Goal: Task Accomplishment & Management: Manage account settings

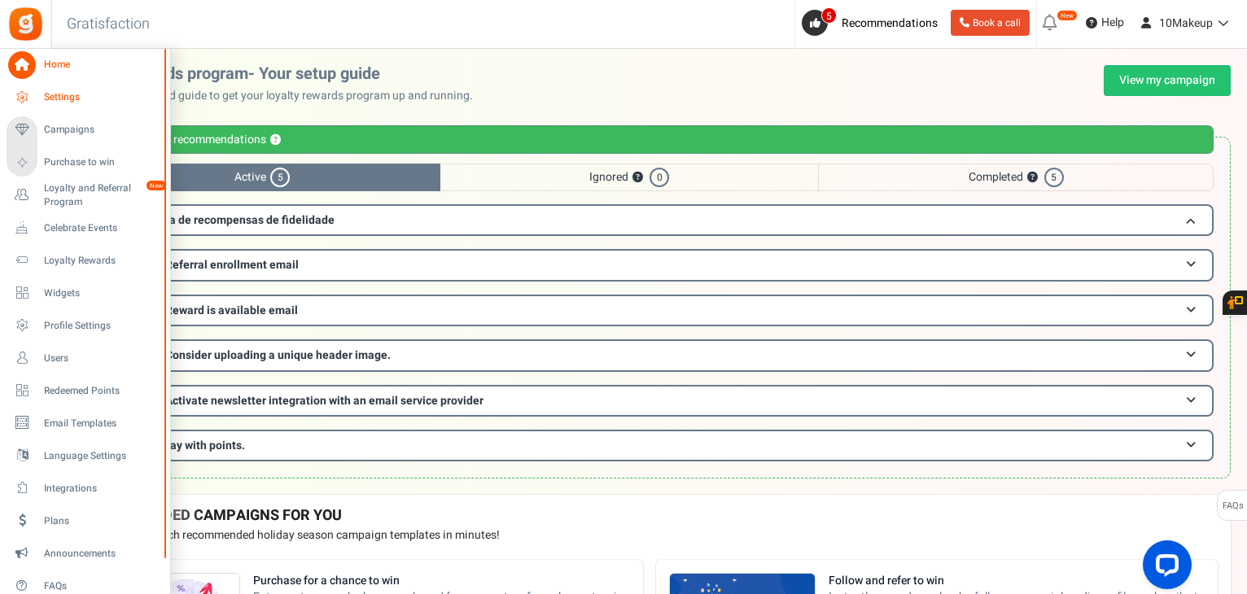
click at [54, 98] on span "Settings" at bounding box center [101, 97] width 114 height 14
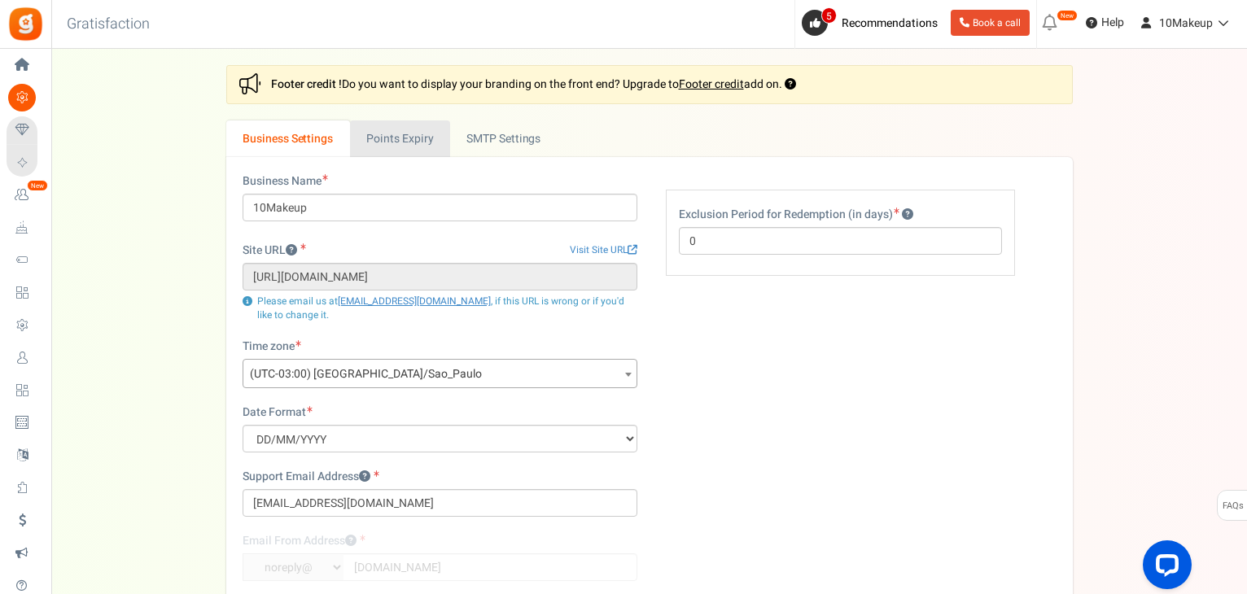
click at [404, 141] on link "Points Expiry" at bounding box center [400, 138] width 100 height 37
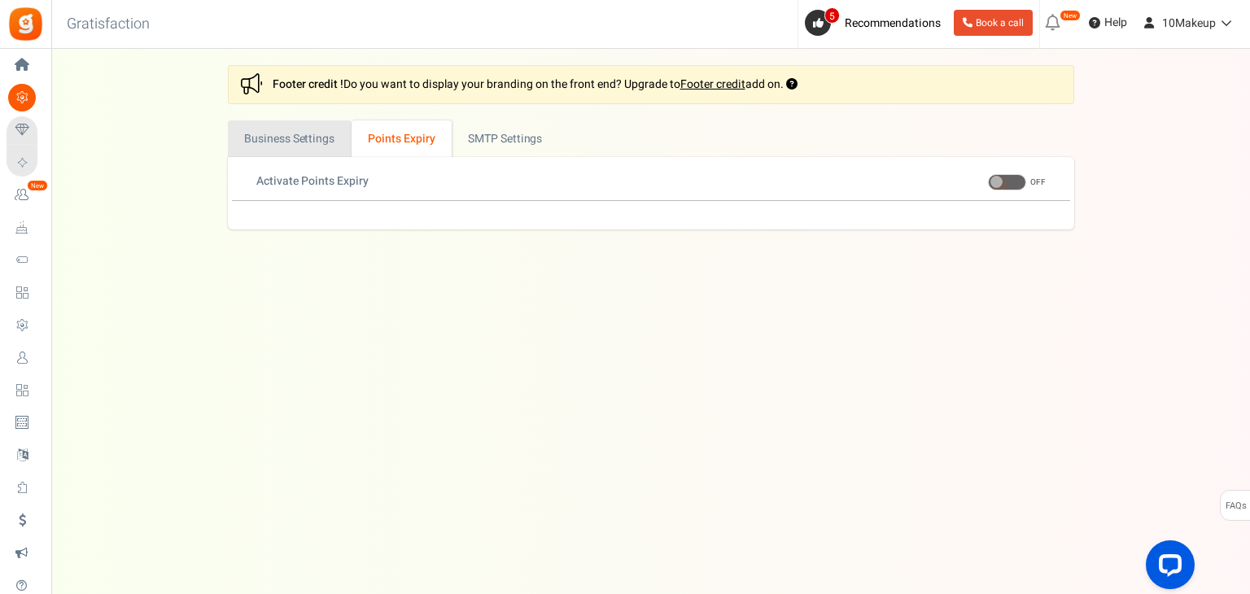
click at [327, 138] on link "Business Settings" at bounding box center [290, 138] width 124 height 37
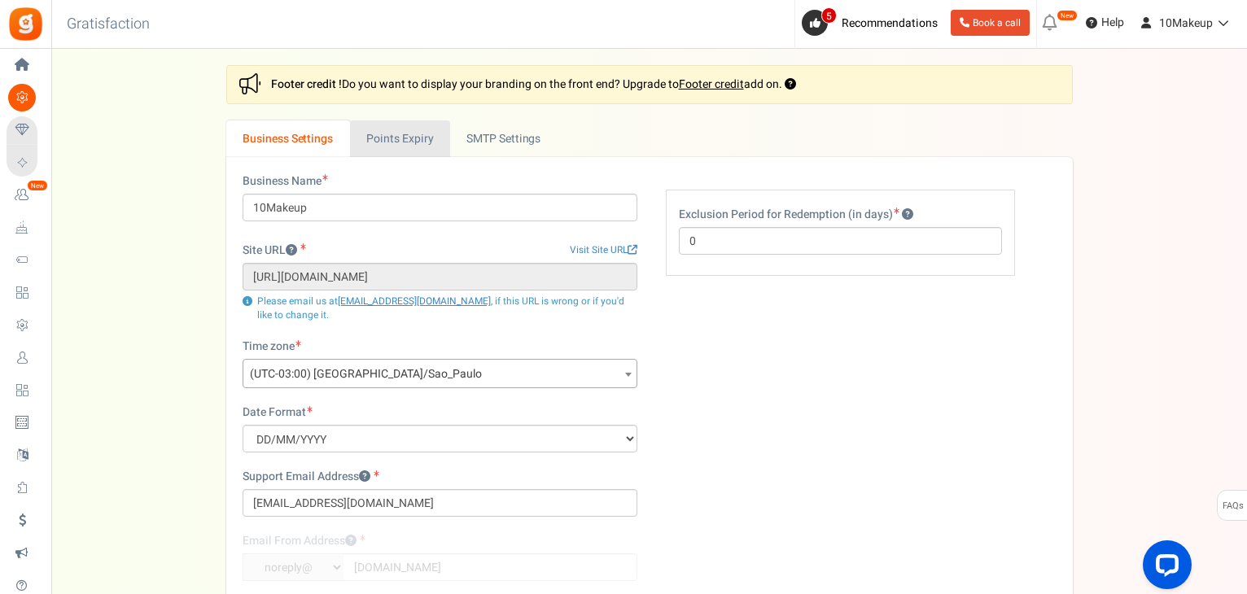
click at [423, 138] on link "Points Expiry" at bounding box center [400, 138] width 100 height 37
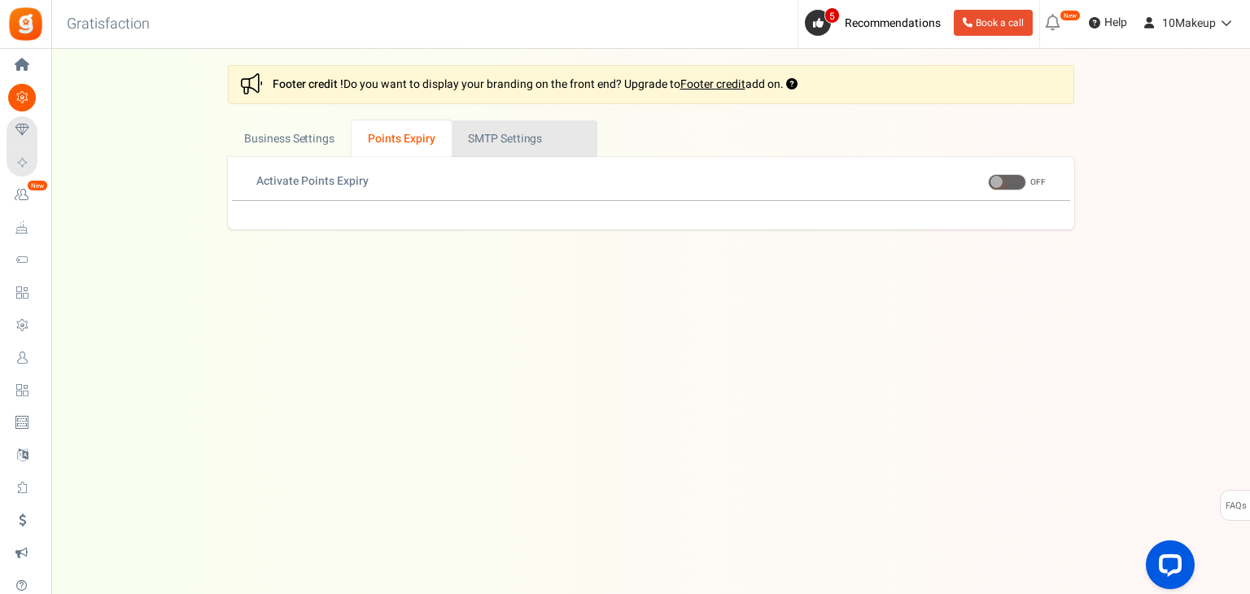
click at [528, 153] on link "Active SMTP Settings" at bounding box center [525, 138] width 146 height 37
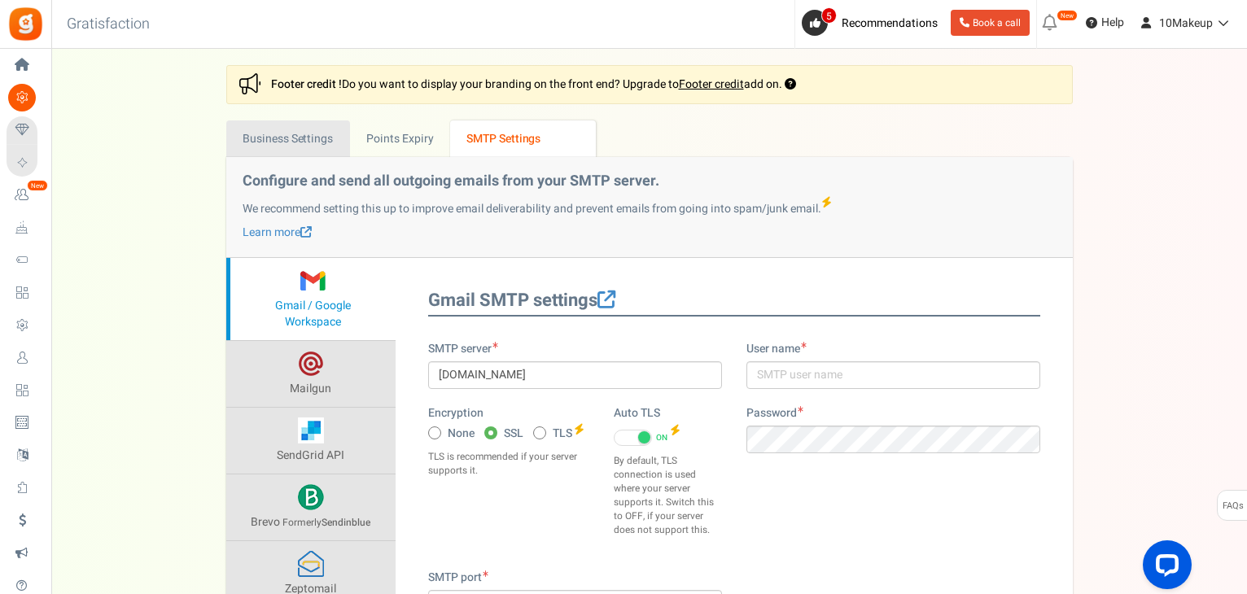
click at [294, 144] on link "Business Settings" at bounding box center [288, 138] width 124 height 37
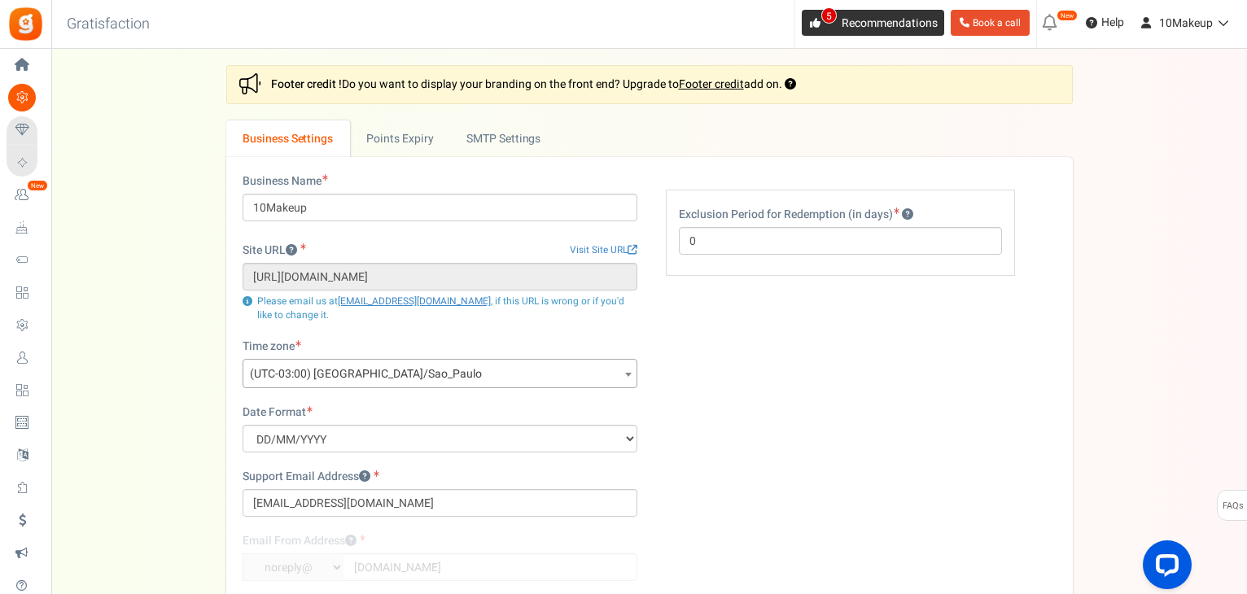
click at [813, 29] on span "5" at bounding box center [815, 23] width 26 height 26
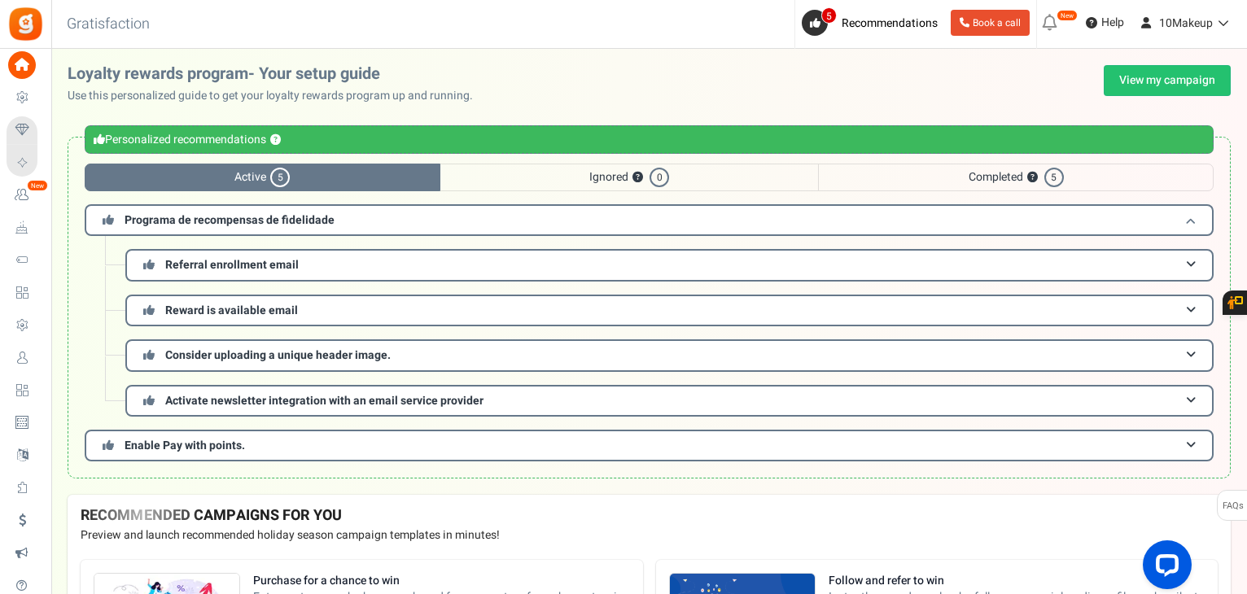
click at [365, 214] on h3 "Programa de recompensas de fidelidade" at bounding box center [649, 220] width 1129 height 32
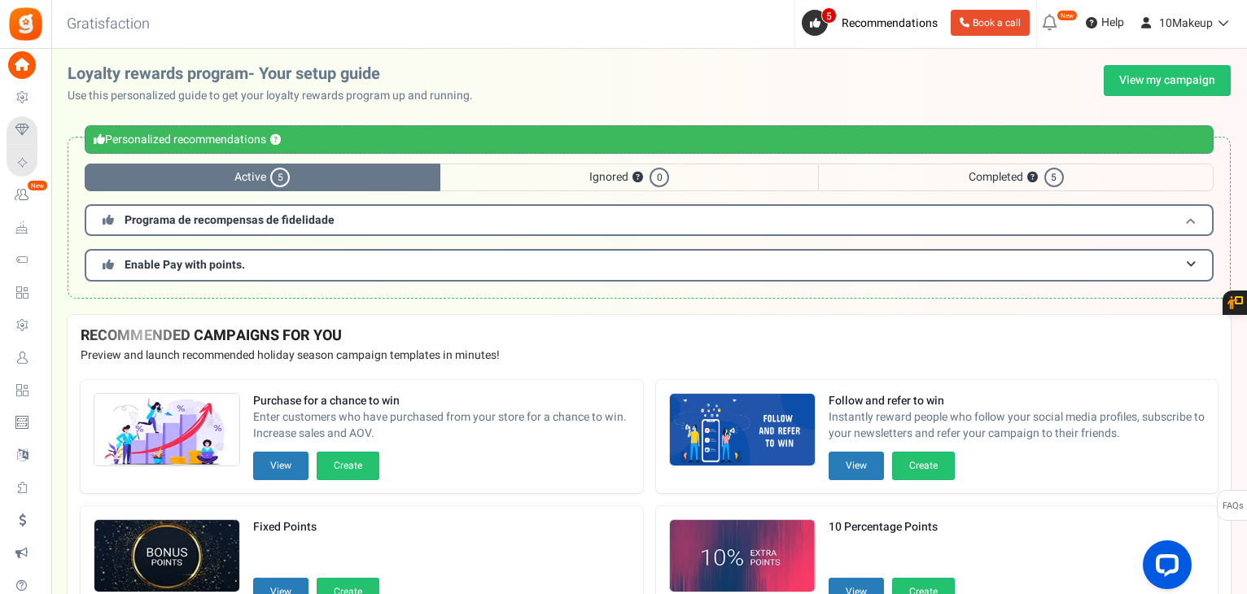
click at [387, 226] on h3 "Programa de recompensas de fidelidade" at bounding box center [649, 220] width 1129 height 32
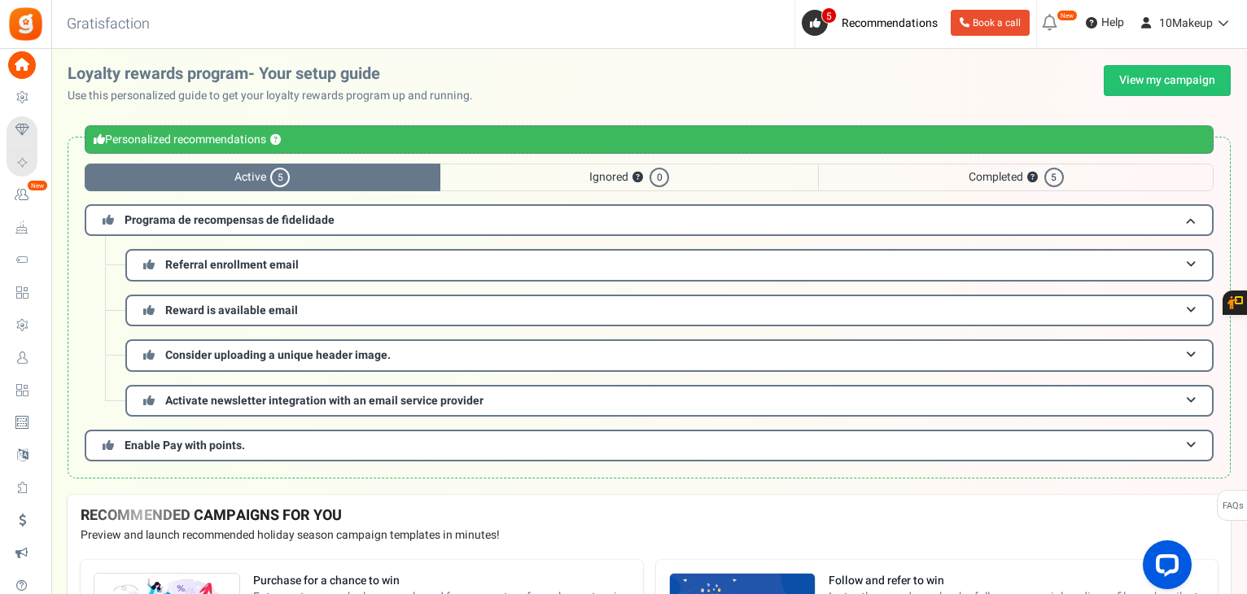
click at [378, 177] on span "Active 5" at bounding box center [263, 178] width 356 height 28
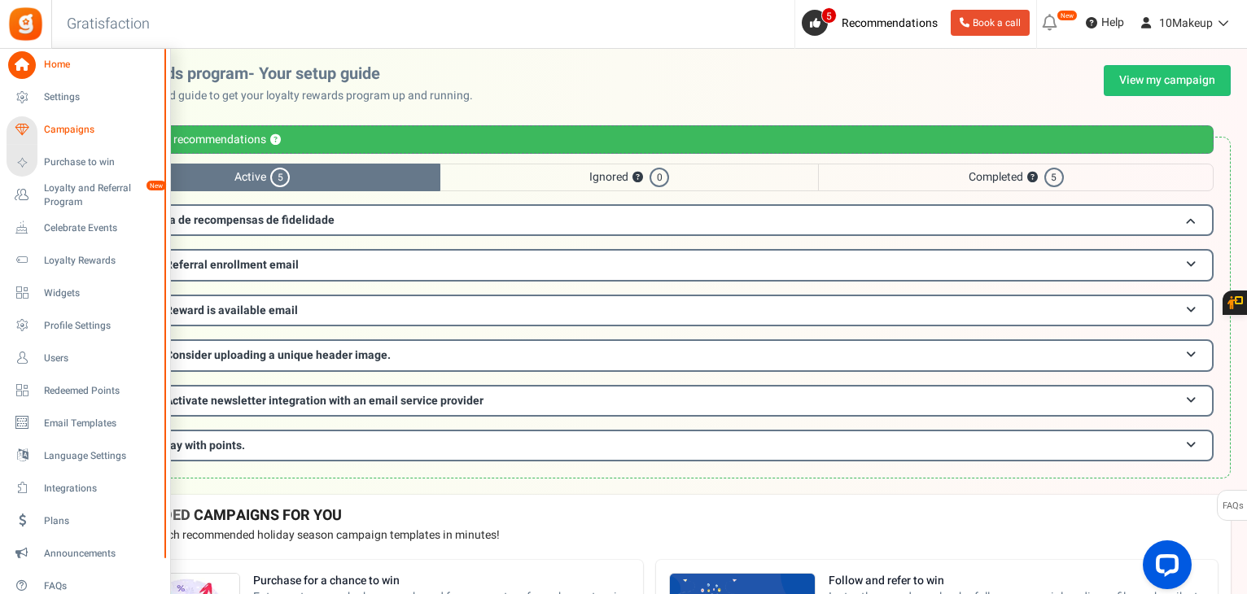
click at [55, 131] on span "Campaigns" at bounding box center [101, 130] width 114 height 14
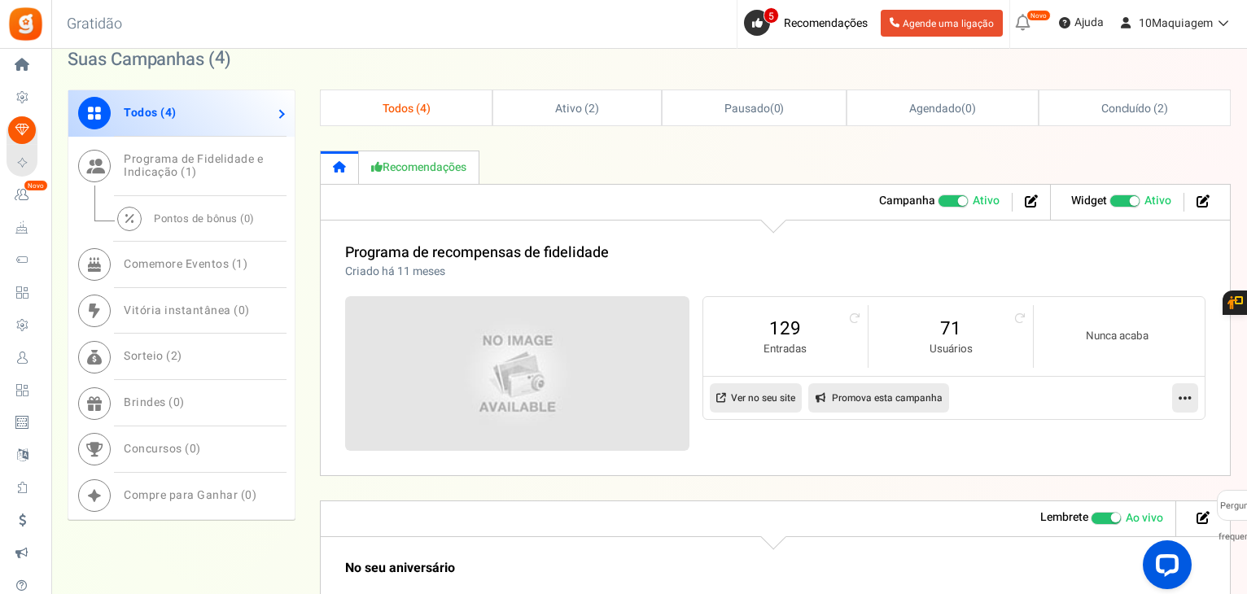
scroll to position [814, 0]
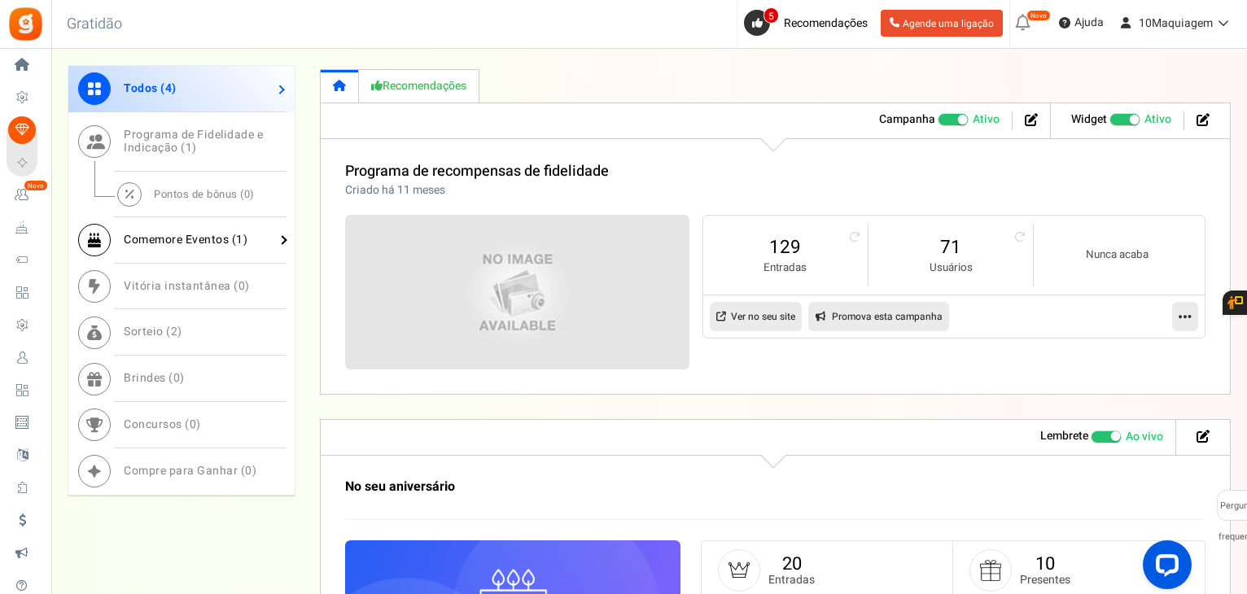
click at [191, 240] on font "Comemore Eventos (" at bounding box center [180, 239] width 112 height 17
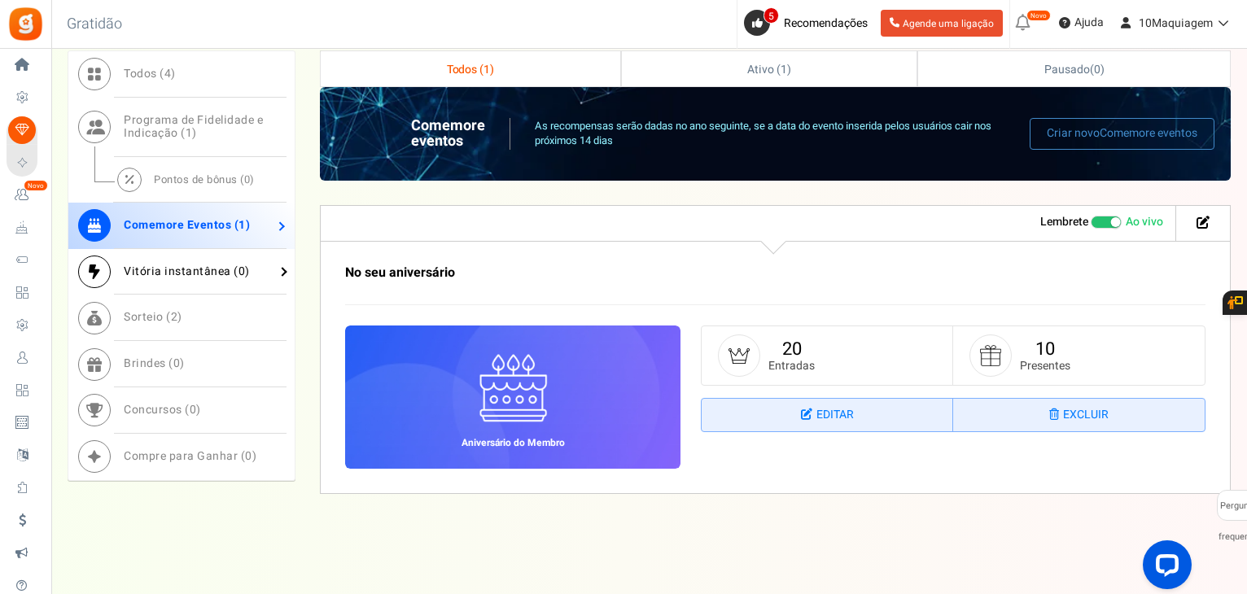
click at [156, 273] on font "Vitória instantânea (" at bounding box center [181, 271] width 115 height 17
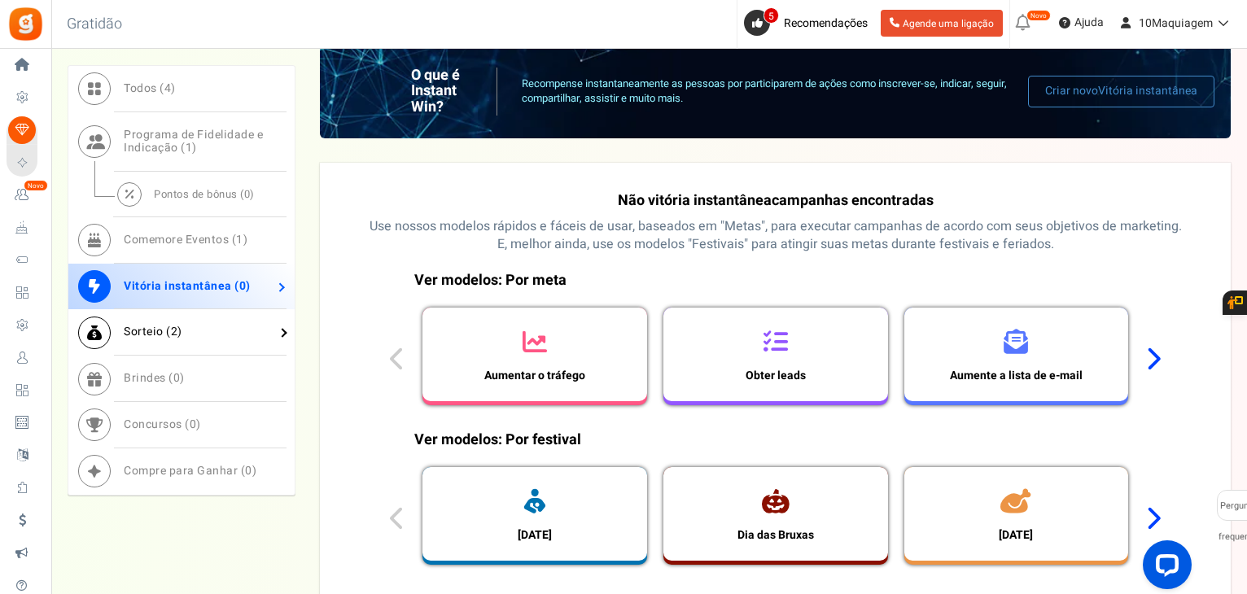
click at [155, 333] on font "Sorteio (" at bounding box center [147, 332] width 47 height 17
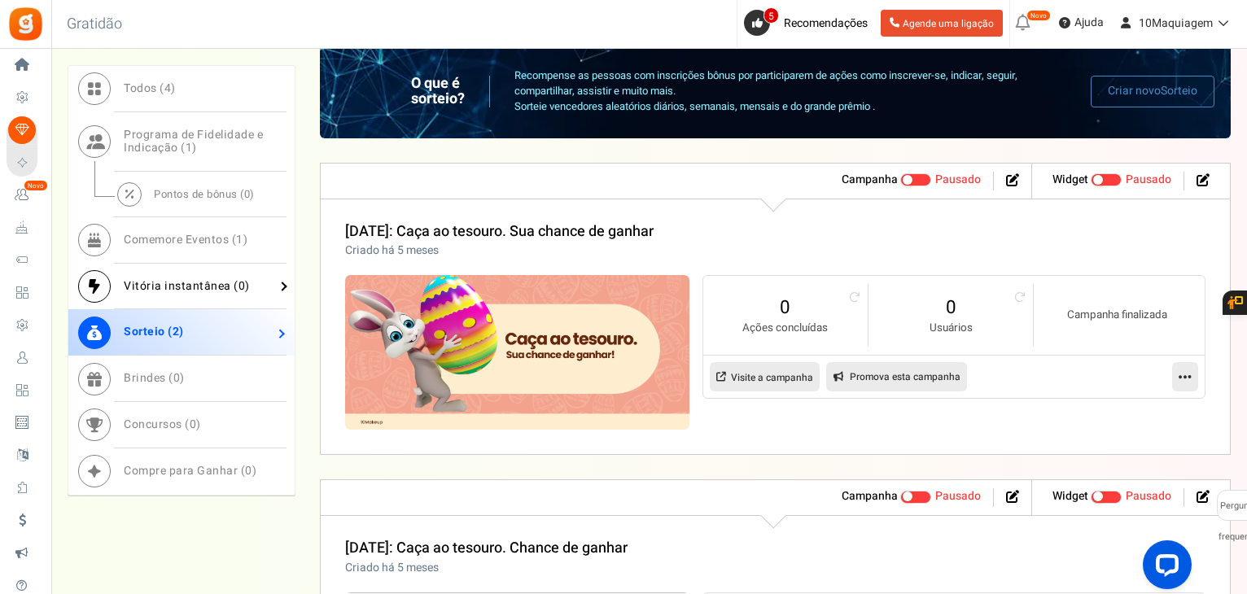
click at [142, 288] on font "Vitória instantânea (" at bounding box center [181, 286] width 115 height 17
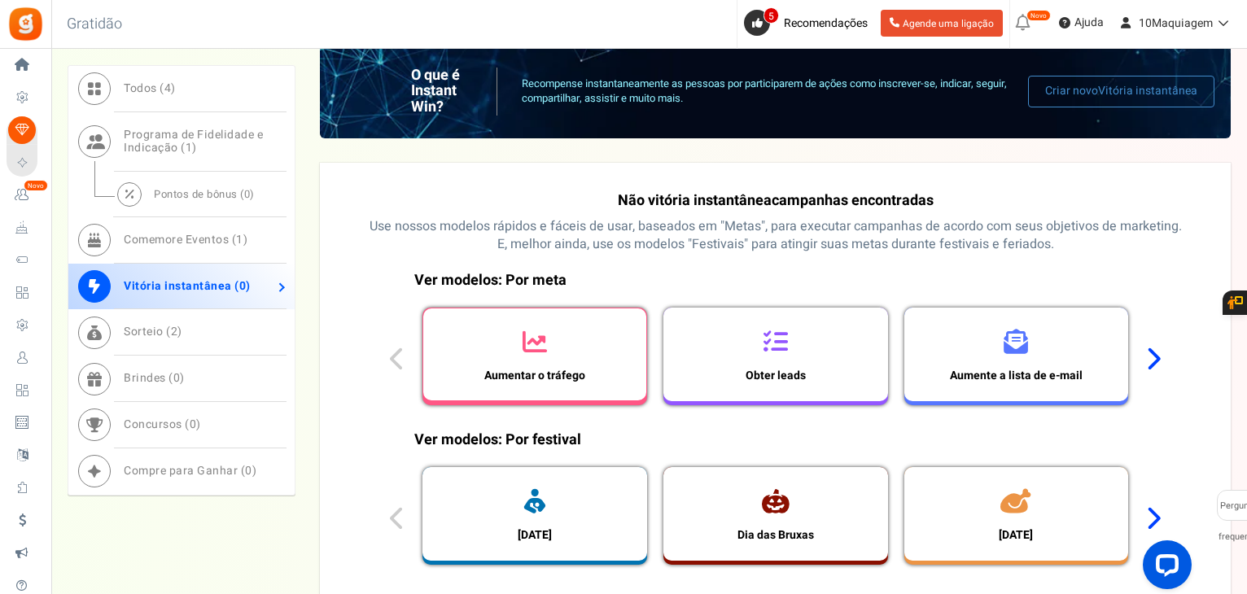
click at [531, 344] on icon at bounding box center [534, 342] width 24 height 24
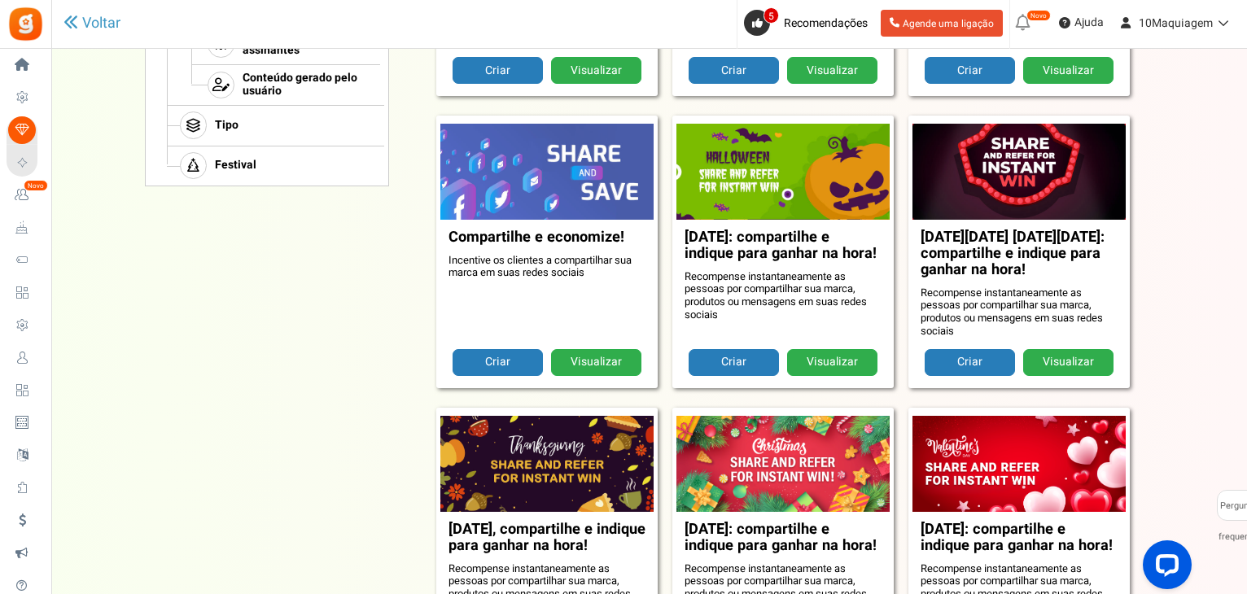
scroll to position [166, 0]
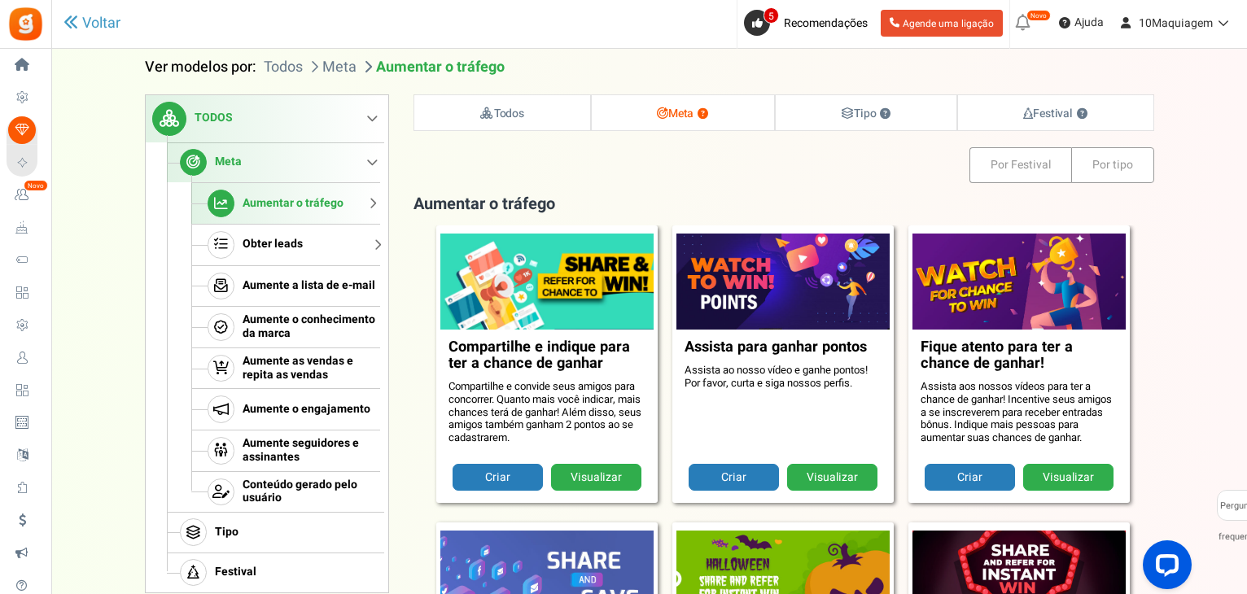
click at [260, 238] on font "Obter leads" at bounding box center [273, 243] width 60 height 17
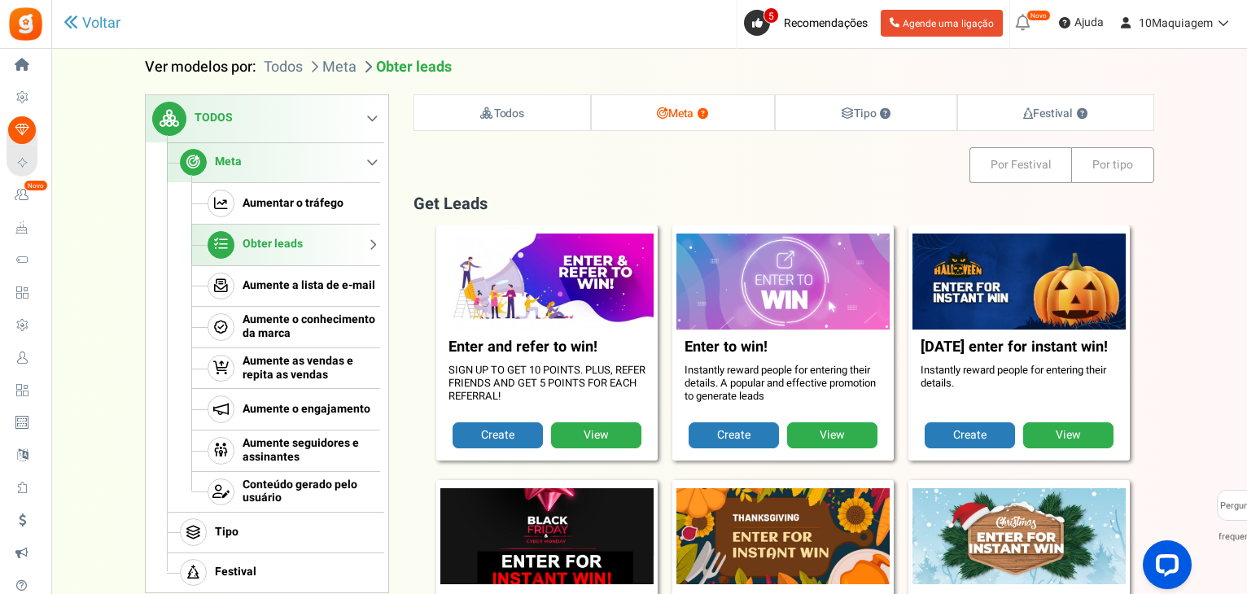
click at [242, 164] on link "Meta" at bounding box center [273, 162] width 213 height 41
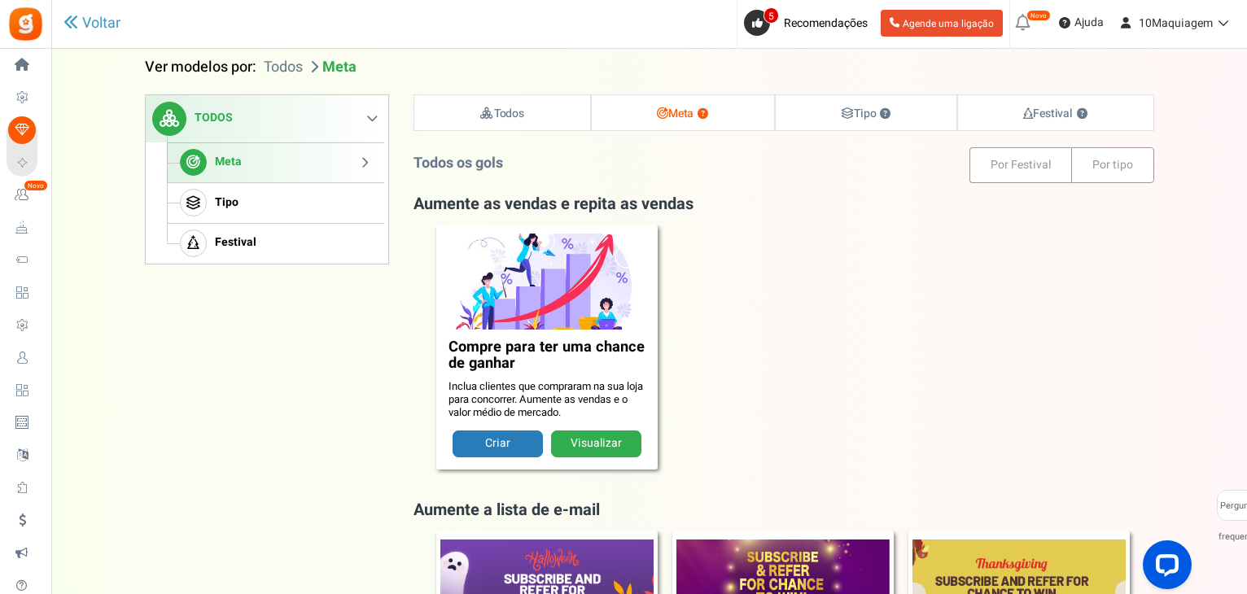
click at [361, 161] on link "Meta" at bounding box center [273, 162] width 213 height 41
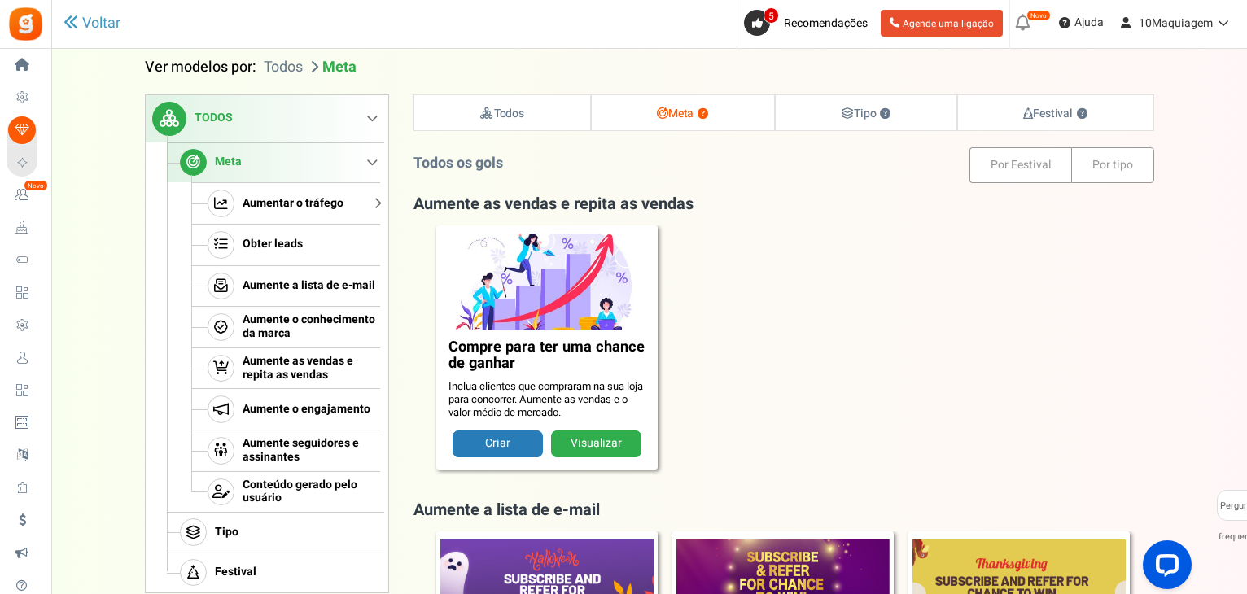
click at [342, 202] on link "Aumentar o tráfego" at bounding box center [285, 203] width 189 height 42
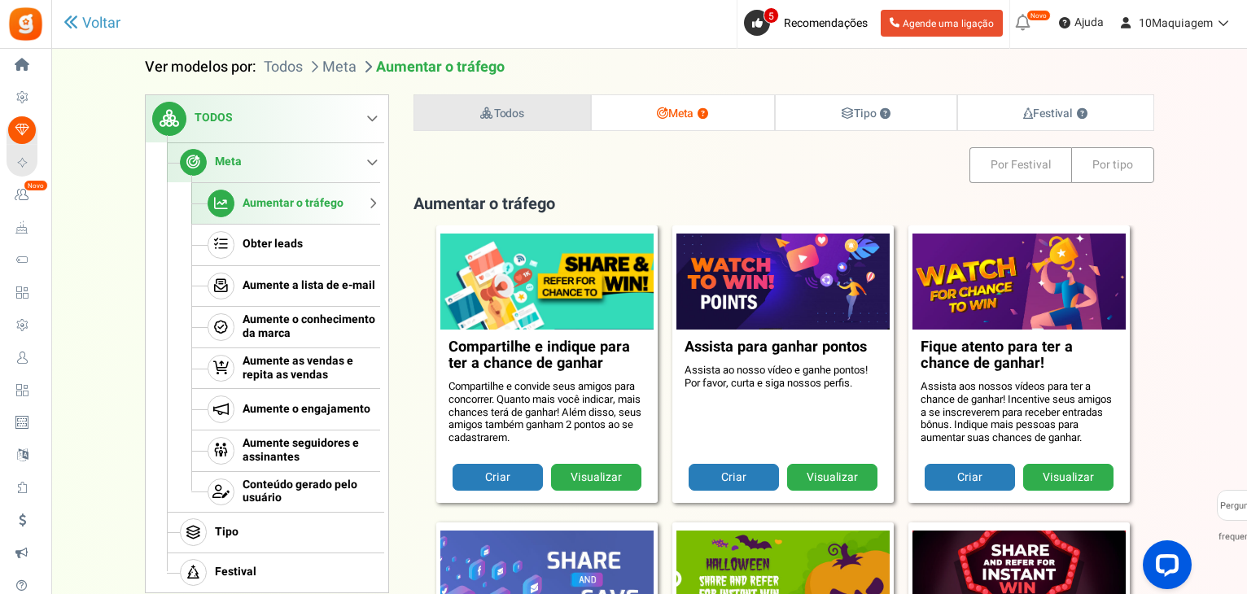
click at [479, 120] on strong "Todos" at bounding box center [502, 113] width 46 height 17
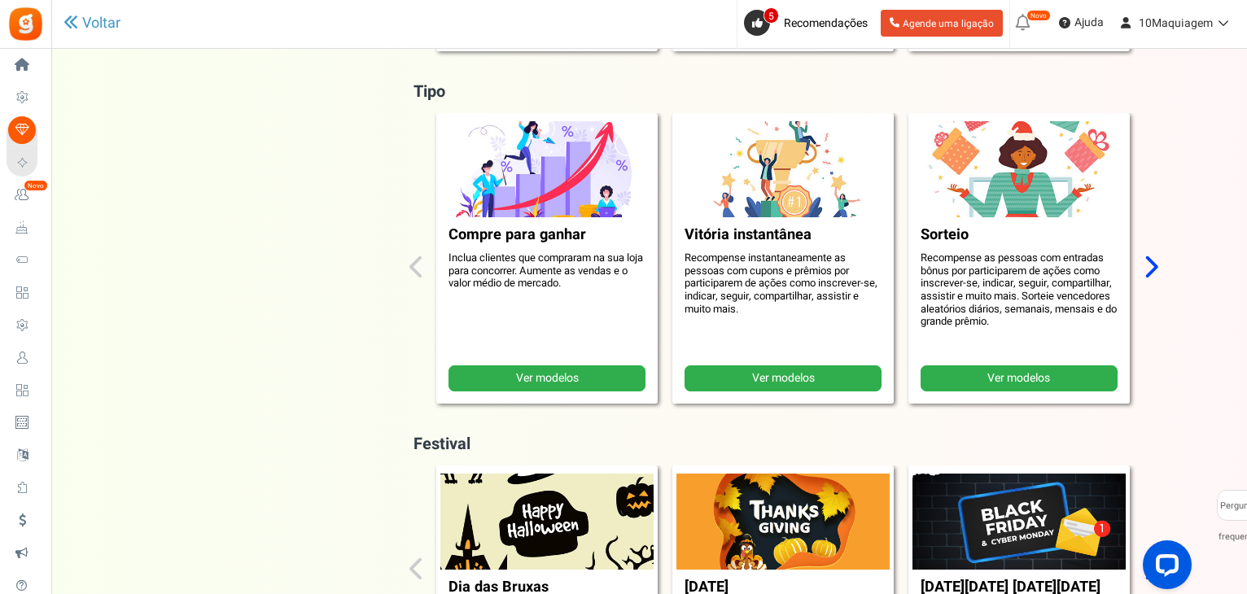
scroll to position [617, 0]
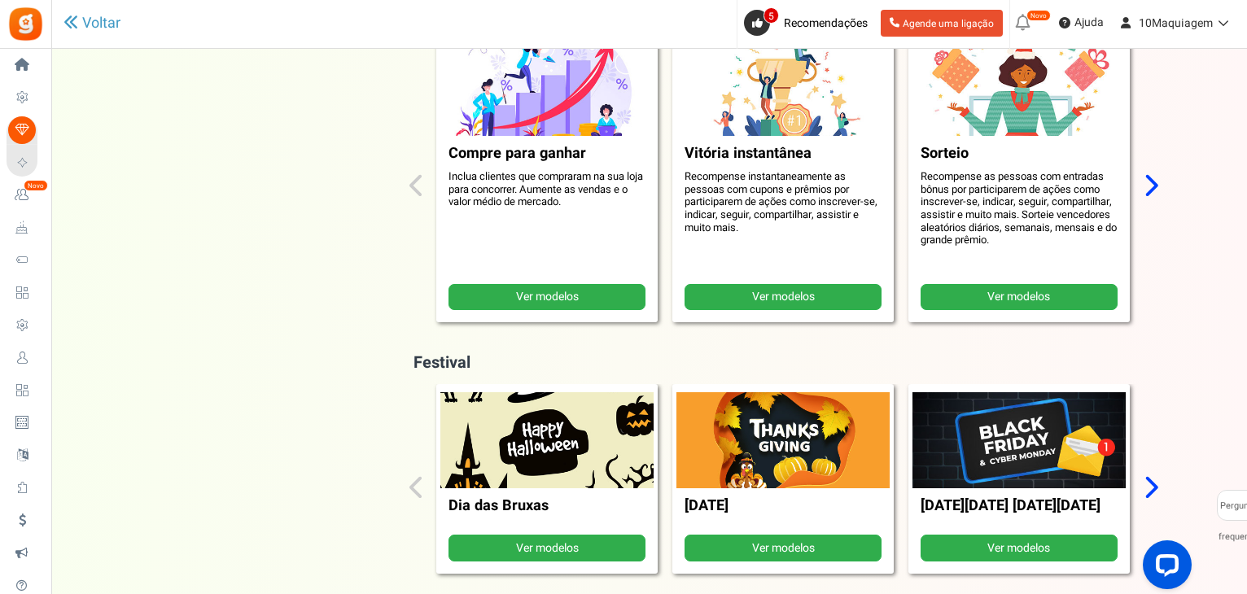
click at [1042, 556] on font "Ver modelos" at bounding box center [1018, 548] width 63 height 17
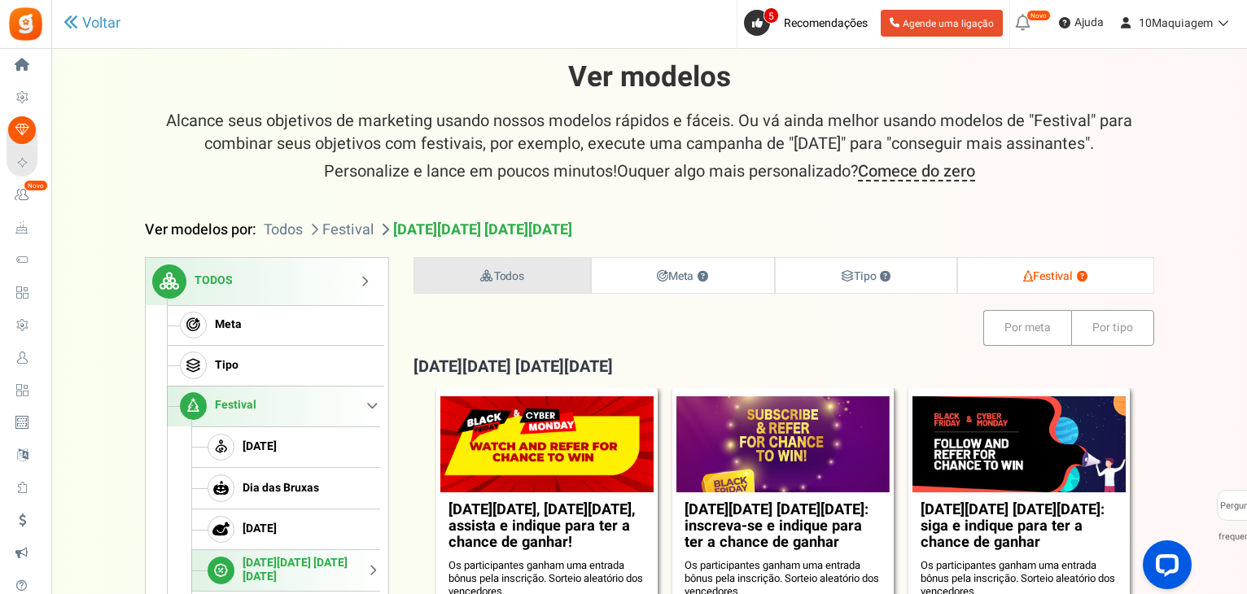
scroll to position [0, 0]
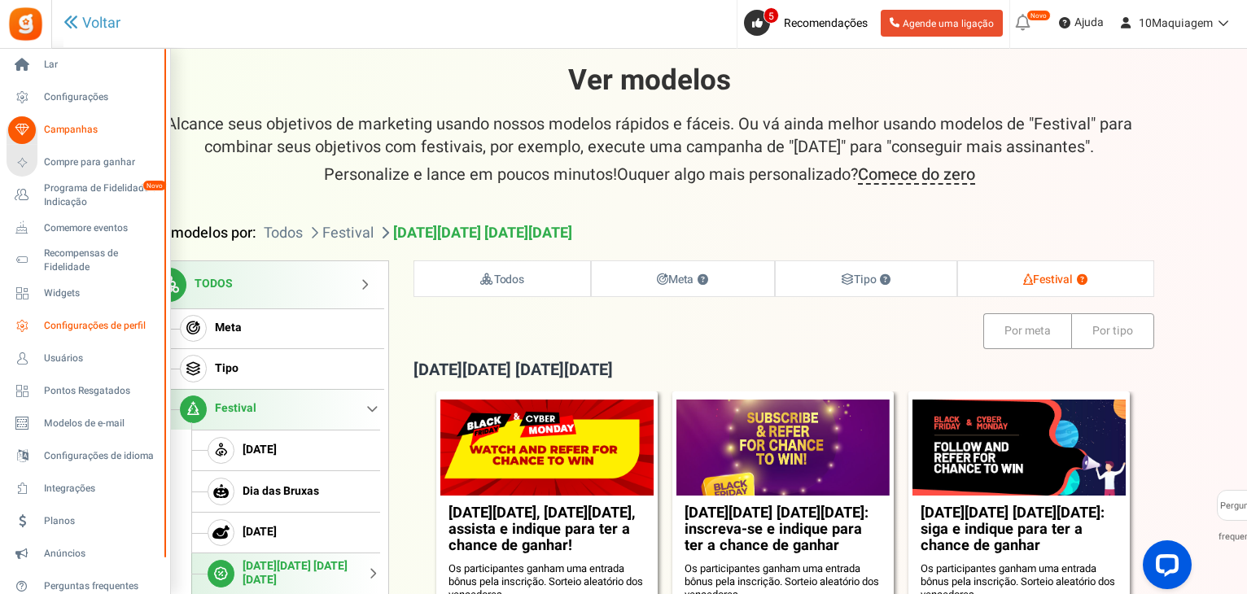
click at [68, 325] on font "Configurações de perfil" at bounding box center [95, 325] width 102 height 15
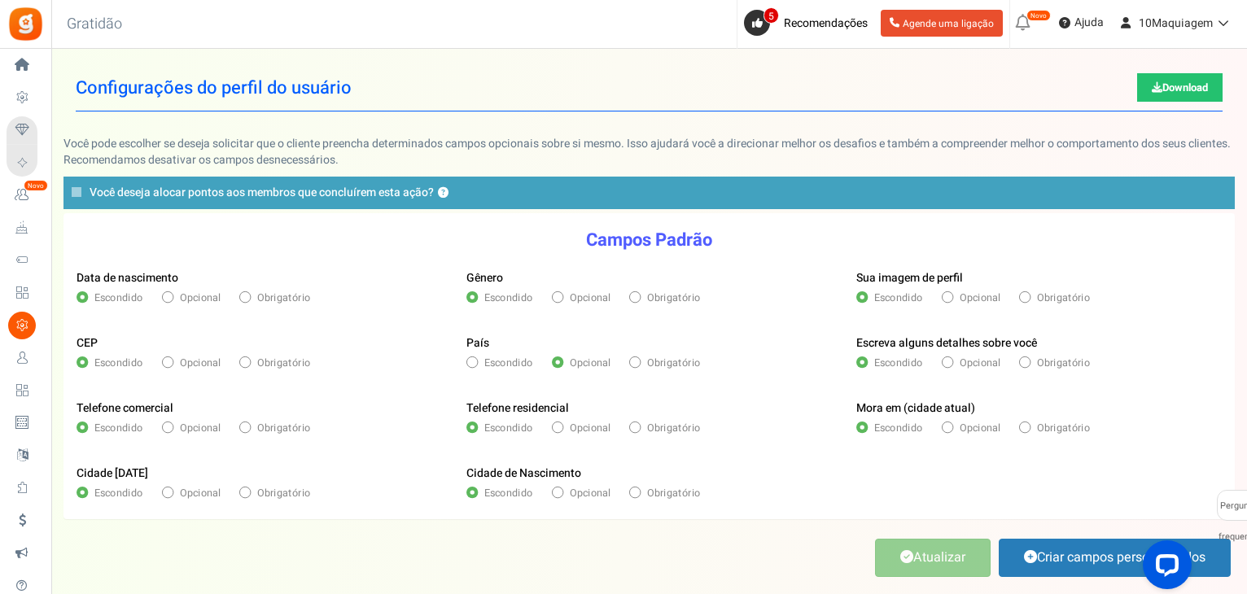
scroll to position [85, 0]
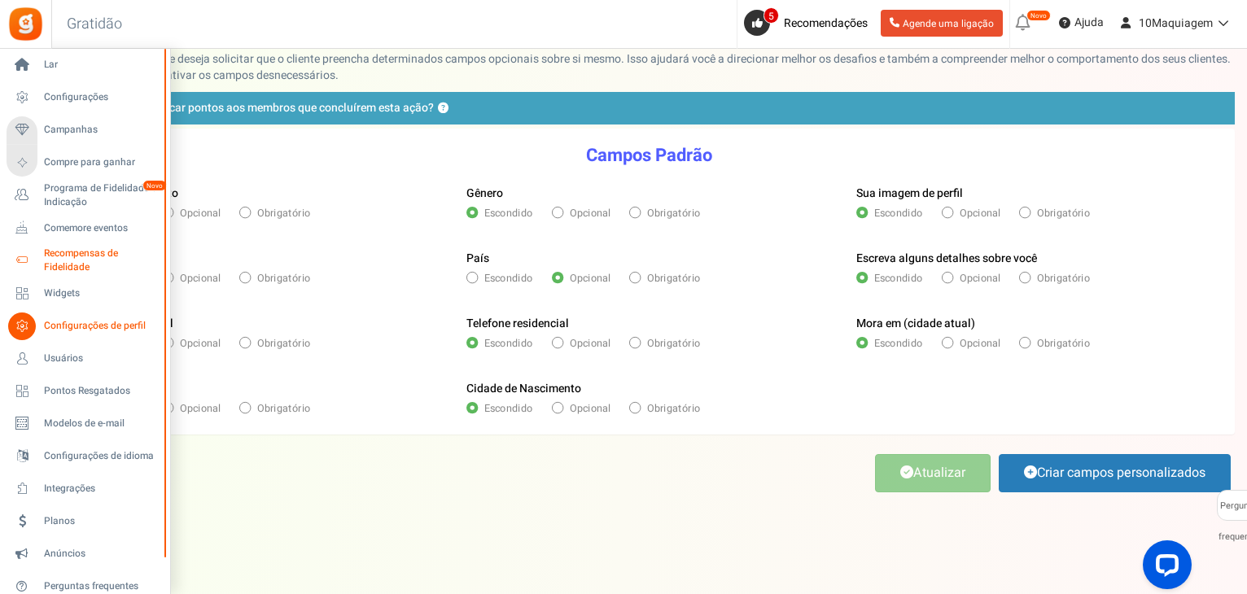
click at [70, 255] on font "Recompensas de Fidelidade" at bounding box center [81, 260] width 74 height 28
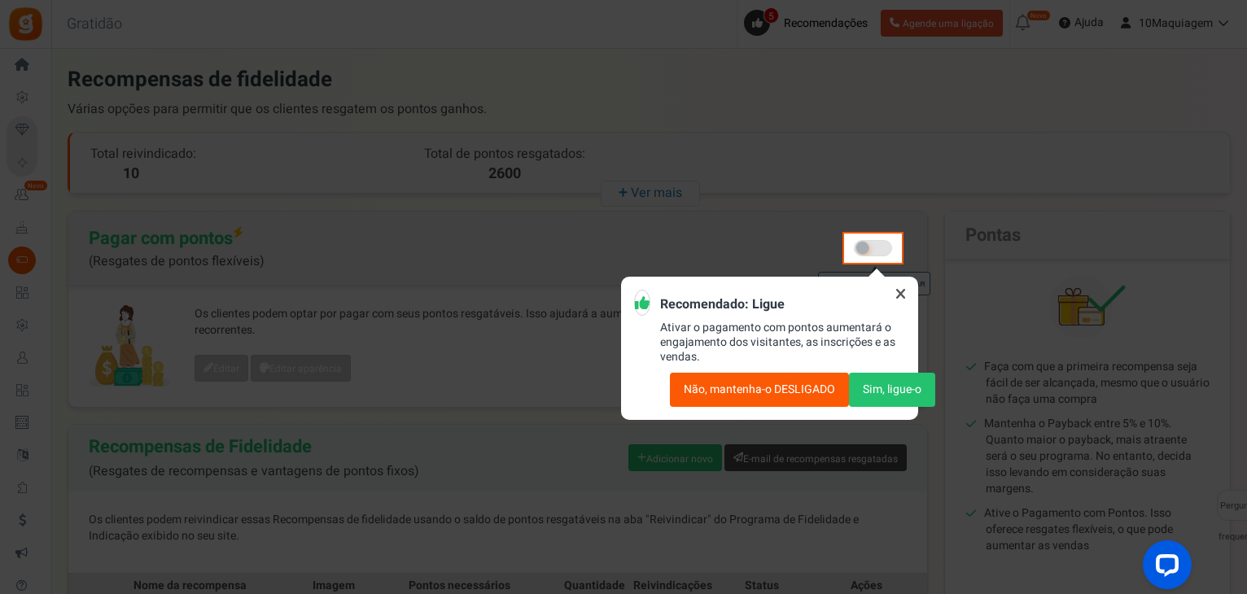
click at [903, 294] on icon at bounding box center [901, 294] width 26 height 26
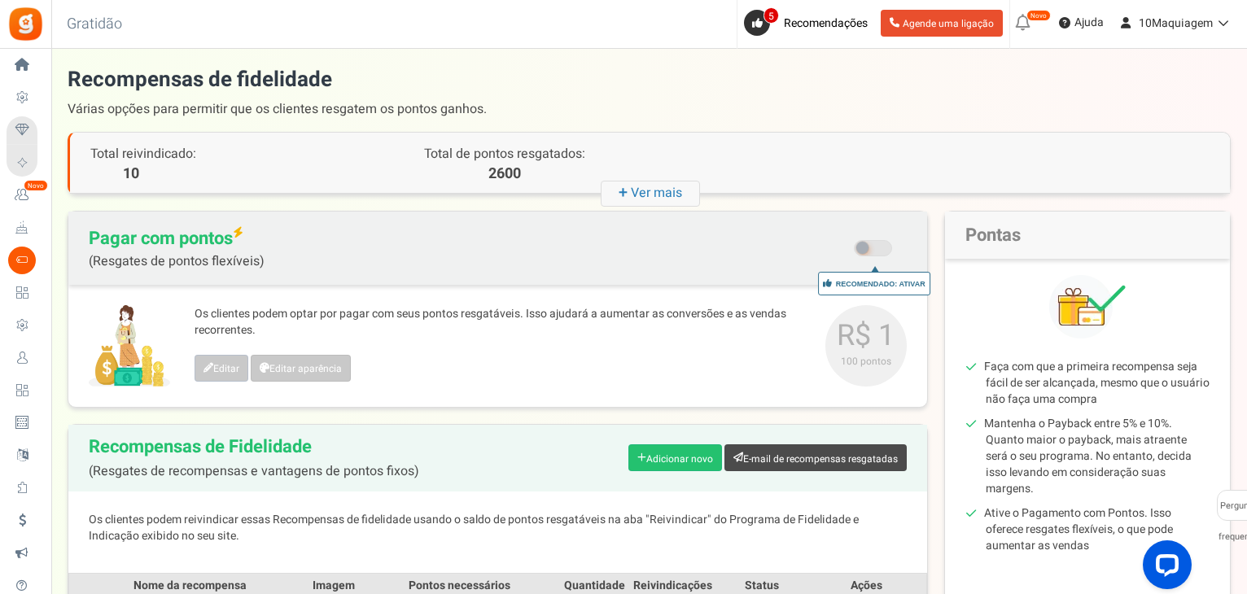
click at [876, 247] on span at bounding box center [873, 248] width 38 height 16
click at [874, 247] on input "Recomendado: Ativar Tem certeza? Isso removerá a opção de resgate flexível. Con…" at bounding box center [874, 250] width 0 height 28
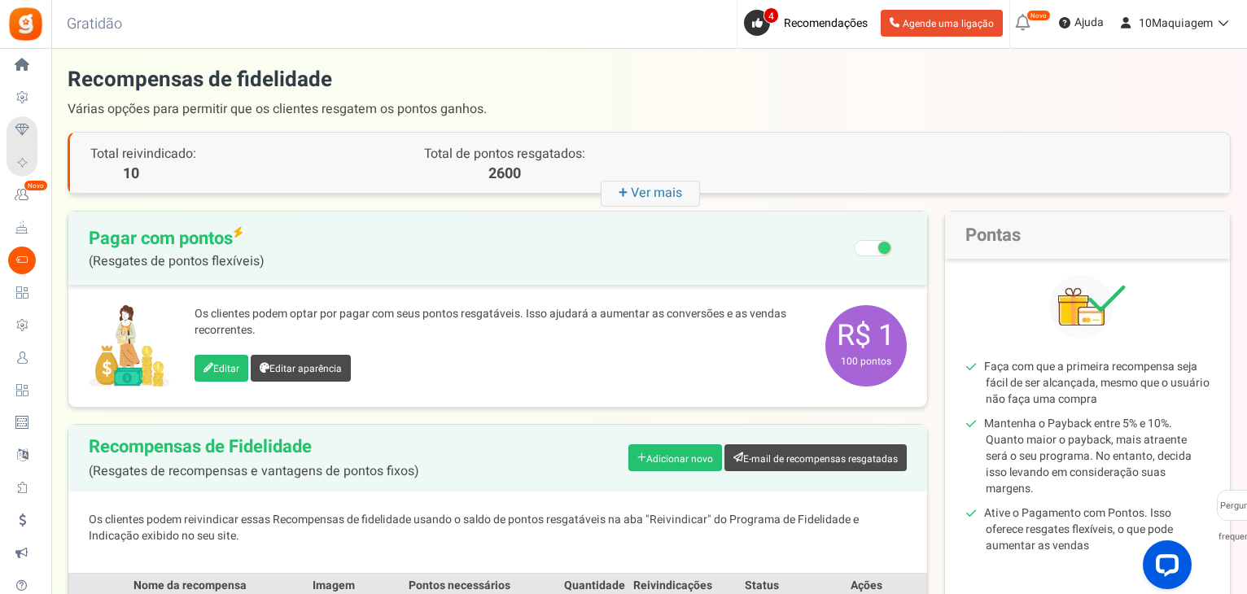
click at [866, 253] on span at bounding box center [873, 248] width 38 height 16
click at [874, 253] on input "Recomendado: Ativar Tem certeza? Isso removerá a opção de resgate flexível. Con…" at bounding box center [874, 250] width 0 height 28
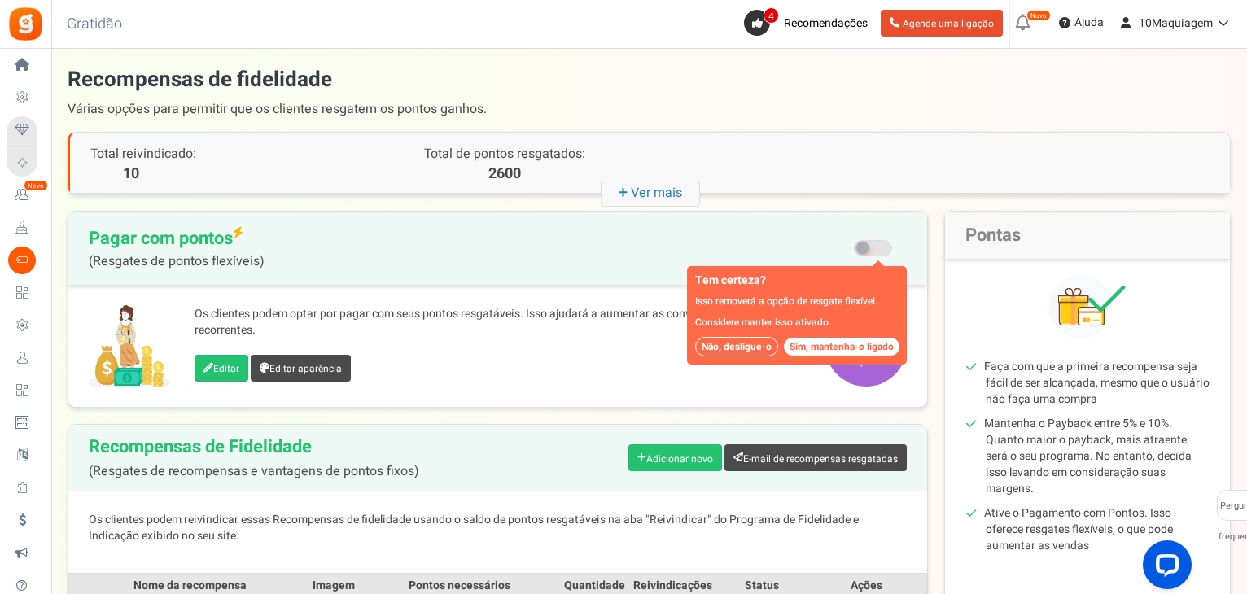
click at [724, 380] on div "Editar Editar aparência" at bounding box center [502, 370] width 614 height 31
click at [655, 362] on div "Editar Editar aparência" at bounding box center [502, 370] width 614 height 31
click at [596, 301] on div "Os clientes podem optar por pagar com seus pontos resgatáveis. Isso ajudará a a…" at bounding box center [497, 346] width 859 height 122
click at [747, 343] on font "Não, desligue-o" at bounding box center [737, 346] width 70 height 15
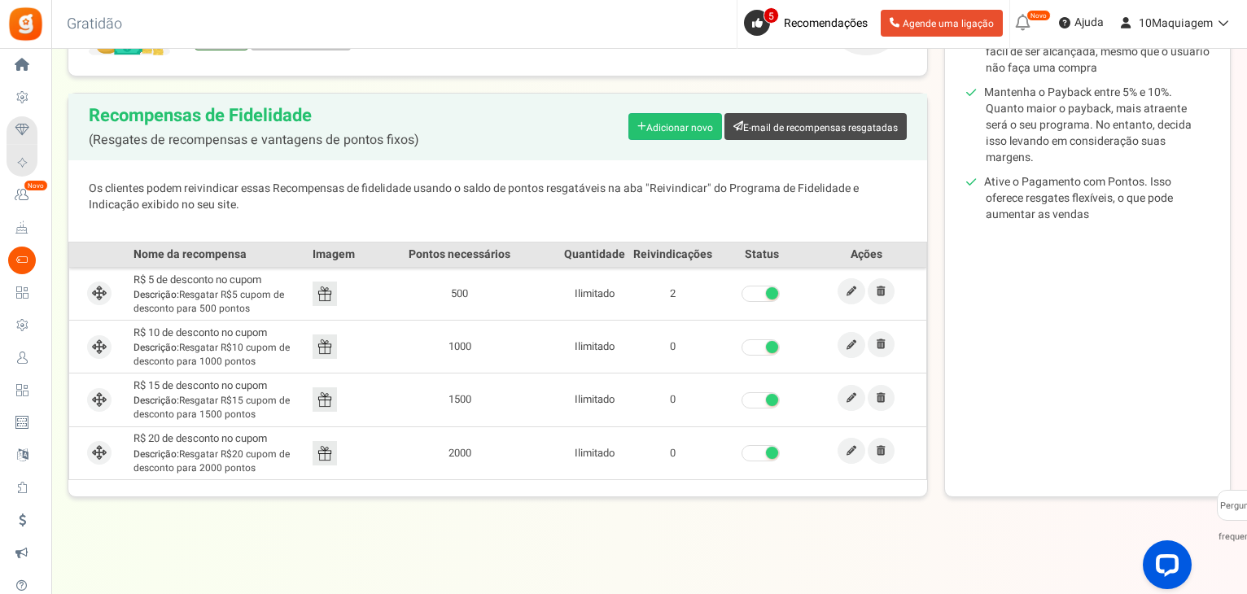
scroll to position [6, 0]
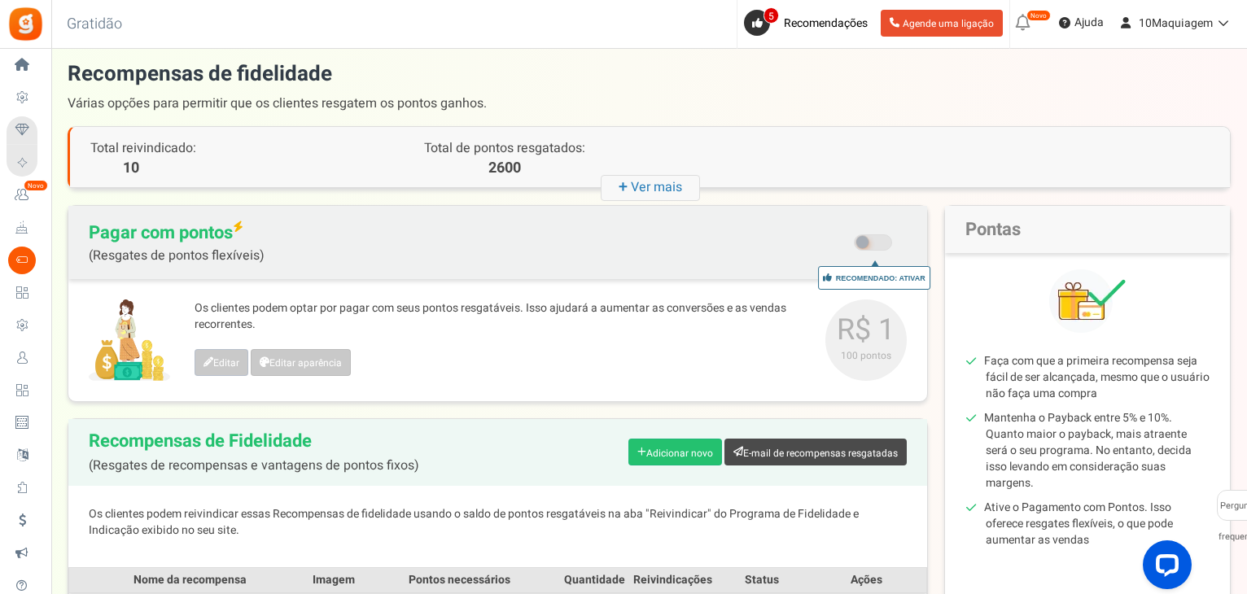
click at [636, 190] on font "Ver mais" at bounding box center [656, 187] width 51 height 20
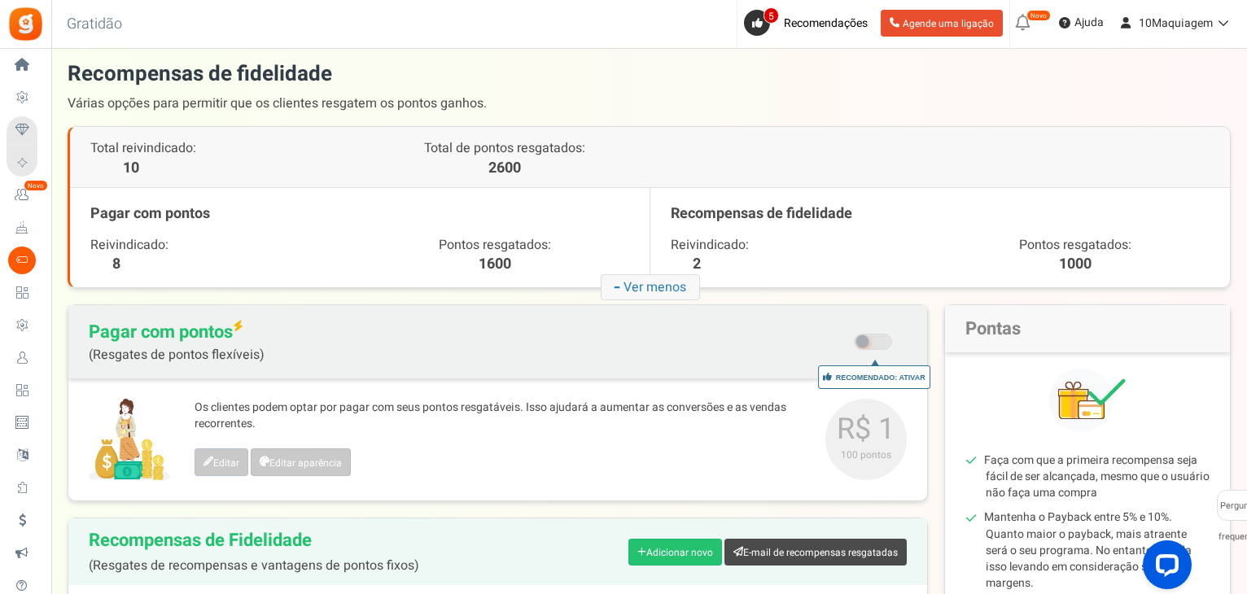
click at [639, 284] on font "Ver menos" at bounding box center [654, 288] width 63 height 20
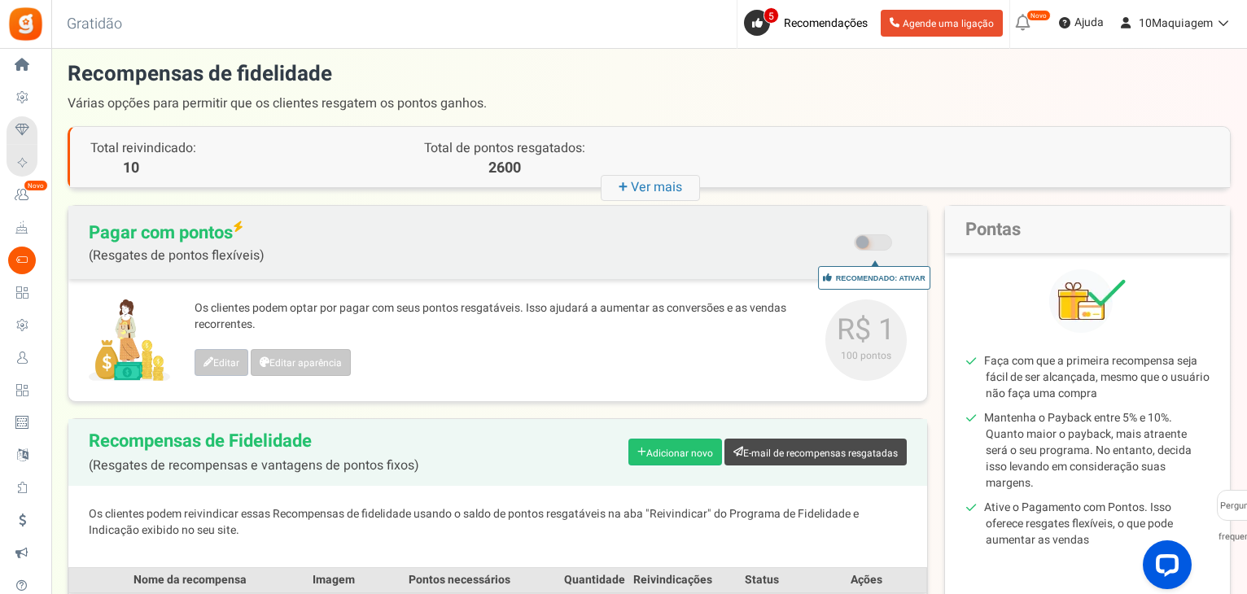
click at [879, 238] on span at bounding box center [873, 242] width 38 height 16
click at [874, 238] on input "Recomendado: Ativar Tem certeza? Isso removerá a opção de resgate flexível. Con…" at bounding box center [874, 244] width 0 height 28
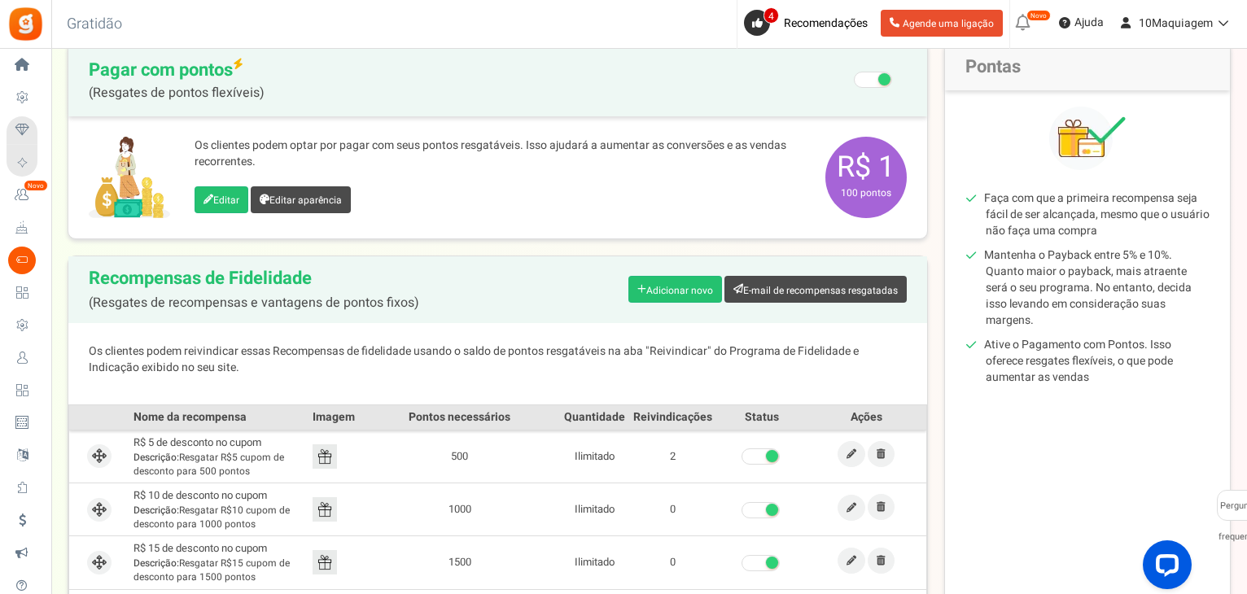
scroll to position [87, 0]
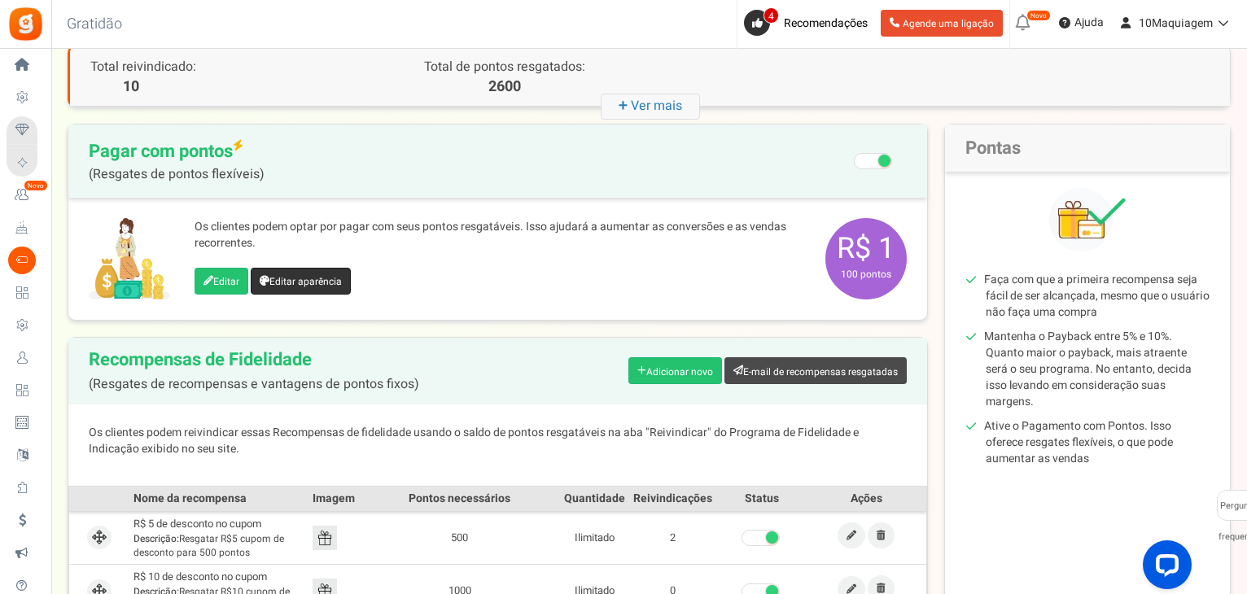
click at [313, 286] on font "Editar aparência" at bounding box center [305, 281] width 72 height 15
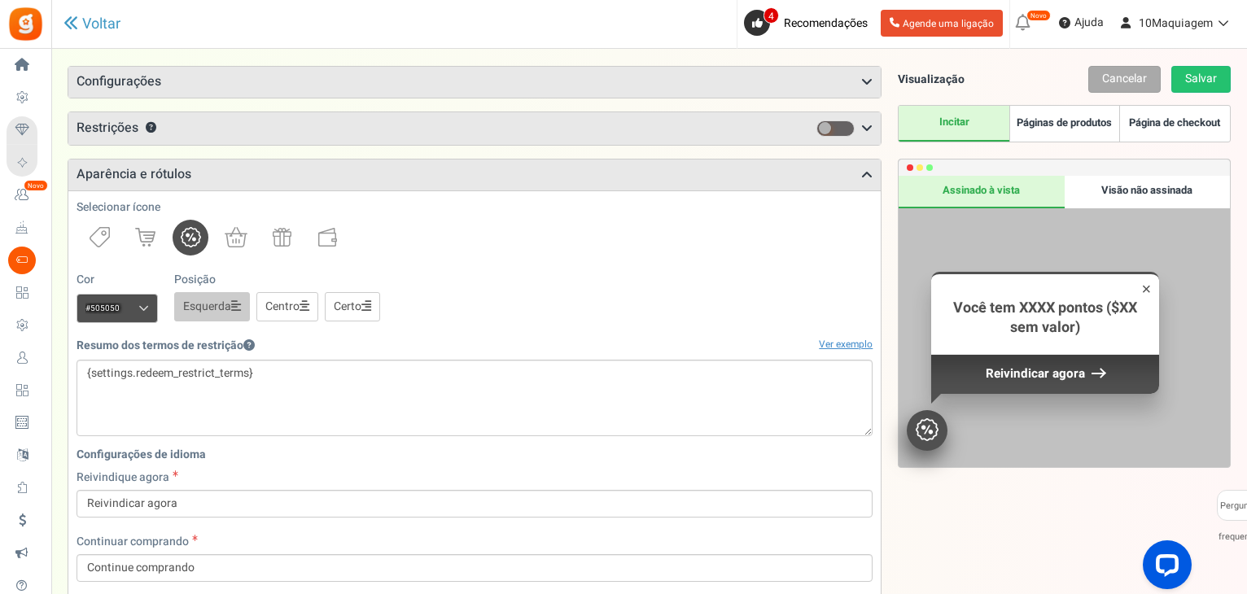
scroll to position [87, 0]
click at [1120, 195] on font "Visão não assinada" at bounding box center [1146, 188] width 91 height 15
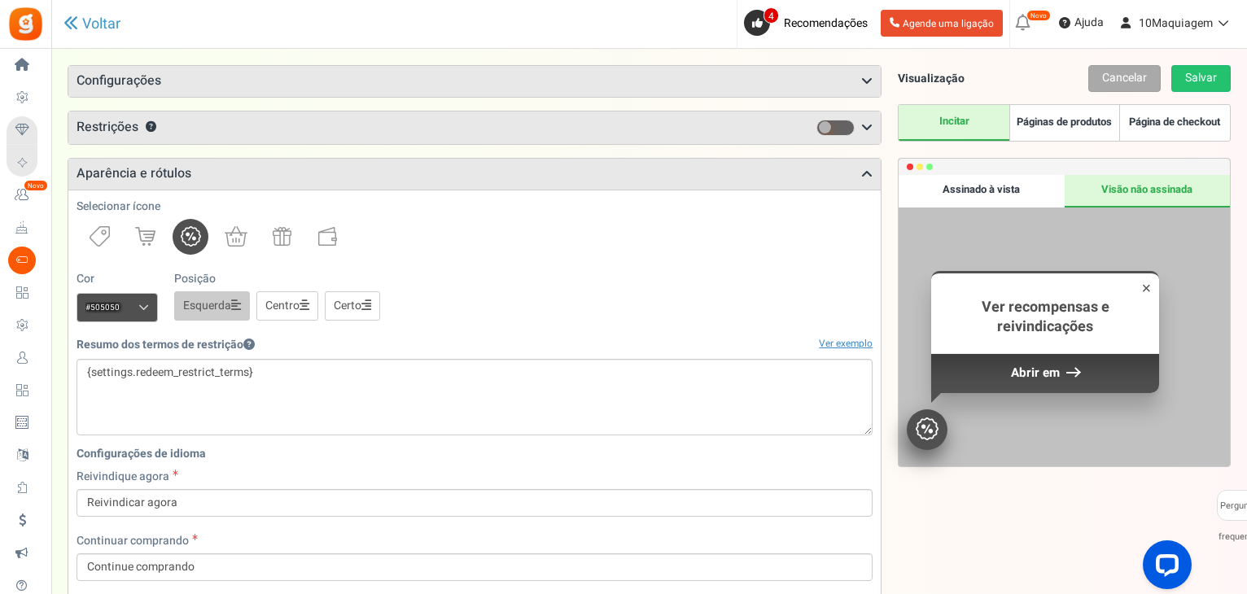
click at [1001, 193] on font "Assinado à vista" at bounding box center [980, 188] width 77 height 15
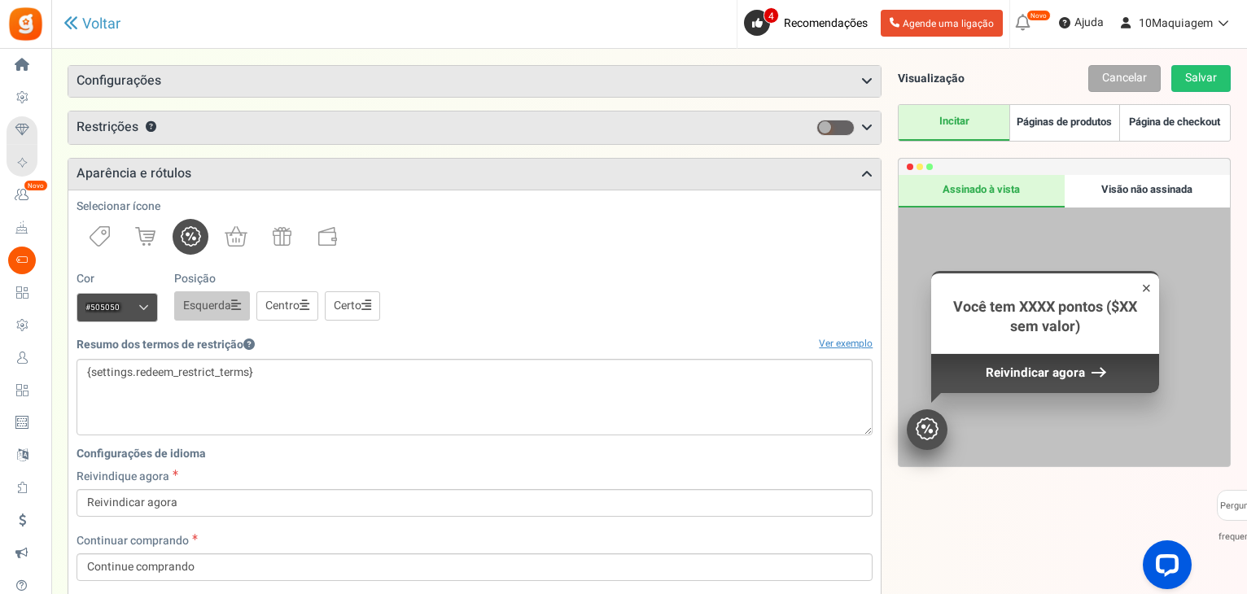
click at [1151, 187] on font "Visão não assinada" at bounding box center [1146, 188] width 91 height 15
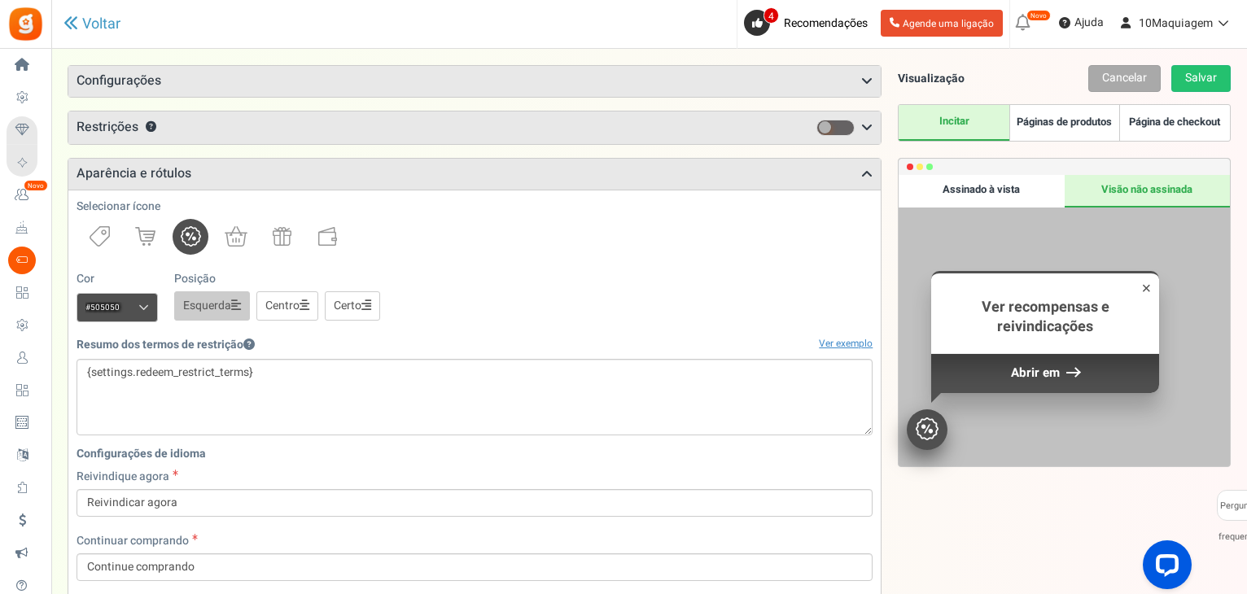
click at [942, 184] on font "Assinado à vista" at bounding box center [980, 188] width 77 height 15
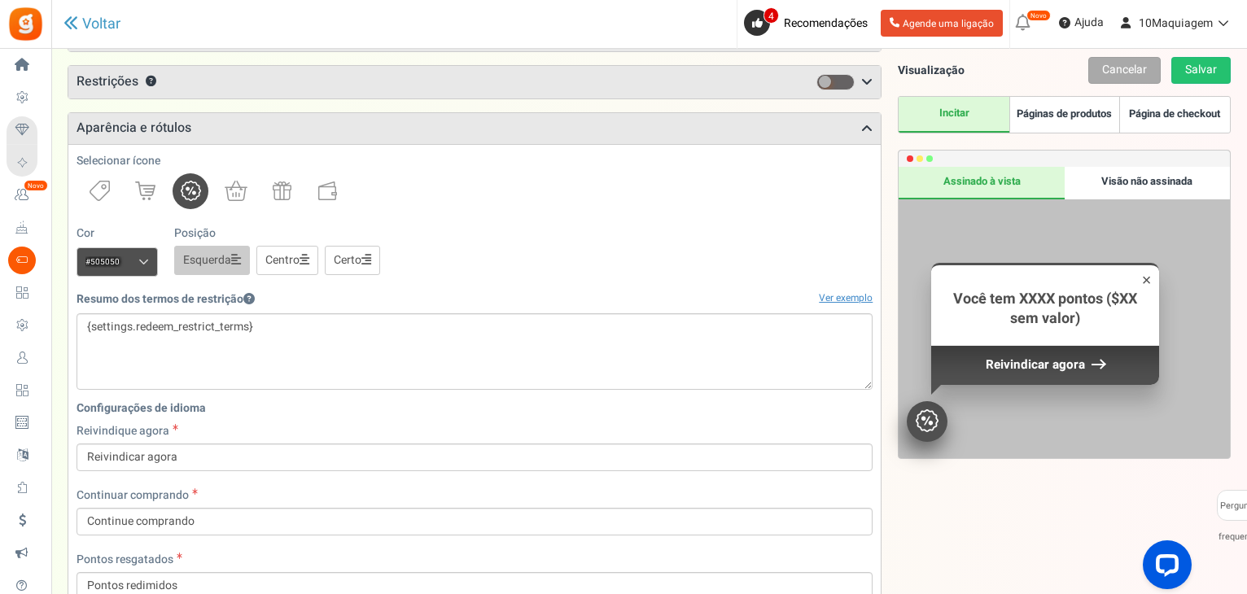
scroll to position [0, 0]
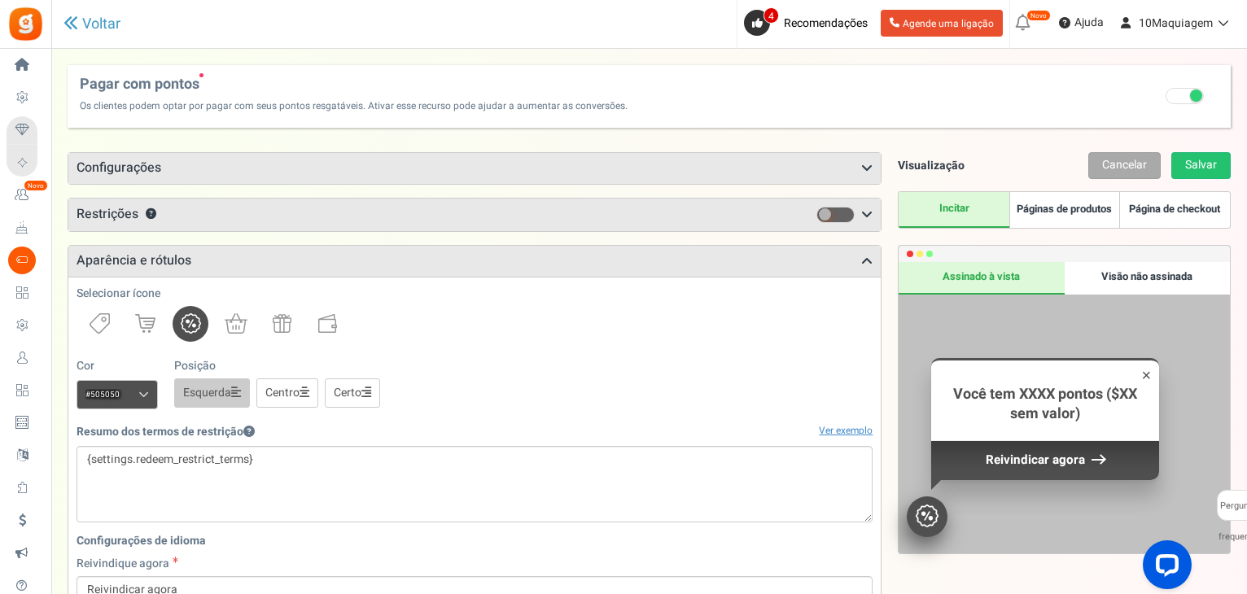
click at [842, 212] on span at bounding box center [835, 215] width 38 height 16
click at [816, 212] on input "checkbox" at bounding box center [816, 215] width 0 height 11
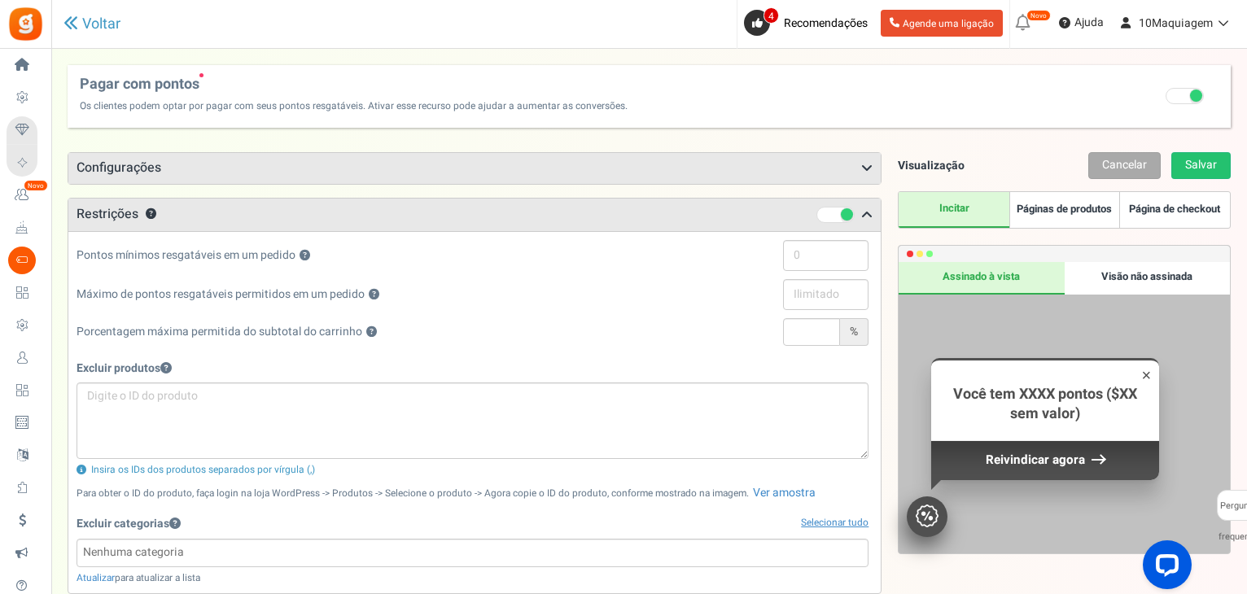
click at [842, 212] on span at bounding box center [847, 214] width 12 height 12
click at [816, 212] on input "checkbox" at bounding box center [816, 215] width 0 height 11
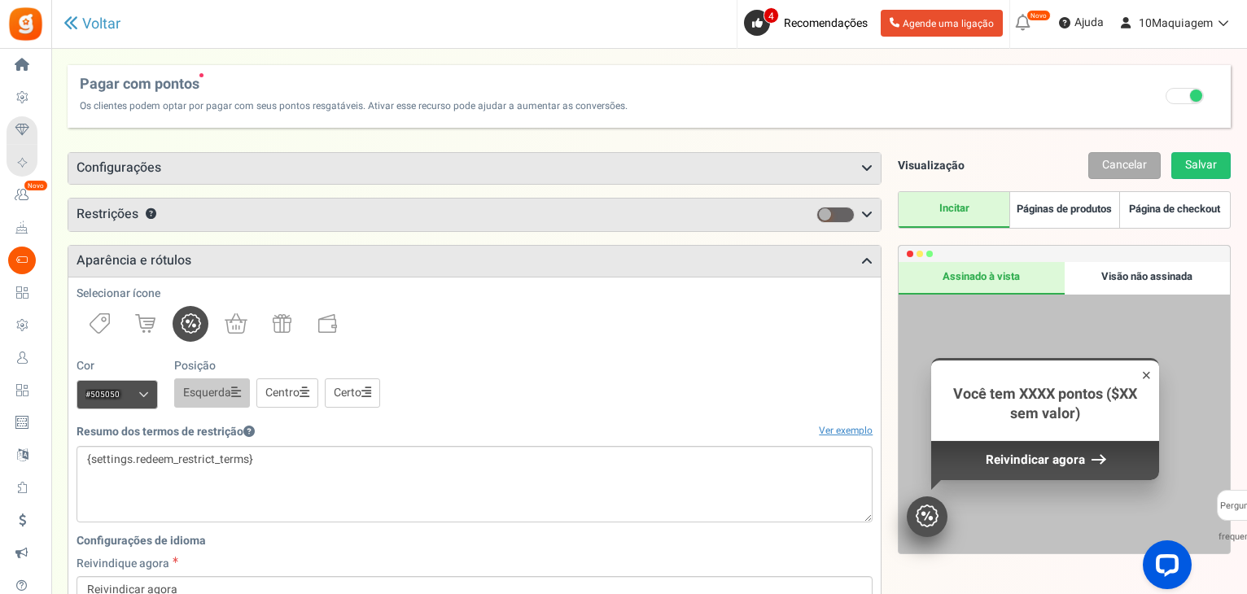
click at [842, 212] on span at bounding box center [835, 215] width 38 height 16
click at [816, 212] on input "checkbox" at bounding box center [816, 215] width 0 height 11
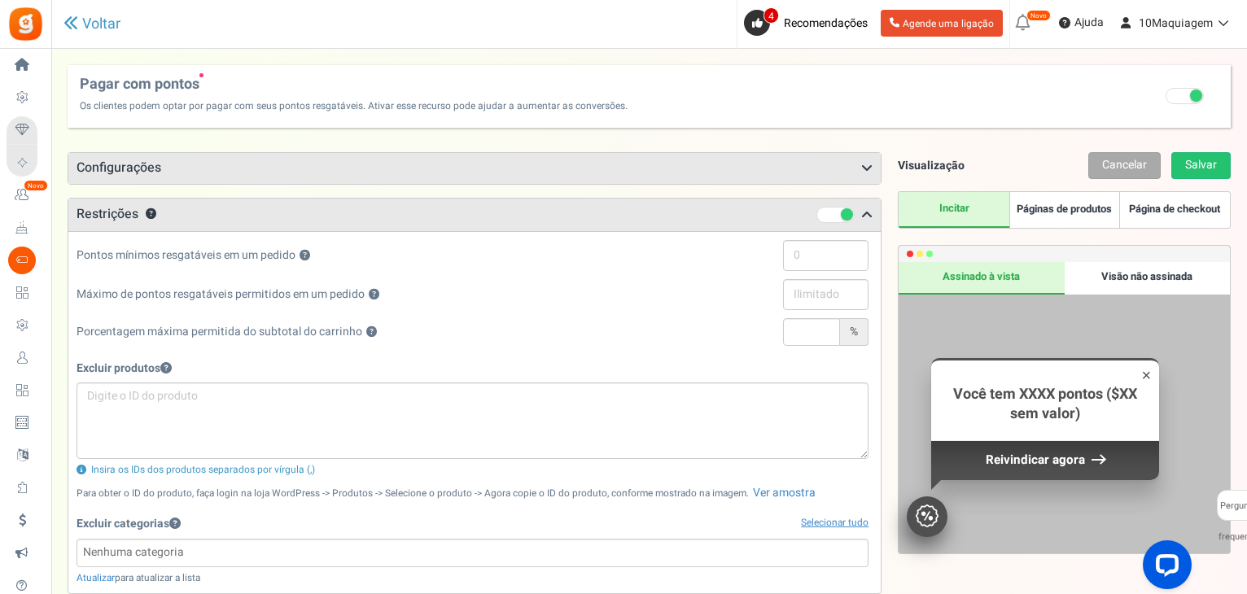
click at [842, 212] on span at bounding box center [847, 214] width 12 height 12
click at [816, 212] on input "checkbox" at bounding box center [816, 215] width 0 height 11
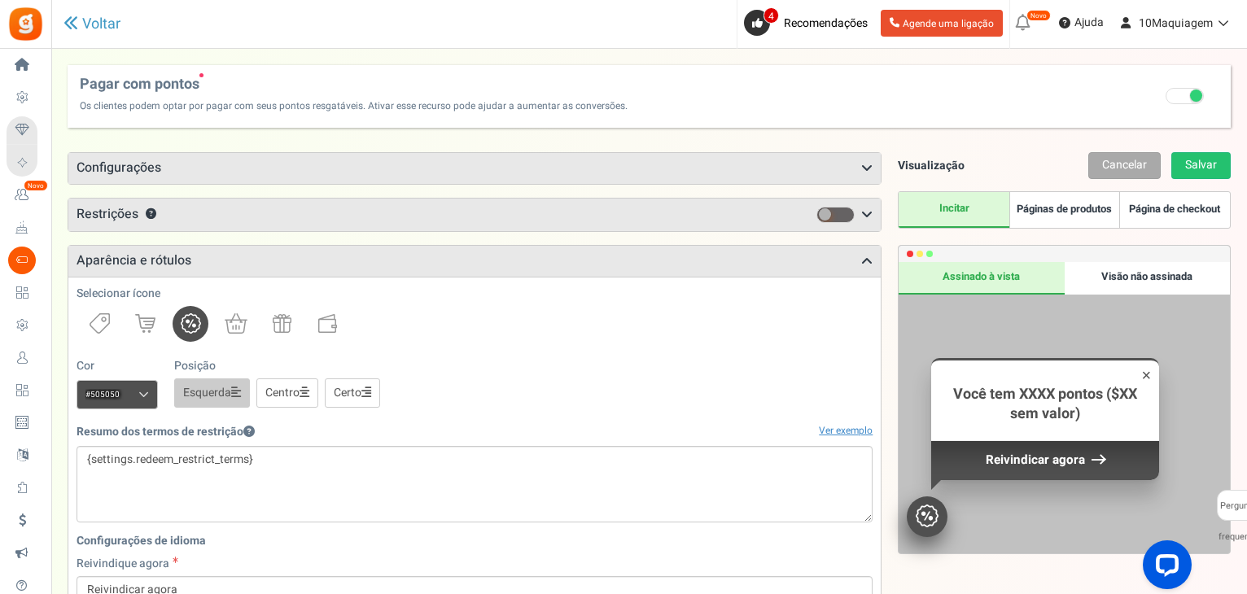
click at [1180, 105] on label "Recomendado: Ativar Tem certeza? Isso removerá a opção de resgate flexível. Con…" at bounding box center [1185, 96] width 65 height 46
click at [1186, 103] on input "Recomendado: Ativar Tem certeza? Isso removerá a opção de resgate flexível. Con…" at bounding box center [1186, 98] width 0 height 11
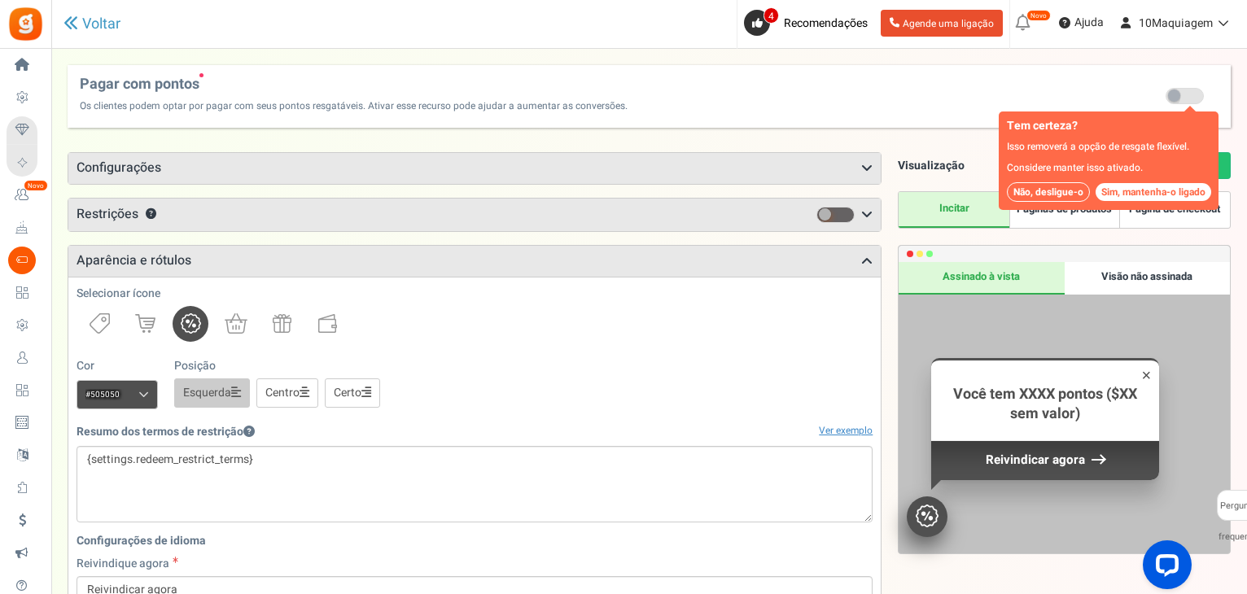
click at [1042, 190] on font "Não, desligue-o" at bounding box center [1048, 192] width 70 height 15
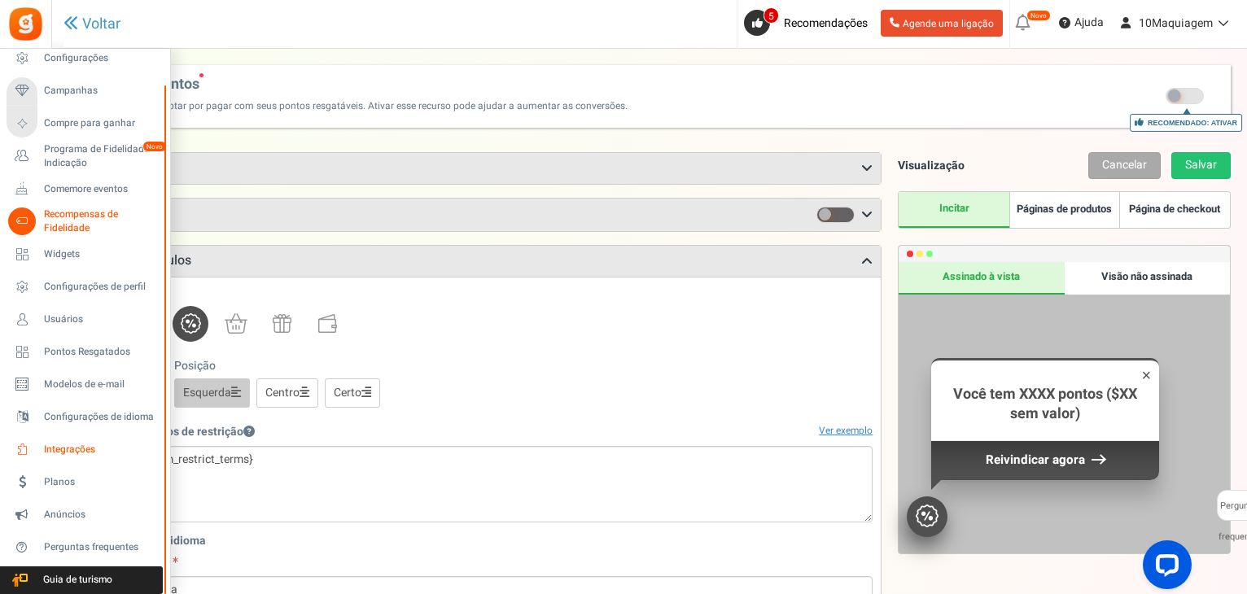
scroll to position [81, 0]
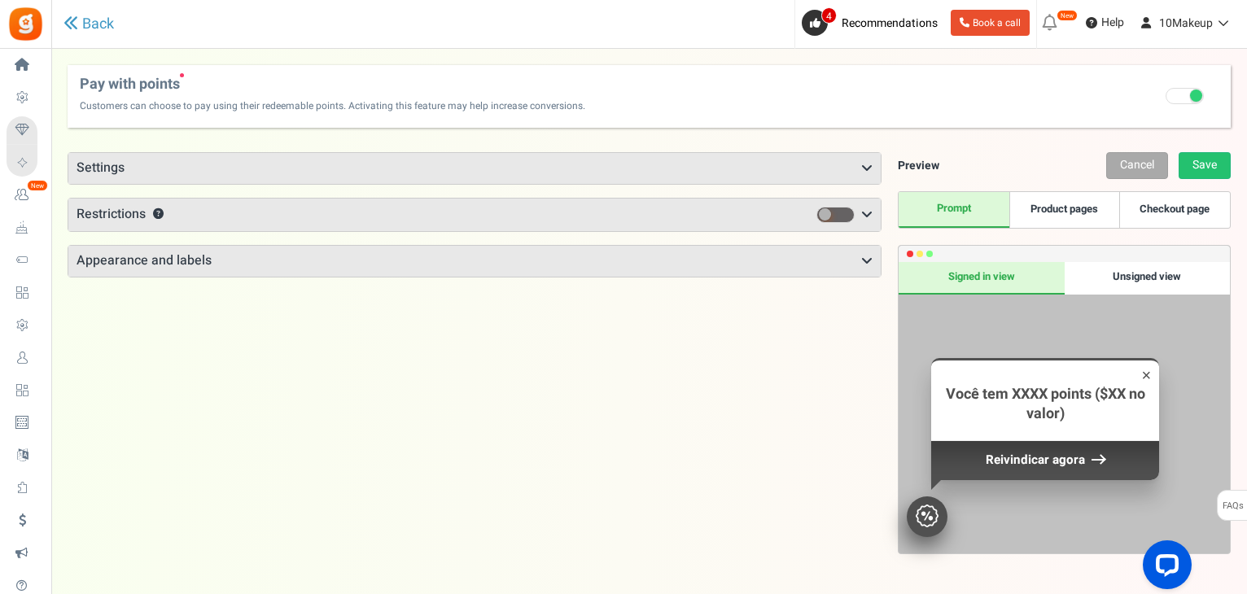
click at [843, 214] on span at bounding box center [835, 215] width 38 height 16
click at [816, 214] on input "checkbox" at bounding box center [816, 215] width 0 height 11
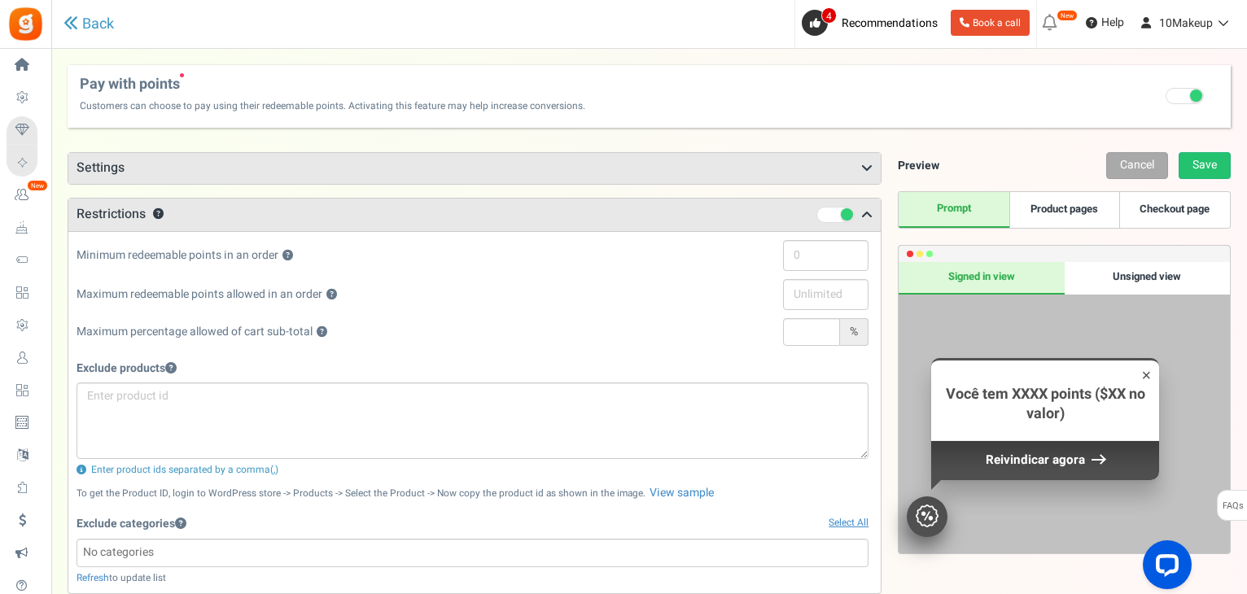
click at [843, 214] on span at bounding box center [847, 214] width 12 height 12
click at [816, 214] on input "checkbox" at bounding box center [816, 215] width 0 height 11
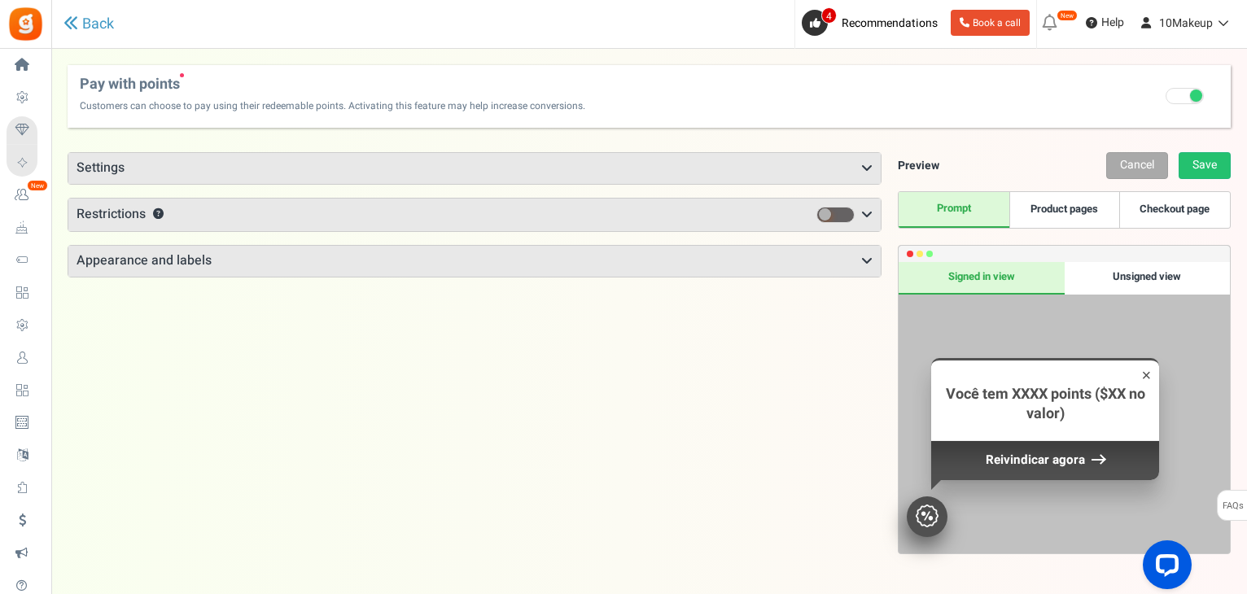
click at [156, 170] on h3 "Settings" at bounding box center [474, 168] width 812 height 31
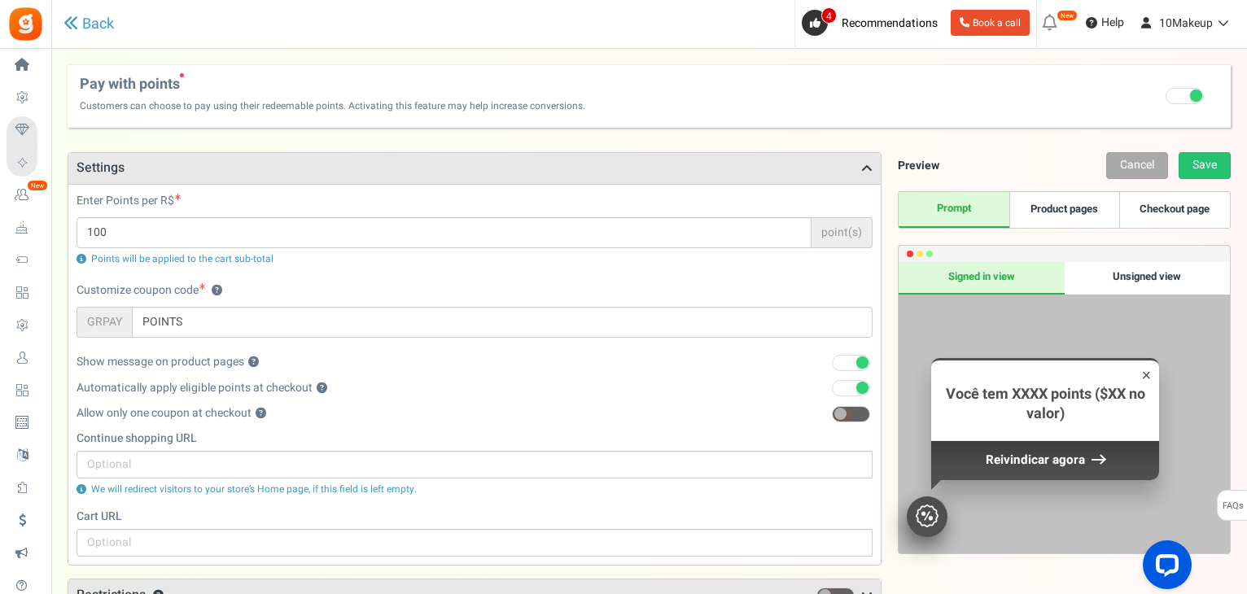
click at [1061, 216] on link "Product pages" at bounding box center [1064, 210] width 110 height 36
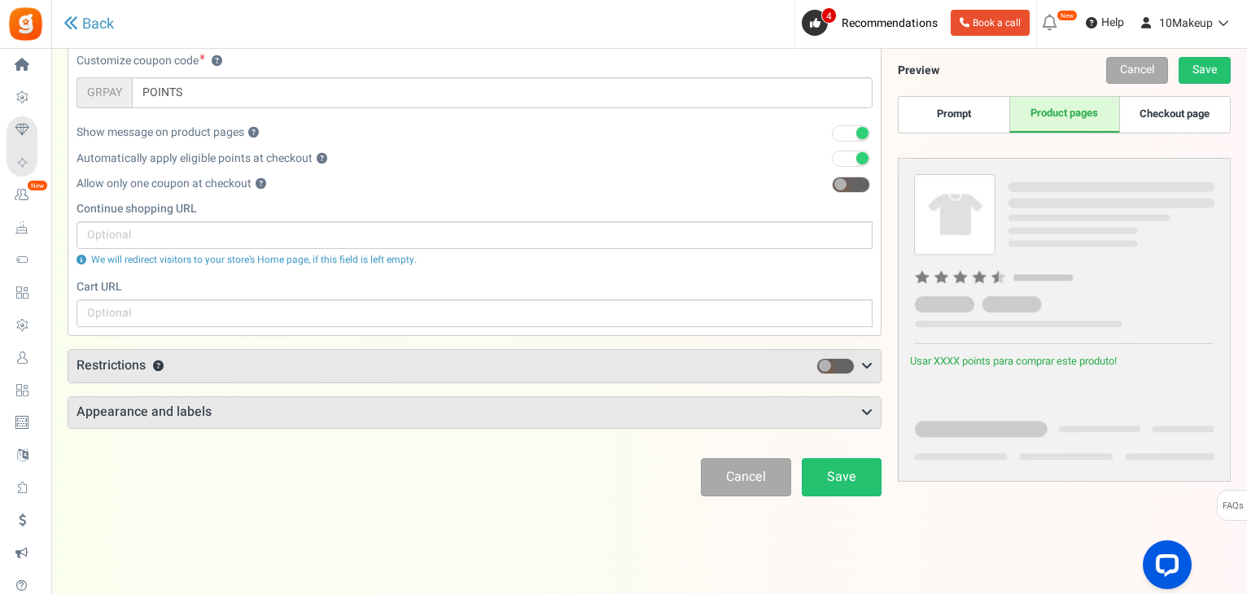
scroll to position [148, 0]
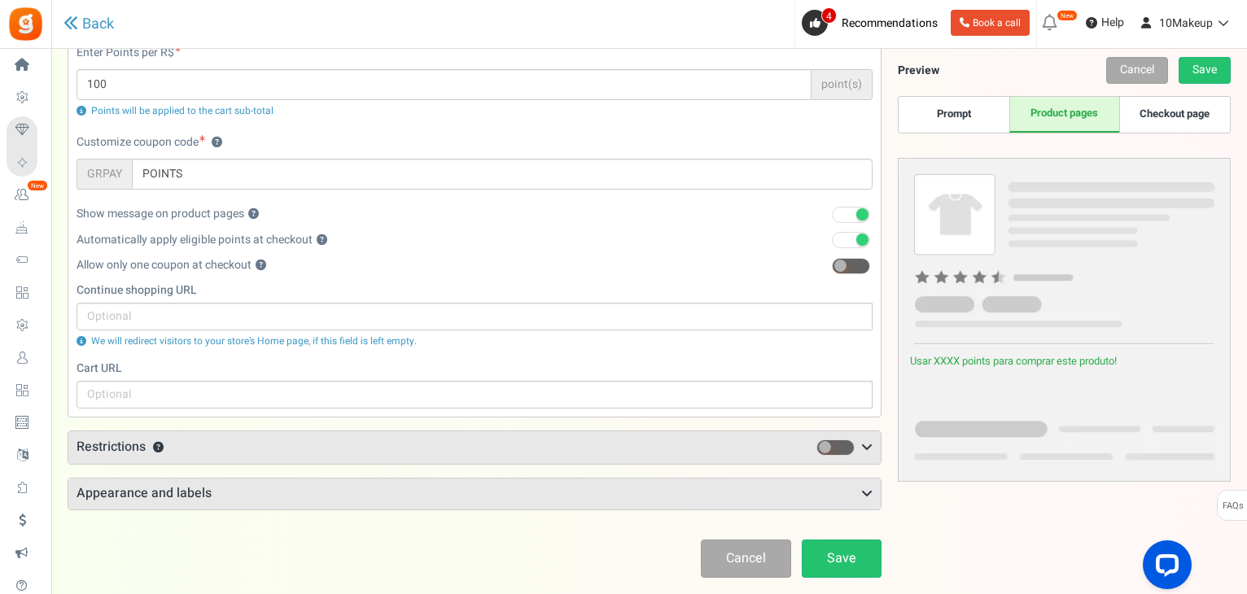
click at [1195, 106] on link "Checkout page" at bounding box center [1174, 115] width 110 height 36
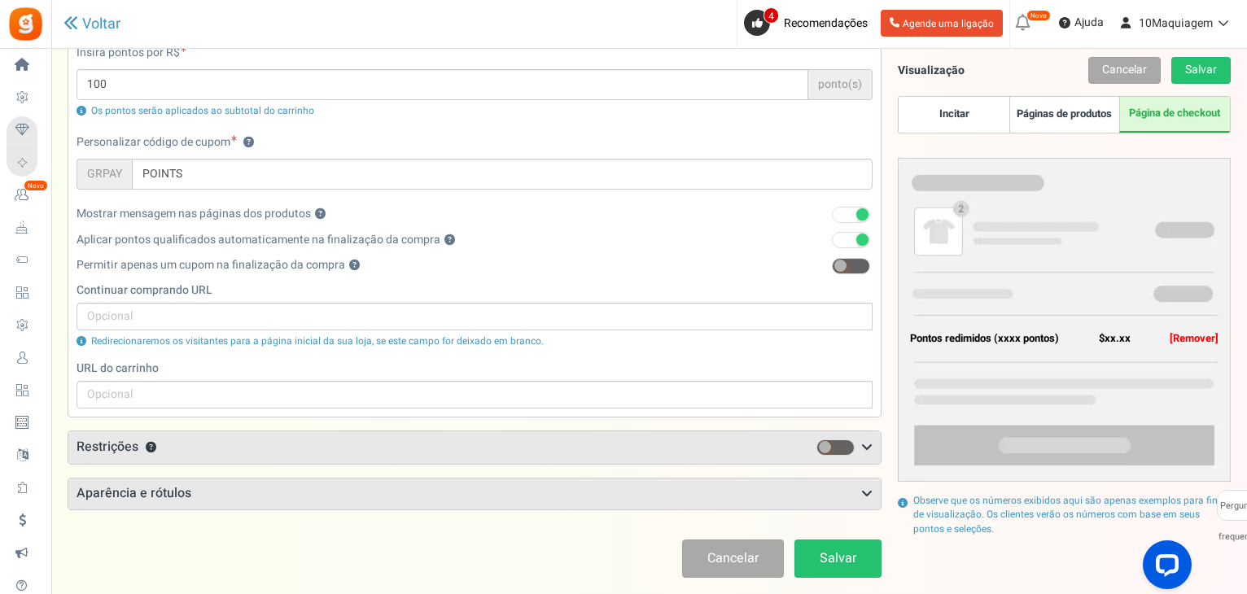
scroll to position [230, 0]
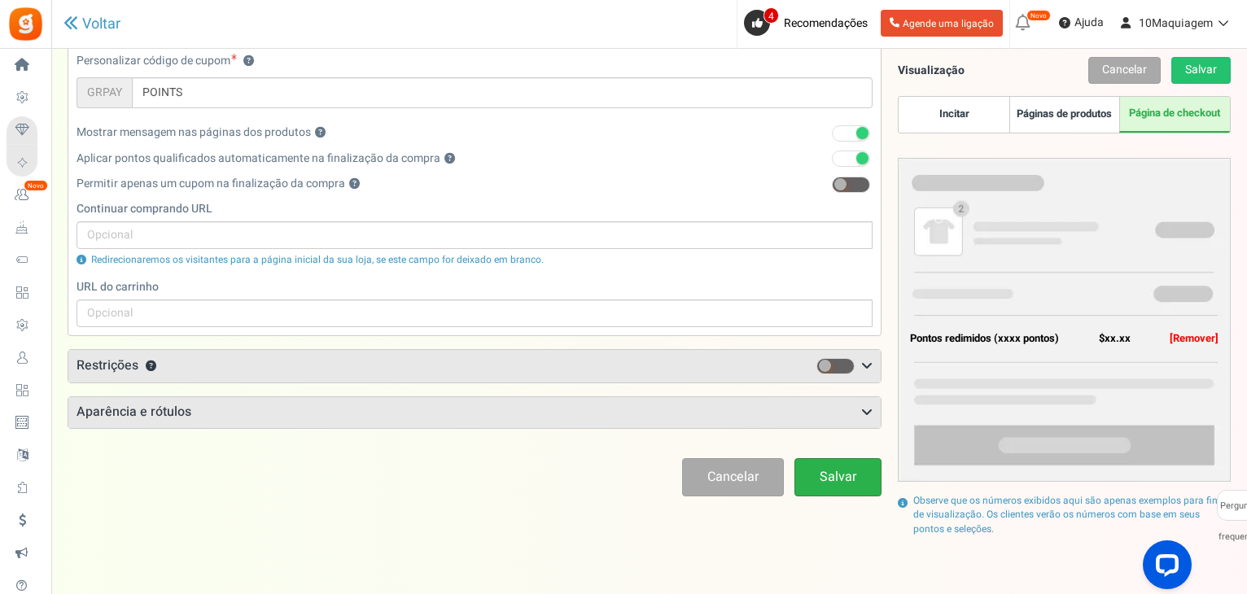
click at [839, 478] on font "Salvar" at bounding box center [838, 477] width 37 height 20
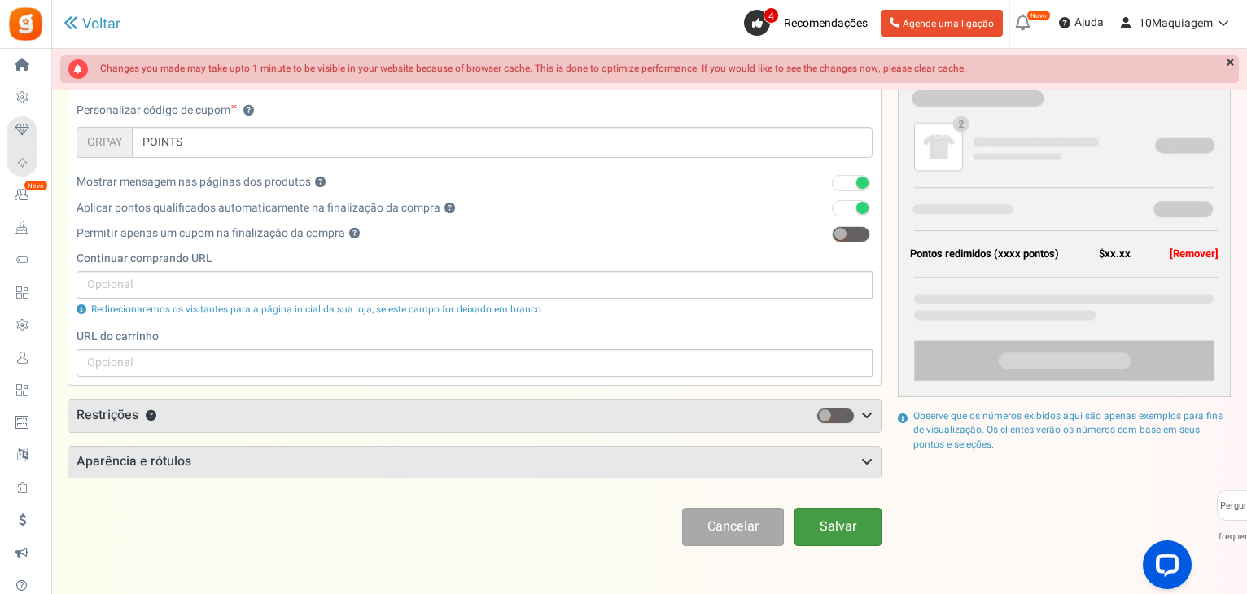
scroll to position [55, 0]
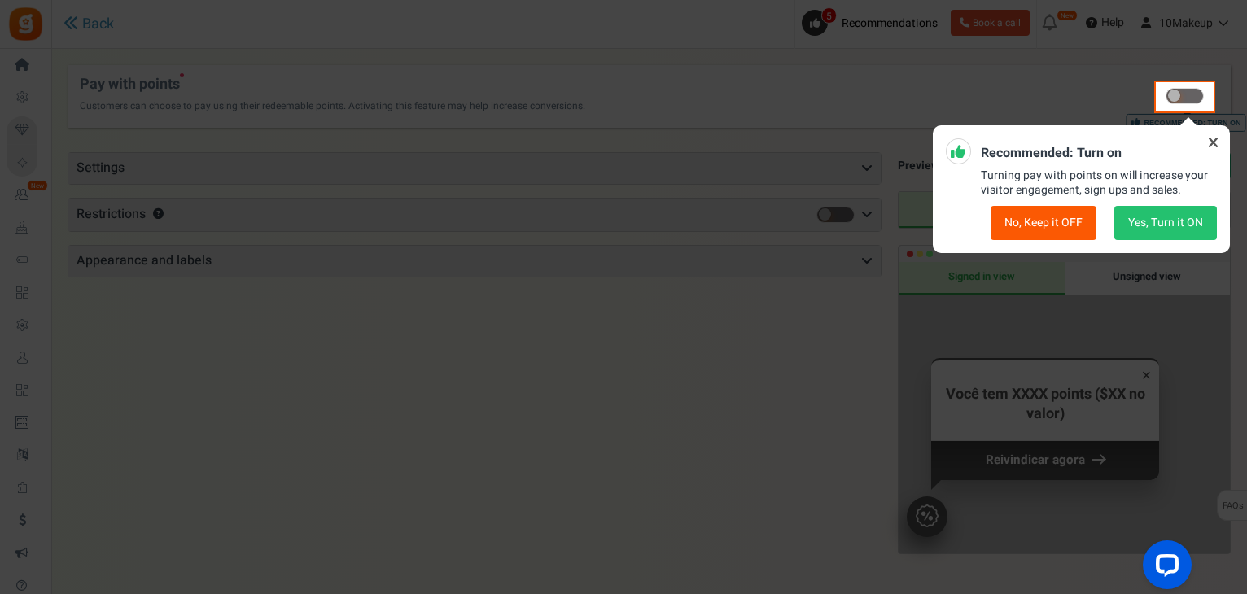
click at [1210, 141] on icon at bounding box center [1213, 142] width 26 height 26
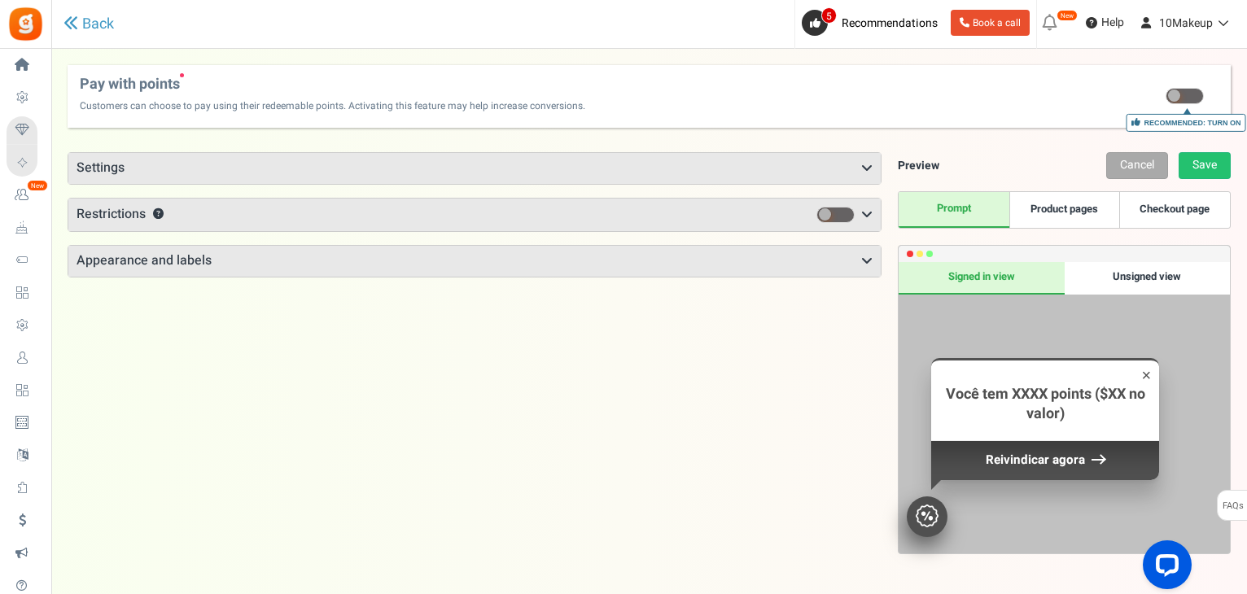
click at [1187, 102] on span at bounding box center [1184, 96] width 38 height 16
click at [1186, 102] on input "Recommended: Turn On Are you sure? This will remove the flexi redemption option…" at bounding box center [1186, 98] width 0 height 11
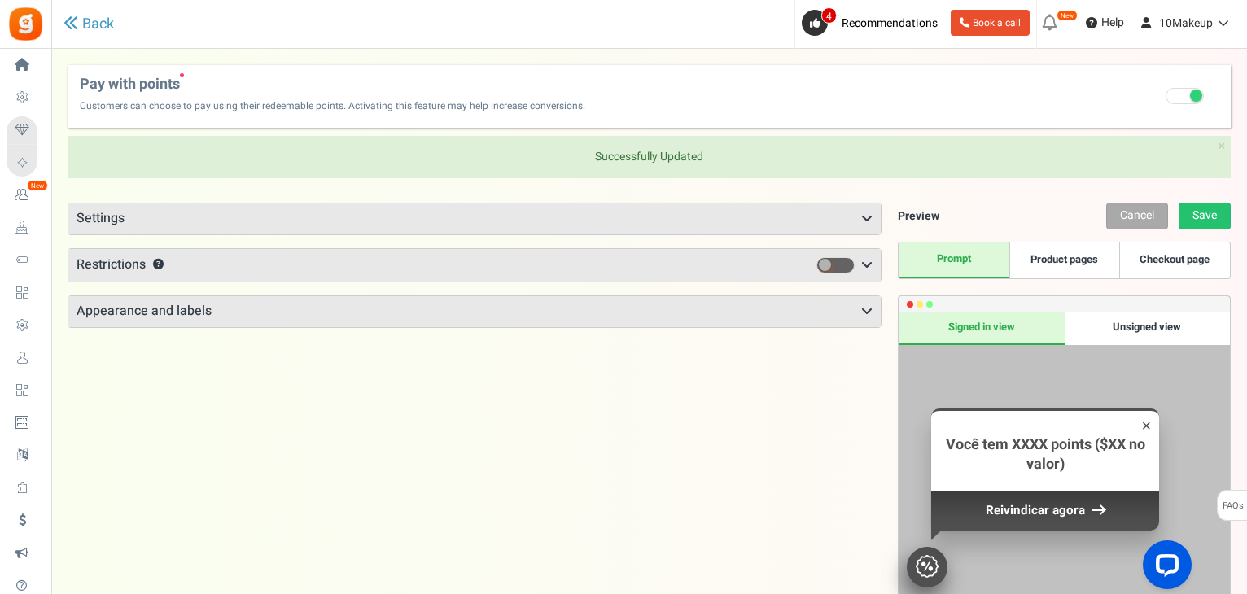
click at [365, 224] on h3 "Settings" at bounding box center [474, 218] width 812 height 31
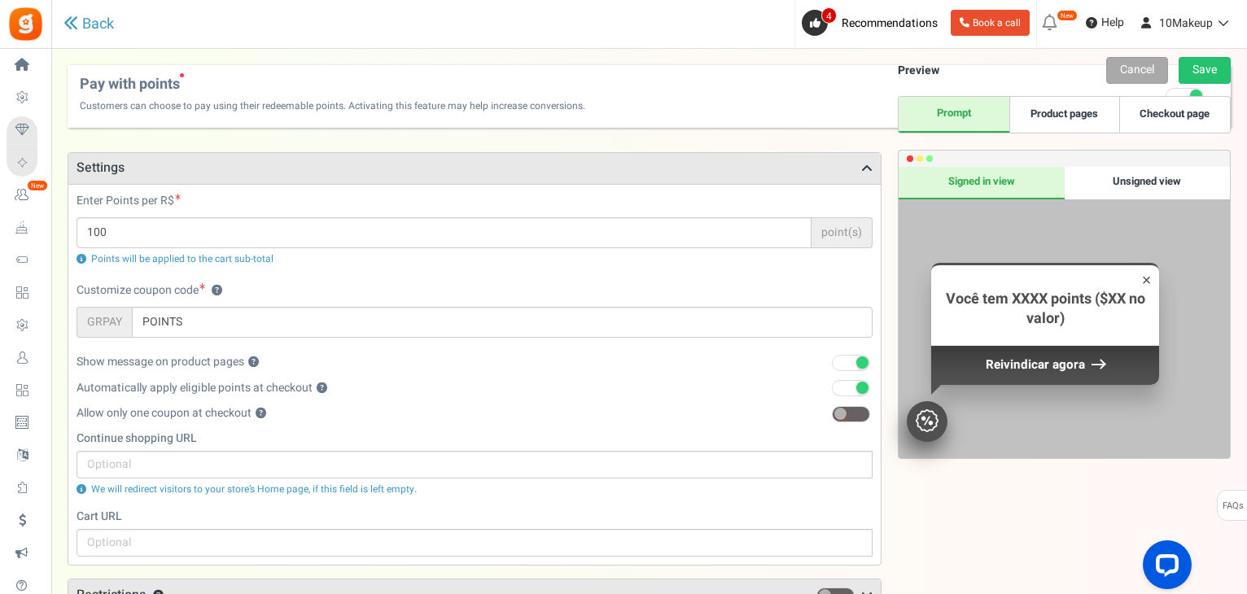
scroll to position [163, 0]
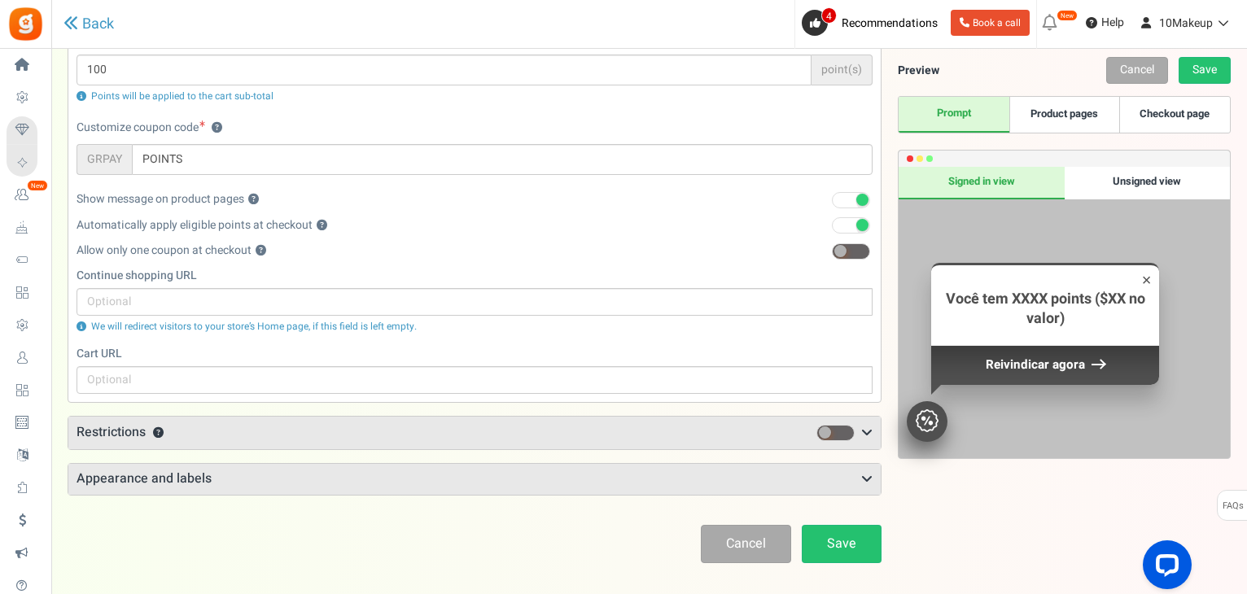
click at [845, 205] on span at bounding box center [851, 200] width 38 height 16
click at [830, 205] on input "1" at bounding box center [830, 200] width 0 height 11
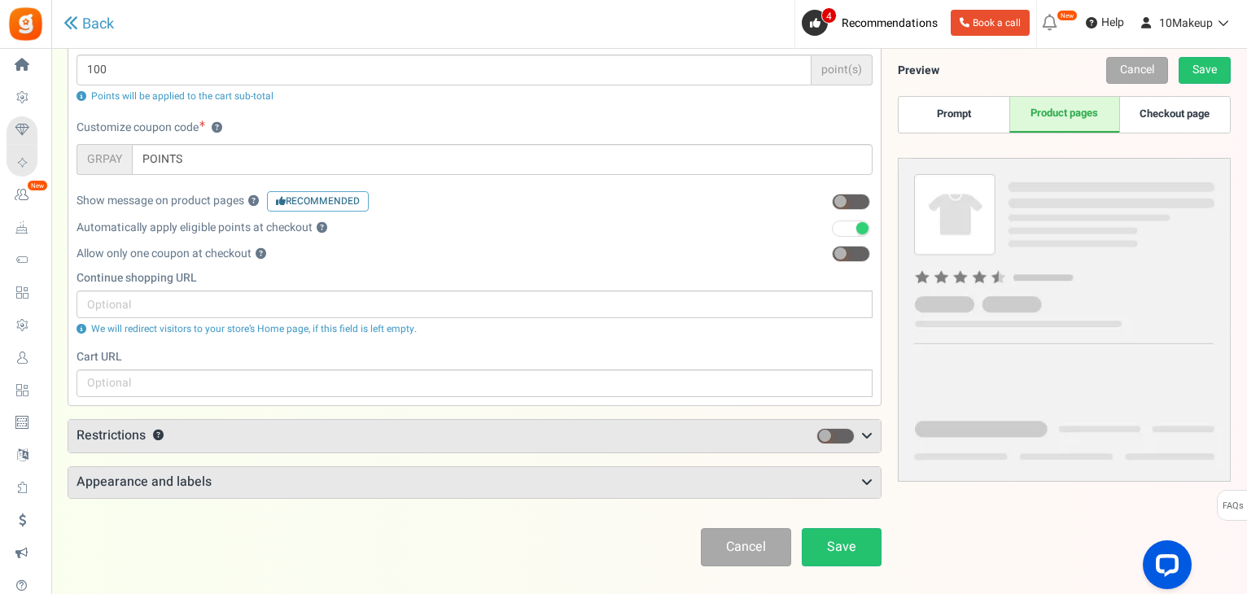
click at [844, 206] on span at bounding box center [851, 202] width 38 height 16
click at [830, 206] on input "0" at bounding box center [830, 202] width 0 height 11
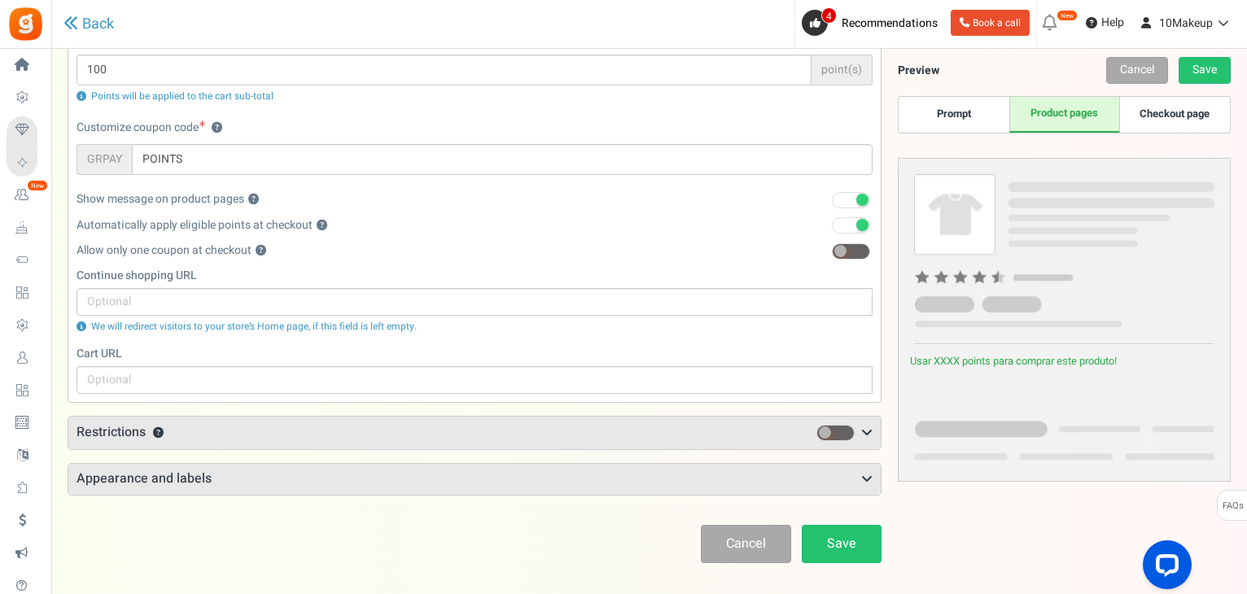
click at [844, 206] on span at bounding box center [851, 200] width 38 height 16
click at [830, 206] on input "1" at bounding box center [830, 200] width 0 height 11
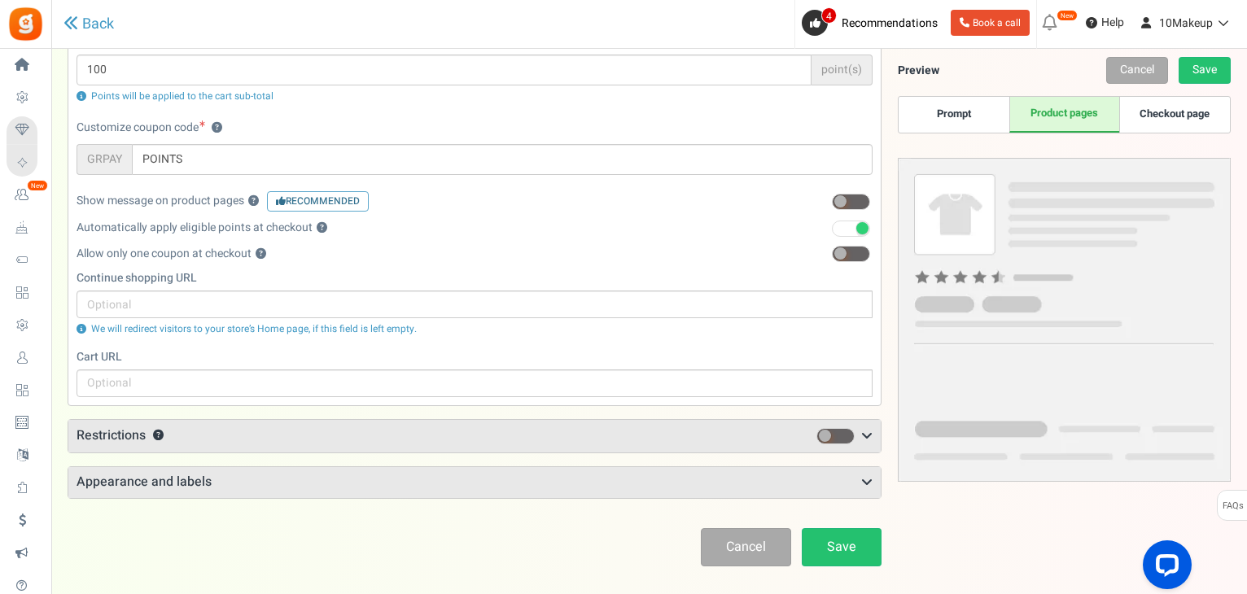
click at [850, 228] on span at bounding box center [851, 229] width 38 height 16
click at [832, 228] on input "checkbox" at bounding box center [832, 229] width 0 height 11
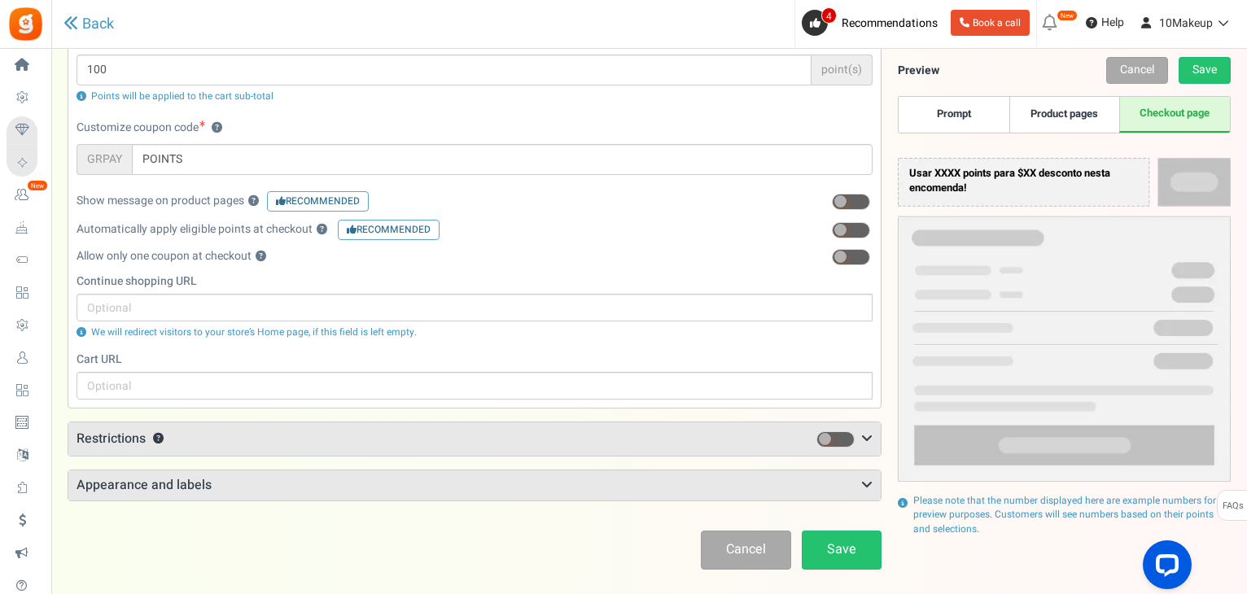
click at [850, 228] on span at bounding box center [851, 230] width 38 height 16
click at [832, 228] on input "checkbox" at bounding box center [832, 230] width 0 height 11
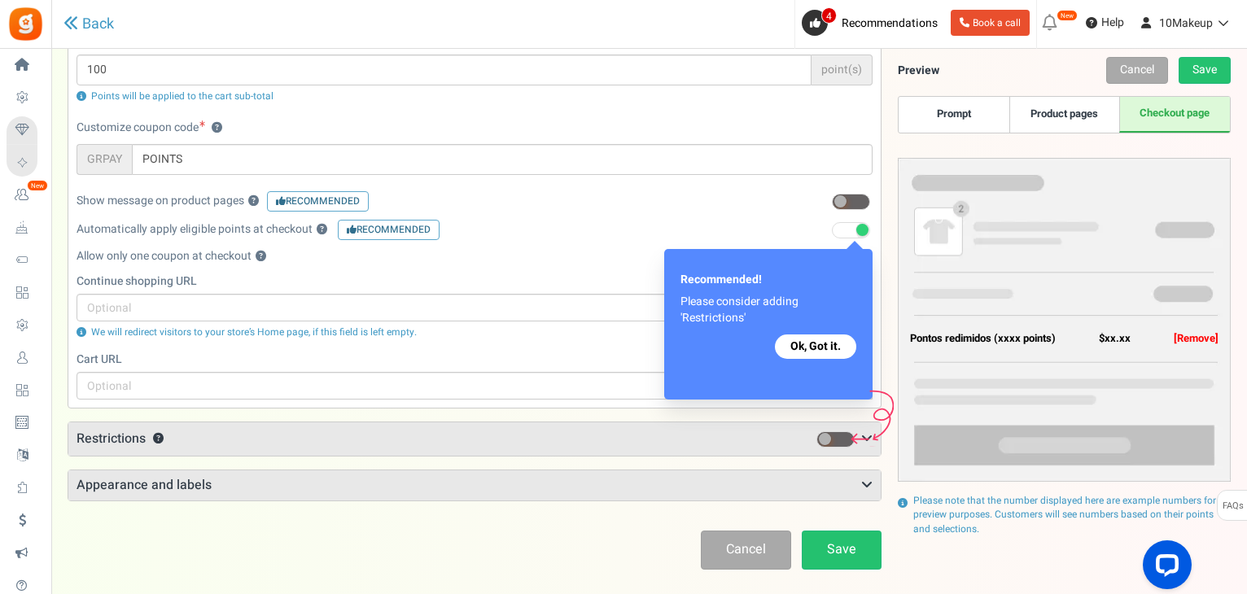
click at [850, 228] on span at bounding box center [851, 230] width 38 height 16
click at [832, 228] on input "checkbox" at bounding box center [832, 230] width 0 height 11
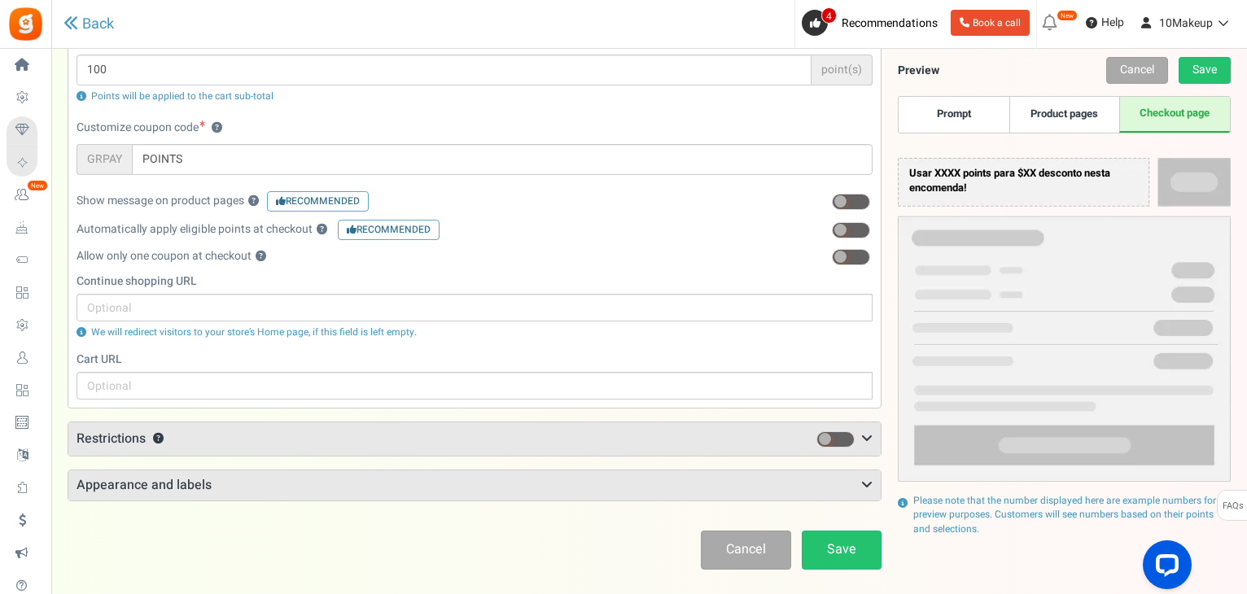
click at [850, 228] on span at bounding box center [851, 230] width 38 height 16
click at [832, 228] on input "checkbox" at bounding box center [832, 230] width 0 height 11
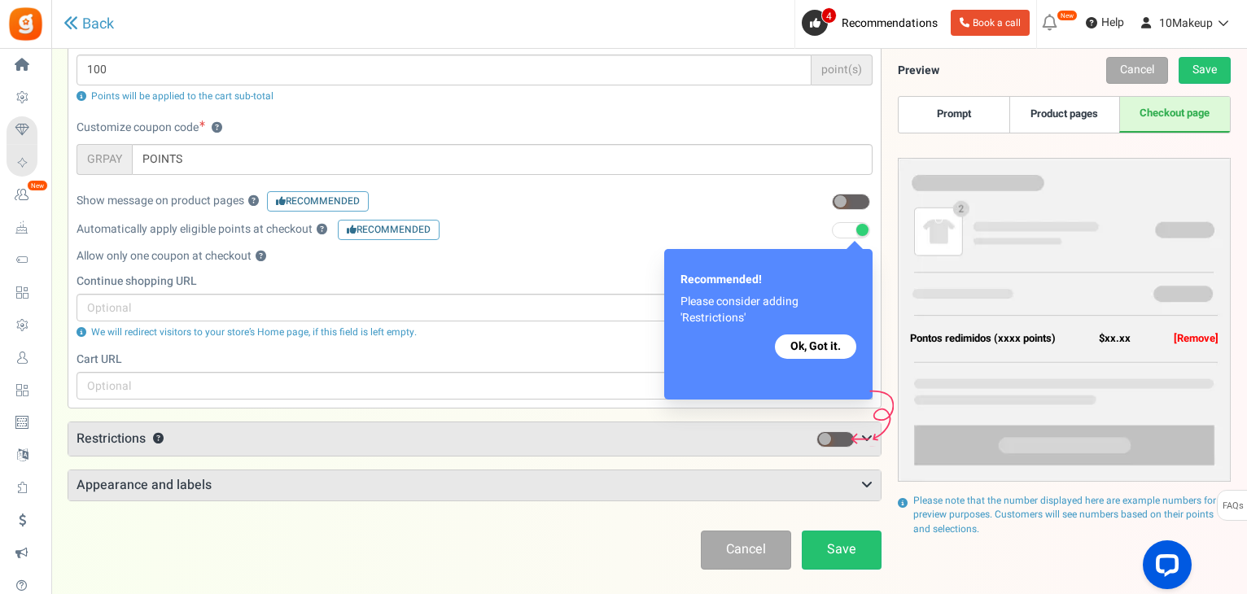
click at [850, 228] on span at bounding box center [851, 230] width 38 height 16
click at [832, 228] on input "checkbox" at bounding box center [832, 230] width 0 height 11
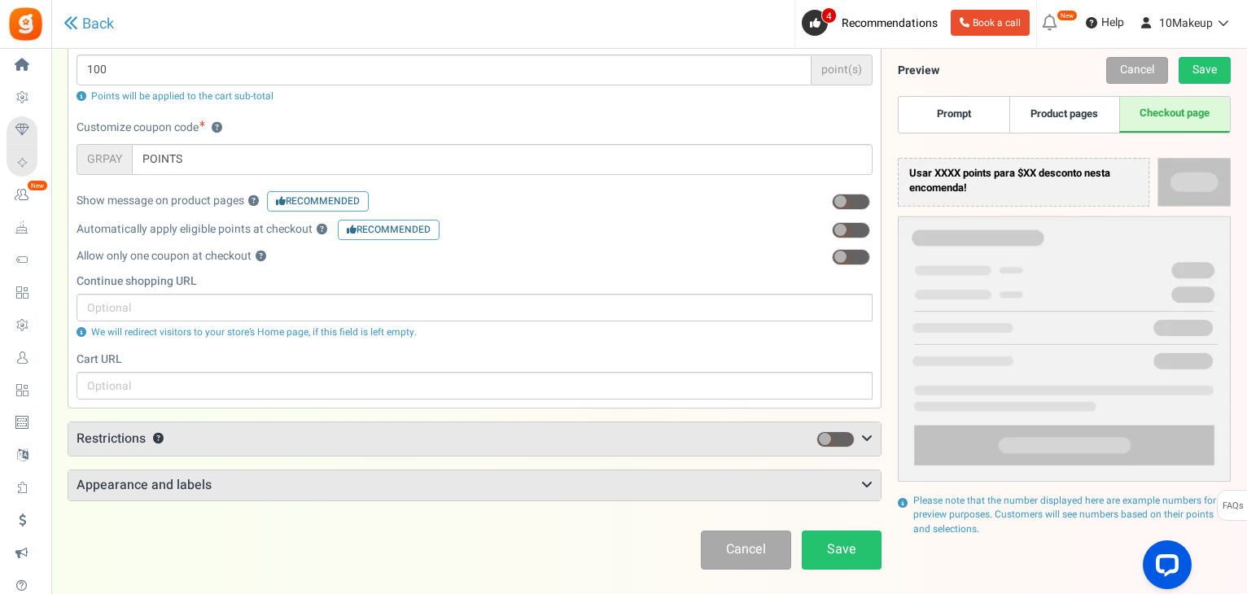
click at [1215, 177] on img at bounding box center [1064, 320] width 333 height 325
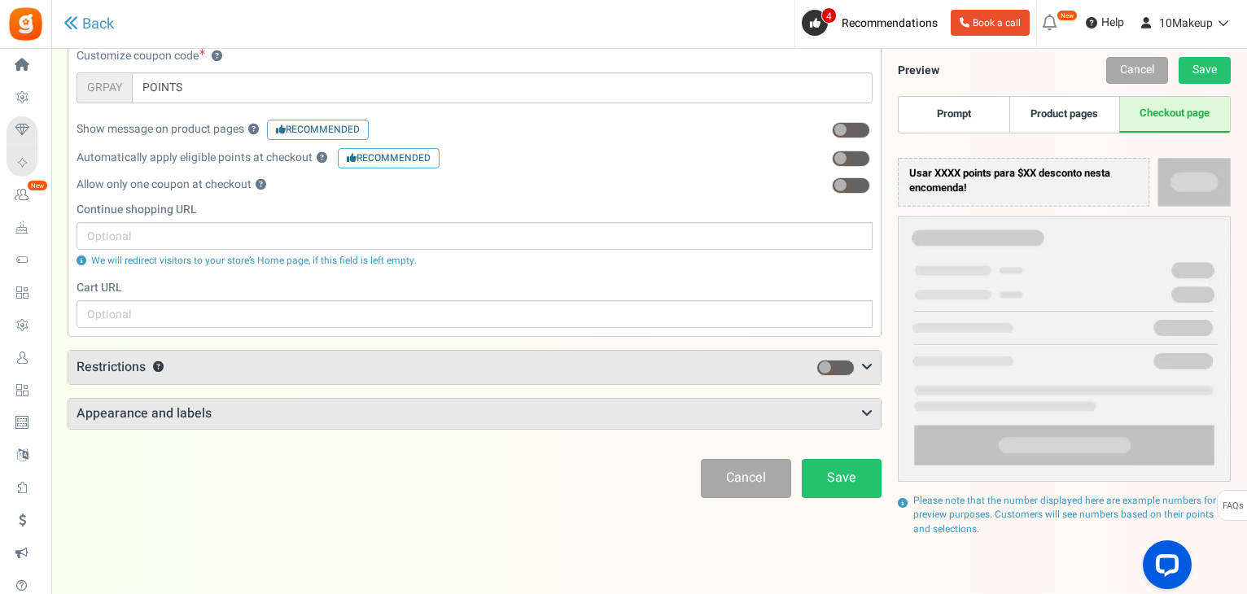
scroll to position [72, 0]
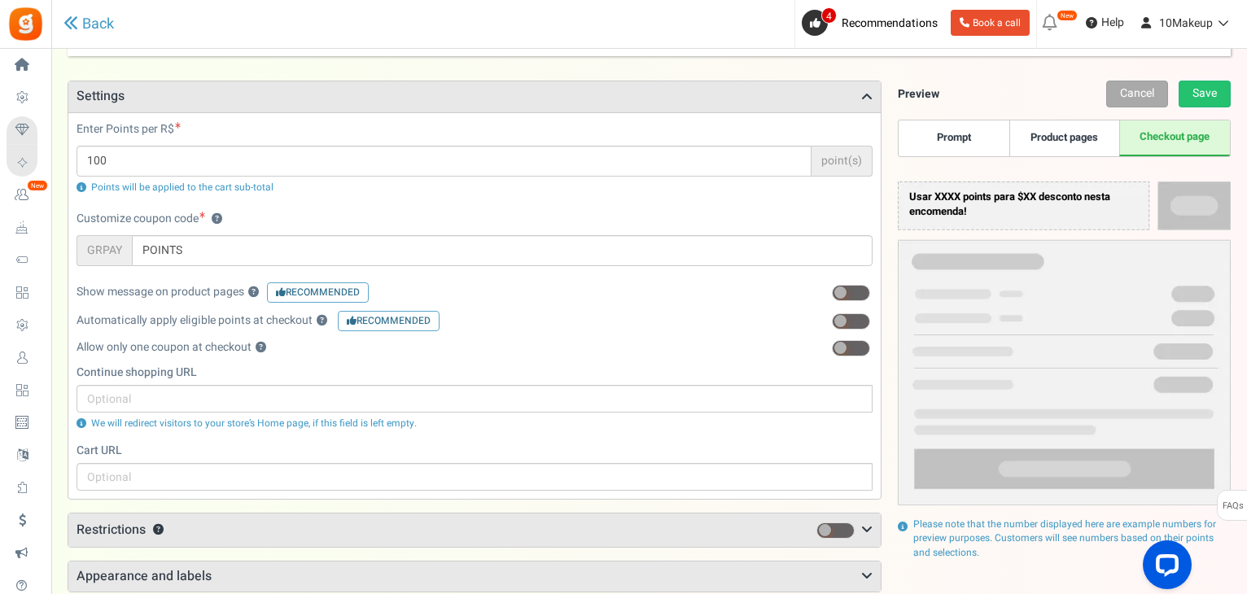
click at [1083, 133] on link "Product pages" at bounding box center [1064, 138] width 110 height 36
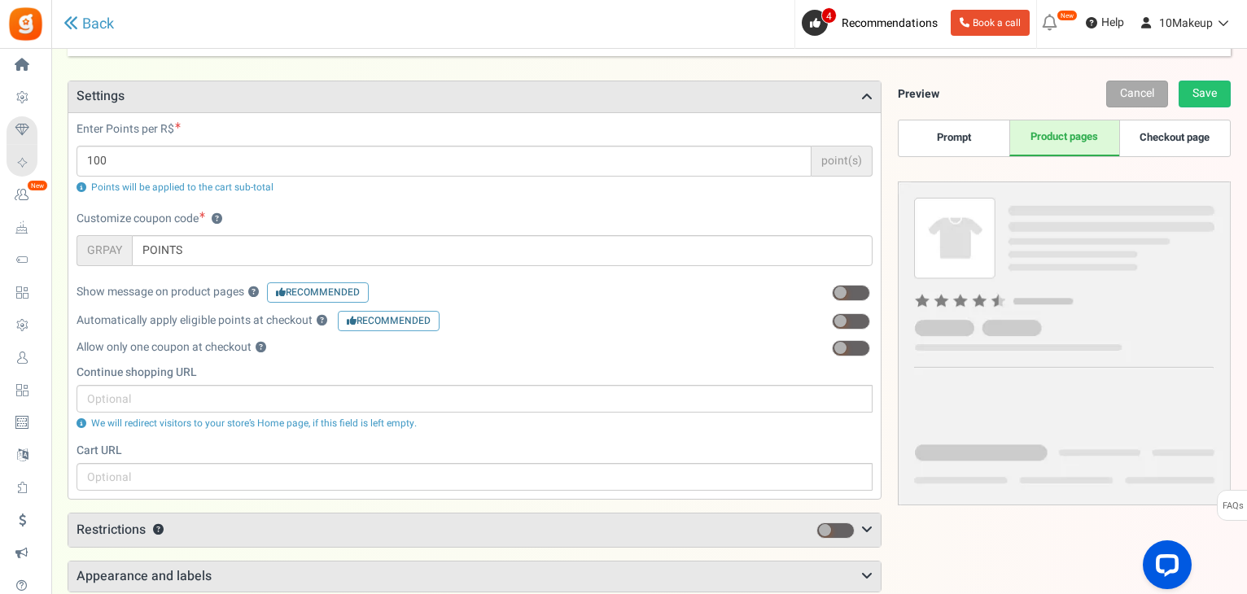
click at [955, 144] on link "Prompt" at bounding box center [954, 138] width 110 height 36
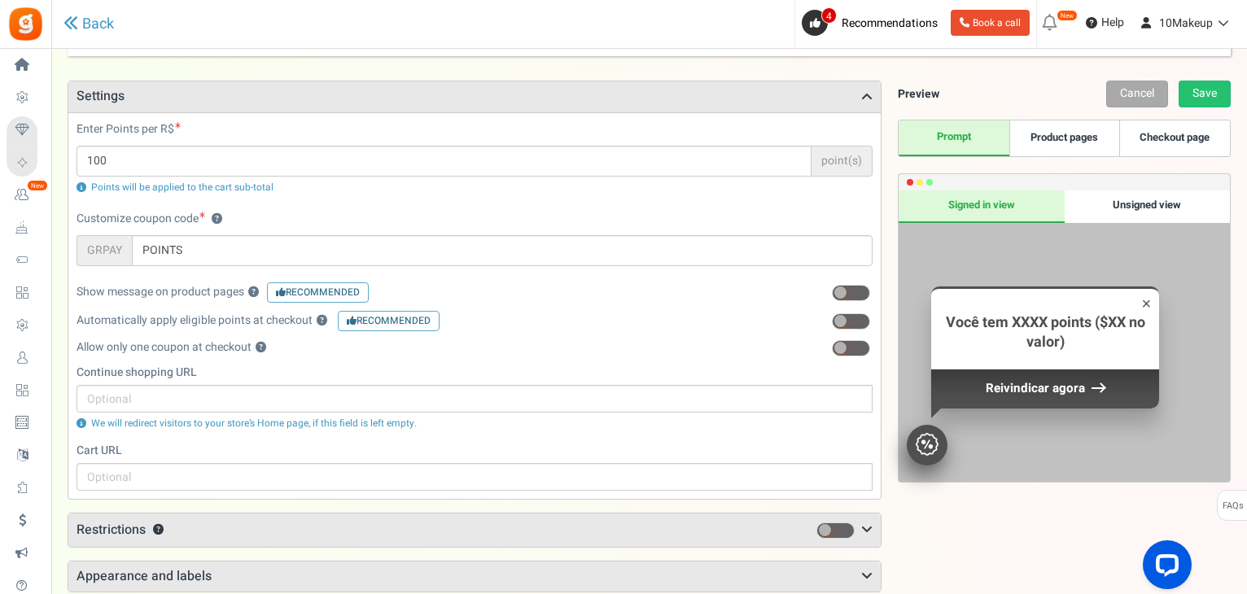
click at [855, 294] on span at bounding box center [851, 293] width 38 height 16
click at [830, 294] on input "0" at bounding box center [830, 293] width 0 height 11
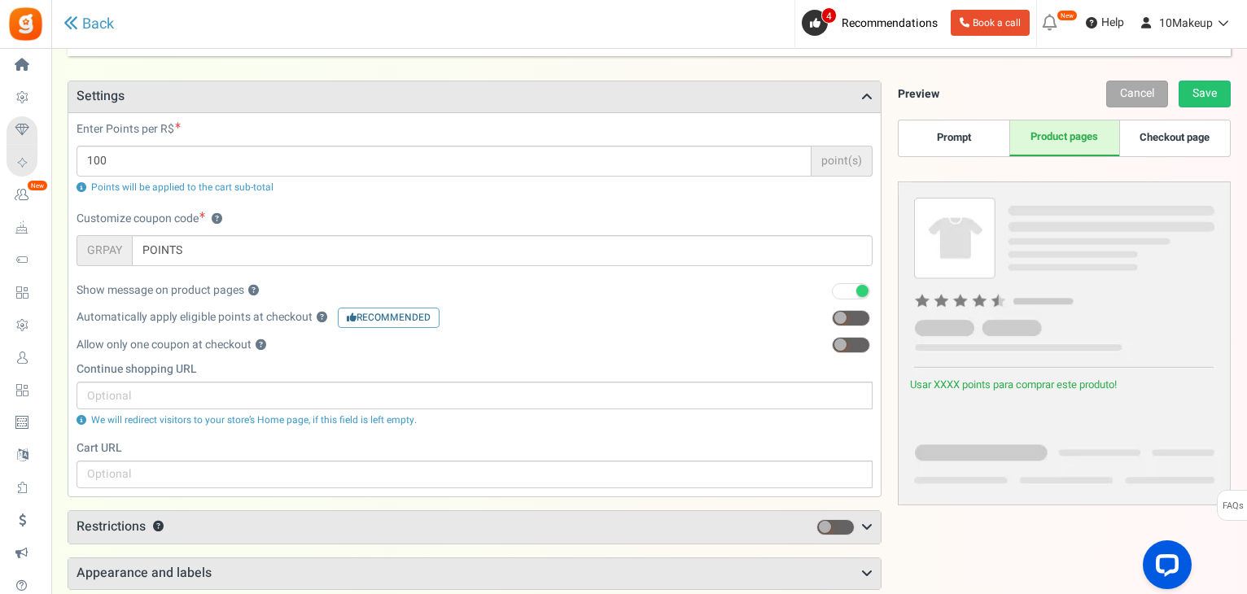
click at [855, 294] on span at bounding box center [851, 291] width 38 height 16
click at [830, 294] on input "1" at bounding box center [830, 291] width 0 height 11
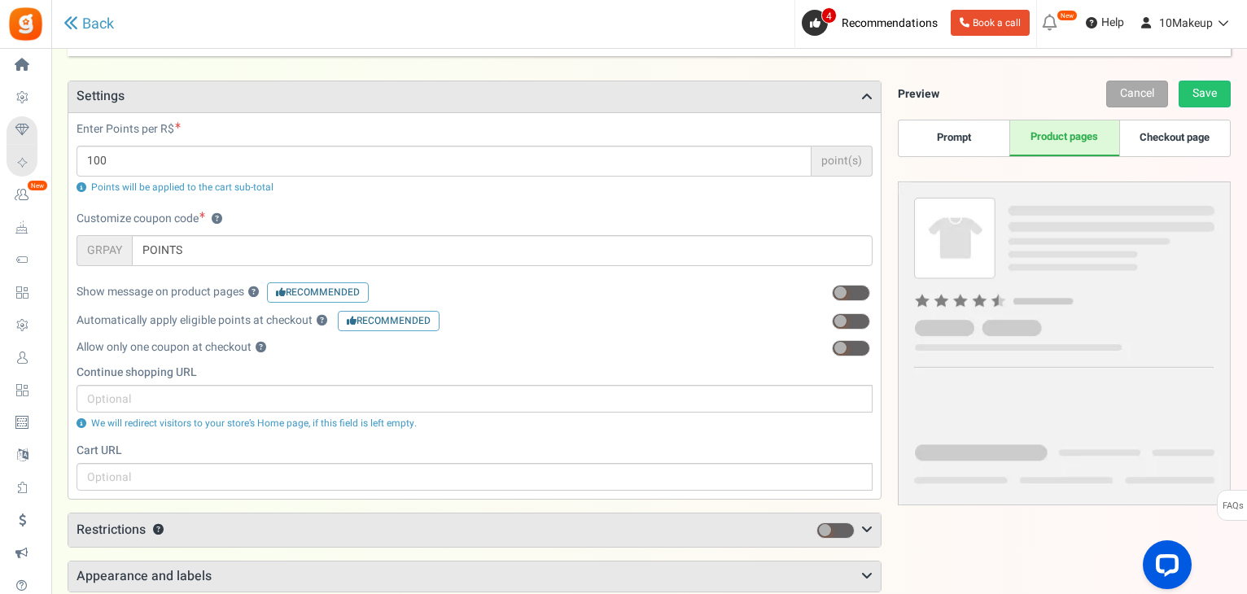
click at [853, 320] on span at bounding box center [851, 321] width 38 height 16
click at [832, 320] on input "checkbox" at bounding box center [832, 322] width 0 height 11
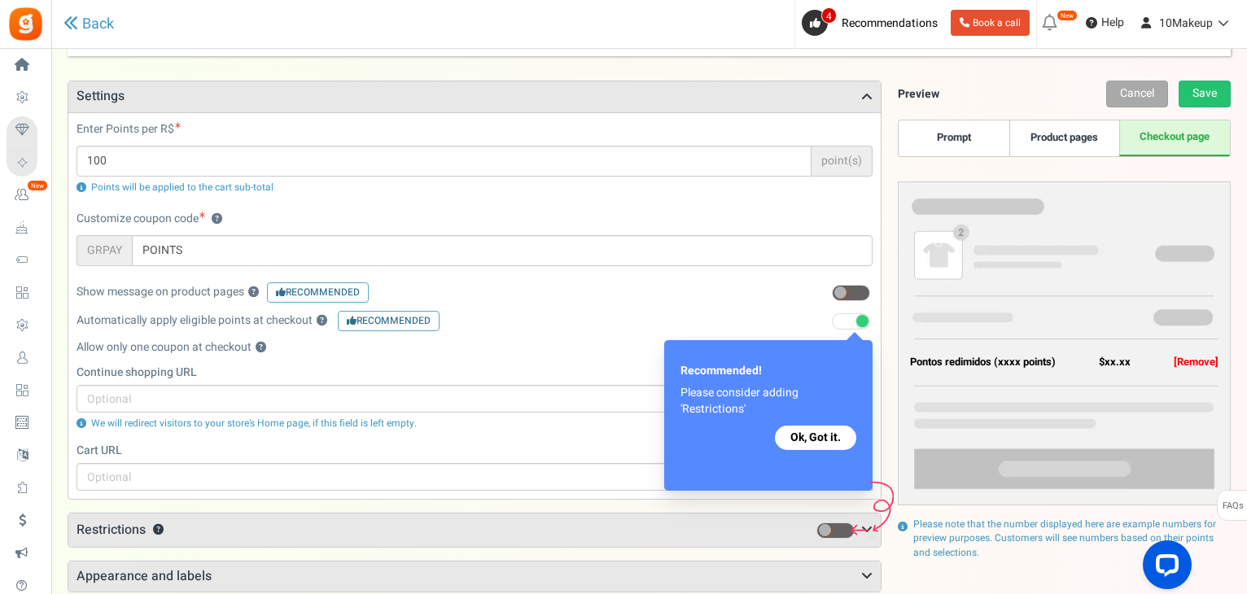
click at [853, 320] on span at bounding box center [851, 321] width 38 height 16
click at [832, 320] on input "checkbox" at bounding box center [832, 322] width 0 height 11
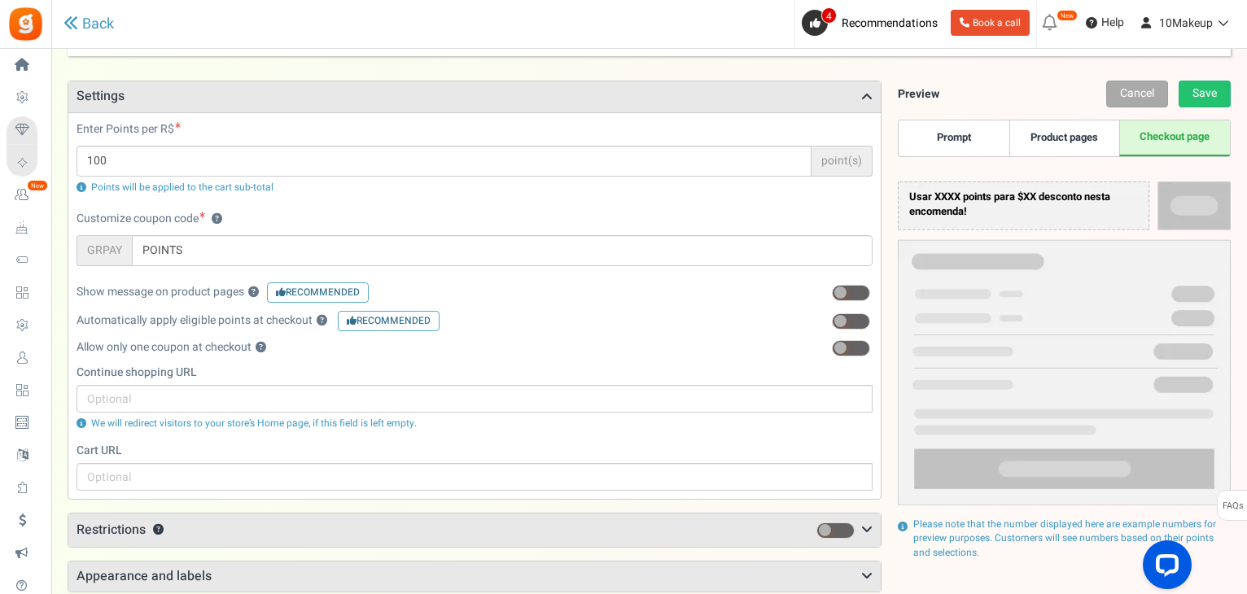
click at [949, 138] on link "Prompt" at bounding box center [954, 138] width 110 height 36
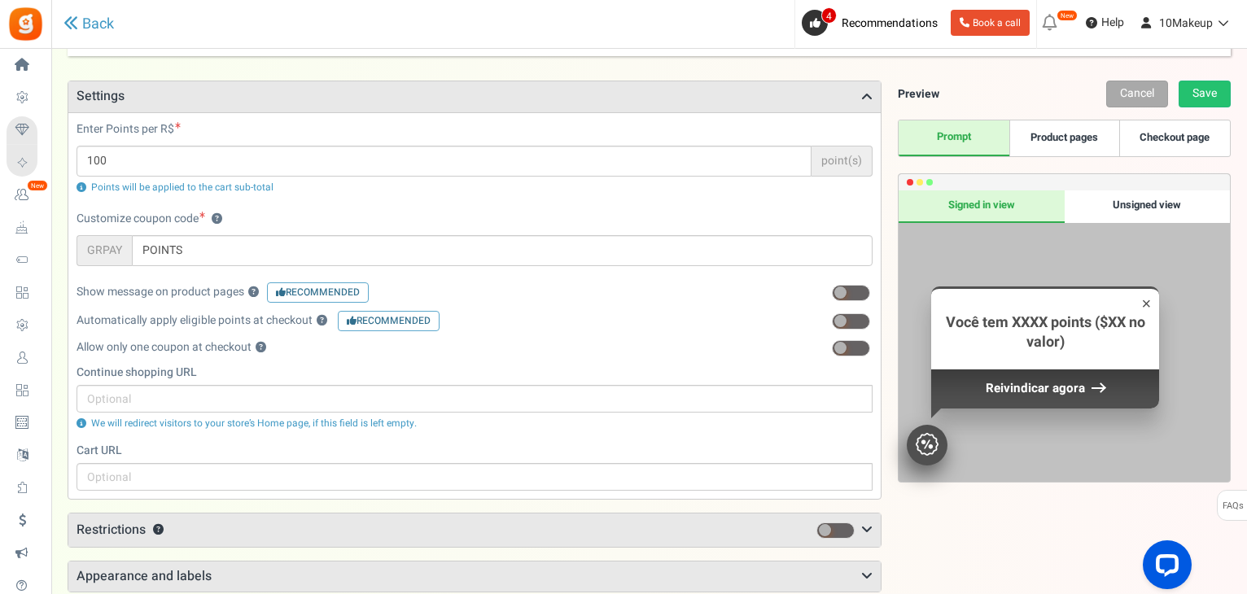
click at [861, 347] on span at bounding box center [851, 348] width 38 height 16
click at [832, 347] on input "checkbox" at bounding box center [832, 348] width 0 height 11
click at [861, 347] on span at bounding box center [862, 348] width 12 height 12
click at [832, 347] on input "checkbox" at bounding box center [832, 348] width 0 height 11
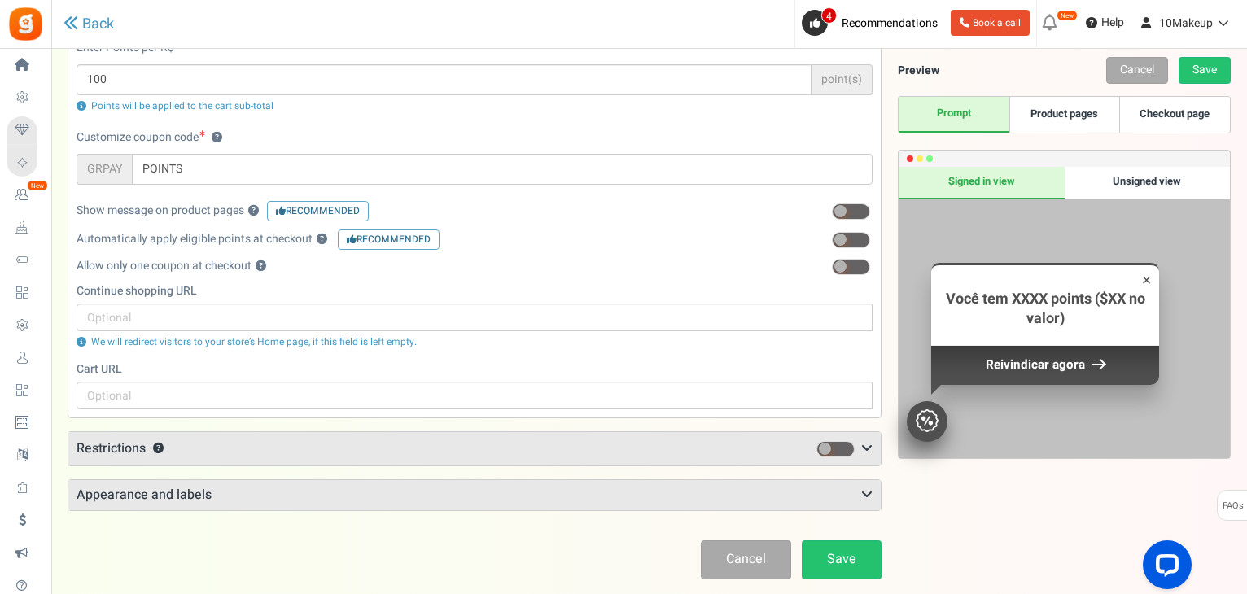
click at [830, 449] on span at bounding box center [825, 449] width 12 height 12
click at [816, 449] on input "checkbox" at bounding box center [816, 449] width 0 height 11
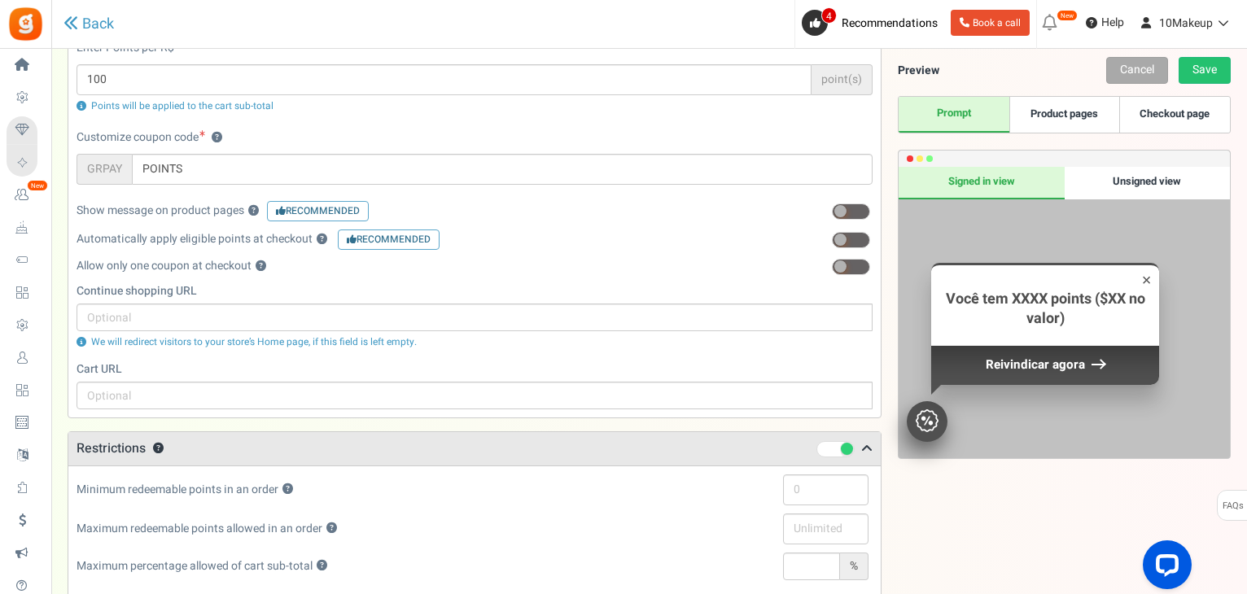
click at [830, 449] on span at bounding box center [835, 449] width 38 height 16
click at [816, 449] on input "checkbox" at bounding box center [816, 449] width 0 height 11
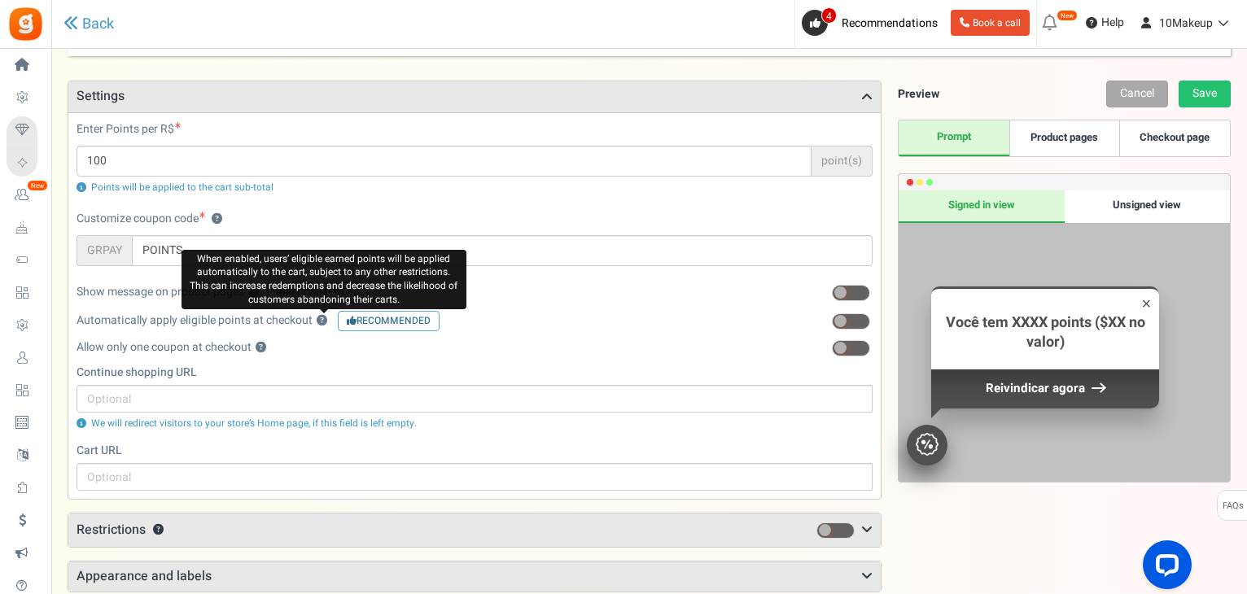
scroll to position [0, 0]
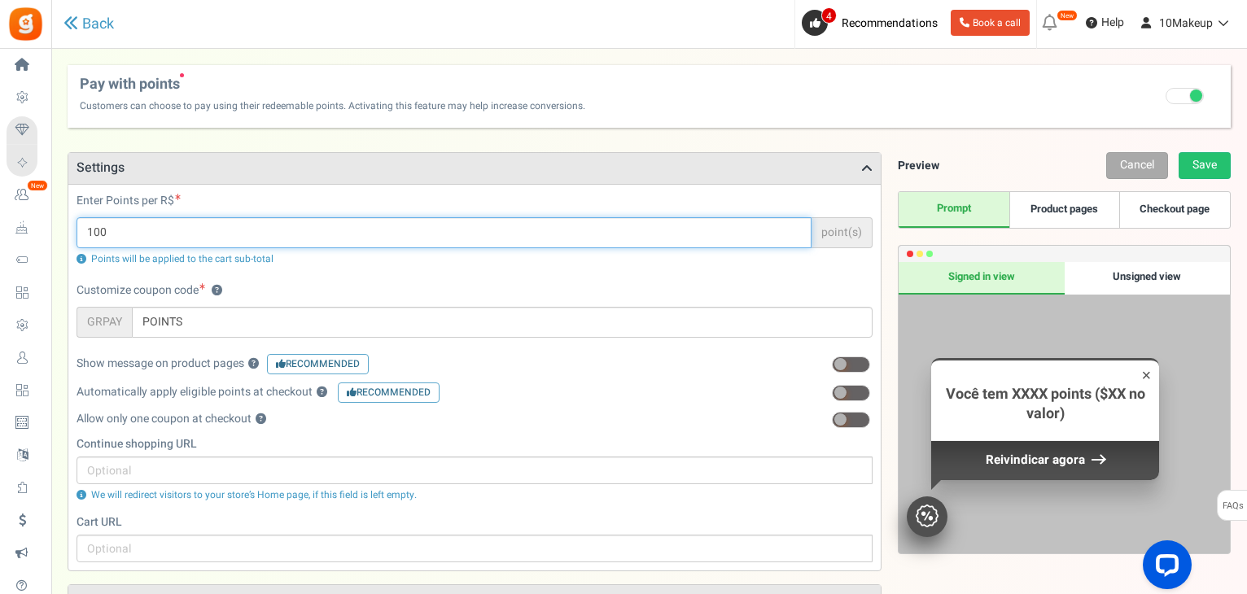
click at [135, 236] on input "100" at bounding box center [444, 232] width 735 height 31
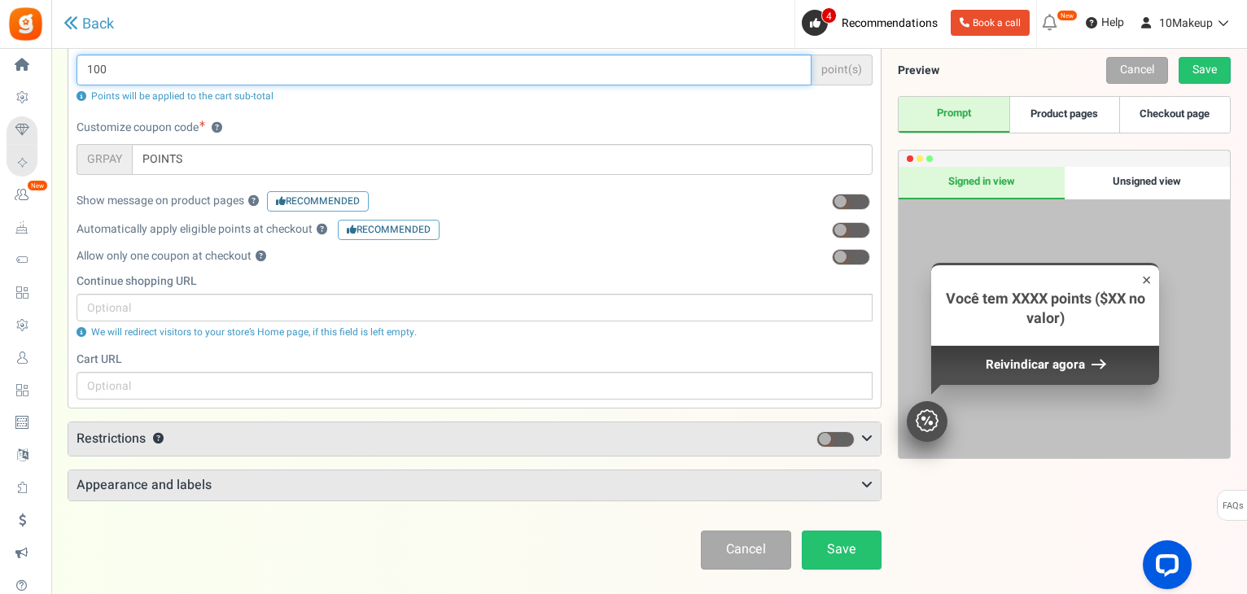
scroll to position [234, 0]
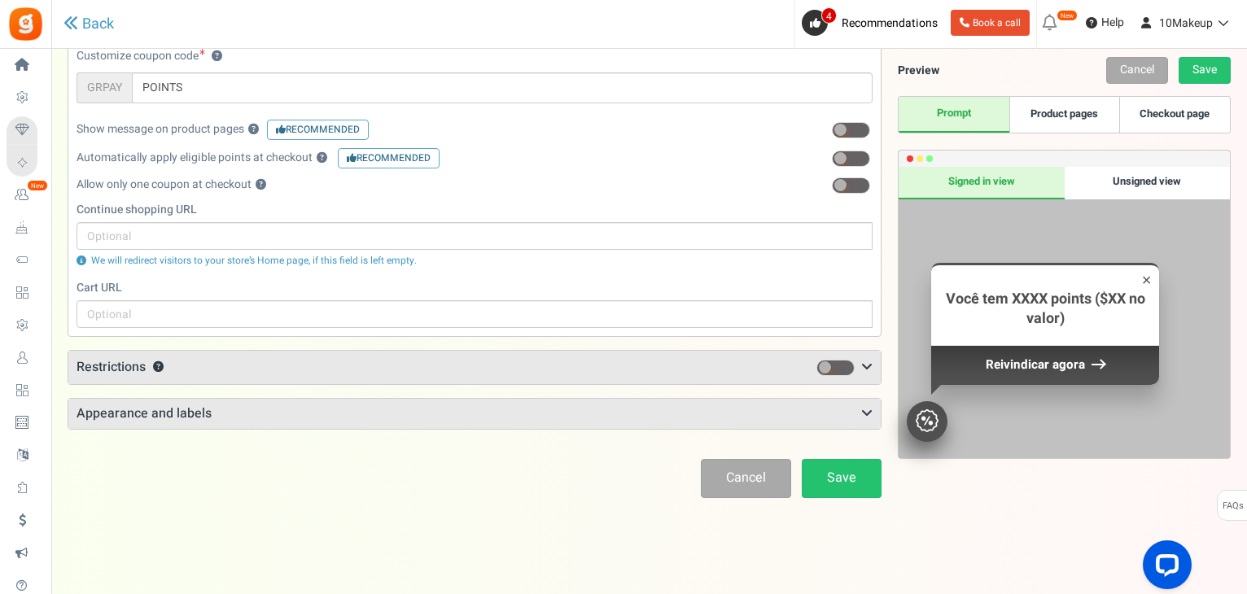
click at [736, 415] on h3 "Appearance and labels" at bounding box center [474, 414] width 812 height 31
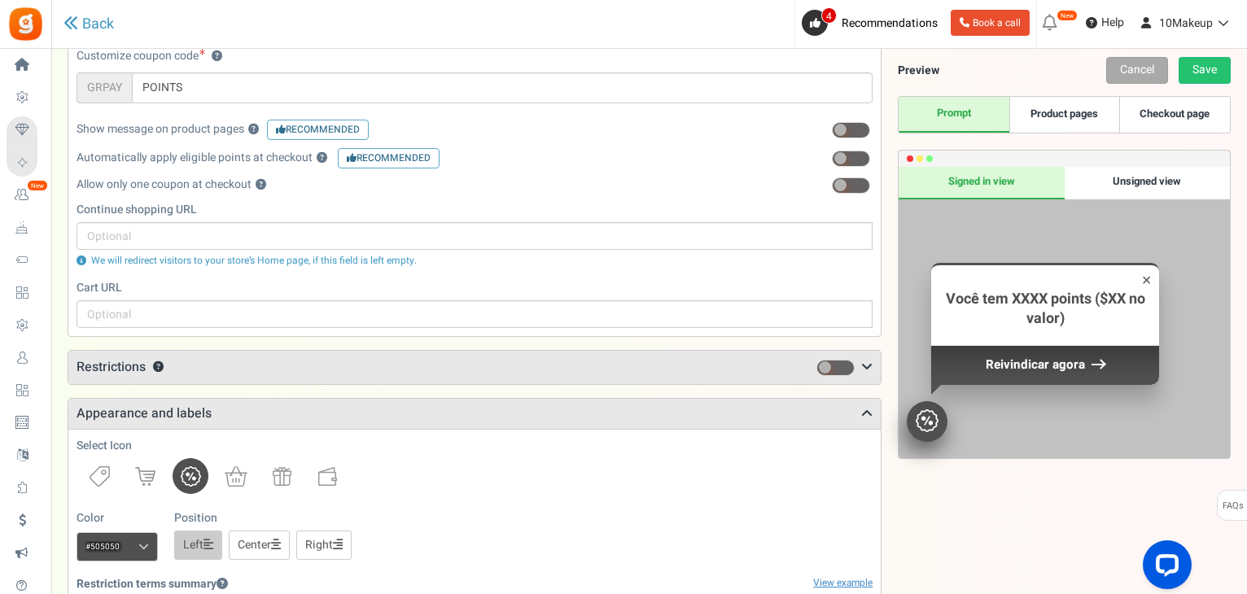
scroll to position [479, 0]
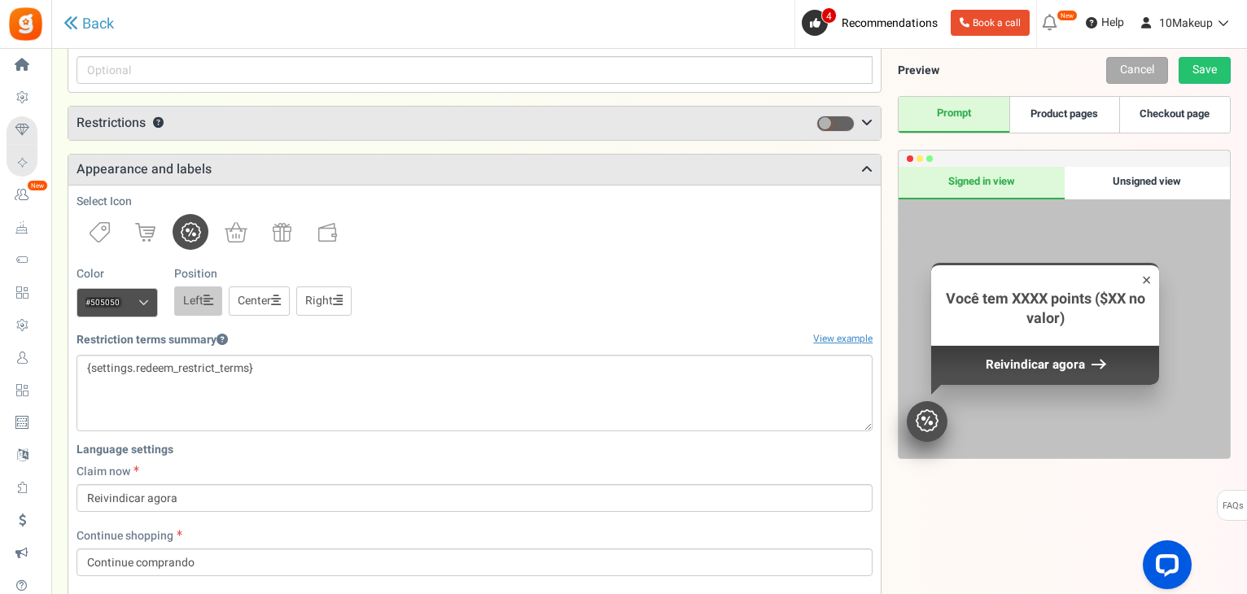
click at [272, 303] on link "Center" at bounding box center [259, 300] width 61 height 29
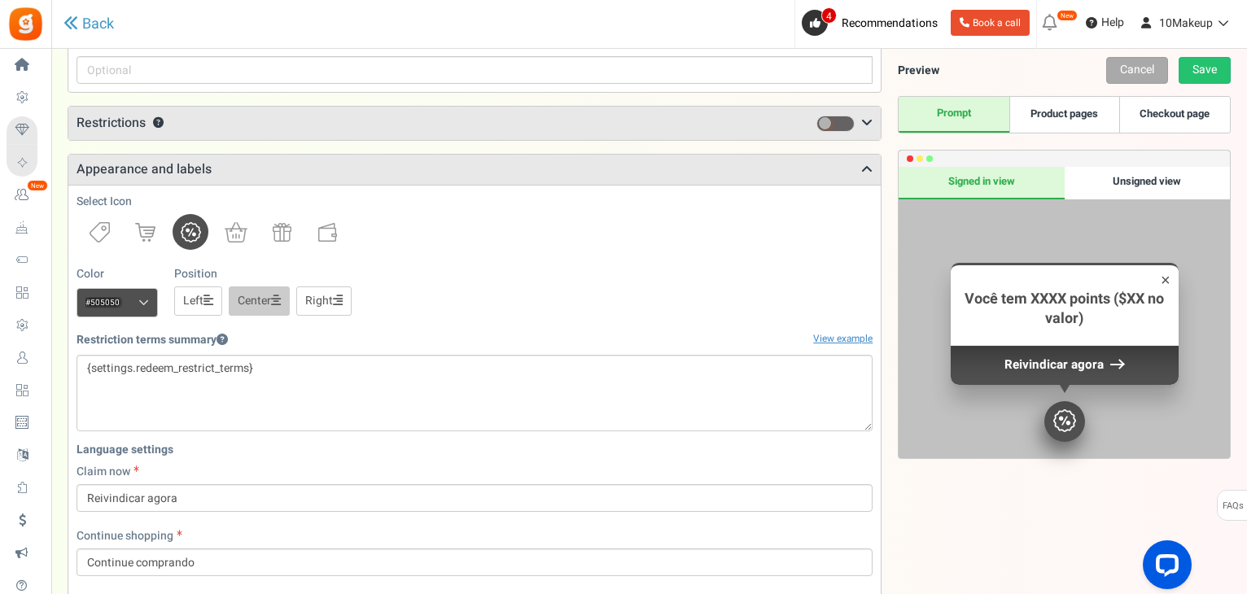
click at [317, 293] on link "Right" at bounding box center [323, 300] width 55 height 29
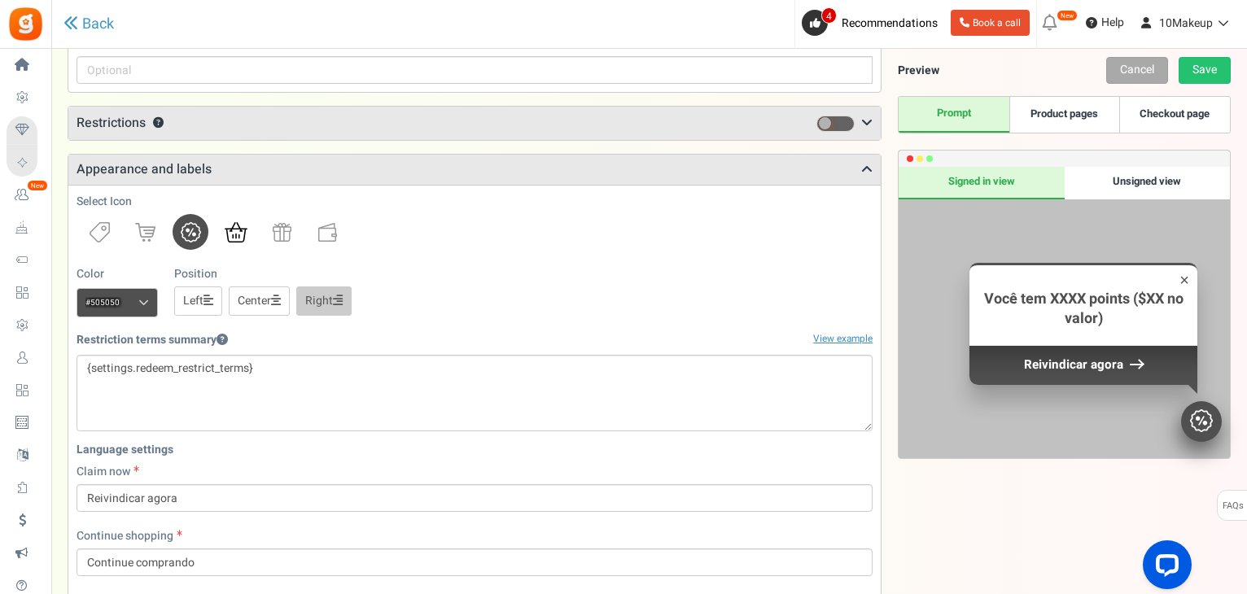
click at [242, 238] on img at bounding box center [236, 232] width 23 height 20
click at [277, 235] on img at bounding box center [282, 232] width 19 height 19
click at [323, 231] on img at bounding box center [327, 232] width 19 height 19
click at [192, 223] on img at bounding box center [191, 232] width 20 height 20
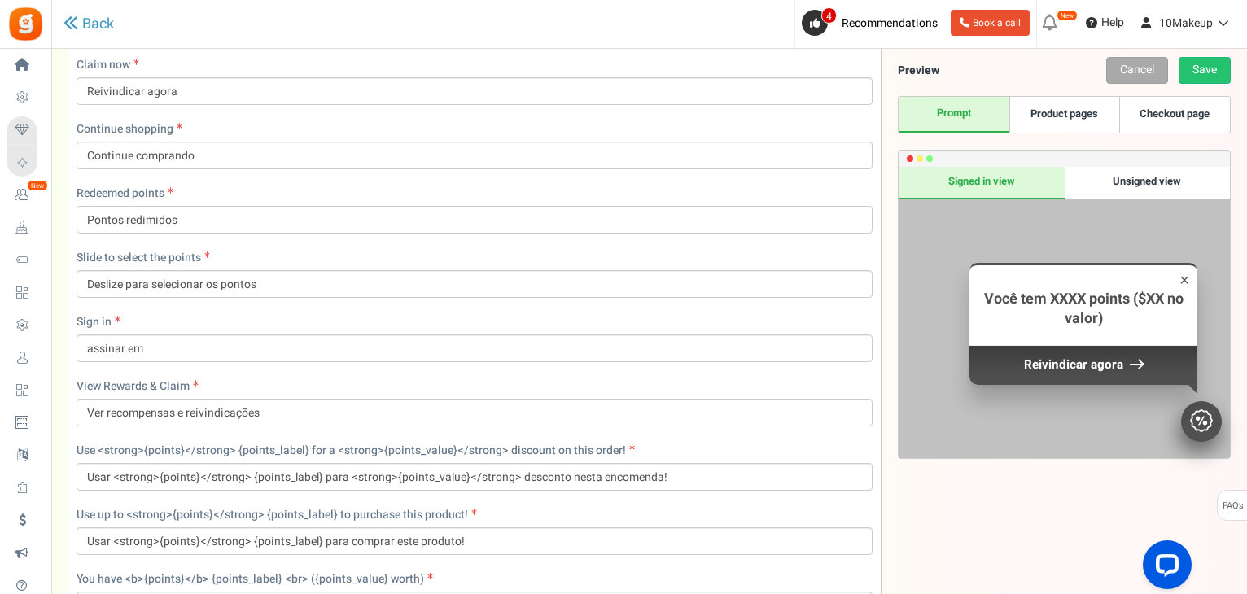
scroll to position [1169, 0]
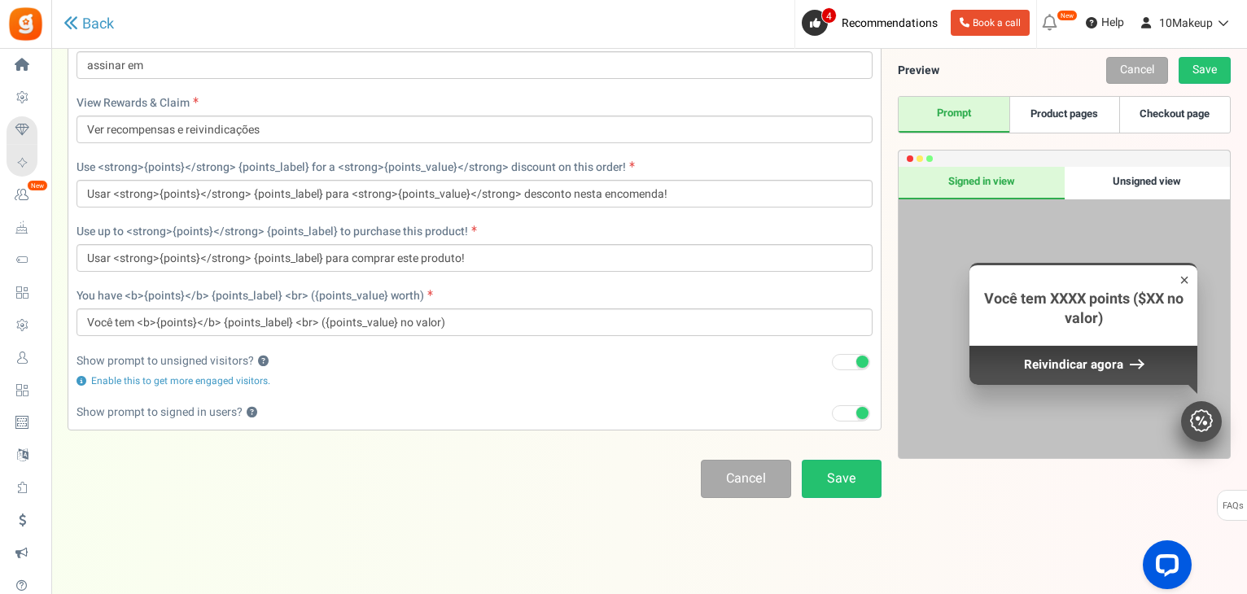
click at [853, 365] on span at bounding box center [851, 362] width 38 height 16
click at [832, 365] on input "Recommended: Turn On" at bounding box center [832, 362] width 0 height 11
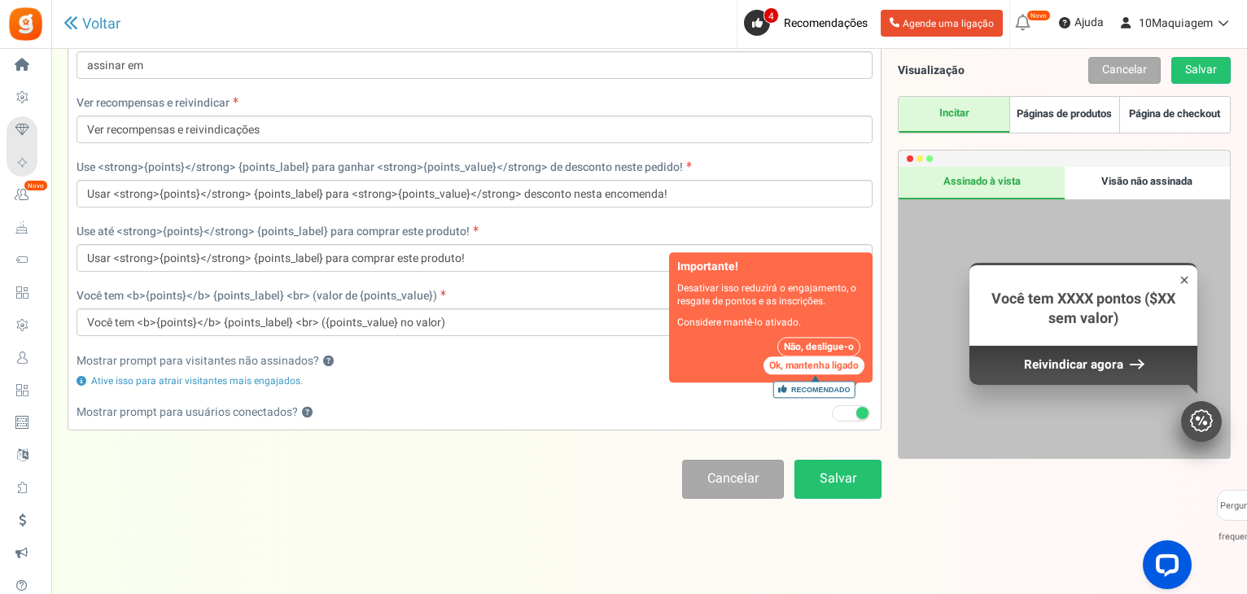
drag, startPoint x: 737, startPoint y: 401, endPoint x: 765, endPoint y: 398, distance: 28.7
click at [737, 401] on div "Mostrar prompt para visitantes não assinados? ? Recommended: Turn On Importante…" at bounding box center [474, 386] width 820 height 69
click at [686, 400] on div "Mostrar prompt para visitantes não assinados? ? Recommended: Turn On Importante…" at bounding box center [474, 386] width 820 height 69
click at [599, 359] on div "Mostrar prompt para visitantes não assinados? ? Recommended: Turn On Importante…" at bounding box center [475, 360] width 796 height 17
click at [804, 364] on font "Ok, mantenha ligado" at bounding box center [814, 365] width 90 height 15
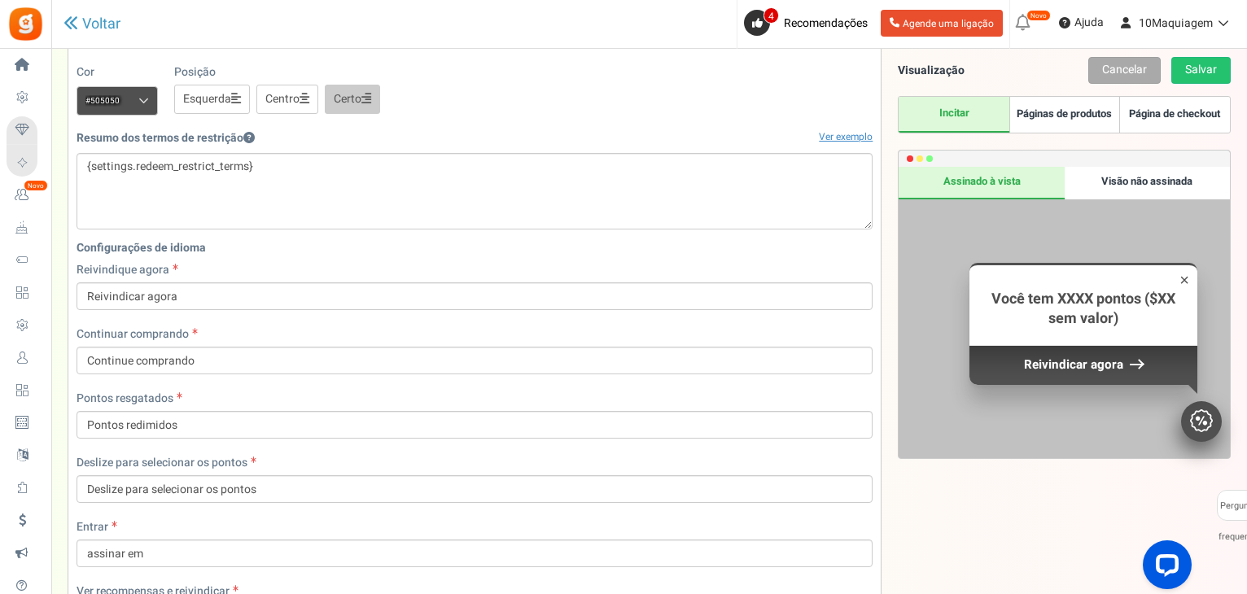
scroll to position [518, 0]
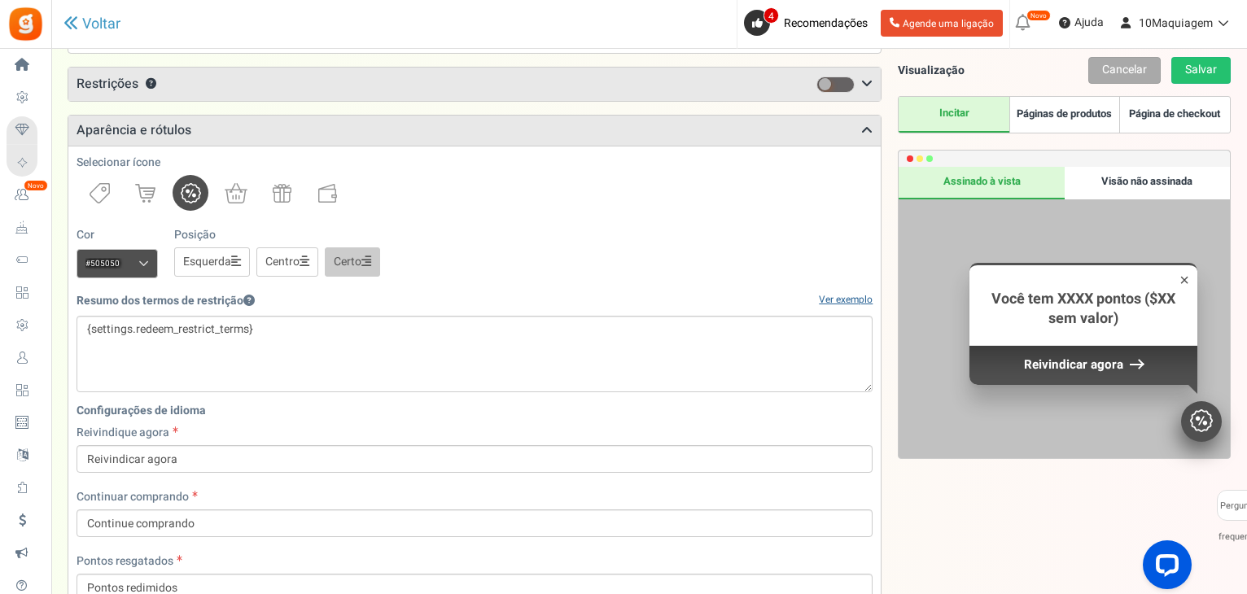
click at [841, 300] on font "Ver exemplo" at bounding box center [846, 300] width 54 height 14
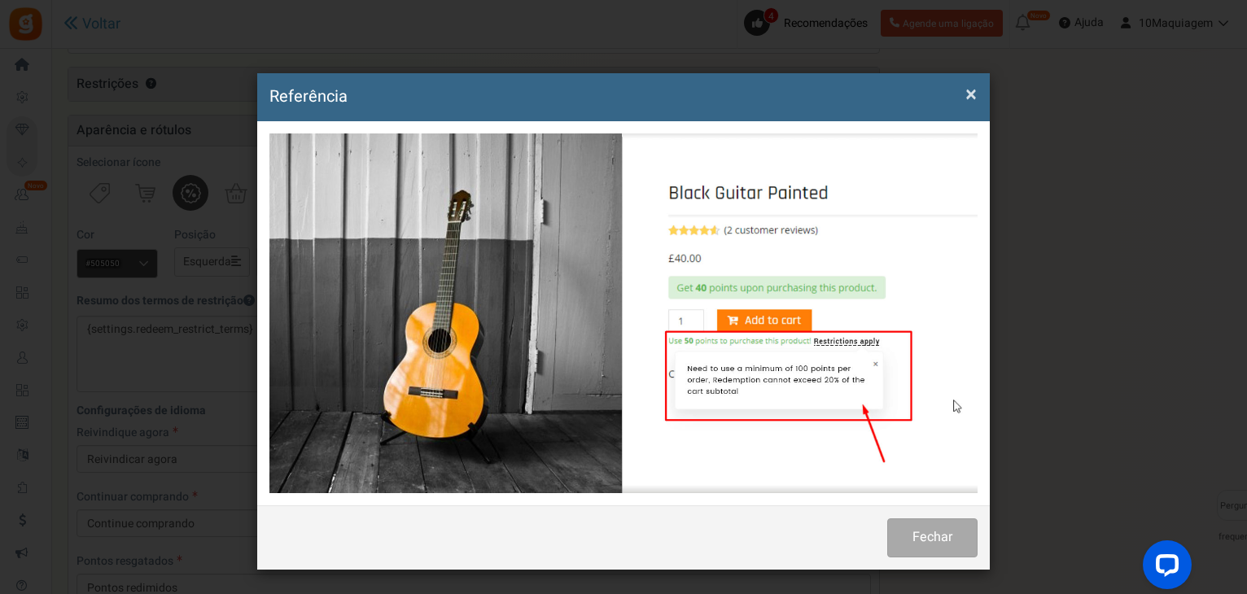
scroll to position [0, 0]
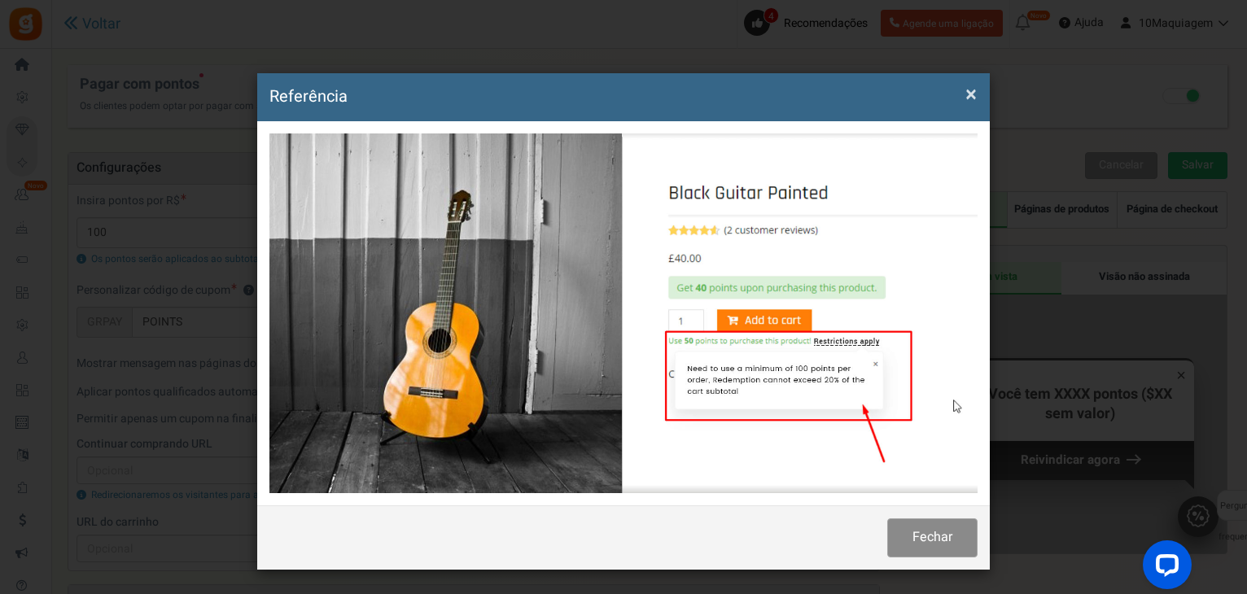
click at [942, 533] on font "Fechar" at bounding box center [932, 537] width 40 height 20
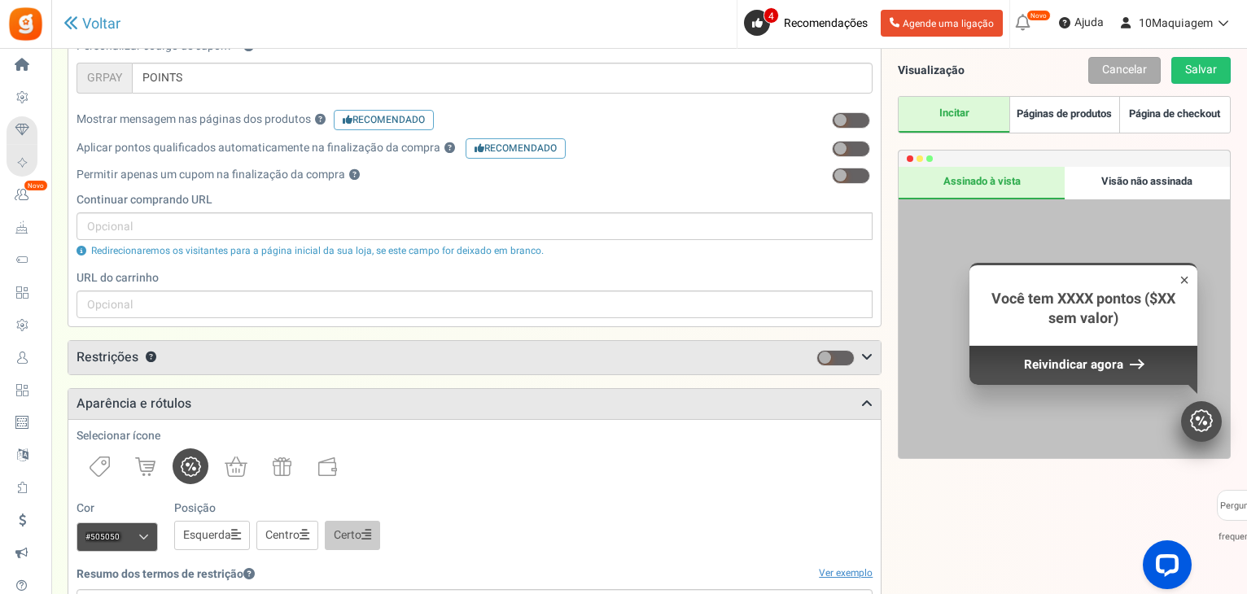
scroll to position [407, 0]
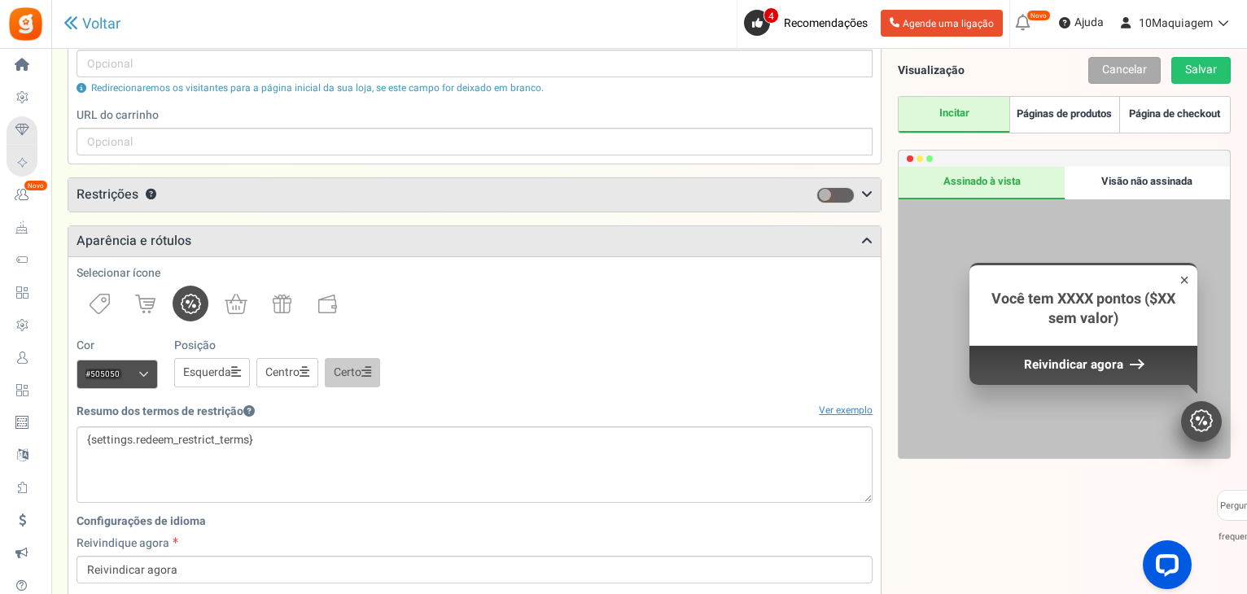
click at [221, 371] on font "Esquerda" at bounding box center [207, 372] width 48 height 17
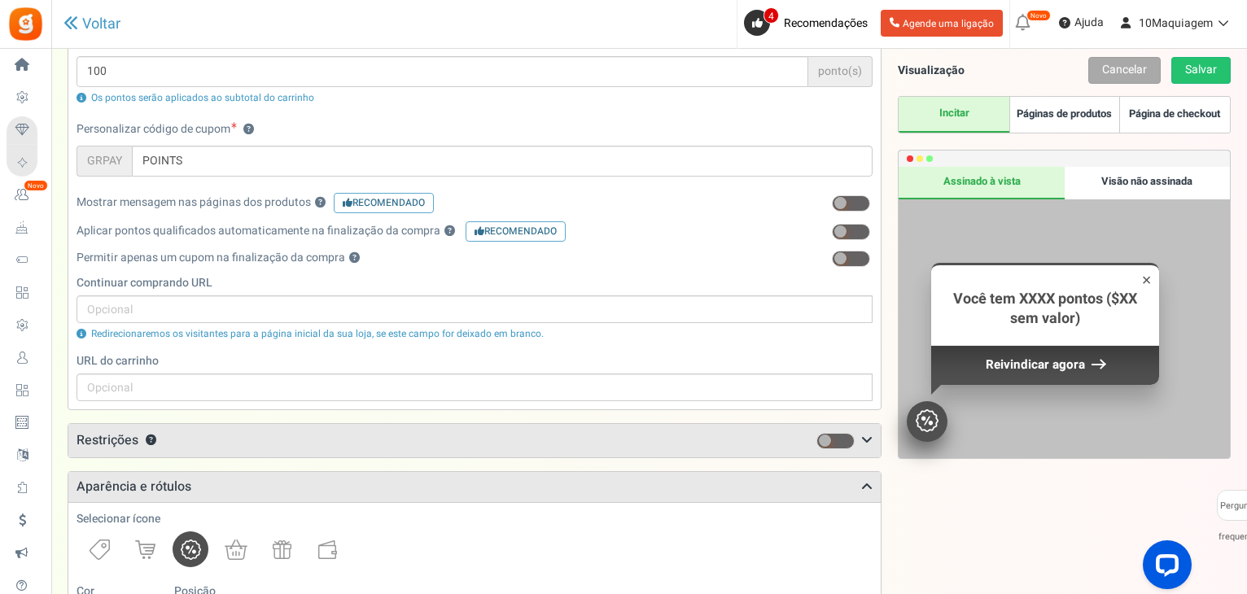
scroll to position [0, 0]
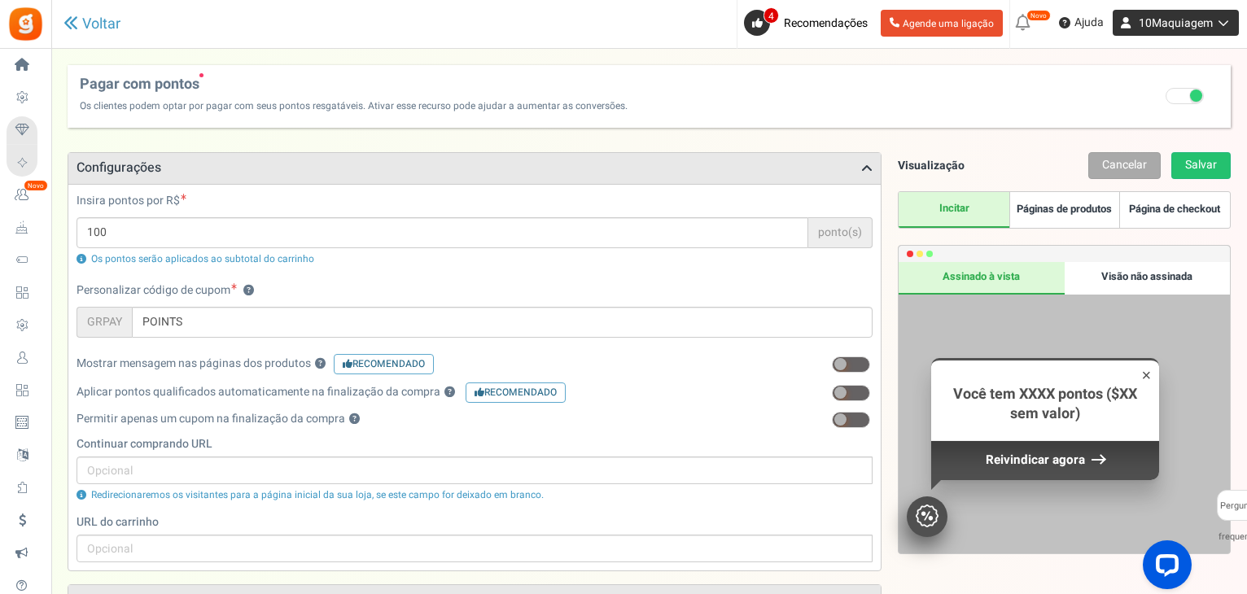
click at [1224, 30] on link "10Maquiagem" at bounding box center [1176, 23] width 126 height 26
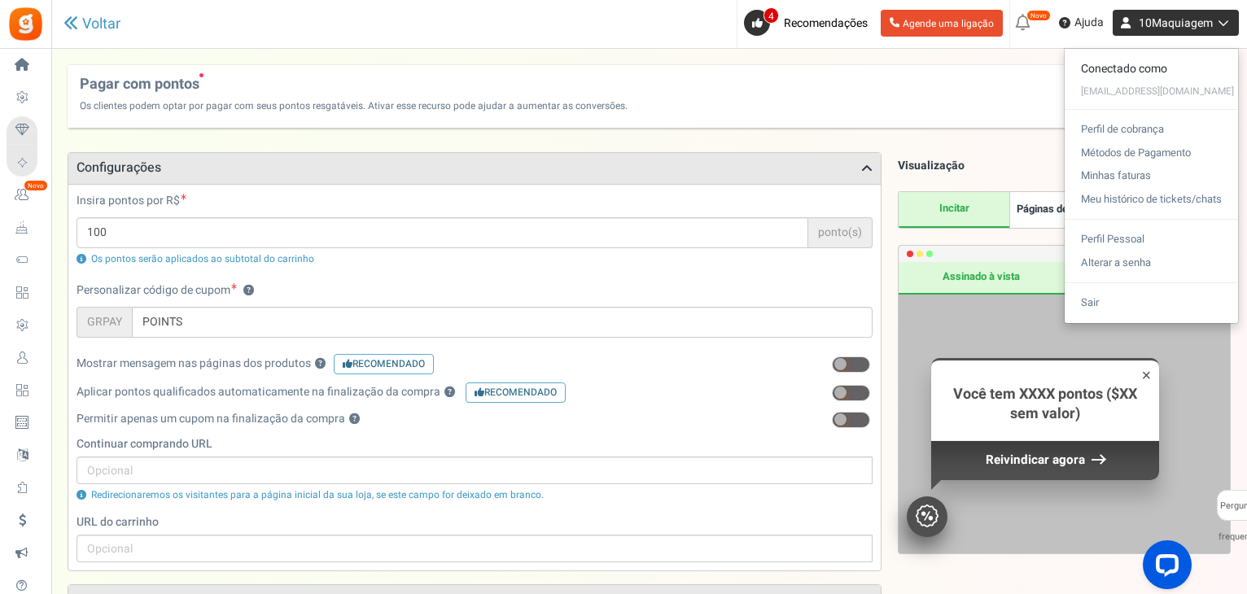
click at [1224, 30] on link "10Maquiagem" at bounding box center [1176, 23] width 126 height 26
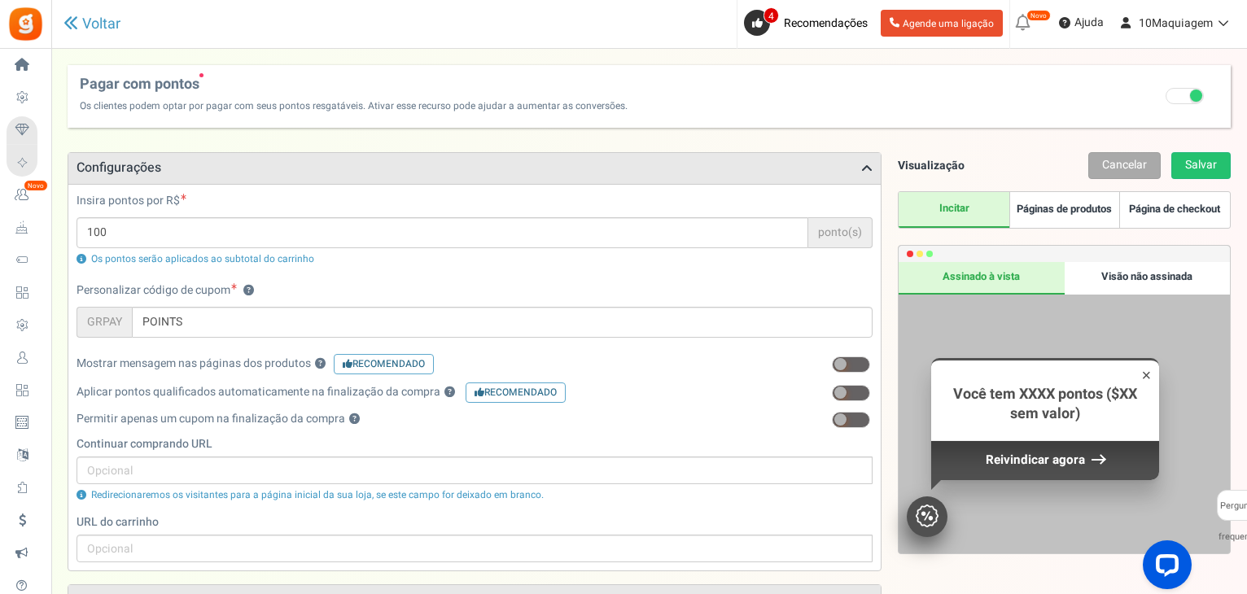
click at [1143, 374] on font "×" at bounding box center [1147, 375] width 10 height 18
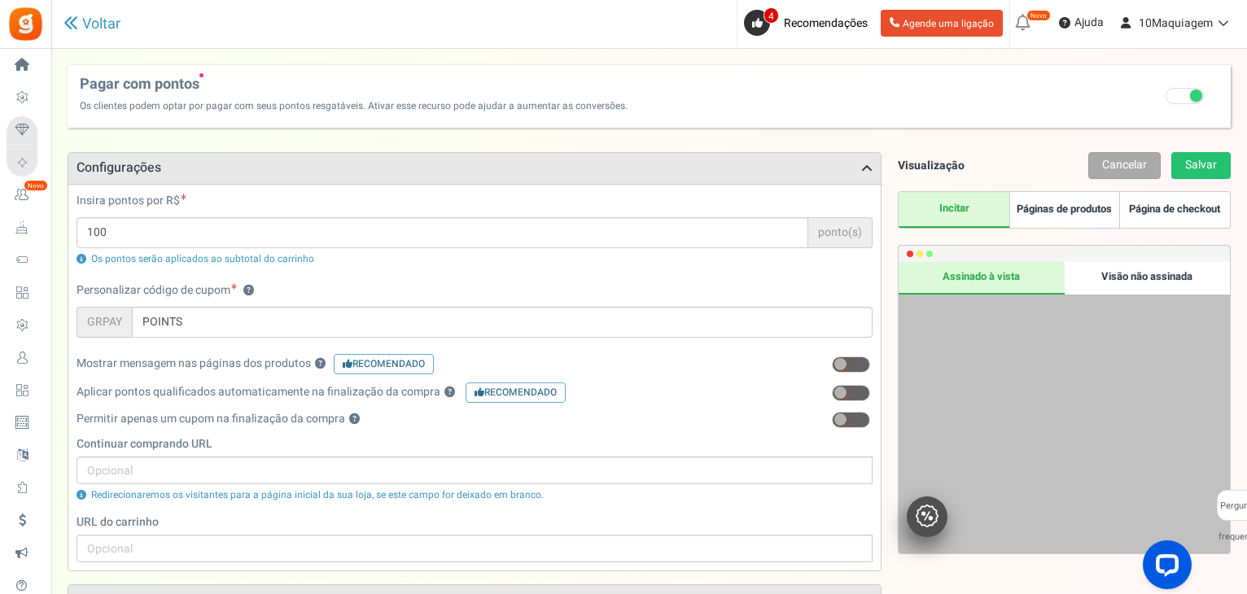
click at [918, 524] on img at bounding box center [927, 516] width 23 height 23
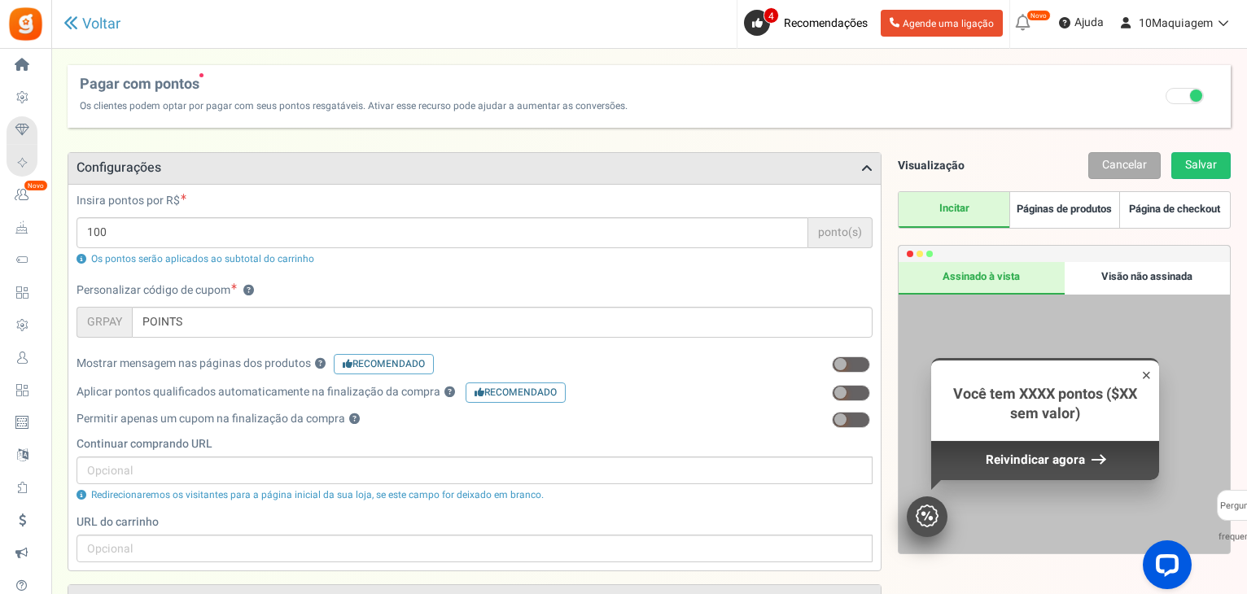
click at [714, 419] on div "Permitir apenas um cupom na finalização da compra ?" at bounding box center [475, 423] width 796 height 25
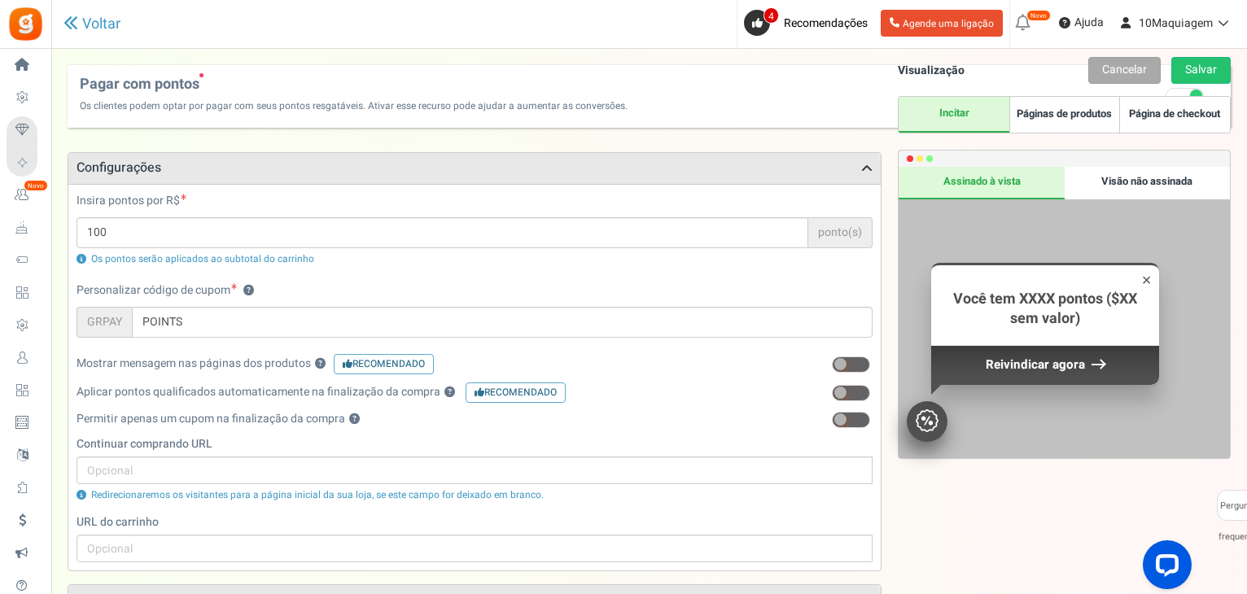
scroll to position [244, 0]
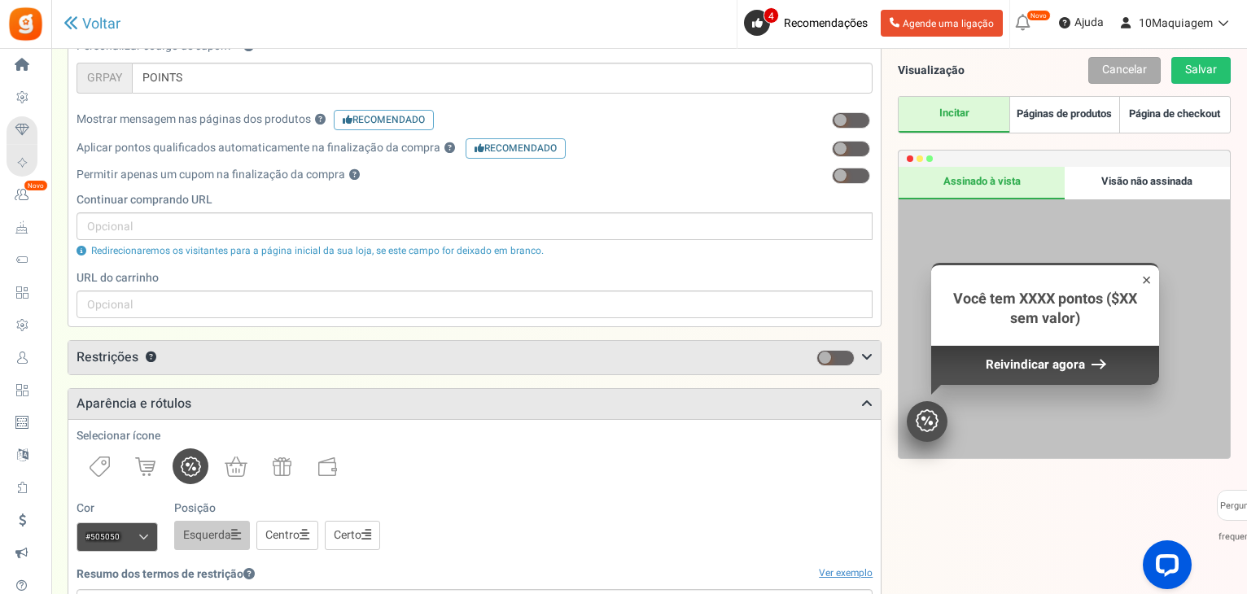
click at [868, 360] on icon at bounding box center [866, 357] width 11 height 13
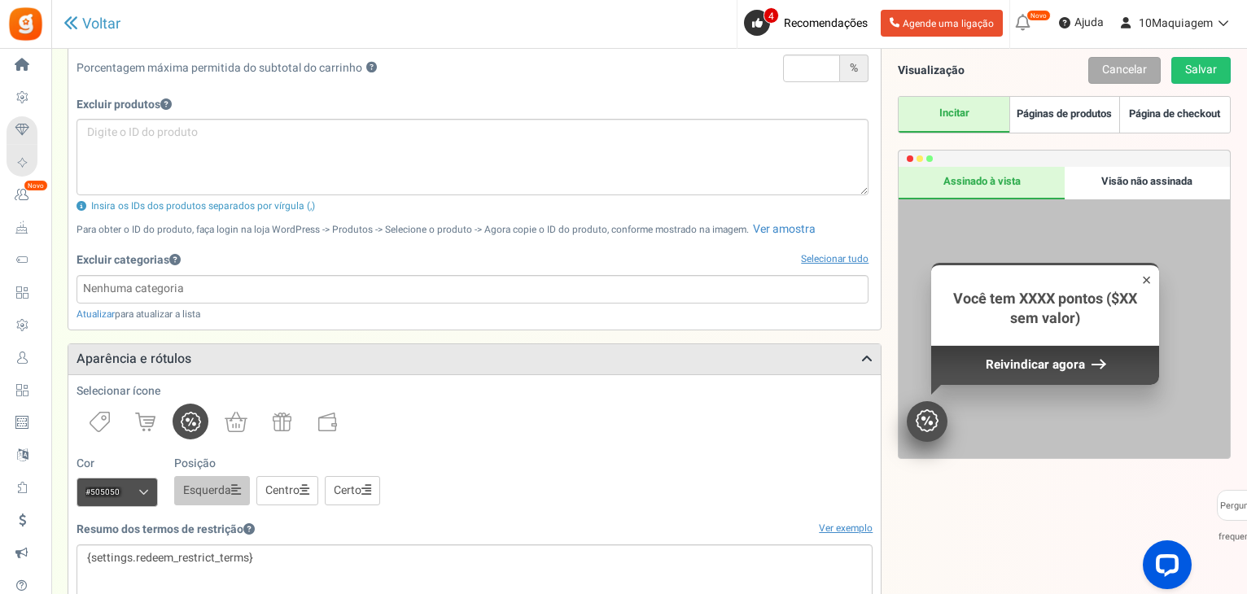
scroll to position [814, 0]
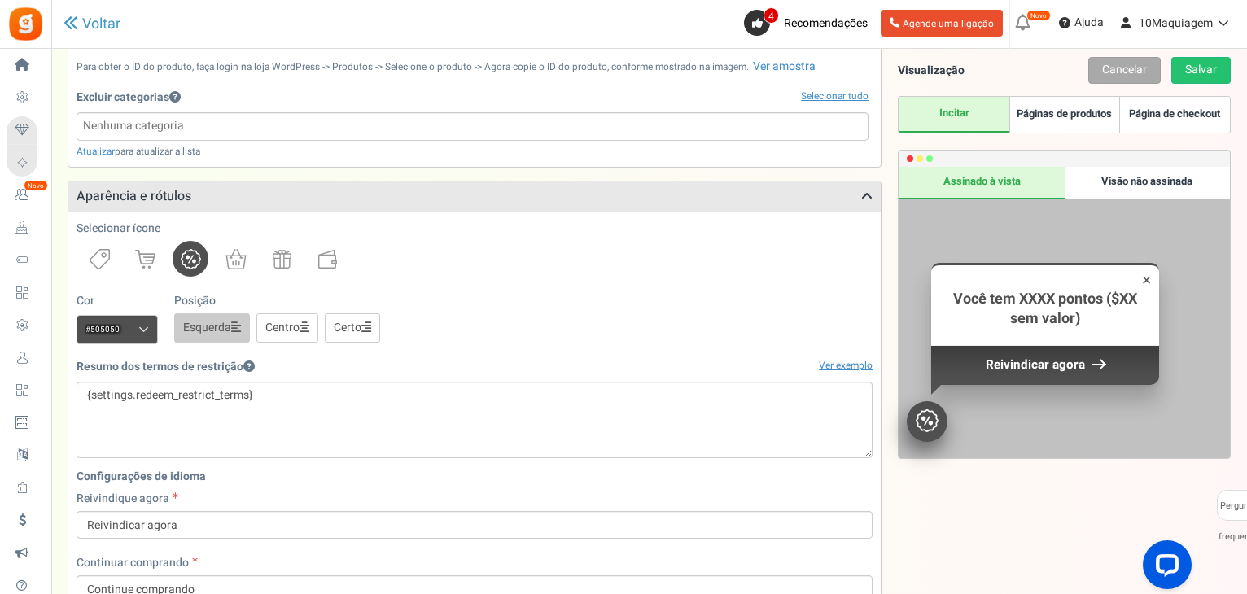
click at [143, 326] on span at bounding box center [143, 330] width 11 height 12
click at [143, 326] on input "#505050" at bounding box center [117, 329] width 81 height 29
click at [511, 328] on div "Cor #505050 Recomendamos uma cor mais escura Posição Esquerda [GEOGRAPHIC_DATA]" at bounding box center [475, 318] width 796 height 51
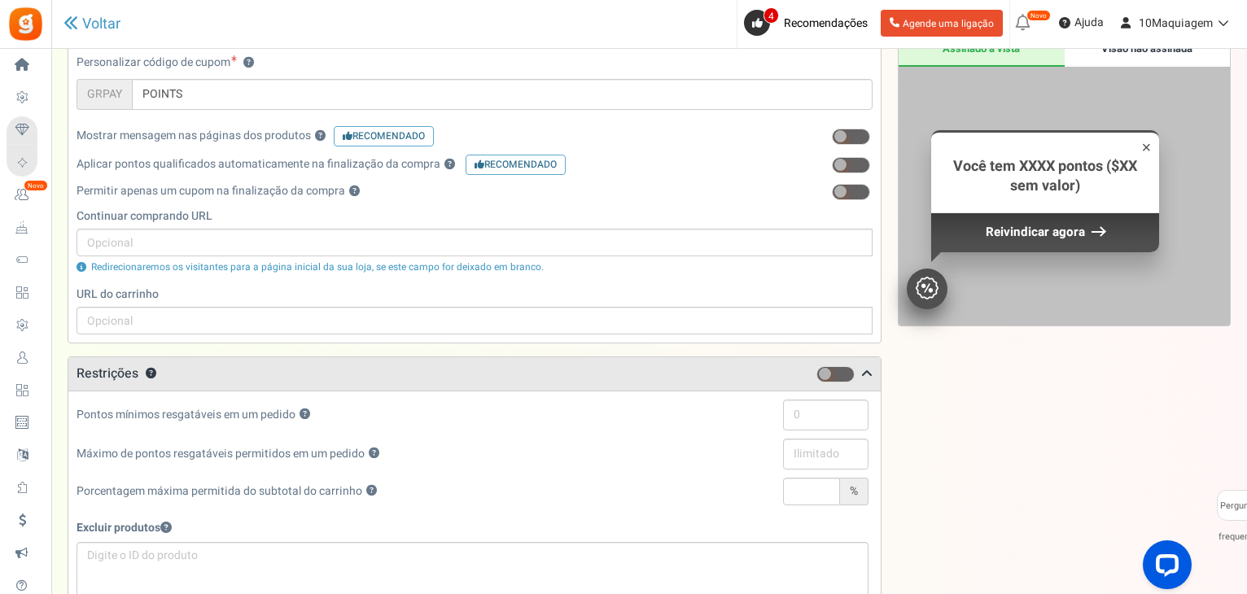
scroll to position [0, 0]
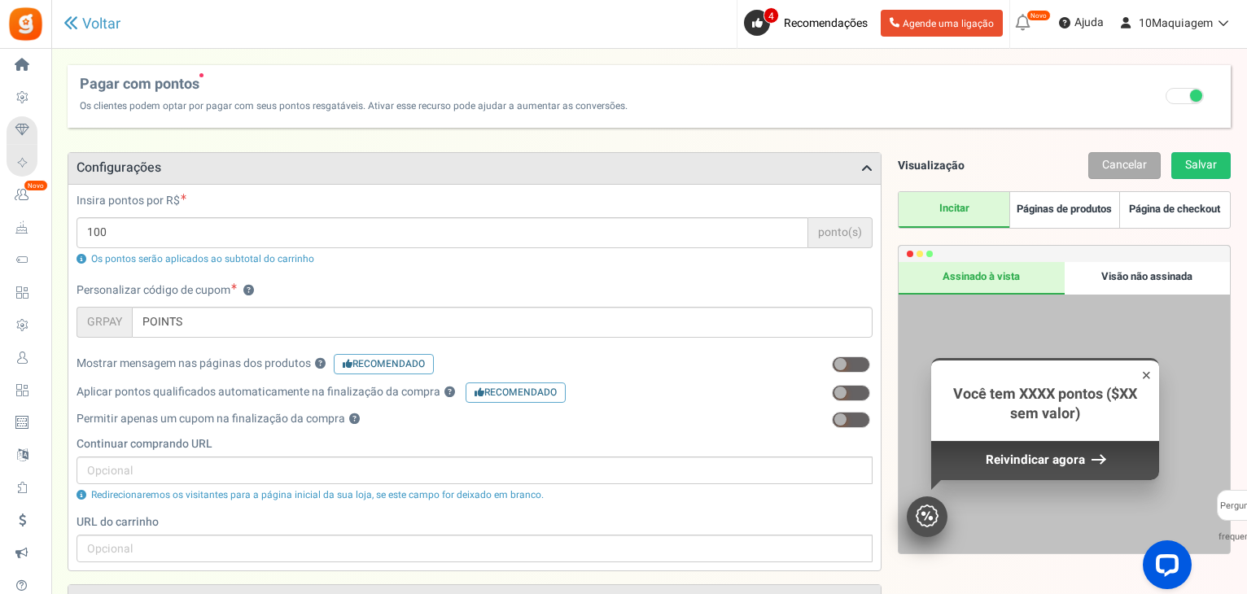
click at [1174, 105] on label "Recomendado: Ativar Tem certeza? Isso removerá a opção de resgate flexível. Con…" at bounding box center [1185, 96] width 65 height 46
click at [1186, 103] on input "Recomendado: Ativar Tem certeza? Isso removerá a opção de resgate flexível. Con…" at bounding box center [1186, 98] width 0 height 11
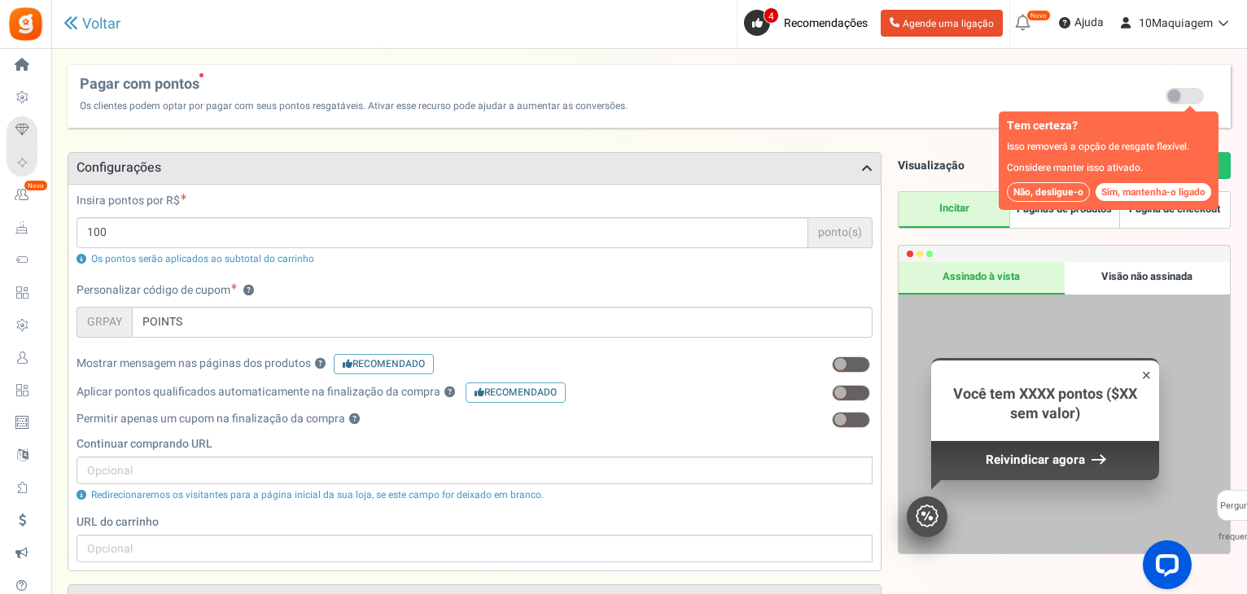
click at [1052, 193] on font "Não, desligue-o" at bounding box center [1048, 192] width 70 height 15
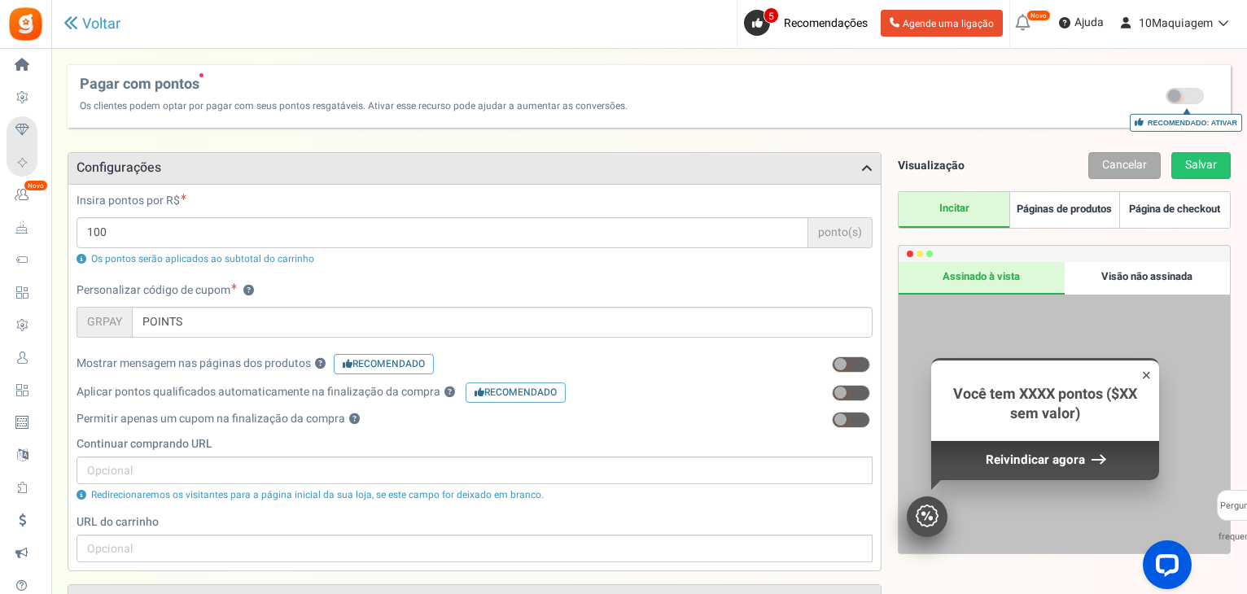
click at [1149, 376] on font "×" at bounding box center [1147, 375] width 10 height 18
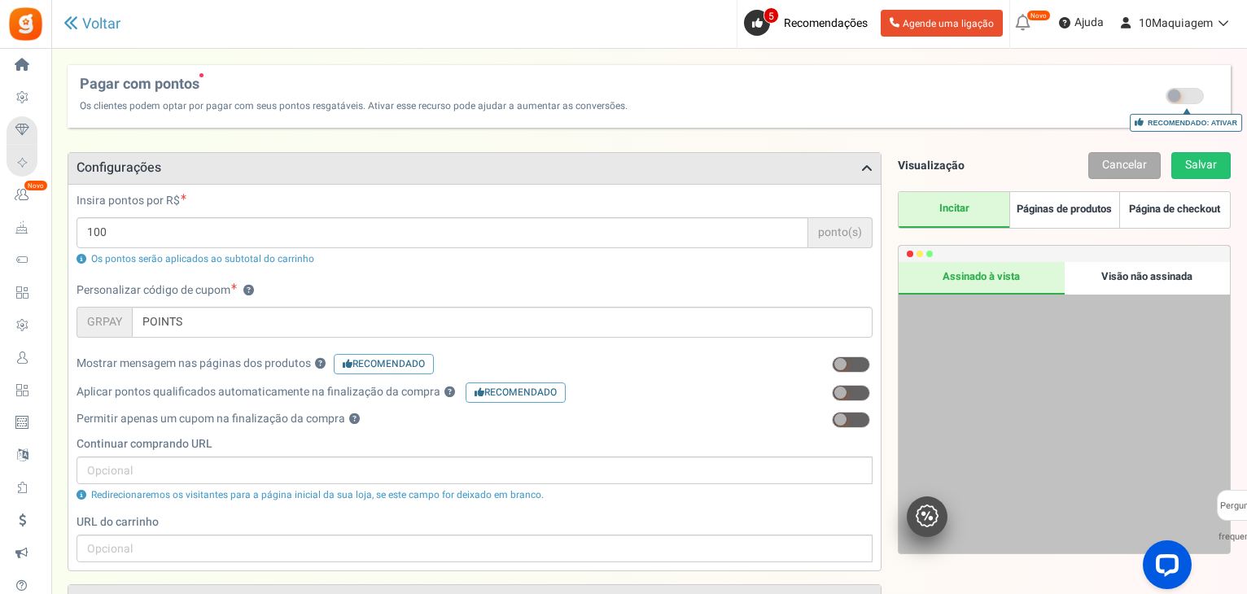
click at [1152, 283] on font "Visão não assinada" at bounding box center [1146, 276] width 91 height 15
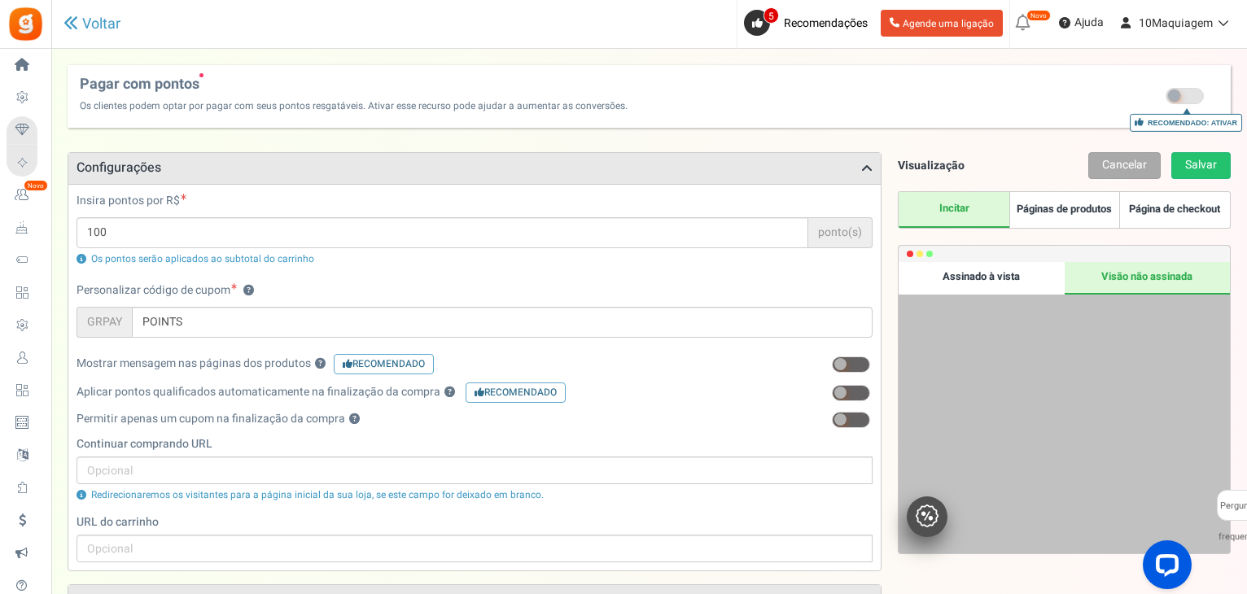
click at [977, 279] on font "Assinado à vista" at bounding box center [980, 276] width 77 height 15
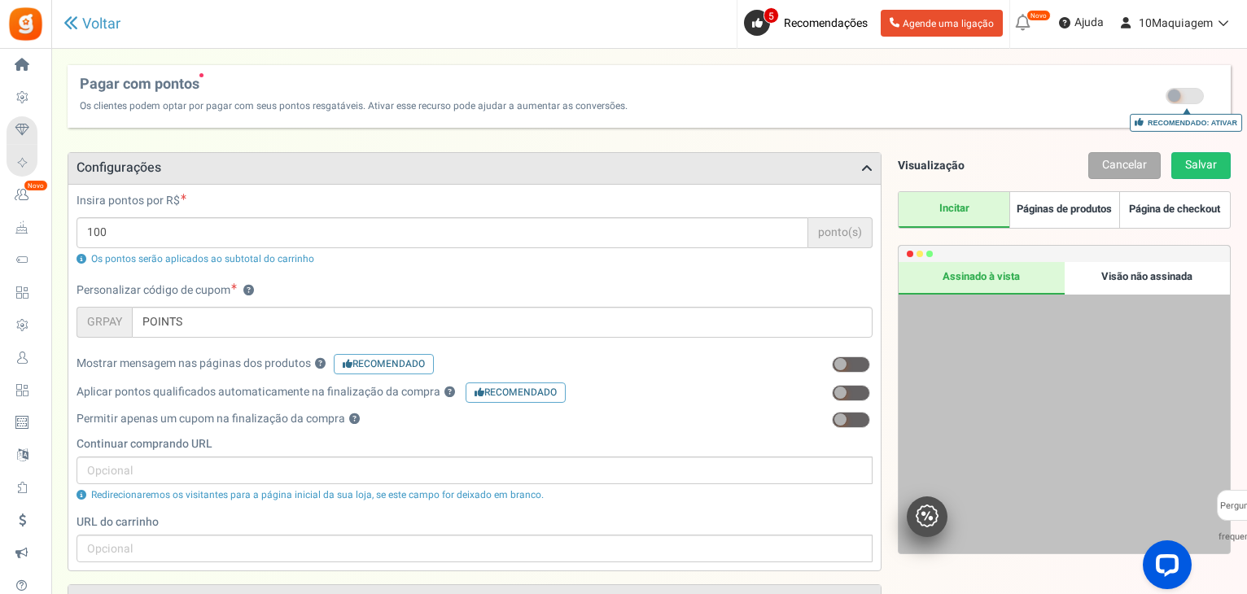
click at [1105, 286] on div "Visão não assinada" at bounding box center [1147, 278] width 165 height 33
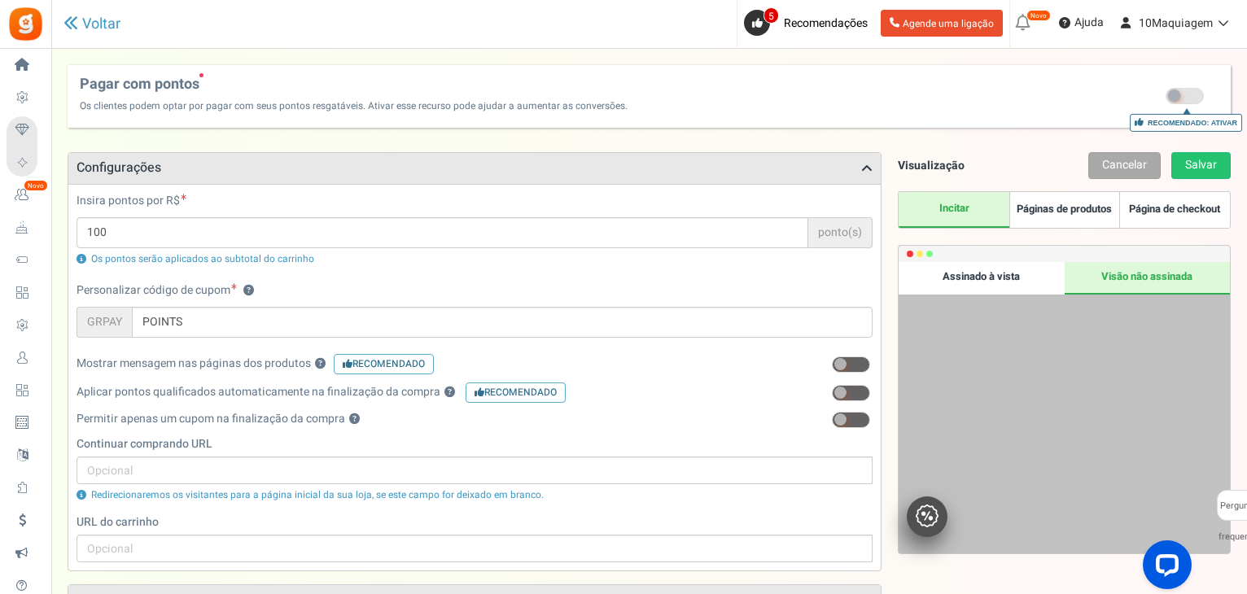
click at [941, 281] on div "Assinado à vista" at bounding box center [981, 278] width 165 height 33
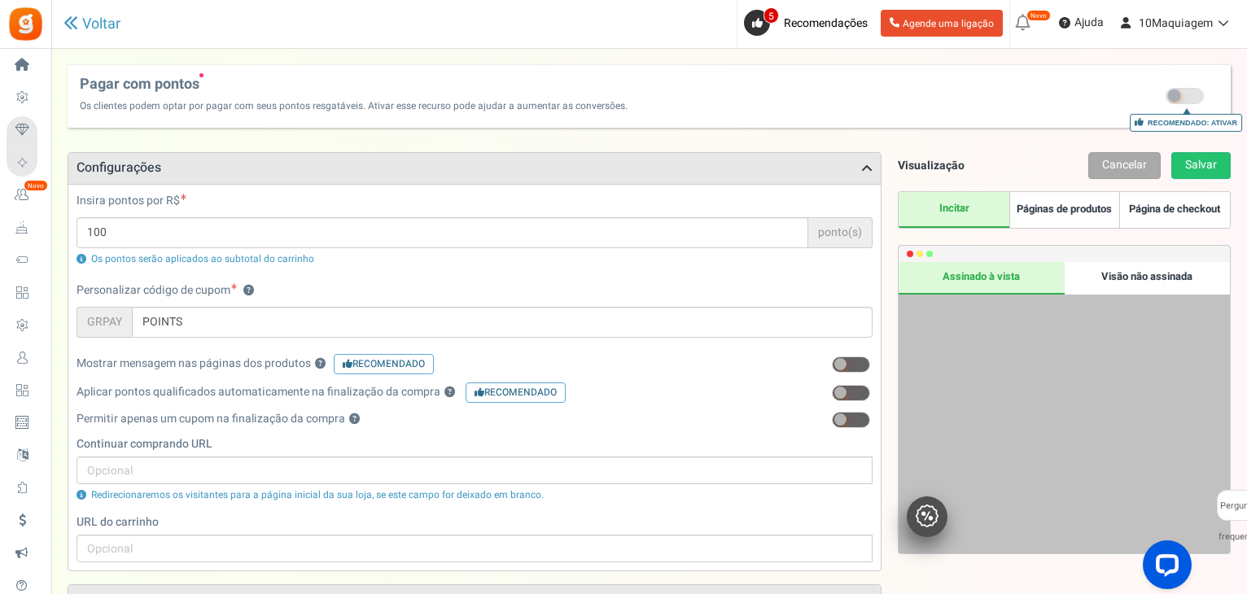
click at [1127, 279] on font "Visão não assinada" at bounding box center [1146, 276] width 91 height 15
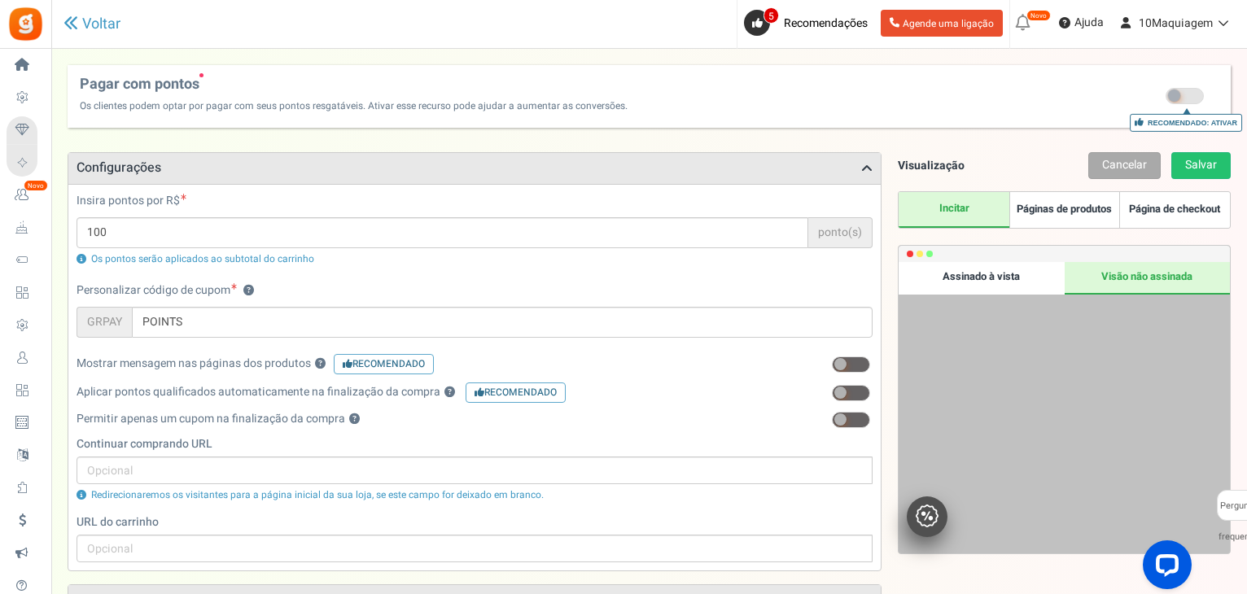
click at [1058, 209] on font "Páginas de produtos" at bounding box center [1064, 208] width 95 height 15
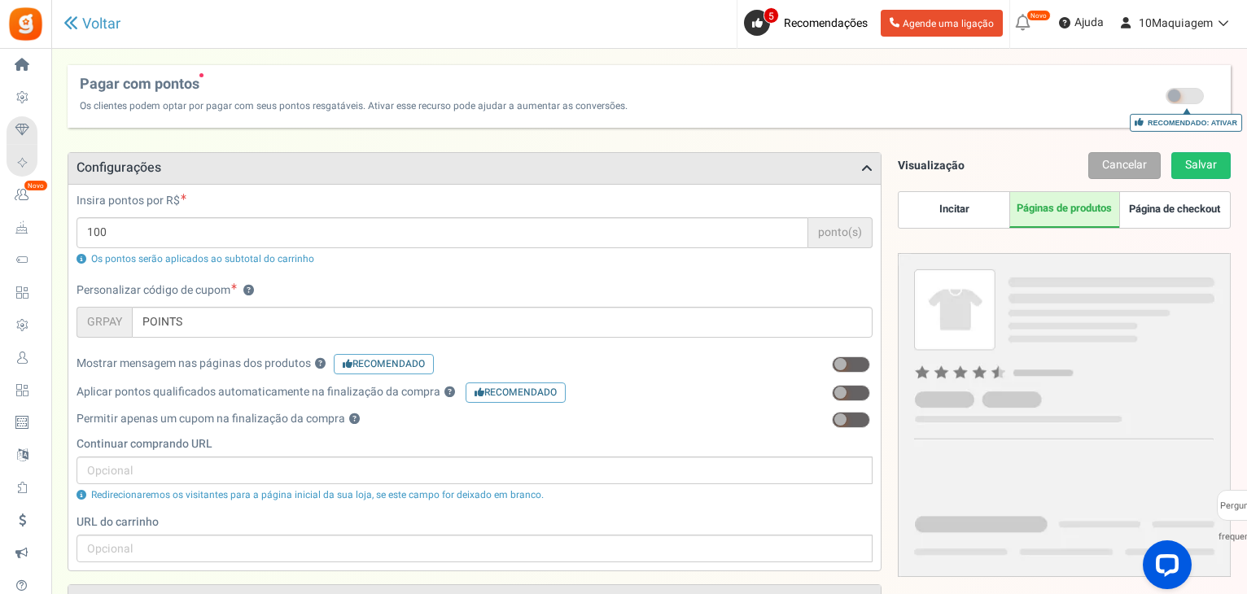
click at [1176, 216] on font "Página de checkout" at bounding box center [1174, 208] width 91 height 15
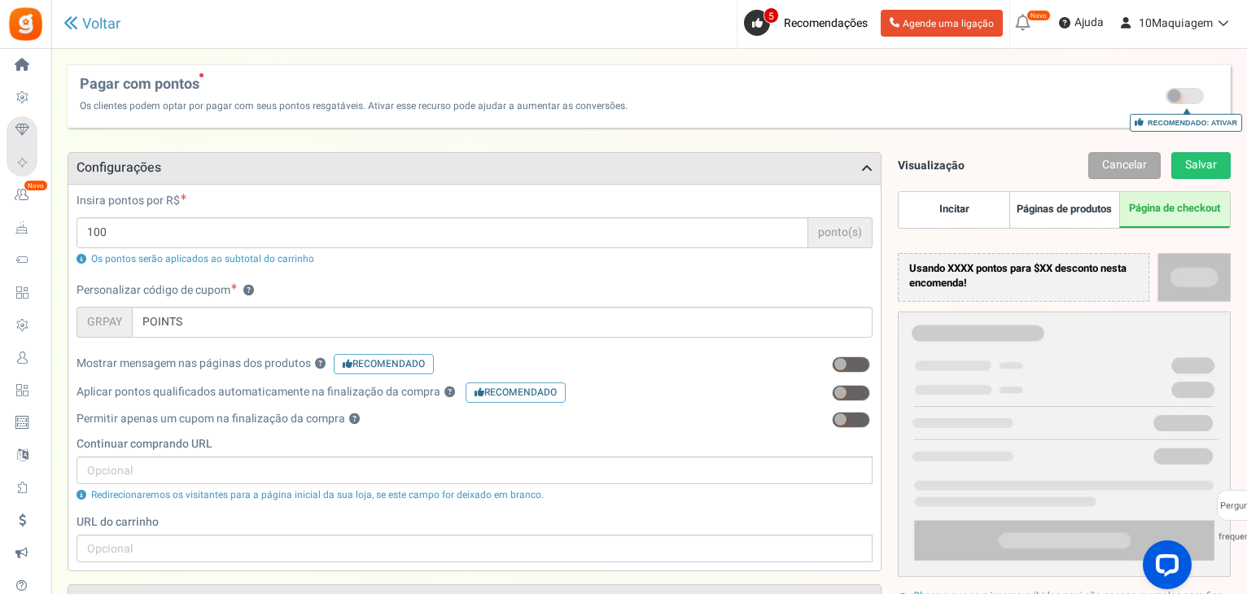
click at [967, 217] on link "Incitar" at bounding box center [954, 210] width 110 height 36
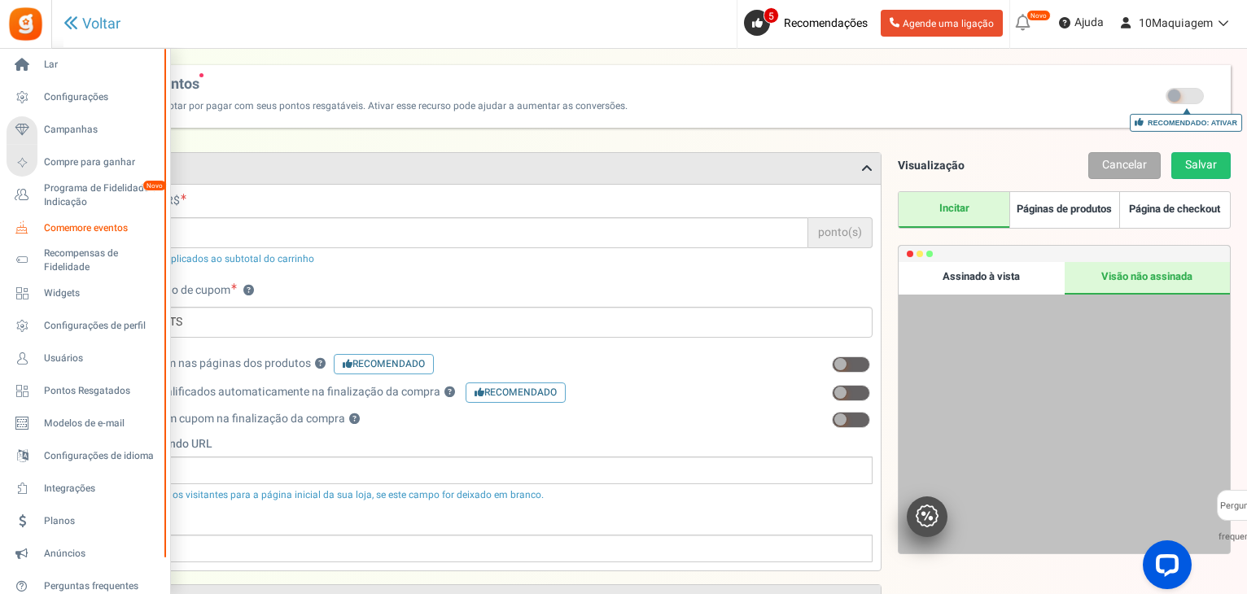
click at [55, 231] on font "Comemore eventos" at bounding box center [86, 228] width 84 height 15
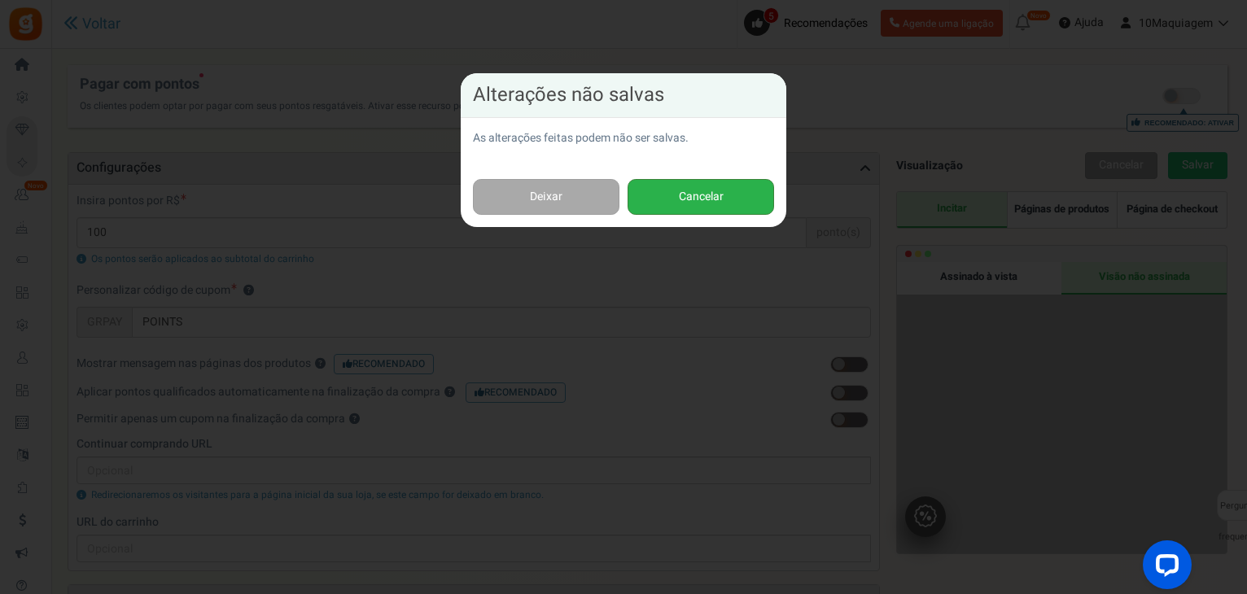
click at [696, 203] on font "Cancelar" at bounding box center [701, 196] width 45 height 17
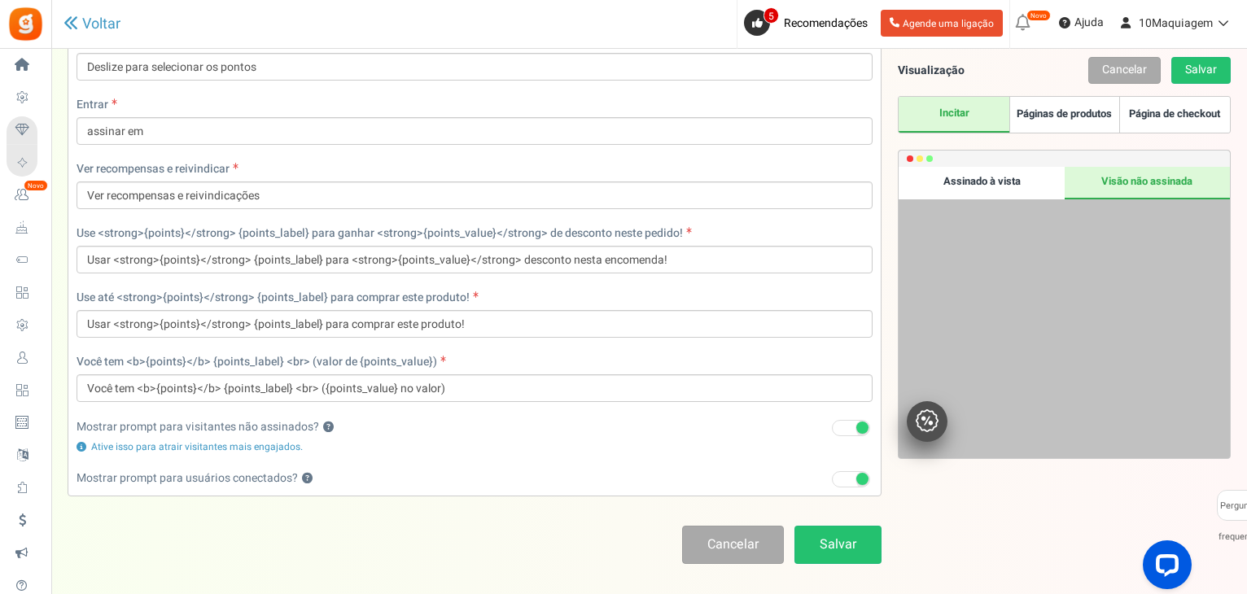
scroll to position [1530, 0]
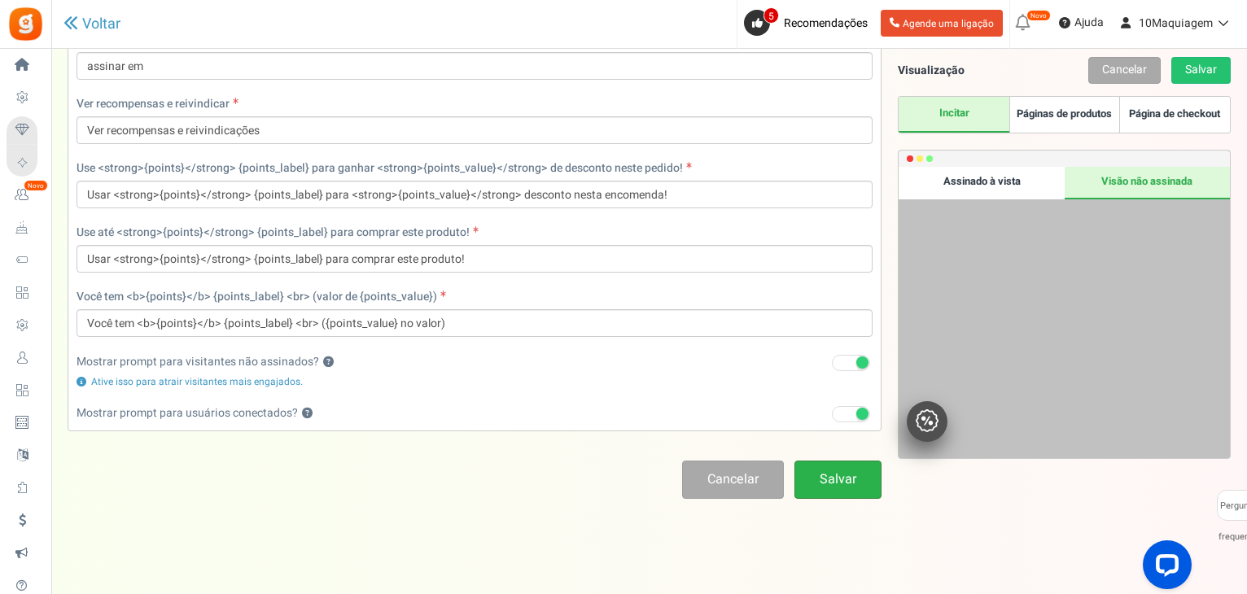
click at [854, 479] on font "Salvar" at bounding box center [838, 480] width 37 height 20
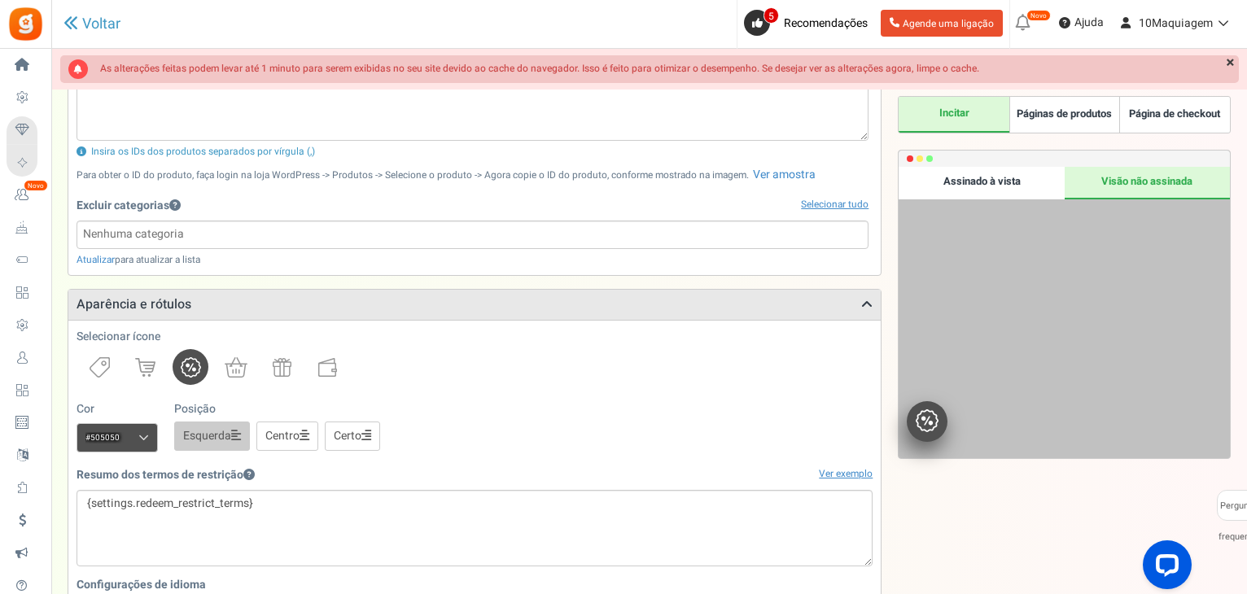
scroll to position [1031, 0]
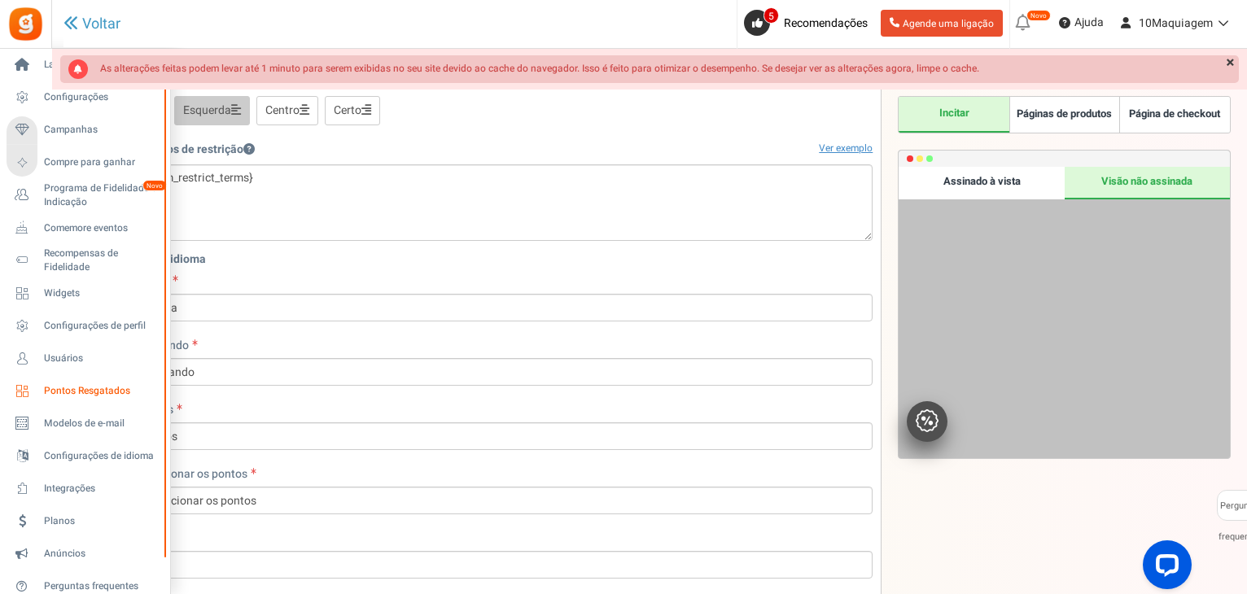
click at [87, 388] on font "Pontos Resgatados" at bounding box center [87, 390] width 86 height 15
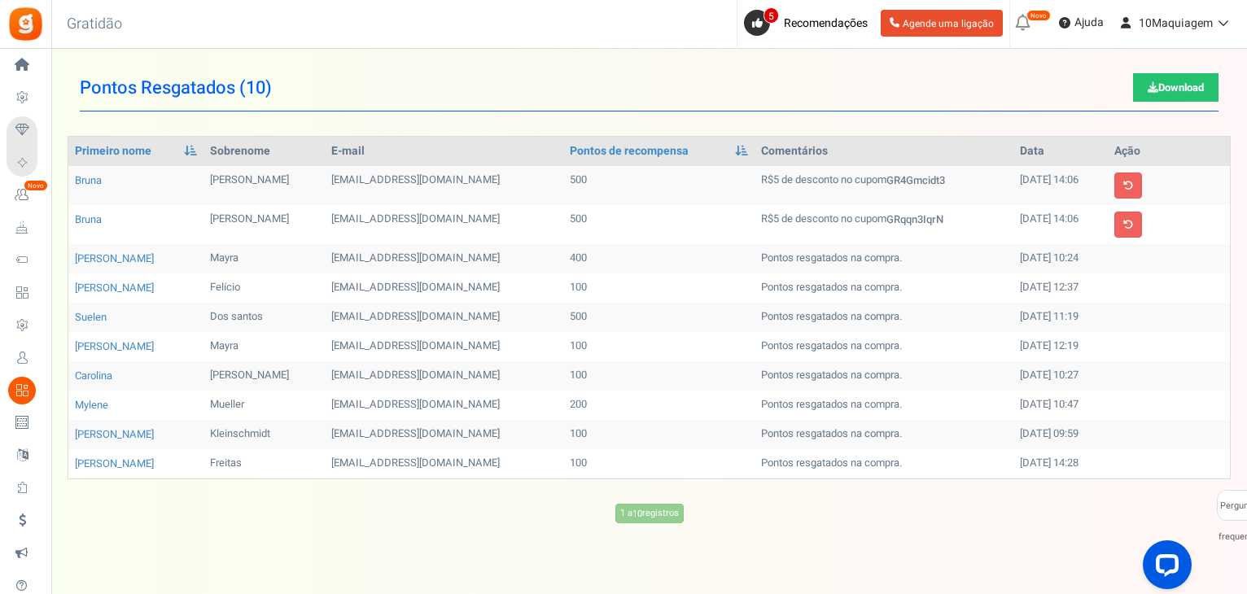
click at [210, 182] on font "[PERSON_NAME]" at bounding box center [249, 179] width 79 height 15
drag, startPoint x: 203, startPoint y: 175, endPoint x: 226, endPoint y: 180, distance: 24.1
click at [225, 180] on td "[PERSON_NAME]" at bounding box center [263, 185] width 121 height 39
click at [890, 180] on font "GR4Gmcidt3" at bounding box center [915, 180] width 59 height 15
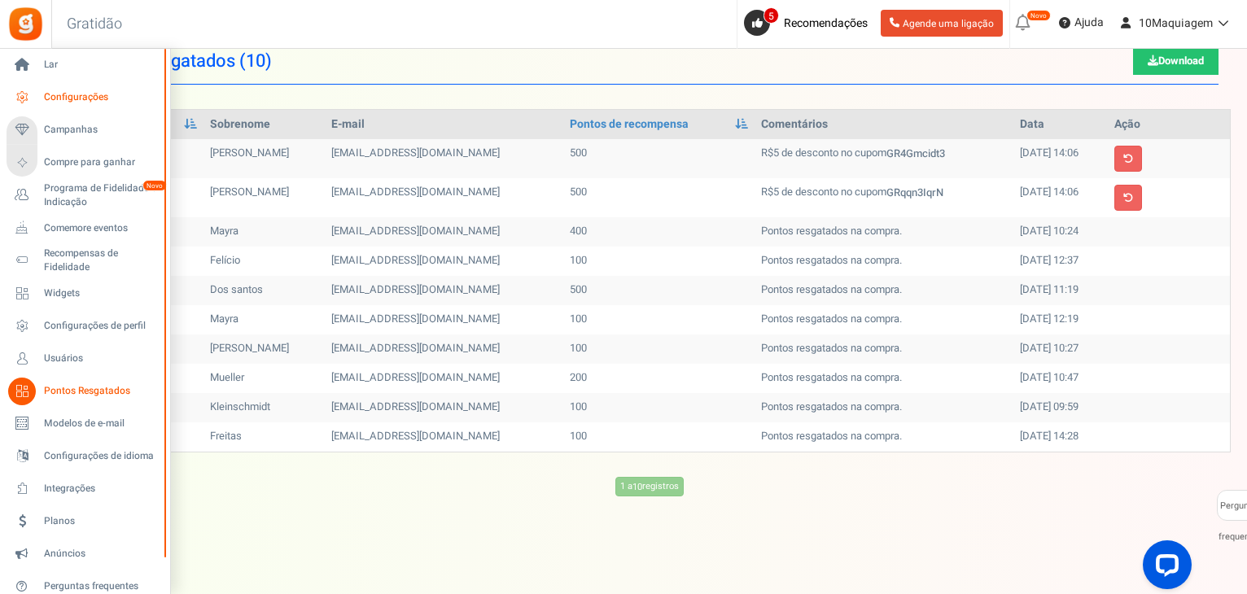
click at [70, 111] on link "Configurações" at bounding box center [85, 98] width 156 height 28
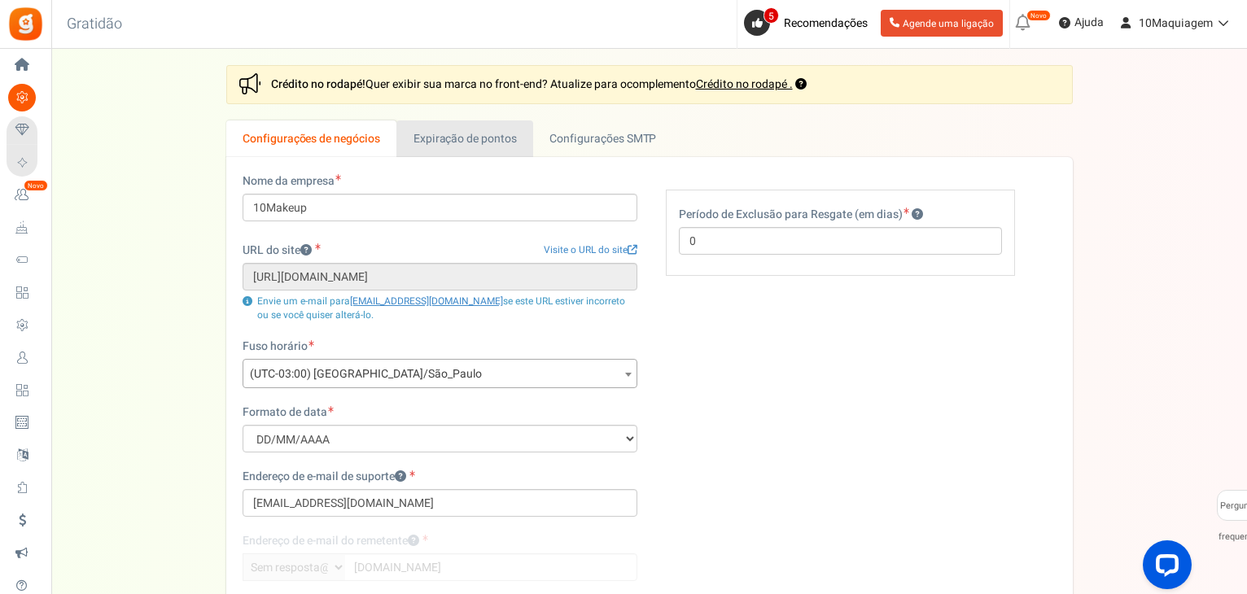
click at [479, 126] on link "Expiração de pontos" at bounding box center [464, 138] width 137 height 37
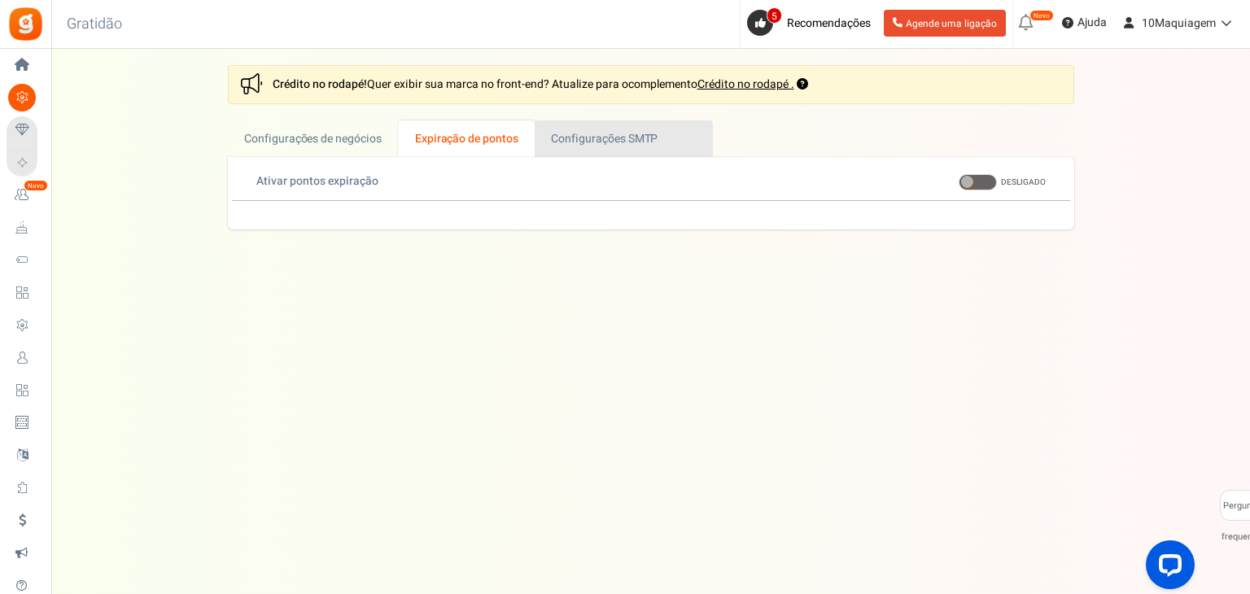
click at [583, 143] on font "Configurações SMTP" at bounding box center [604, 138] width 107 height 17
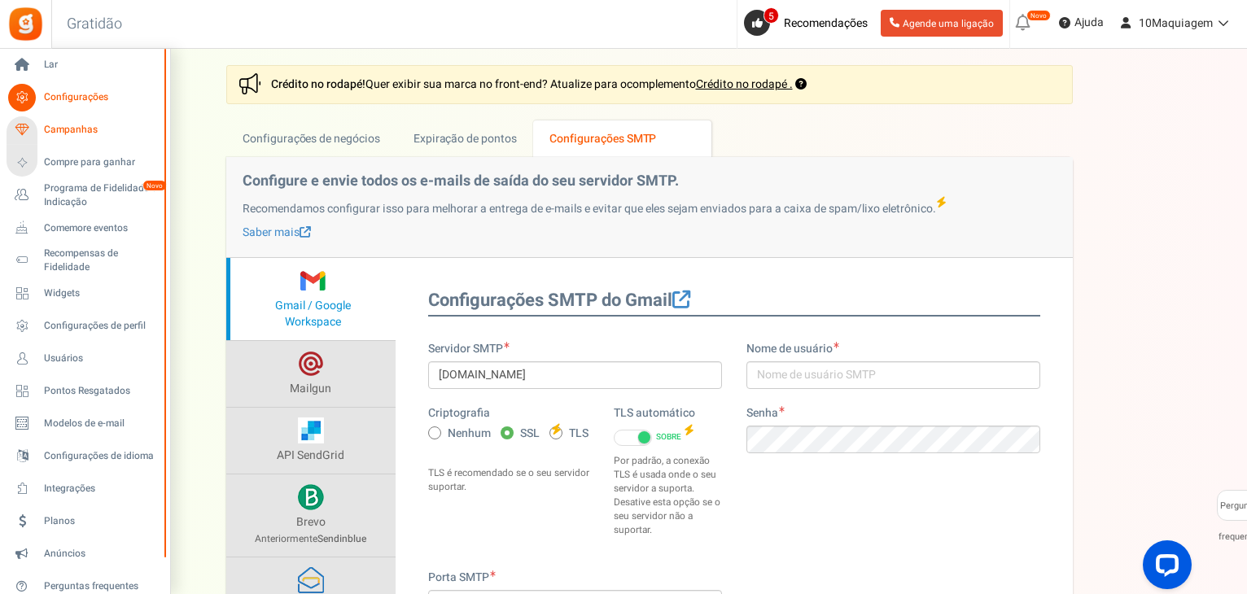
click at [87, 133] on font "Campanhas" at bounding box center [71, 129] width 54 height 15
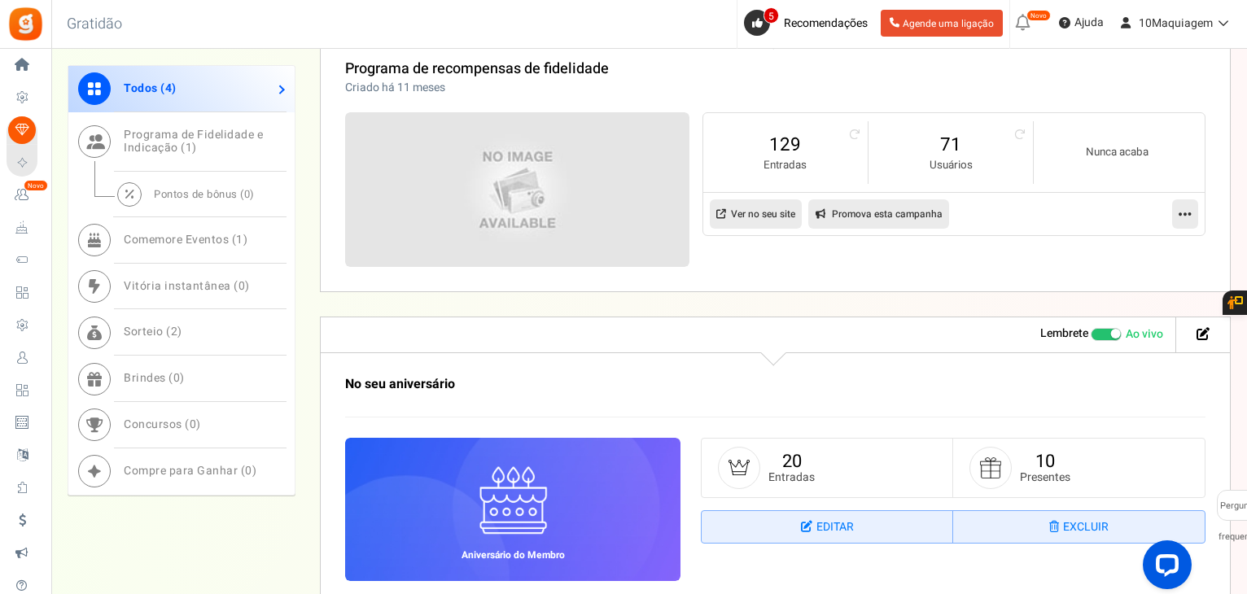
scroll to position [835, 0]
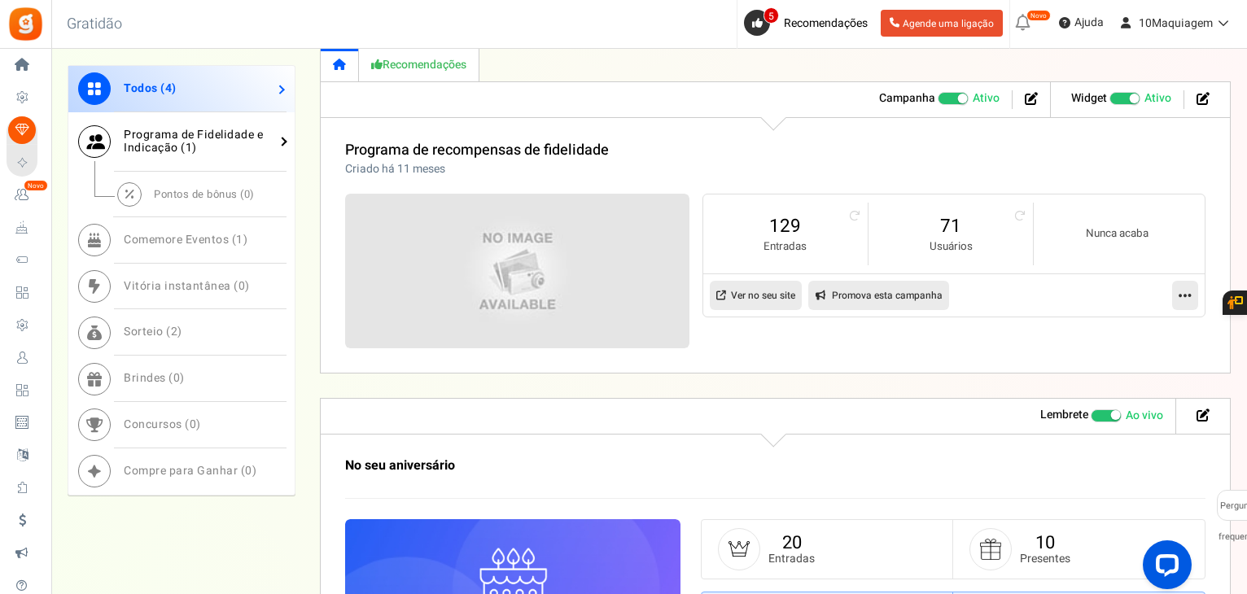
click at [166, 144] on font "Programa de Fidelidade e Indicação (" at bounding box center [193, 141] width 139 height 31
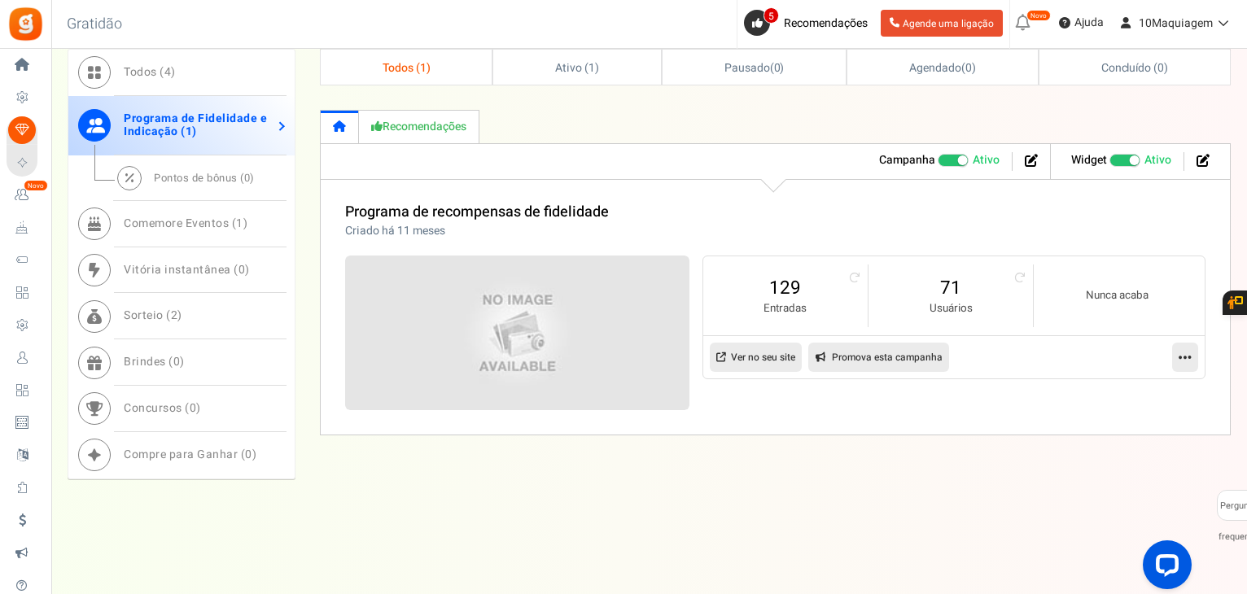
scroll to position [772, 0]
click at [185, 173] on font "Pontos de bônus (" at bounding box center [199, 179] width 90 height 15
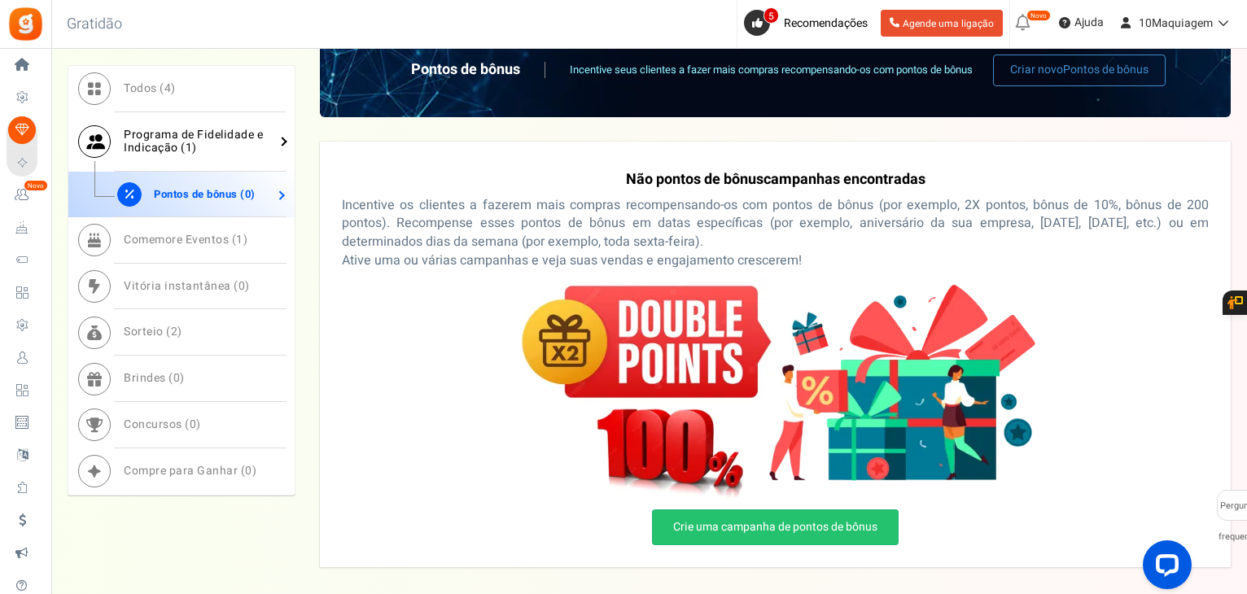
click at [164, 139] on font "Programa de Fidelidade e Indicação (" at bounding box center [193, 141] width 139 height 31
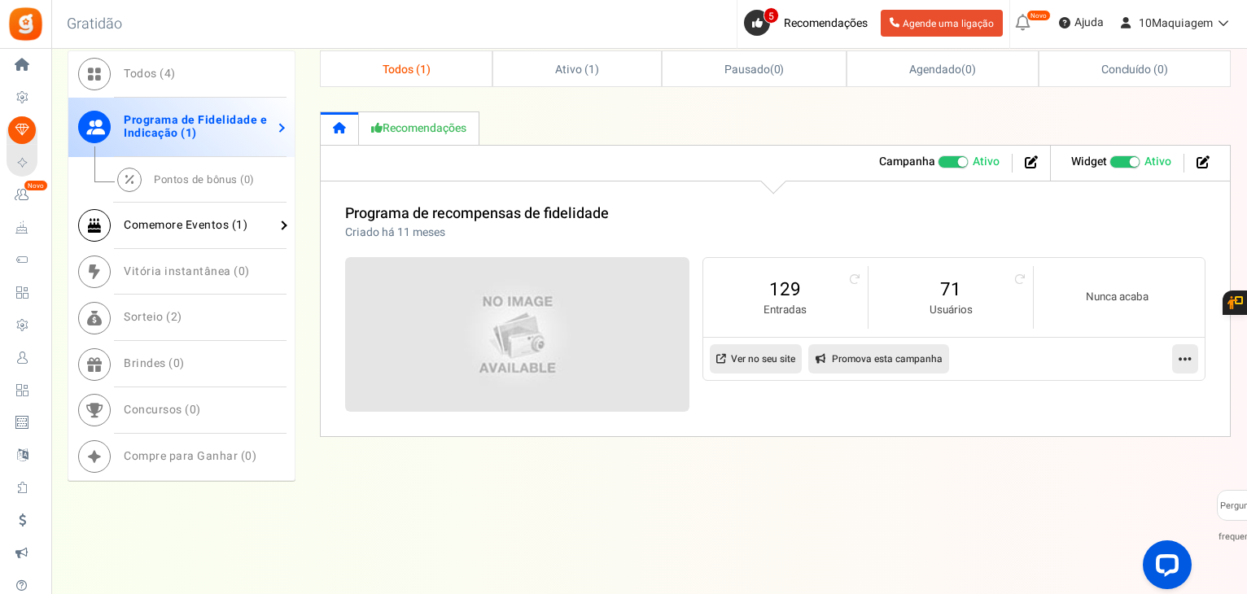
click at [180, 220] on font "Comemore Eventos (" at bounding box center [180, 224] width 112 height 17
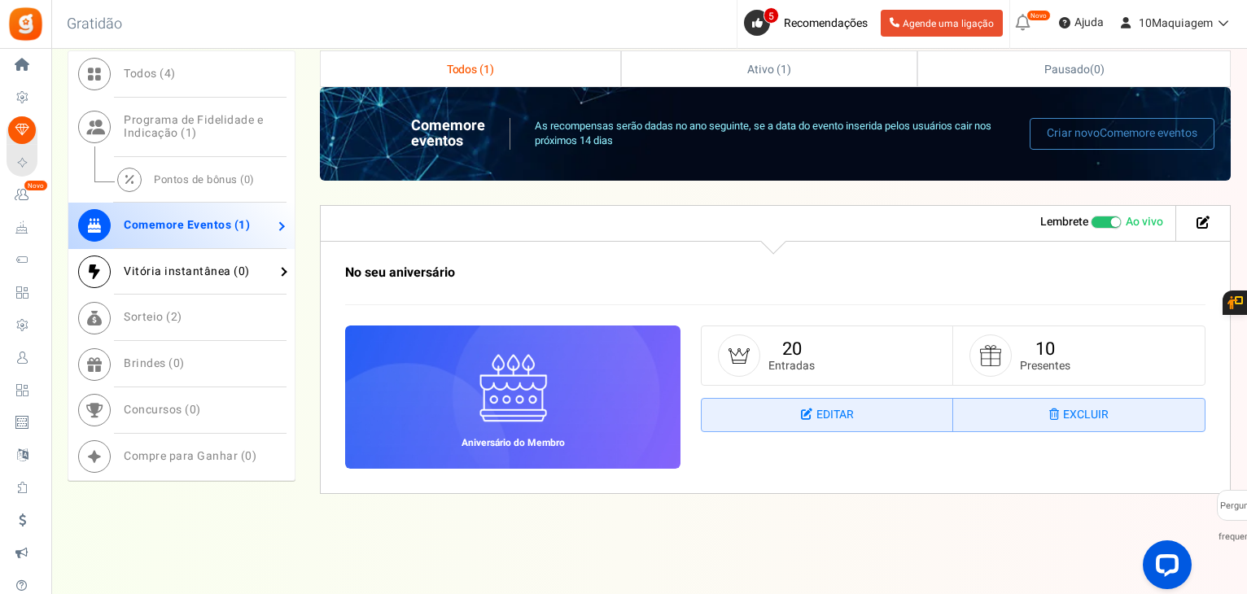
click at [186, 270] on font "Vitória instantânea (" at bounding box center [181, 271] width 115 height 17
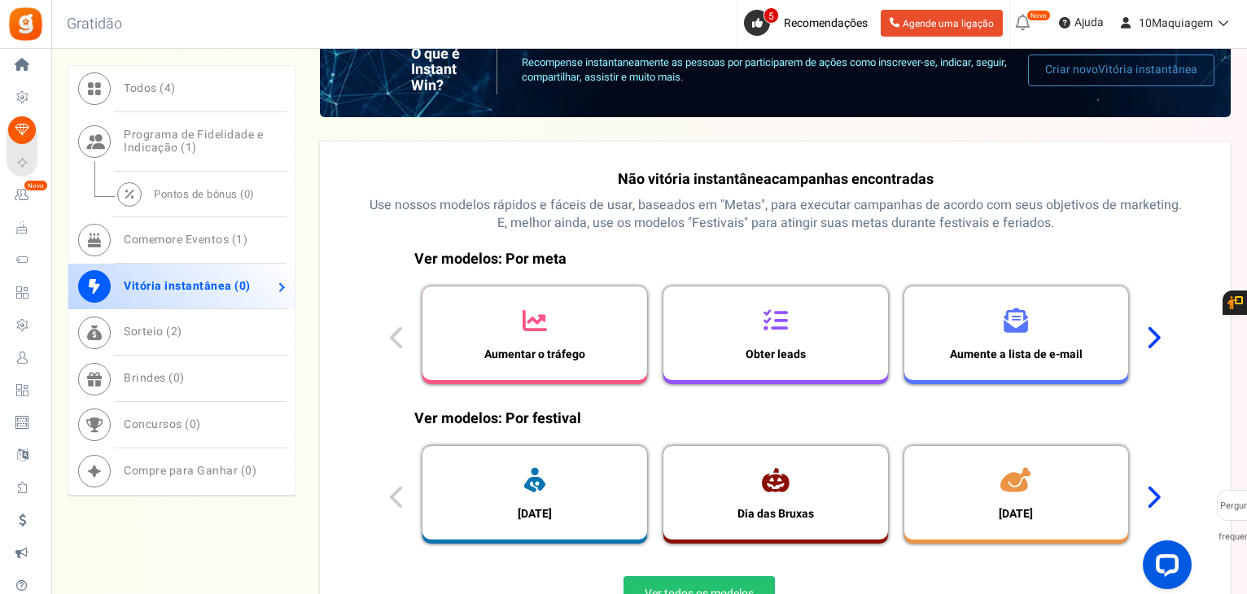
scroll to position [988, 0]
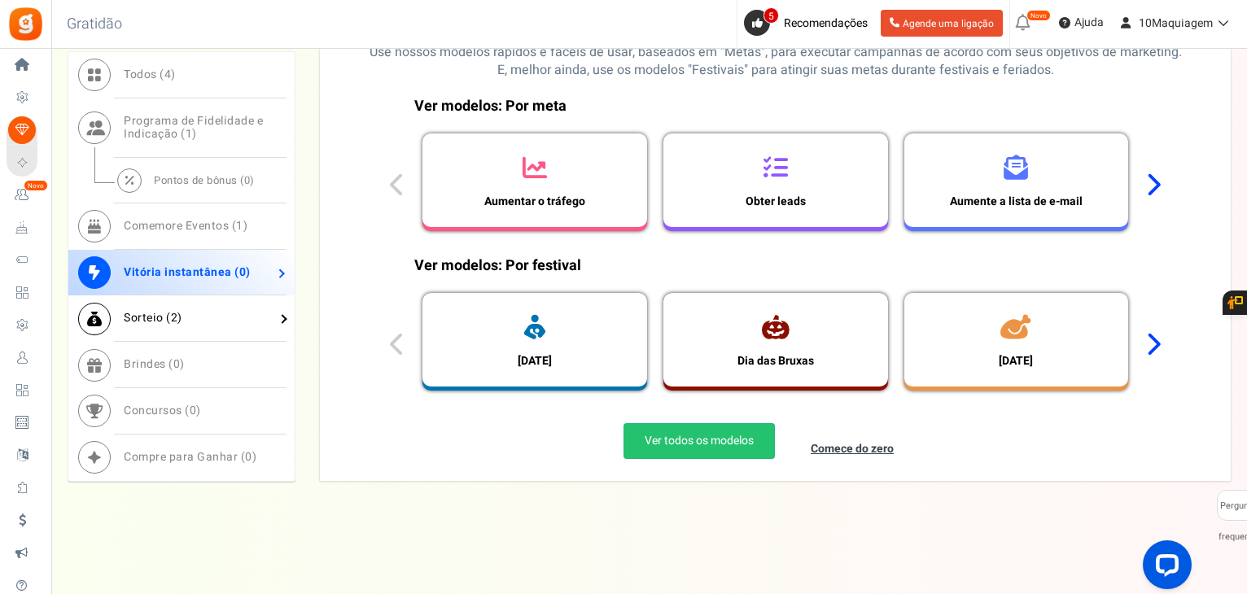
click at [155, 311] on font "Sorteio (" at bounding box center [147, 317] width 47 height 17
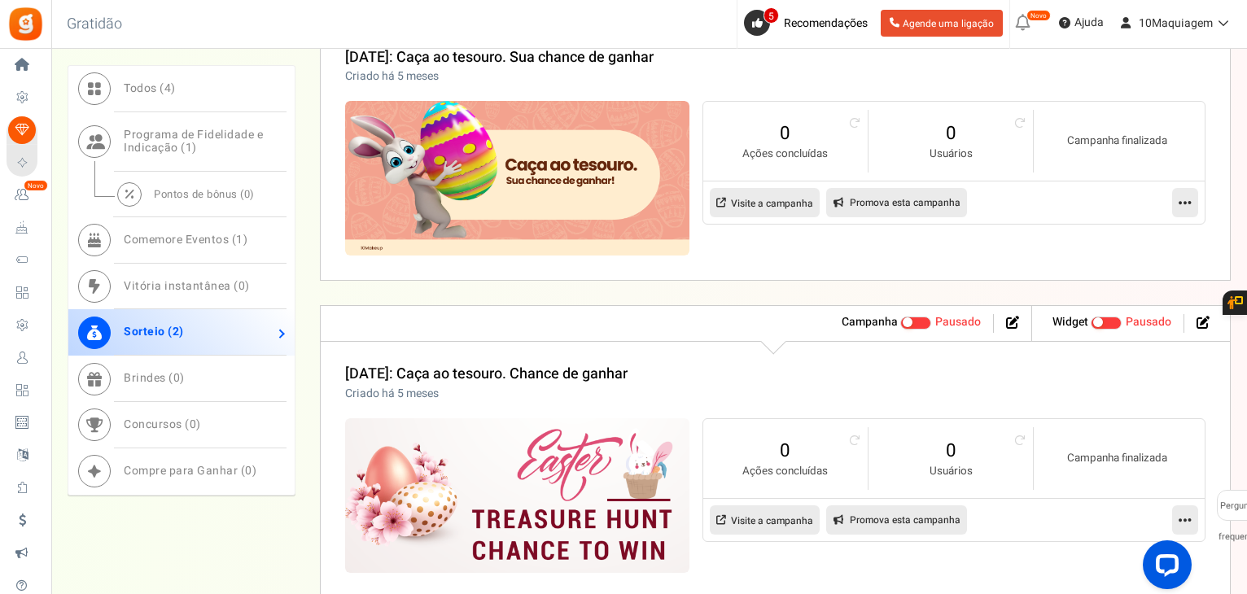
scroll to position [1079, 0]
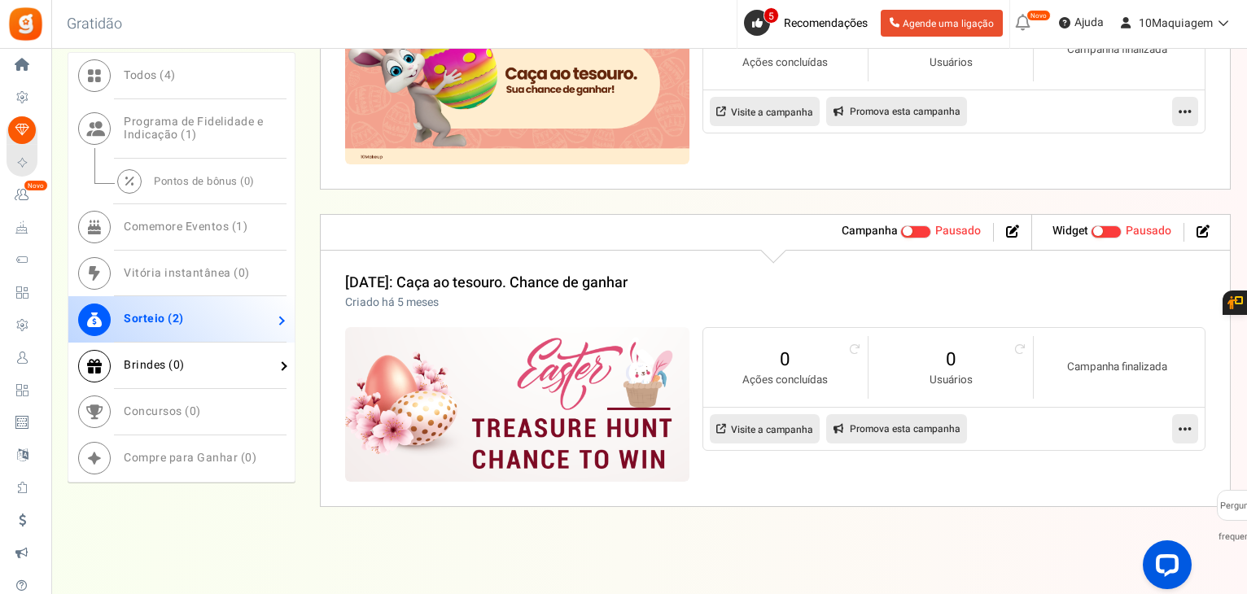
click at [165, 356] on font "Brindes (" at bounding box center [149, 364] width 50 height 17
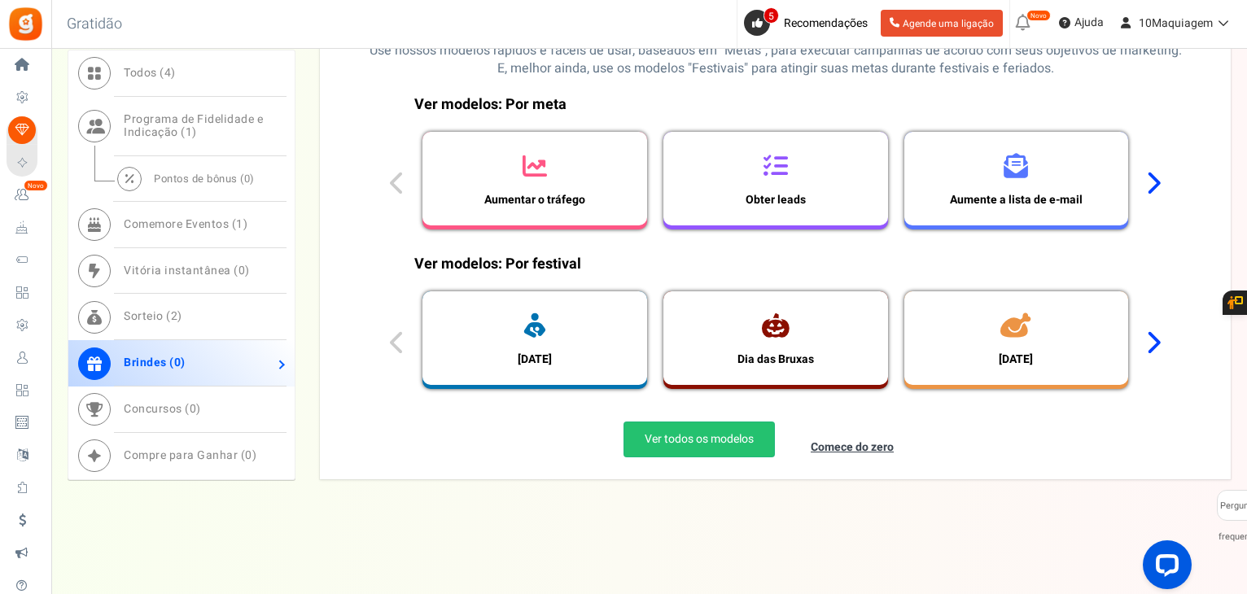
scroll to position [988, 0]
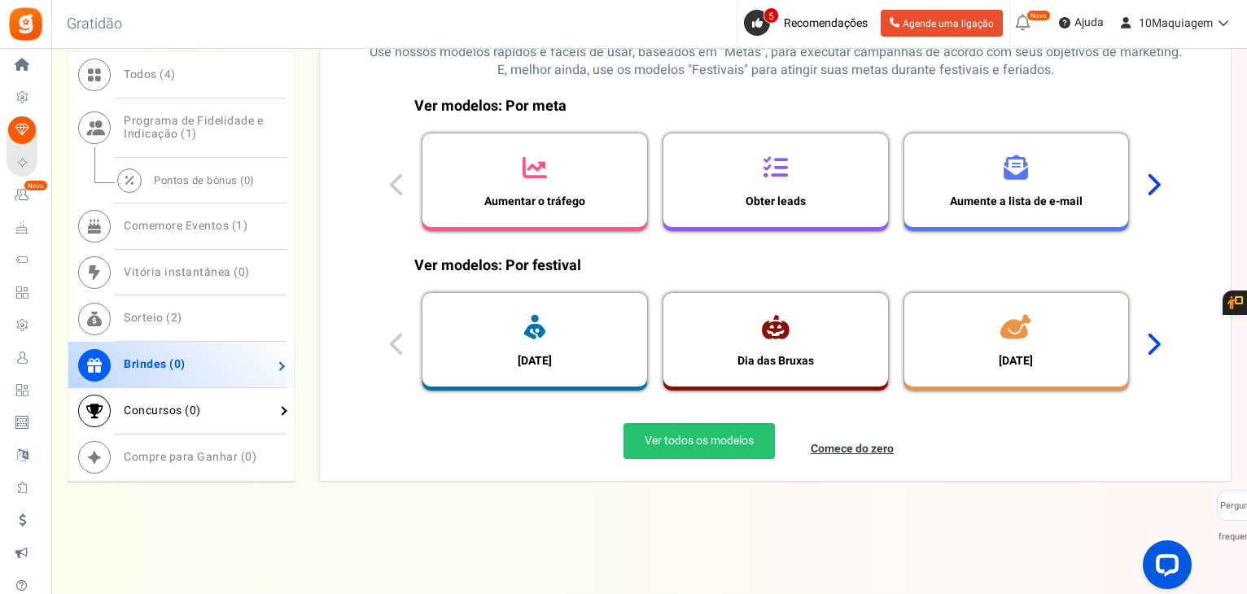
click at [176, 404] on font "Concursos (" at bounding box center [157, 410] width 66 height 17
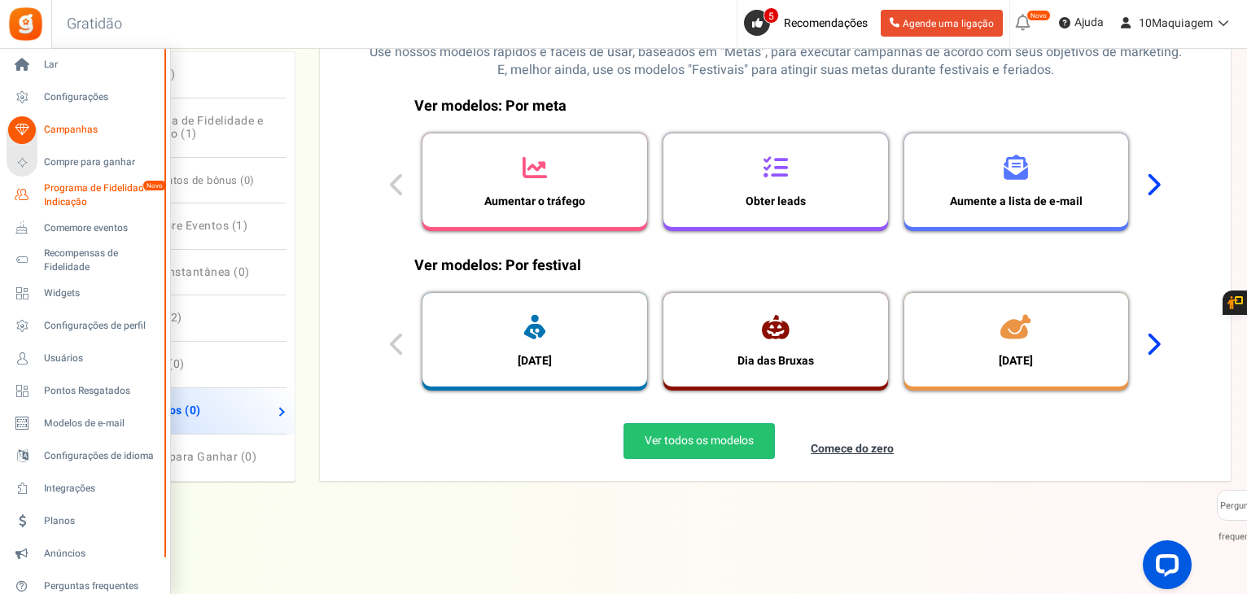
scroll to position [825, 0]
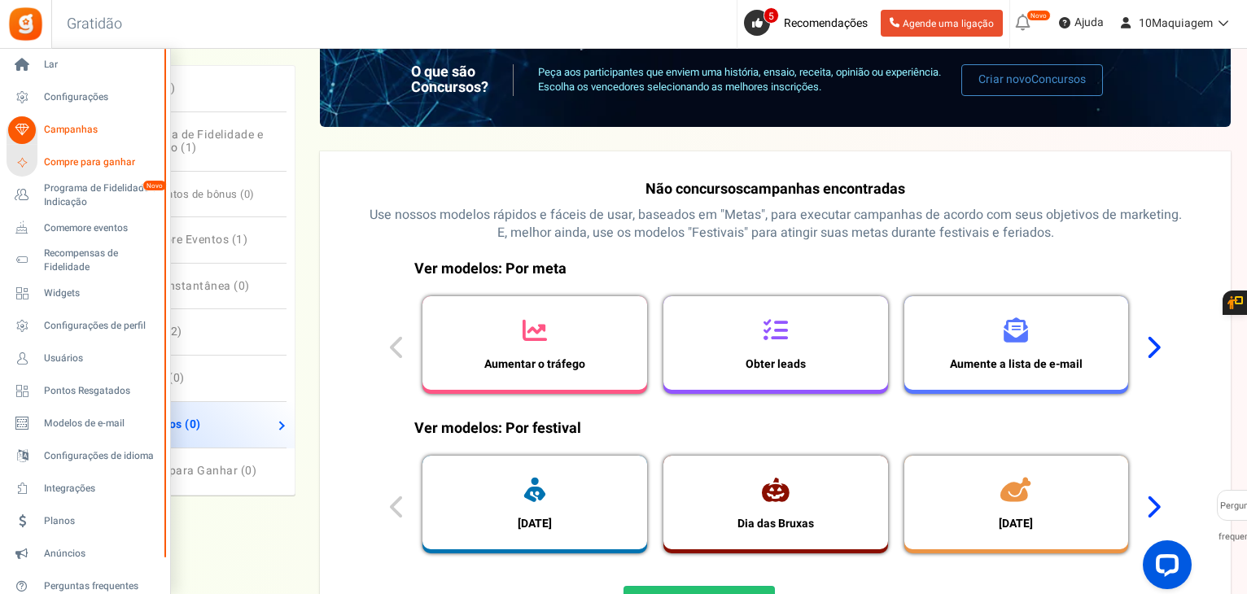
click at [104, 164] on font "Compre para ganhar" at bounding box center [89, 162] width 91 height 15
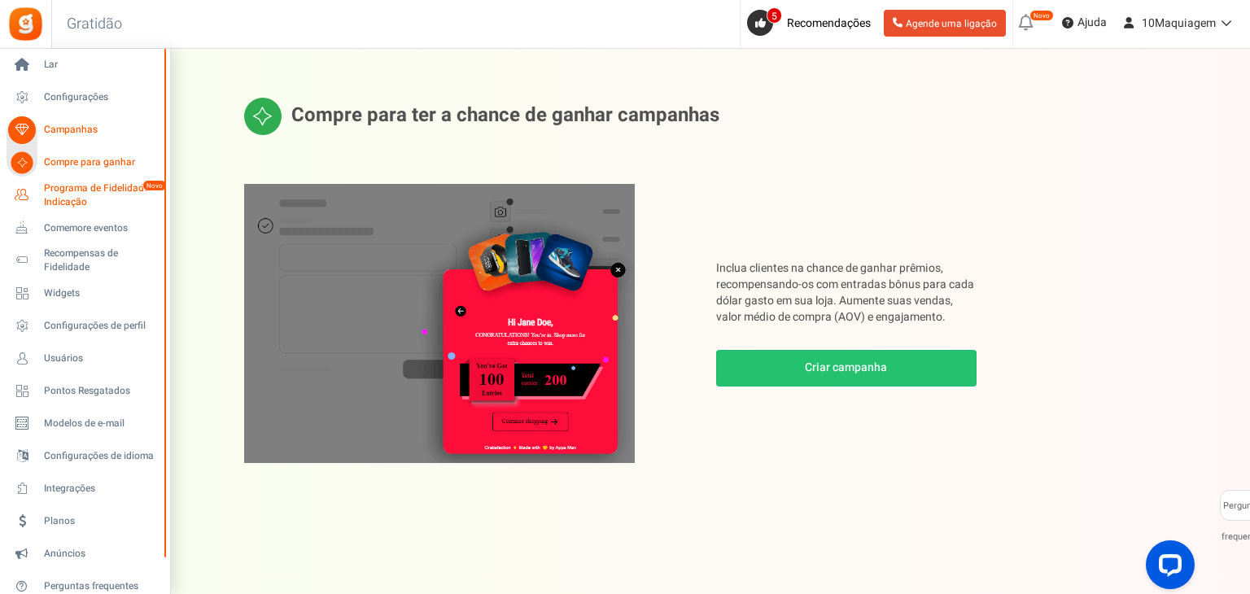
click at [81, 191] on font "Programa de Fidelidade e Indicação" at bounding box center [100, 195] width 112 height 28
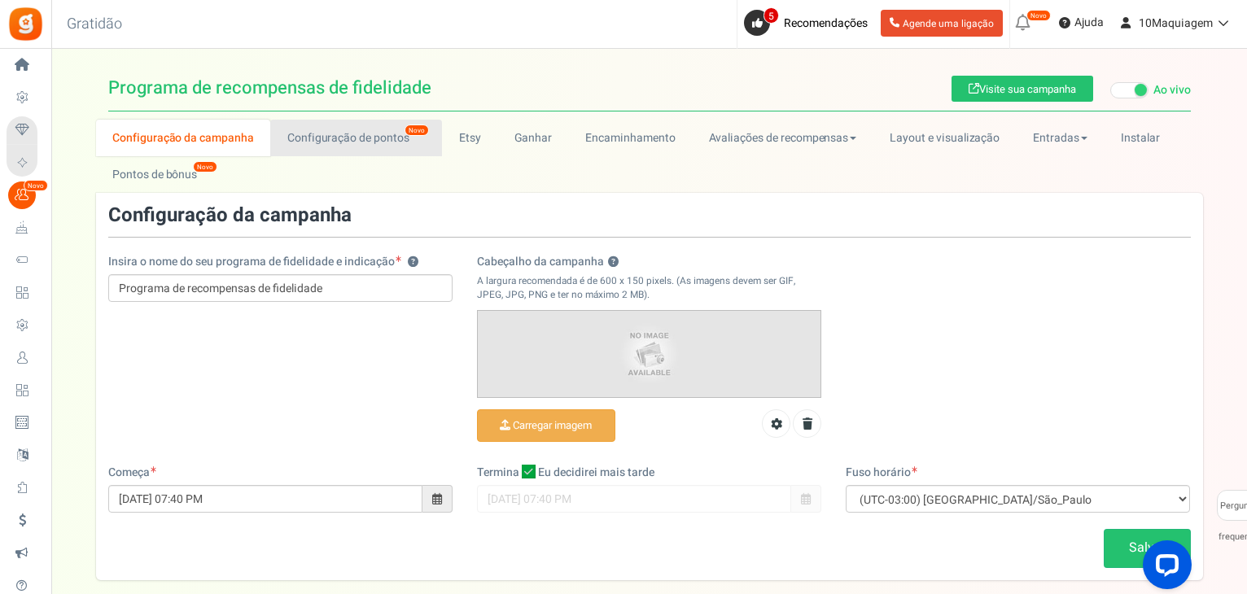
click at [350, 139] on font "Configuração de pontos" at bounding box center [348, 137] width 122 height 17
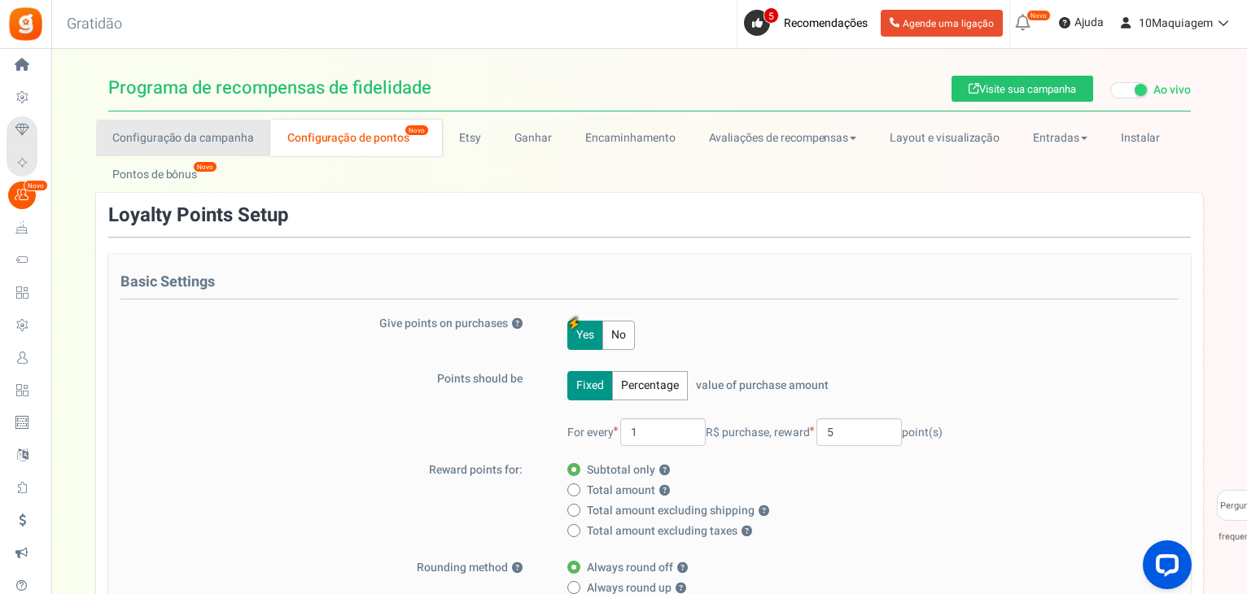
click at [220, 138] on font "Configuração da campanha" at bounding box center [183, 137] width 142 height 17
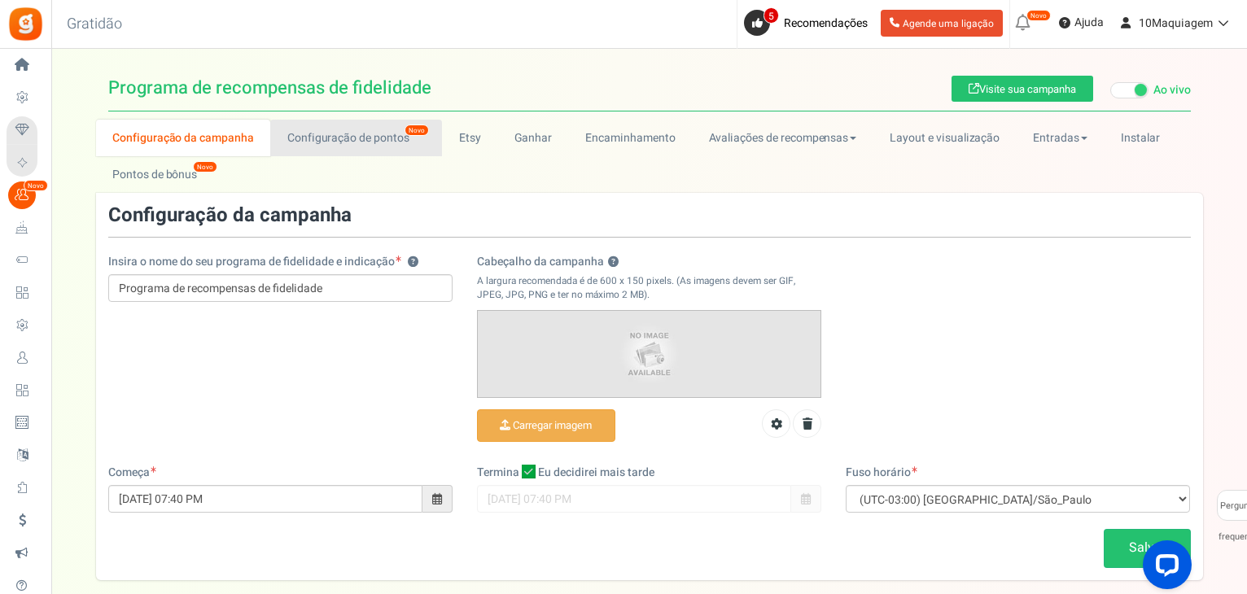
click at [317, 135] on font "Configuração de pontos" at bounding box center [348, 137] width 122 height 17
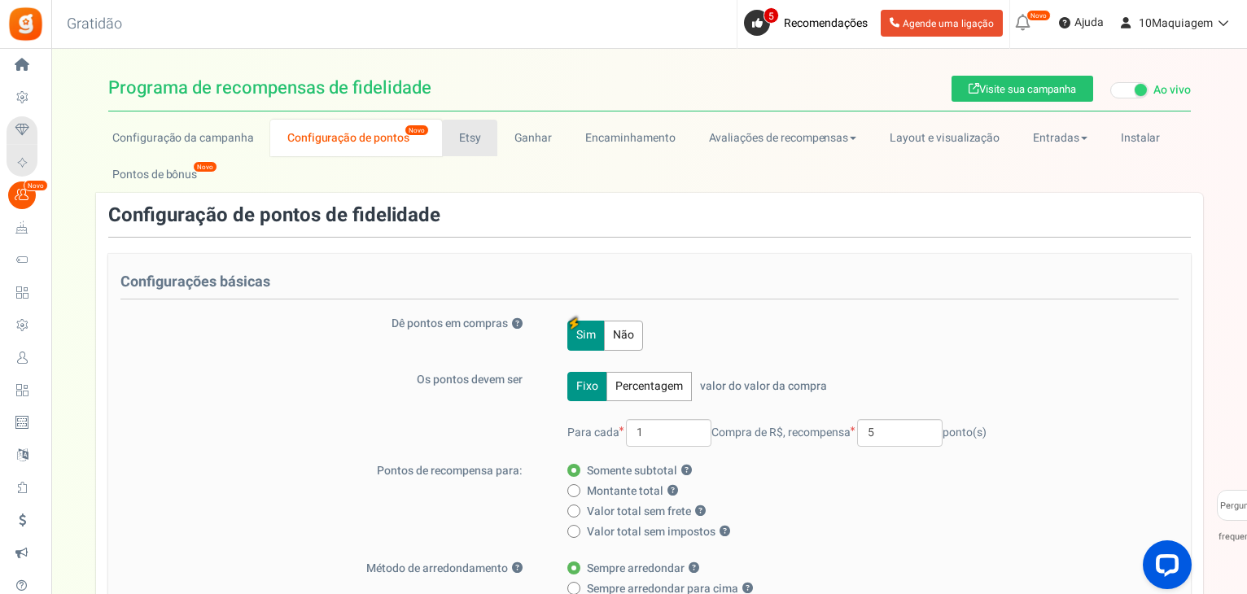
click at [470, 151] on link "Etsy" at bounding box center [469, 138] width 55 height 37
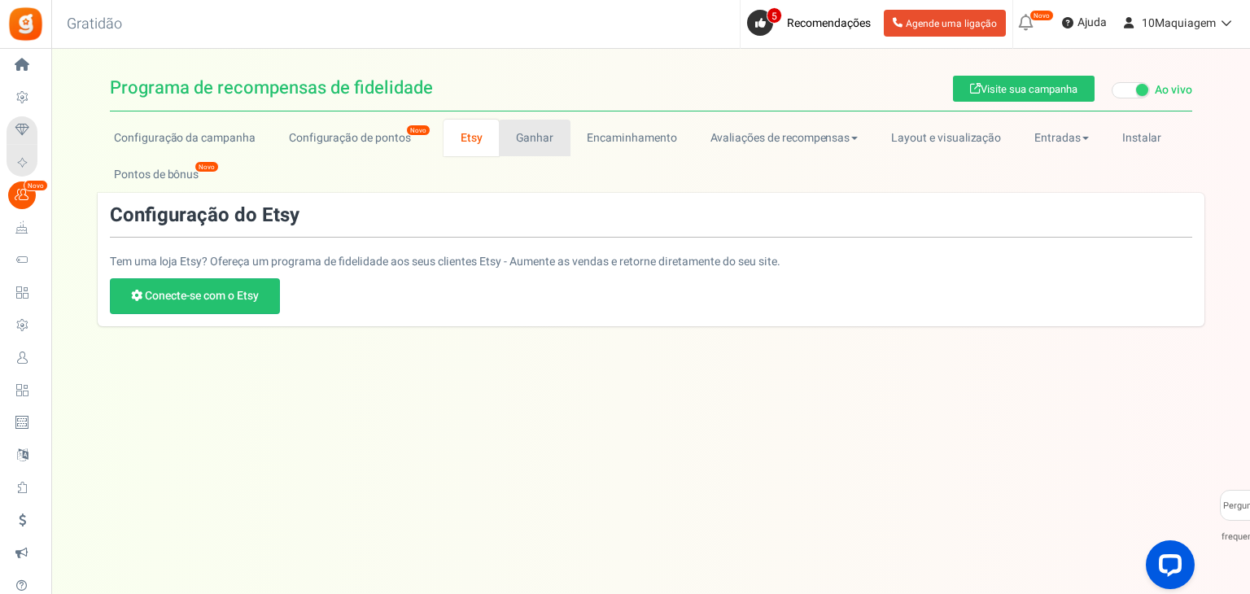
click at [522, 146] on link "Ganhar" at bounding box center [535, 138] width 72 height 37
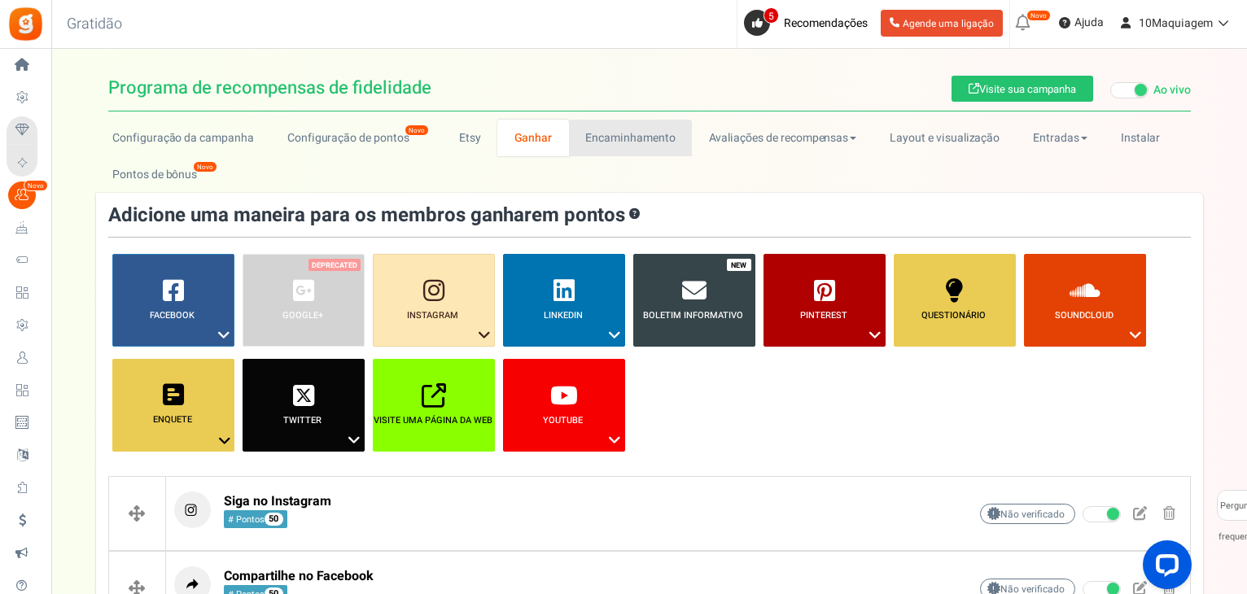
click at [623, 144] on font "Encaminhamento" at bounding box center [630, 137] width 90 height 17
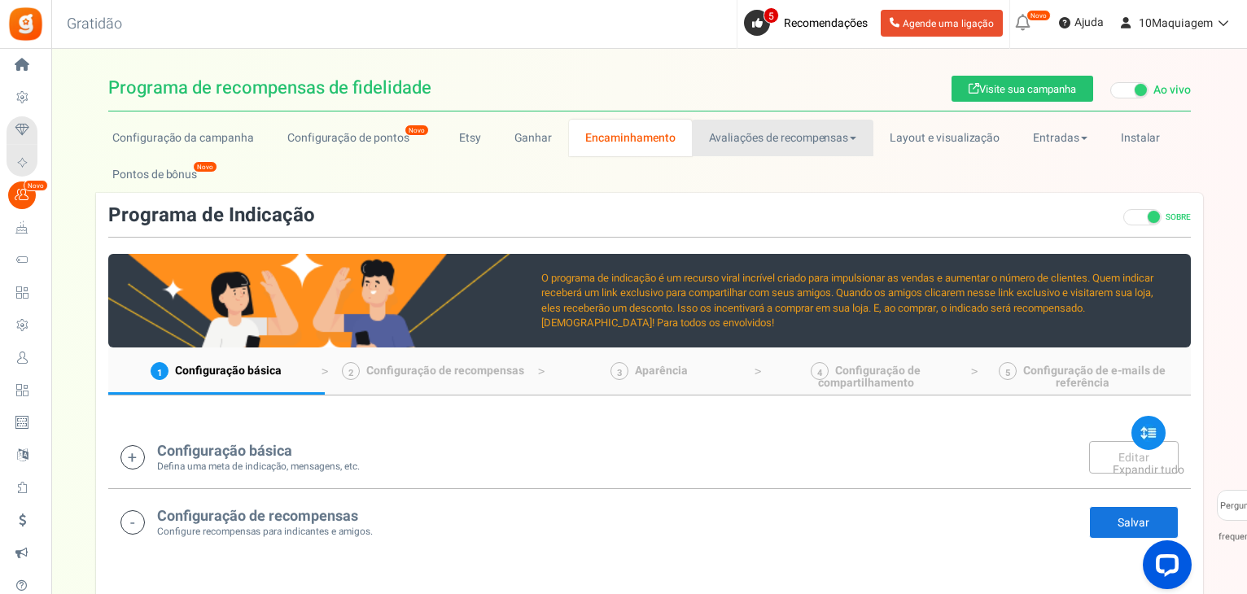
click at [765, 137] on font "Avaliações de recompensas" at bounding box center [779, 137] width 140 height 17
click at [815, 134] on font "Avaliações de recompensas" at bounding box center [779, 137] width 140 height 17
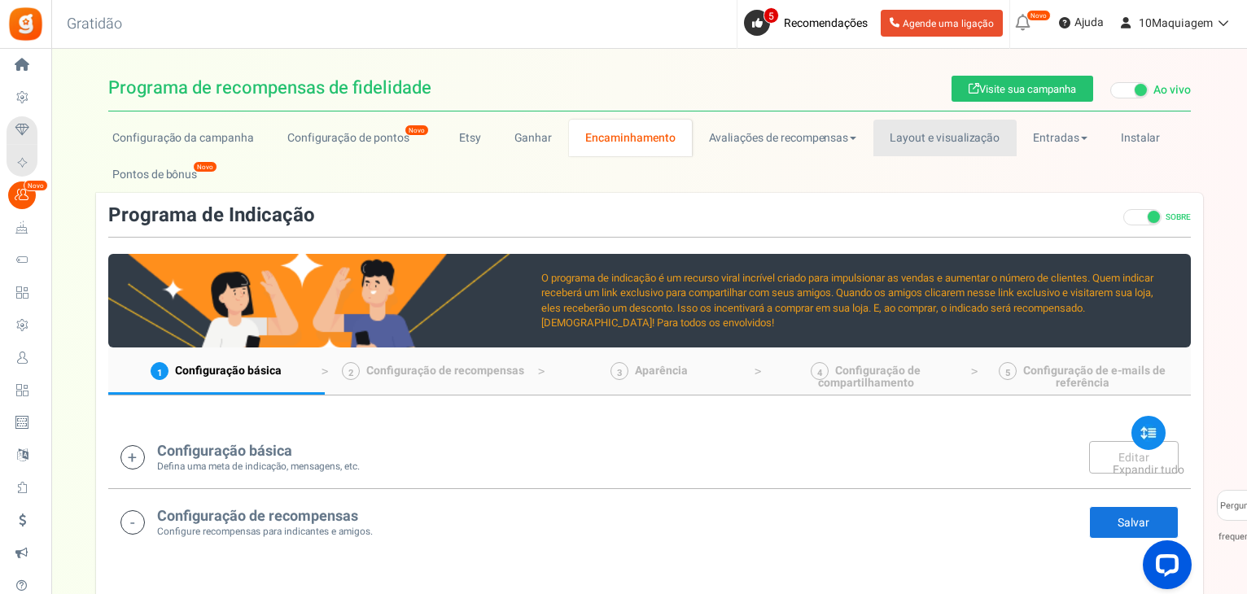
click at [907, 146] on link "Layout e visualização" at bounding box center [944, 138] width 143 height 37
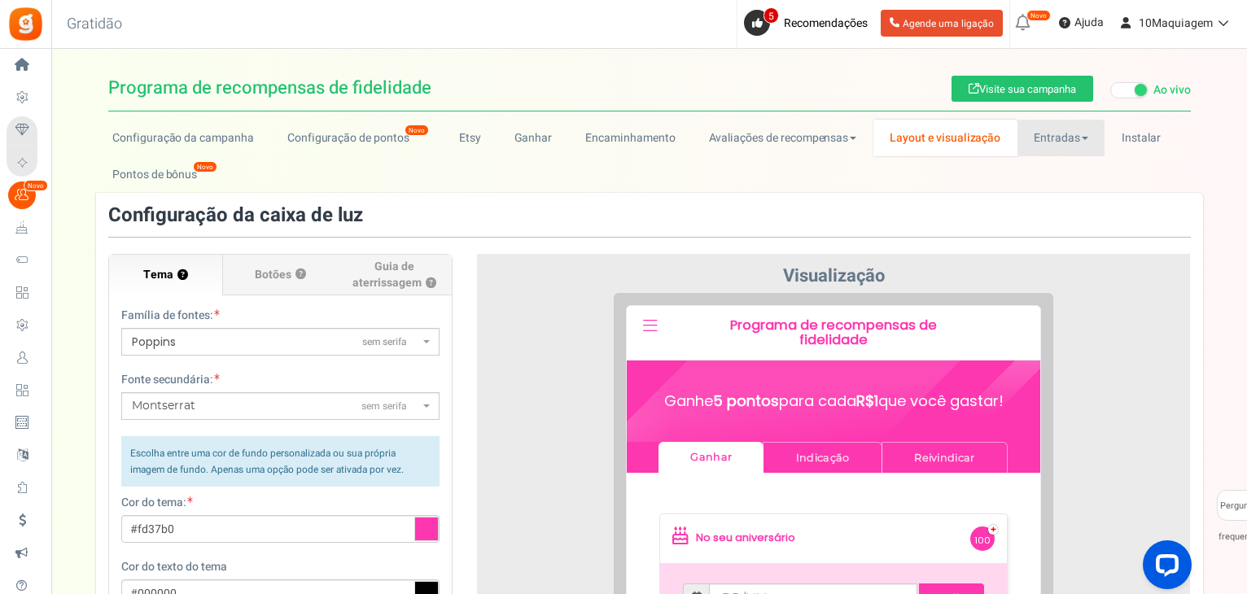
click at [1058, 132] on font "Entradas" at bounding box center [1057, 137] width 46 height 17
click at [1073, 173] on link "Entradas" at bounding box center [1085, 174] width 137 height 24
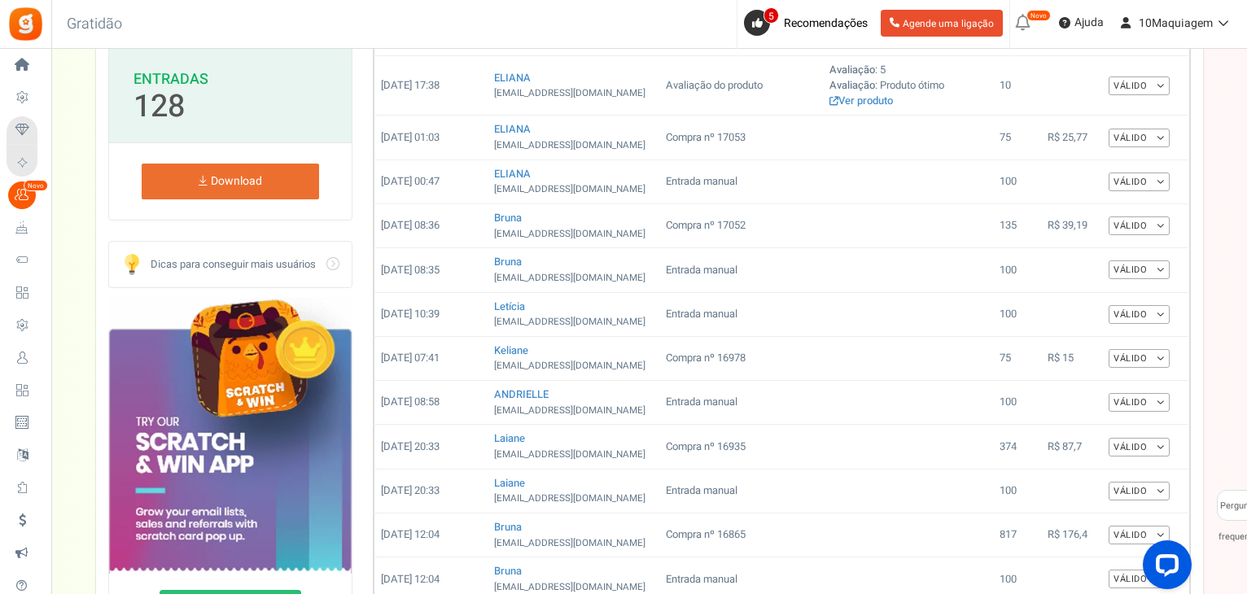
scroll to position [81, 0]
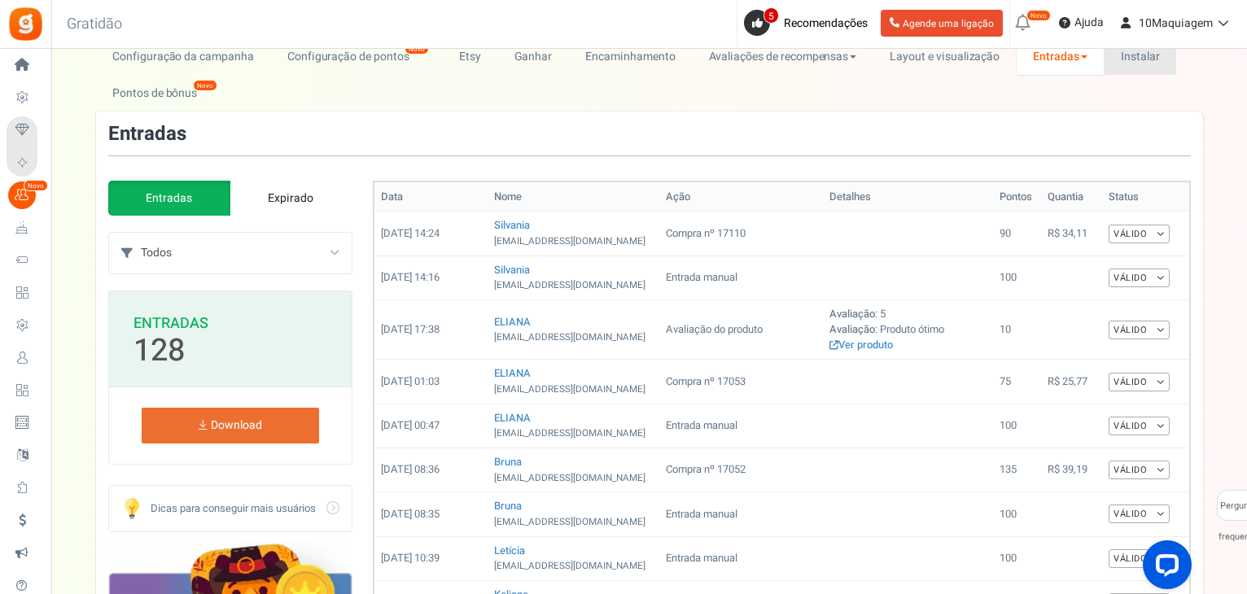
click at [1133, 59] on font "Instalar" at bounding box center [1140, 56] width 39 height 17
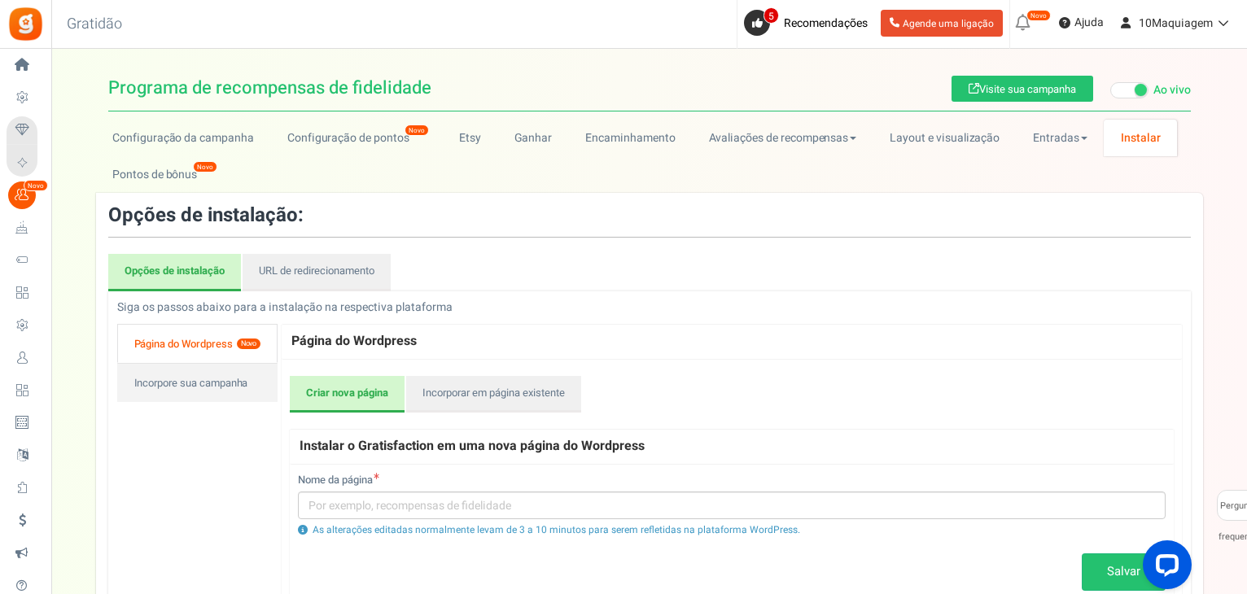
scroll to position [197, 0]
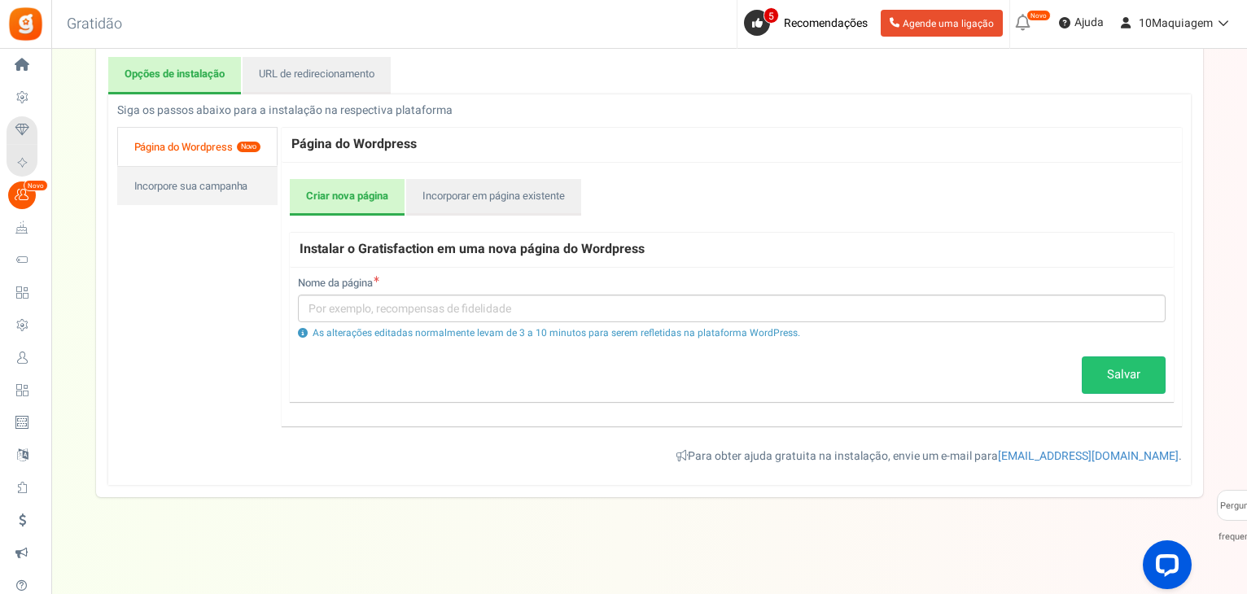
click at [492, 215] on div "Criar nova página Incorporar em página existente Instalar o Gratisfaction em um…" at bounding box center [732, 295] width 900 height 265
click at [497, 197] on font "Incorporar em página existente" at bounding box center [493, 195] width 142 height 15
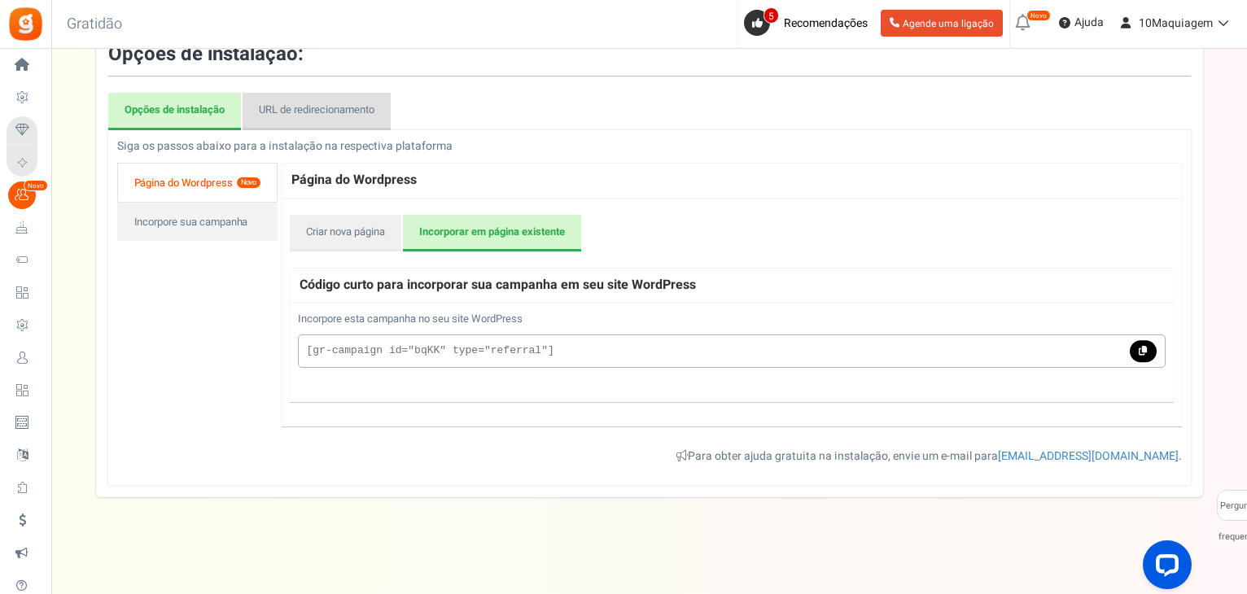
click at [324, 107] on font "URL de redirecionamento" at bounding box center [317, 109] width 116 height 15
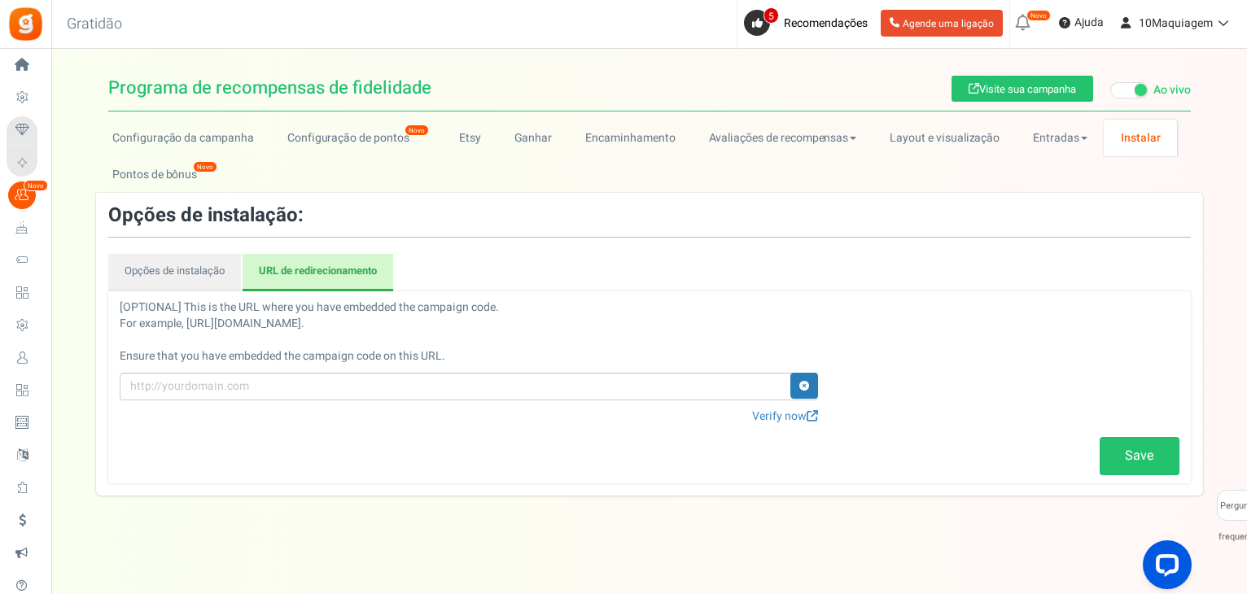
scroll to position [0, 0]
click at [166, 274] on font "Opções de instalação" at bounding box center [176, 270] width 100 height 15
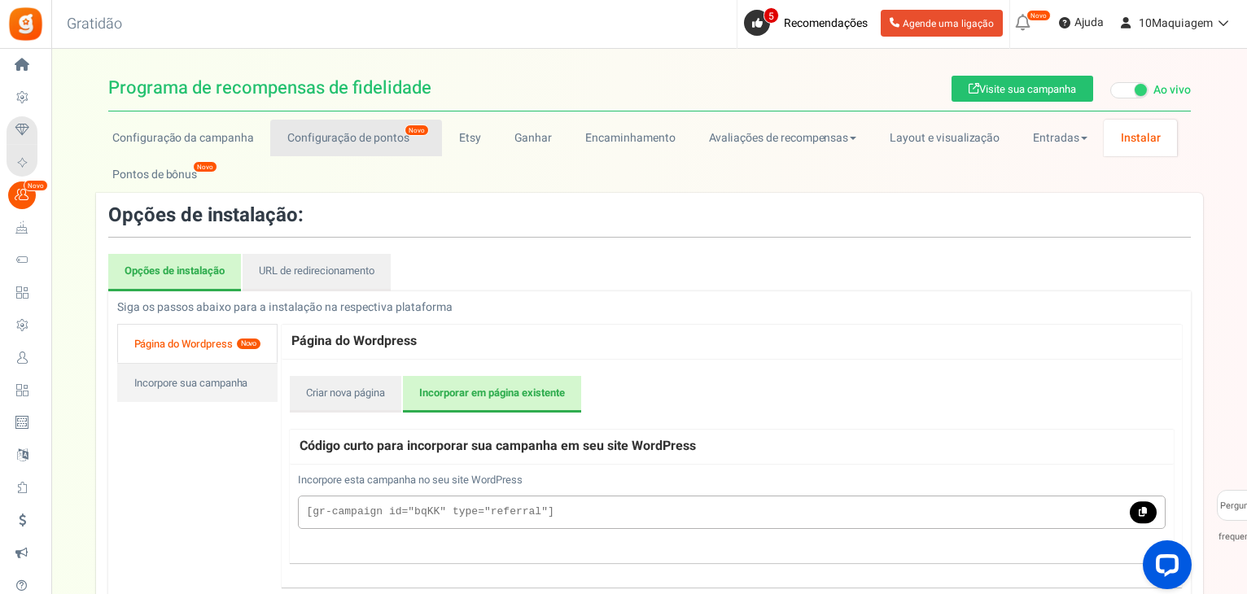
click at [308, 134] on font "Configuração de pontos" at bounding box center [348, 137] width 122 height 17
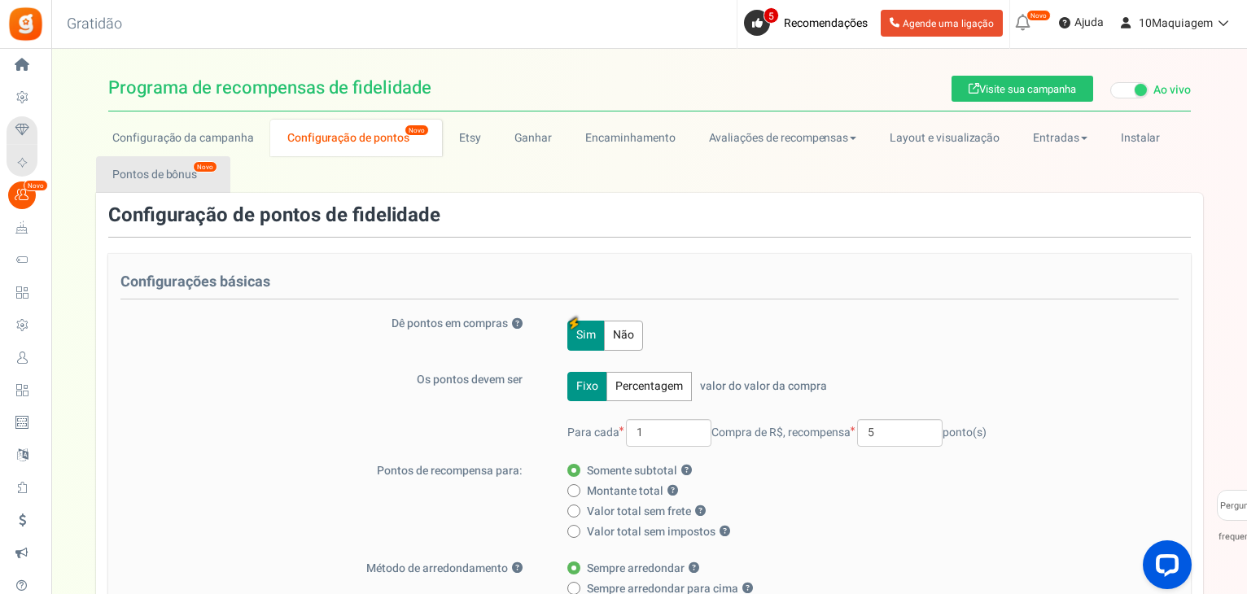
click at [170, 179] on font "Pontos de bônus" at bounding box center [154, 174] width 85 height 17
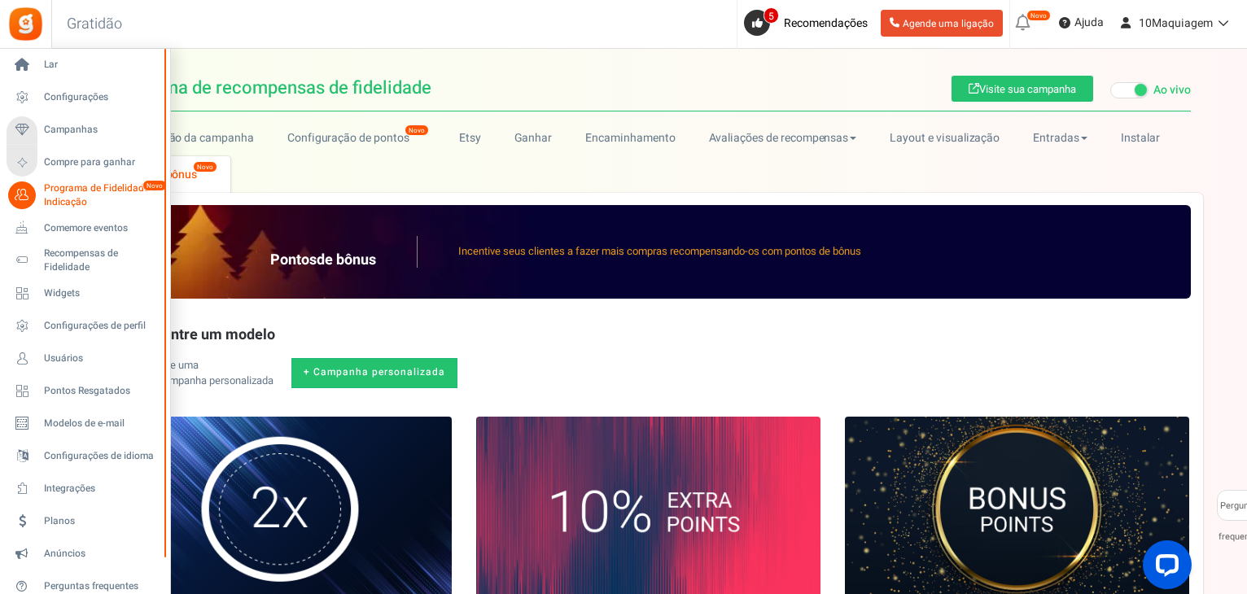
click at [46, 192] on font "Programa de Fidelidade e Indicação" at bounding box center [100, 195] width 112 height 28
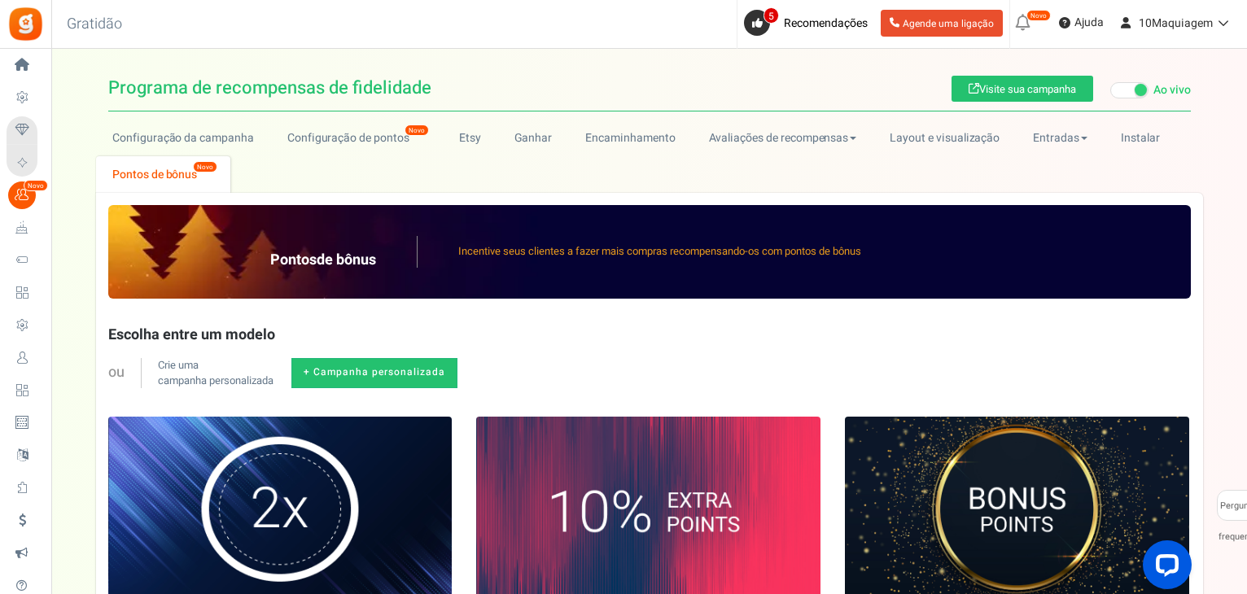
click at [0, 0] on font "Recompensas de Fidelidade" at bounding box center [0, 0] width 0 height 0
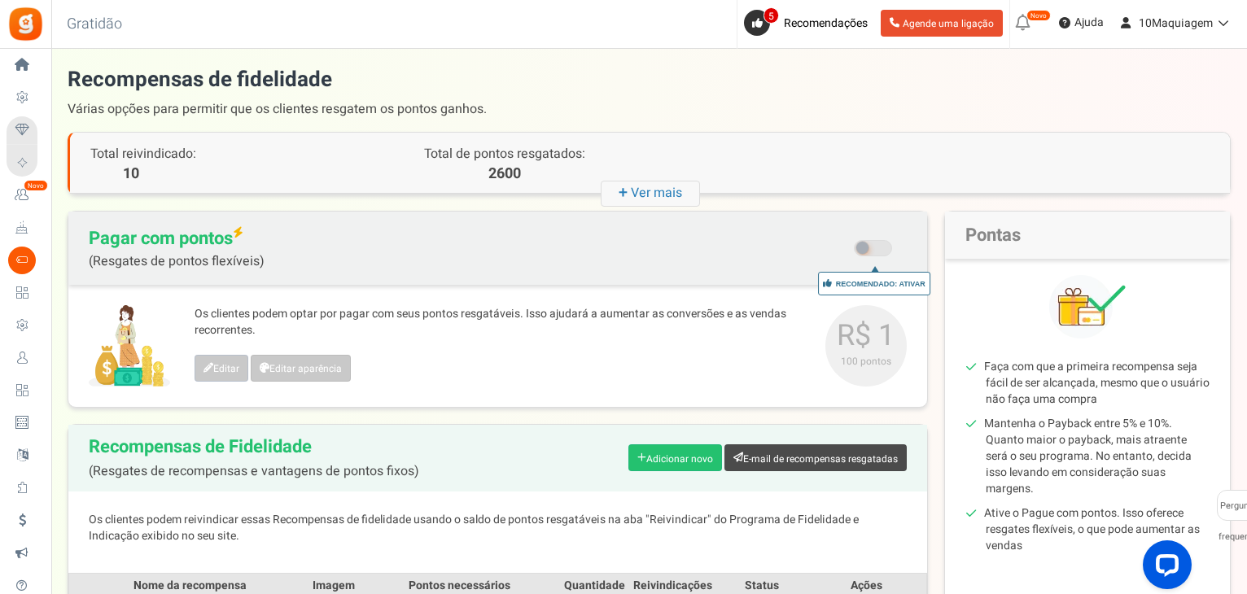
click at [1082, 320] on img at bounding box center [1087, 306] width 77 height 63
click at [1223, 511] on font "Perguntas frequentes" at bounding box center [1240, 521] width 44 height 45
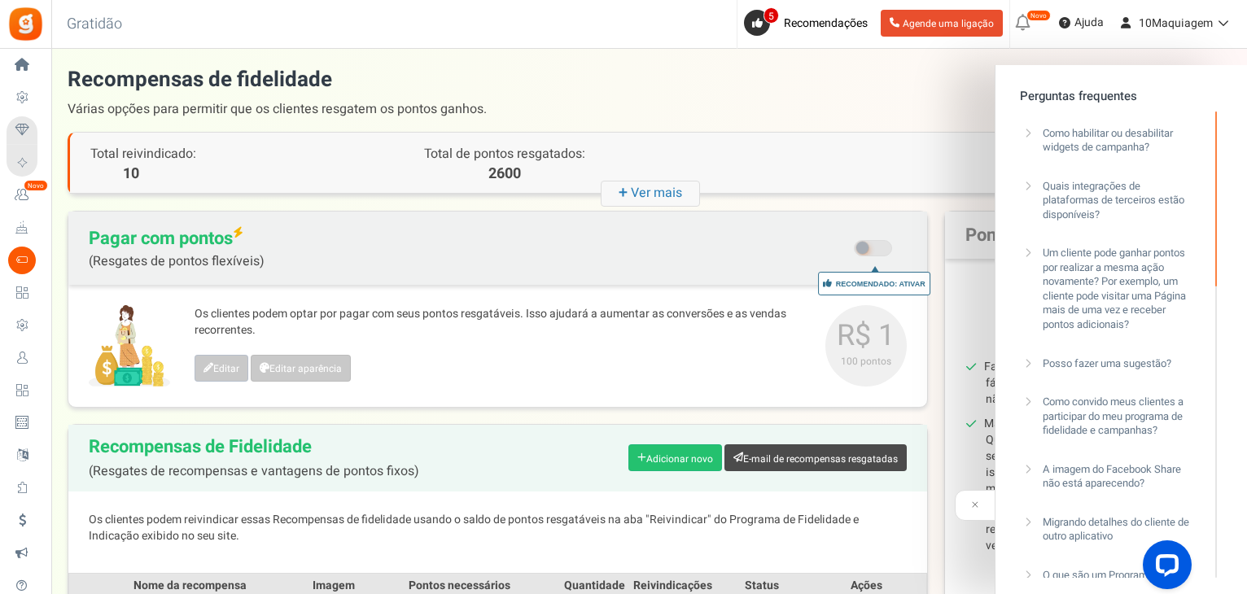
click at [918, 133] on div "Total reivindicado: 10 Total de pontos resgatados: 2600" at bounding box center [650, 163] width 1160 height 61
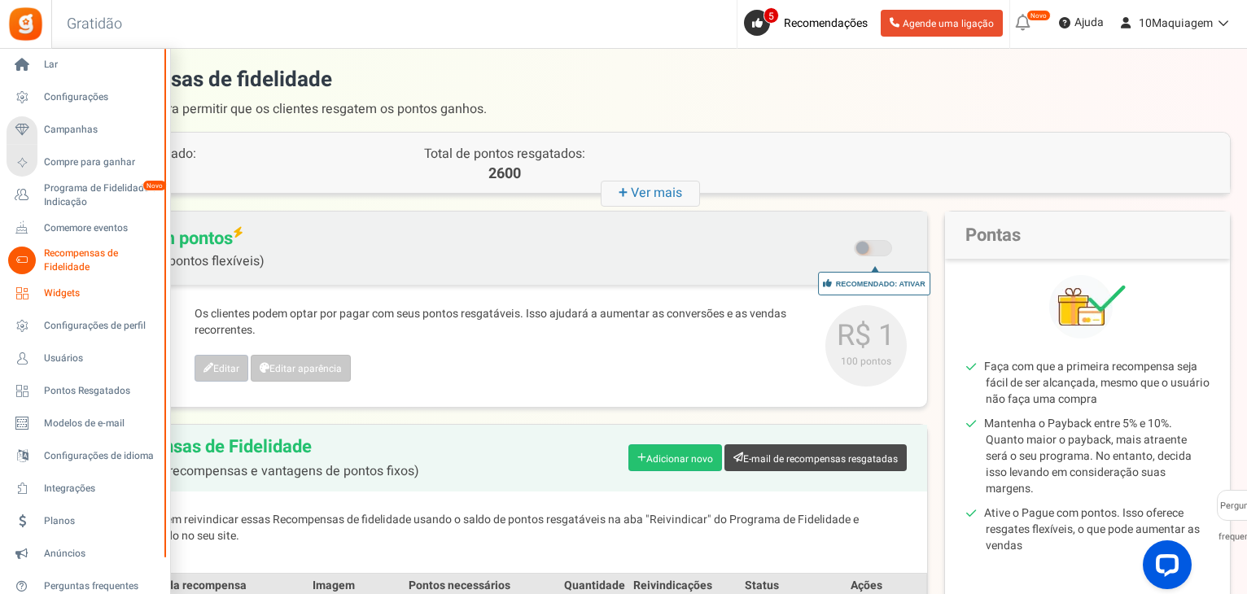
click at [68, 291] on font "Widgets" at bounding box center [62, 293] width 36 height 15
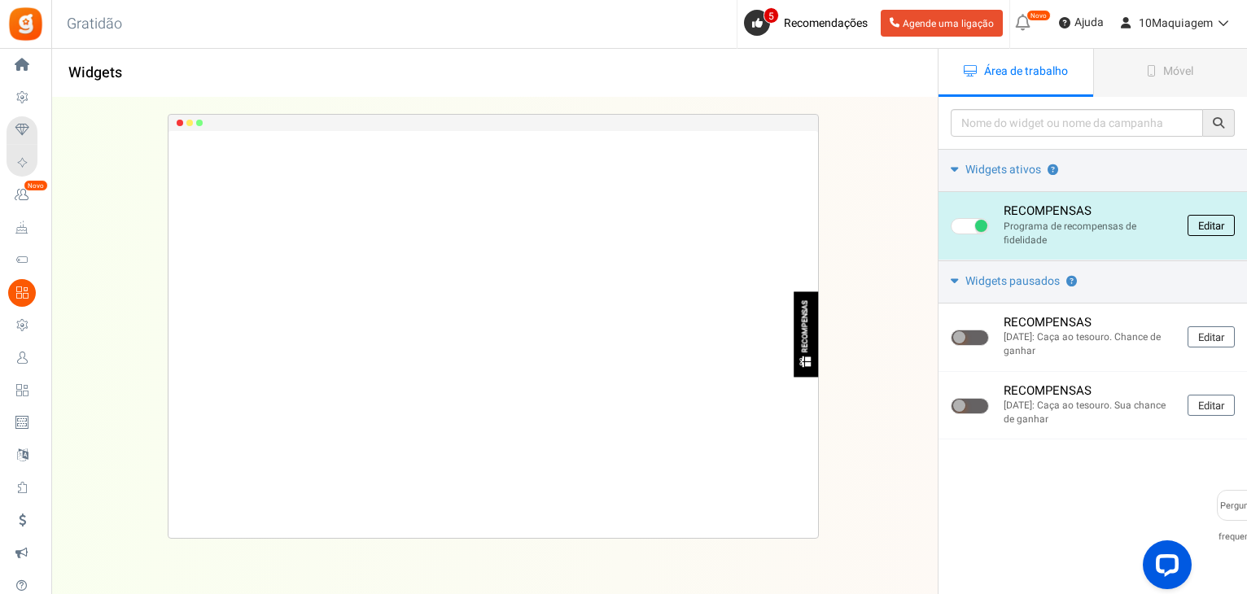
click at [1210, 223] on font "Editar" at bounding box center [1211, 225] width 26 height 15
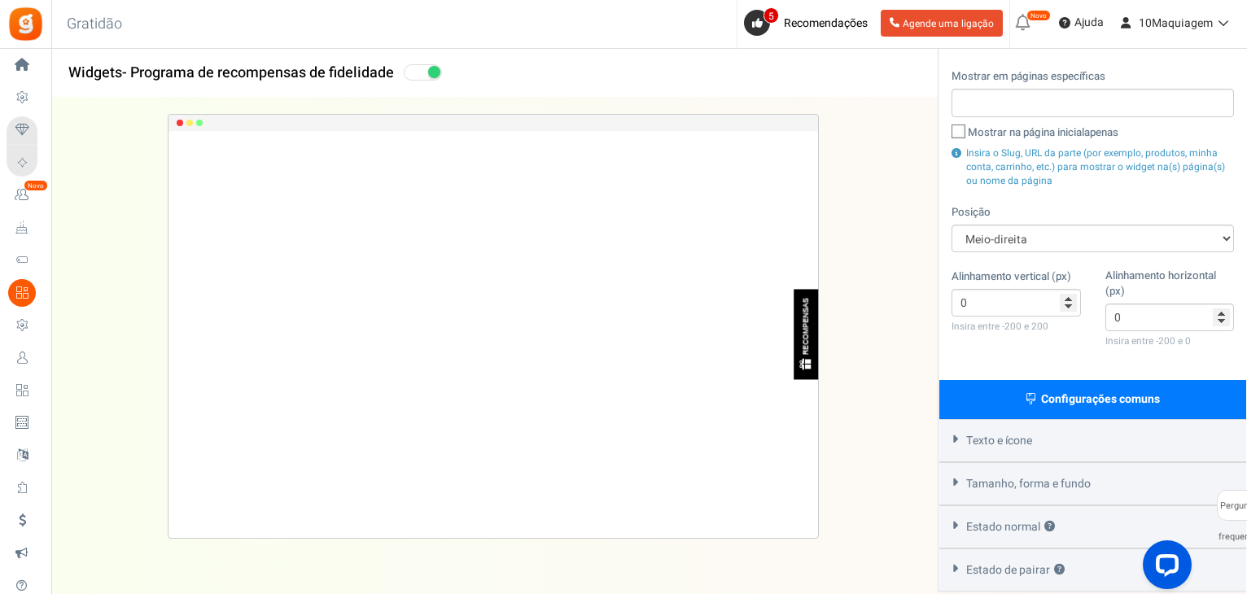
scroll to position [97, 0]
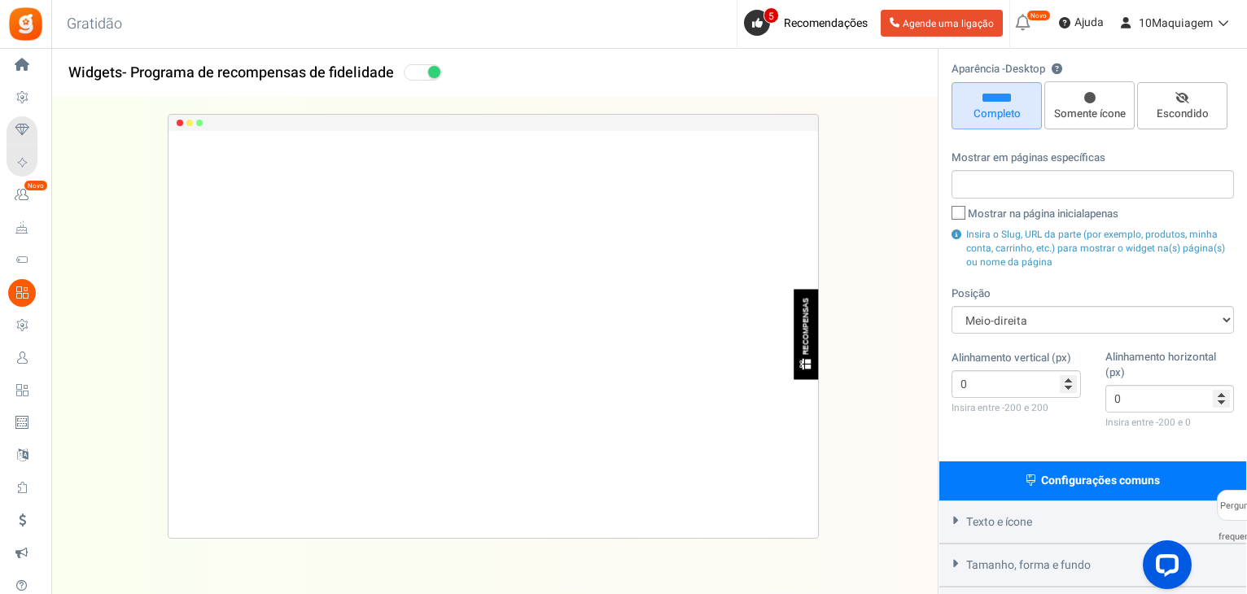
click at [1079, 182] on input "search" at bounding box center [1092, 184] width 273 height 18
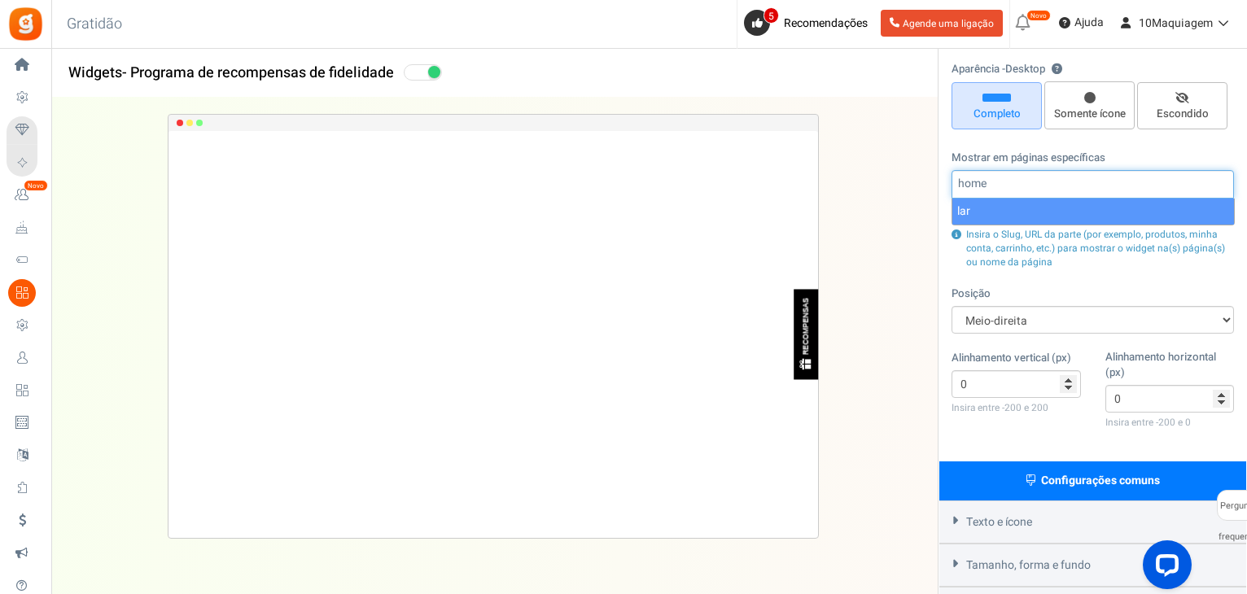
type input "home"
select select "home"
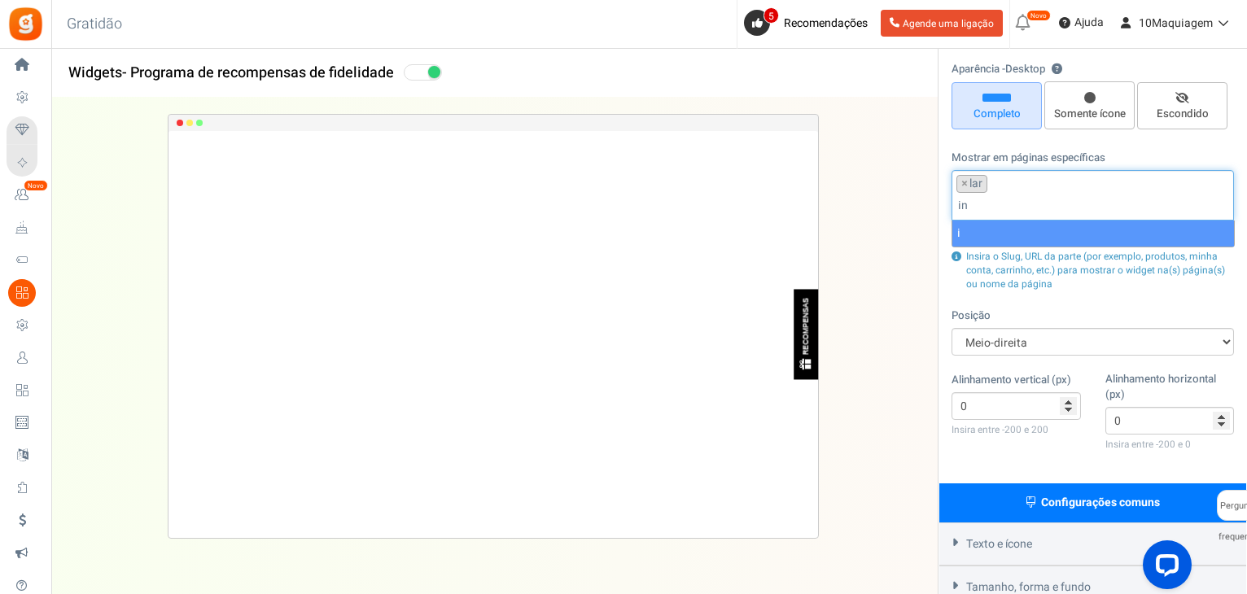
type input "i"
type input "produto"
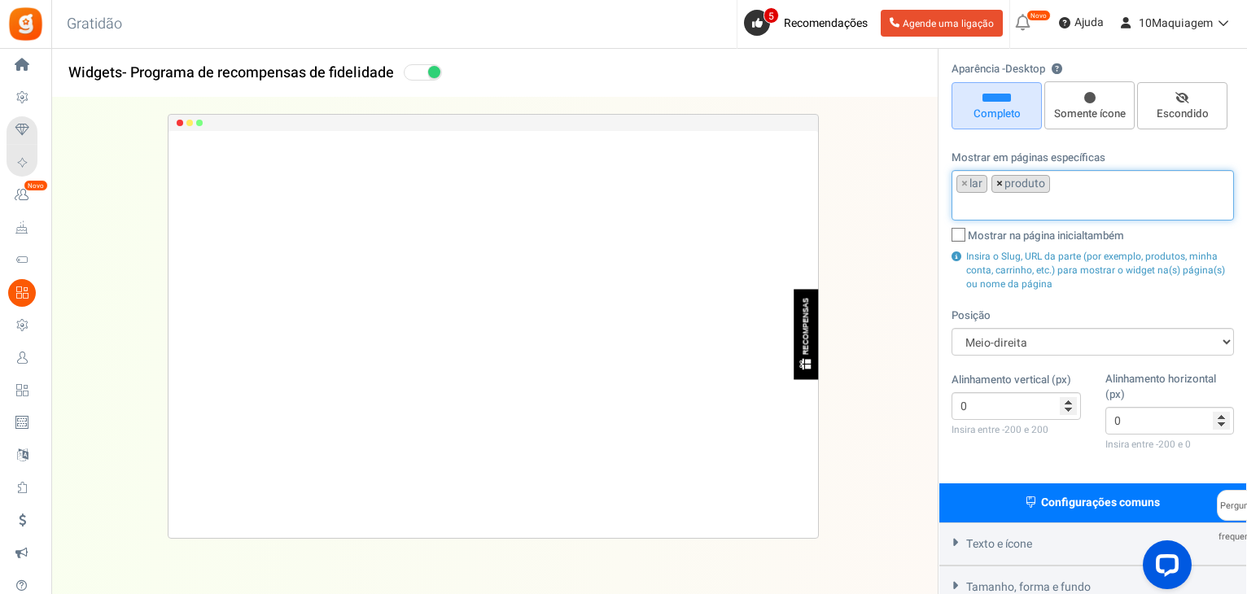
click at [996, 185] on font "×" at bounding box center [999, 183] width 7 height 17
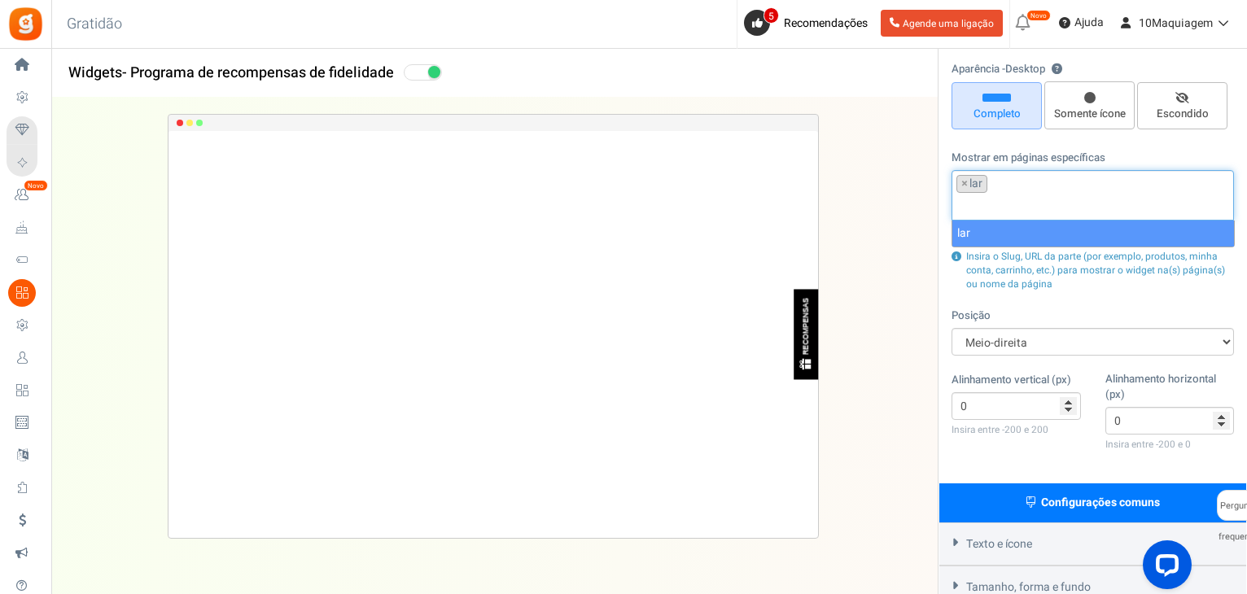
click at [967, 203] on input "search" at bounding box center [1092, 206] width 273 height 18
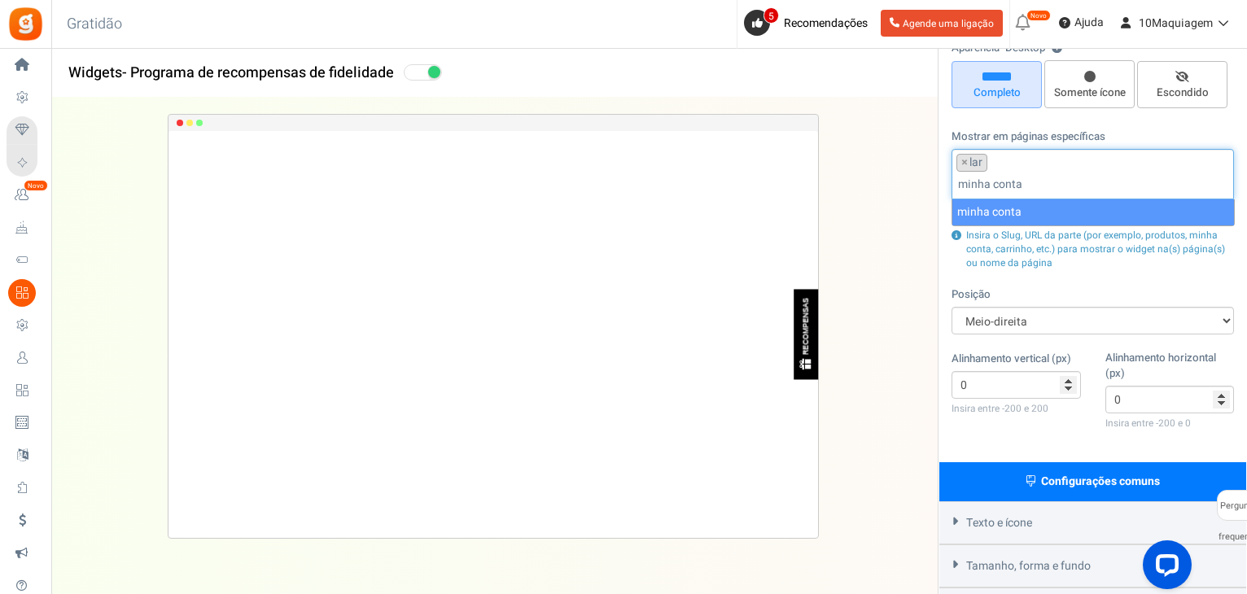
scroll to position [0, 0]
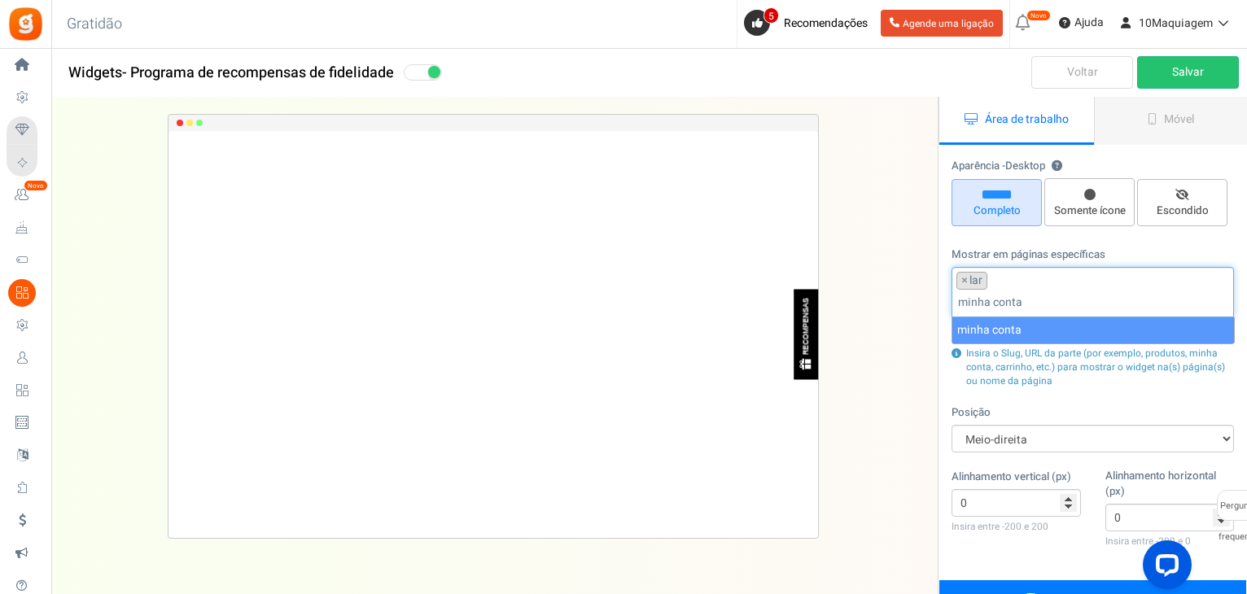
drag, startPoint x: 1026, startPoint y: 309, endPoint x: 940, endPoint y: 305, distance: 86.4
click at [940, 306] on div "Aparência - Desktop ? Completo Somente ícone Escondido Mostrar em páginas espec…" at bounding box center [1092, 363] width 307 height 435
paste input "y-account"
type input "my-account"
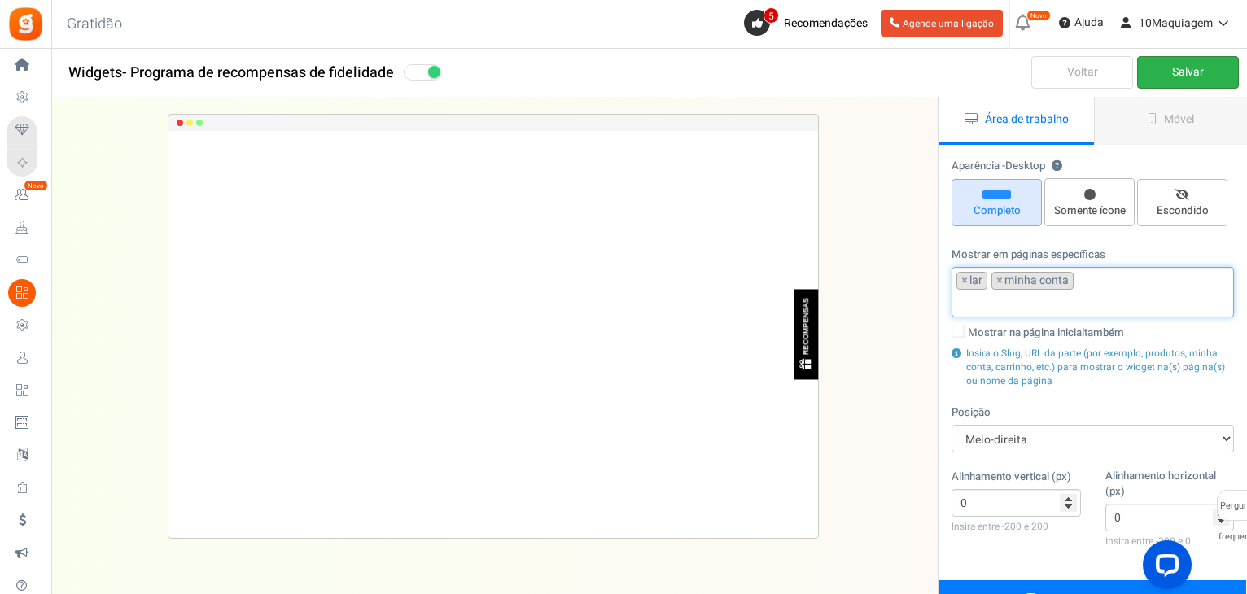
click at [1178, 67] on font "Salvar" at bounding box center [1188, 71] width 32 height 17
click at [1177, 122] on font "Móvel" at bounding box center [1179, 119] width 30 height 17
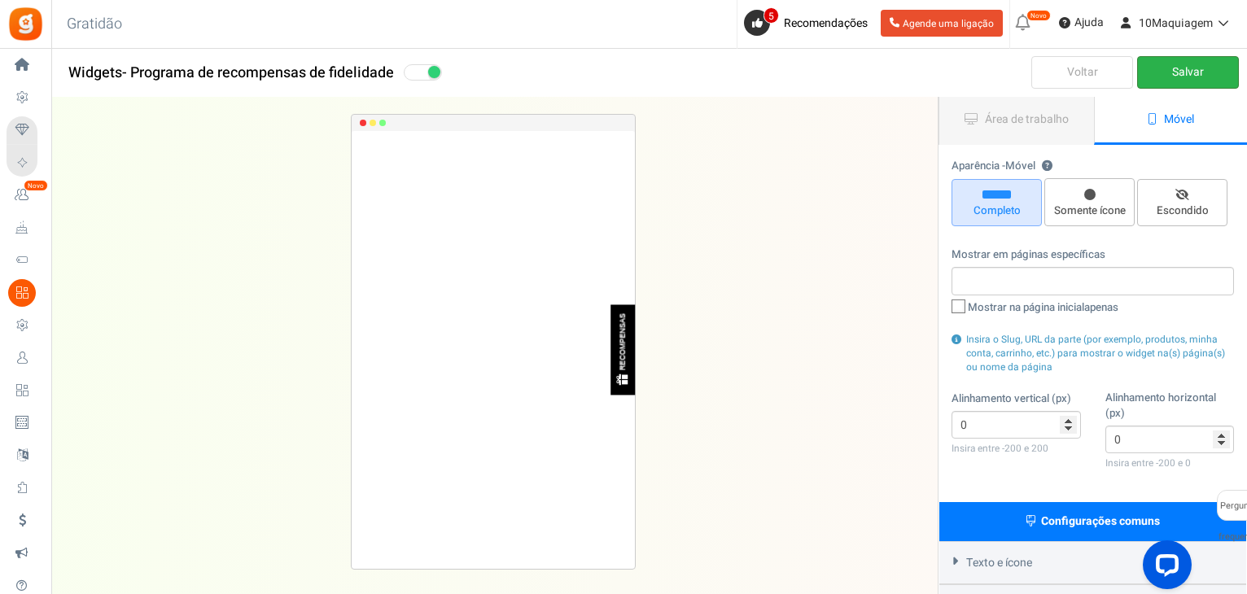
click at [998, 287] on input "search" at bounding box center [1092, 281] width 273 height 18
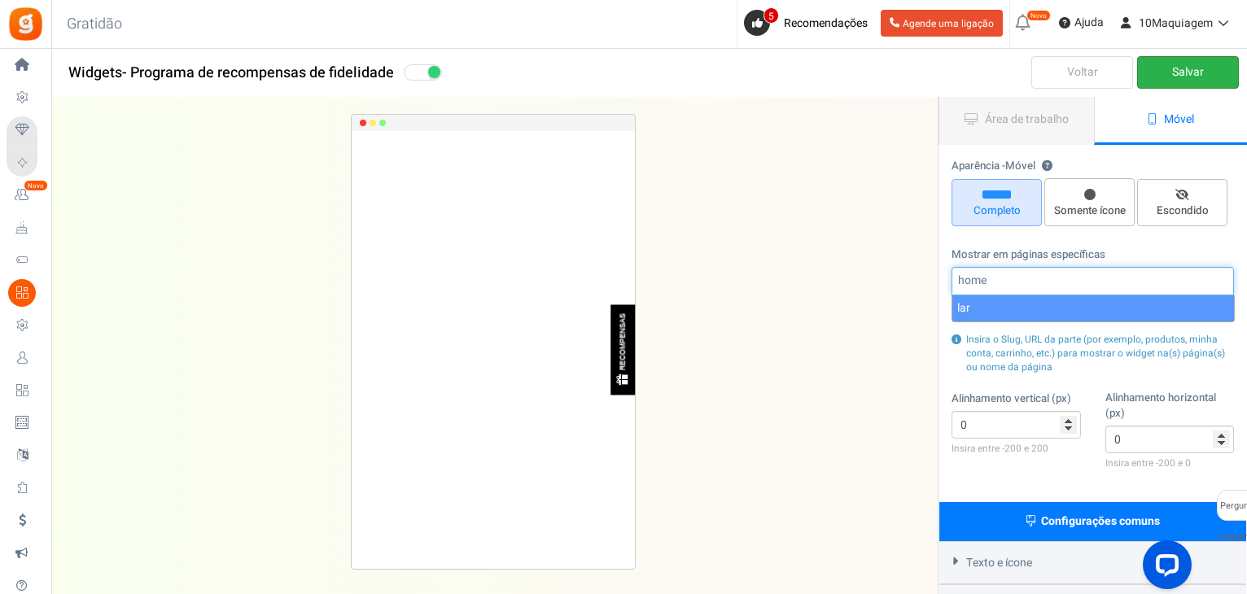
type input "home"
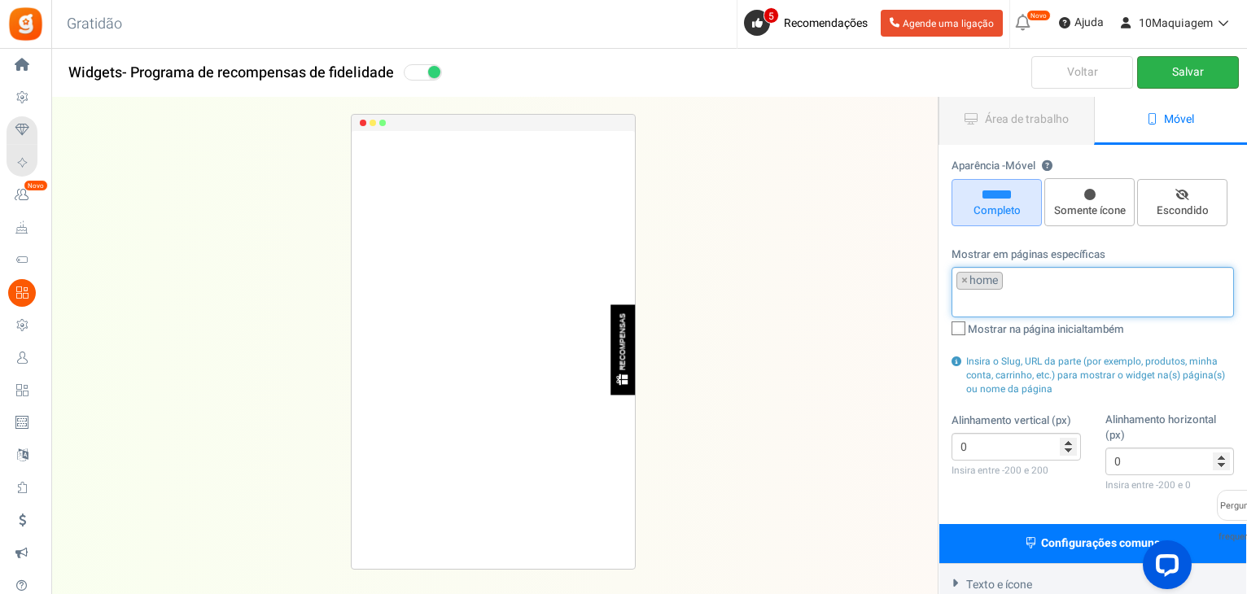
select select "home"
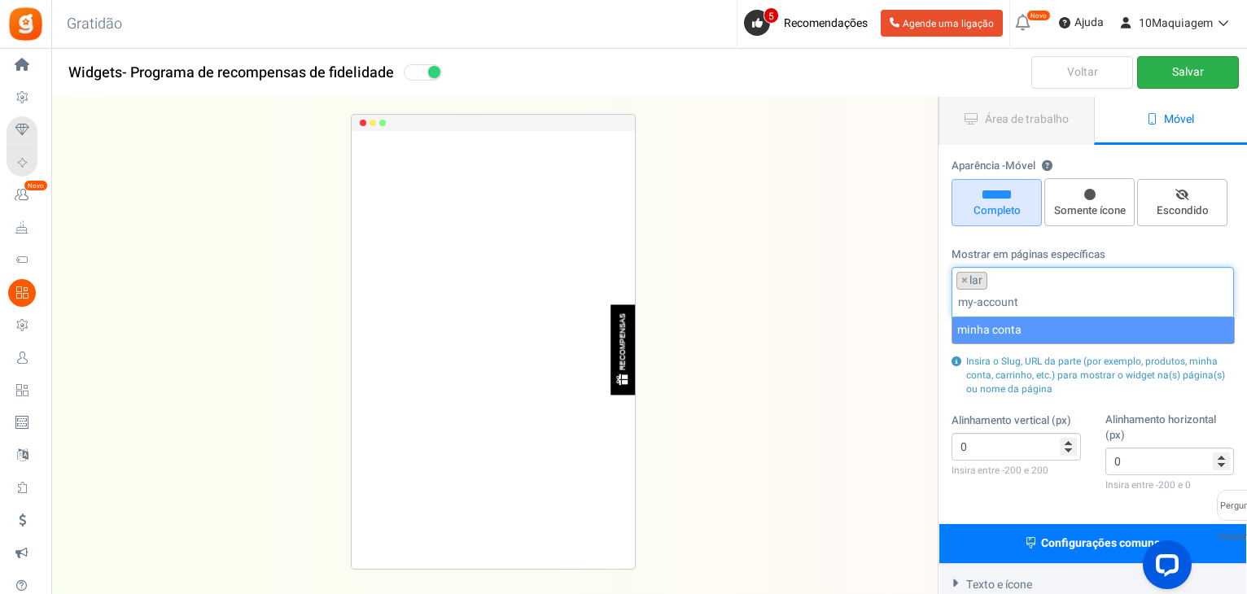
type input "my-account"
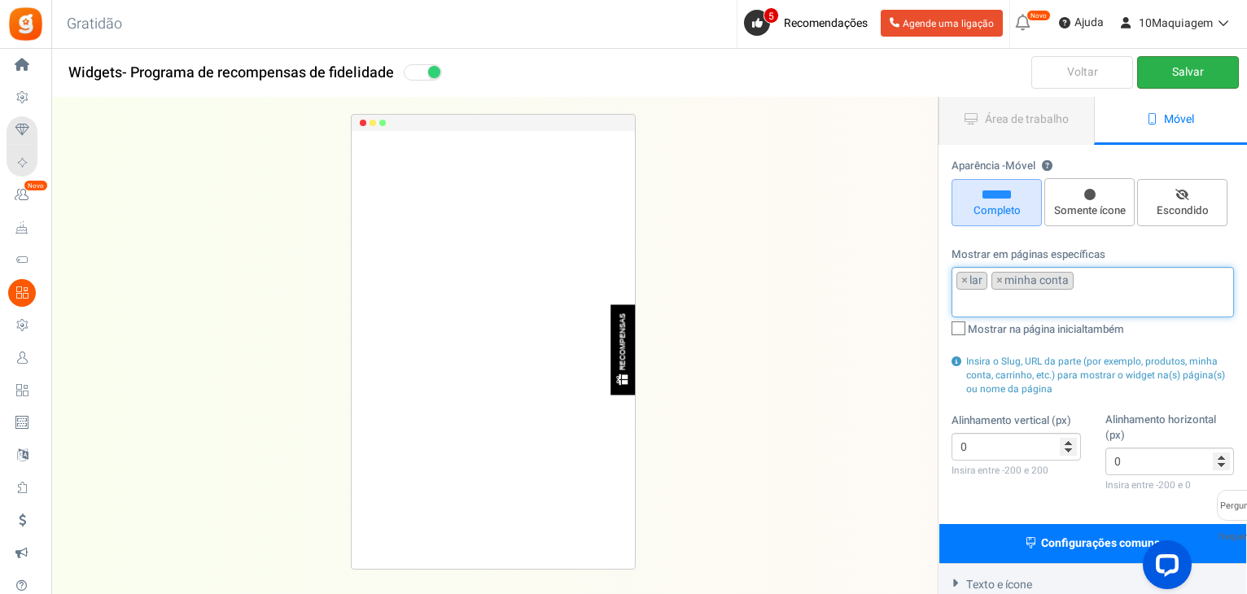
click at [1178, 68] on font "Salvar" at bounding box center [1188, 71] width 32 height 17
click at [1065, 300] on input "search" at bounding box center [1092, 303] width 273 height 18
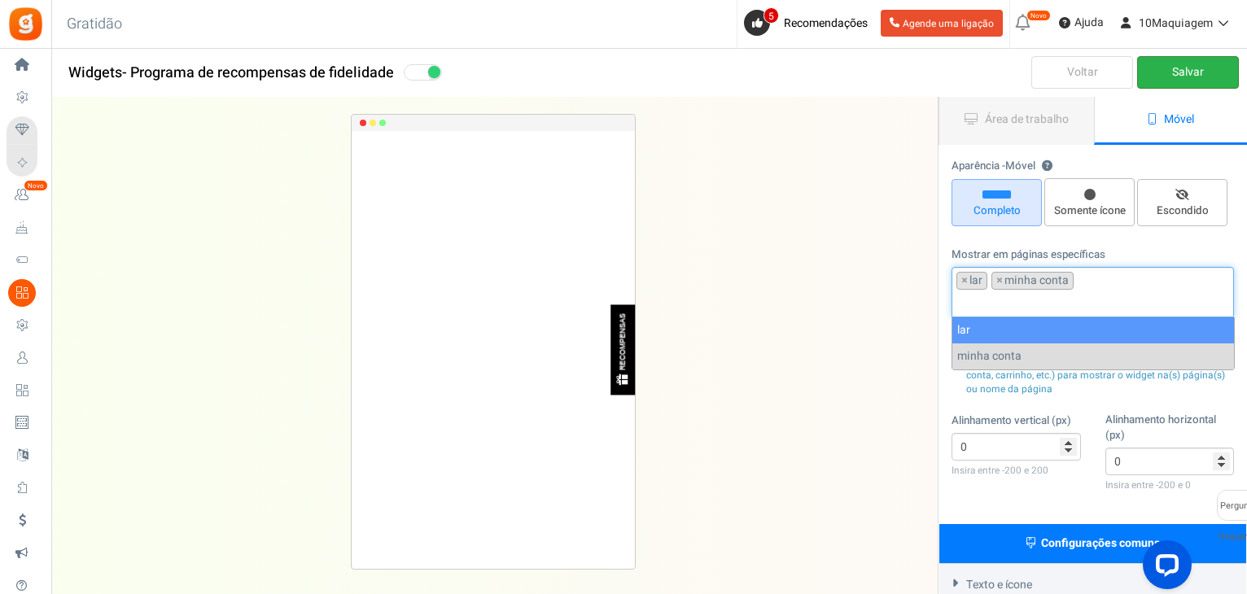
click at [915, 313] on div "RECOMPENSAS [GEOGRAPHIC_DATA].. × Para configurar o layout do LightBox, clique …" at bounding box center [493, 342] width 938 height 488
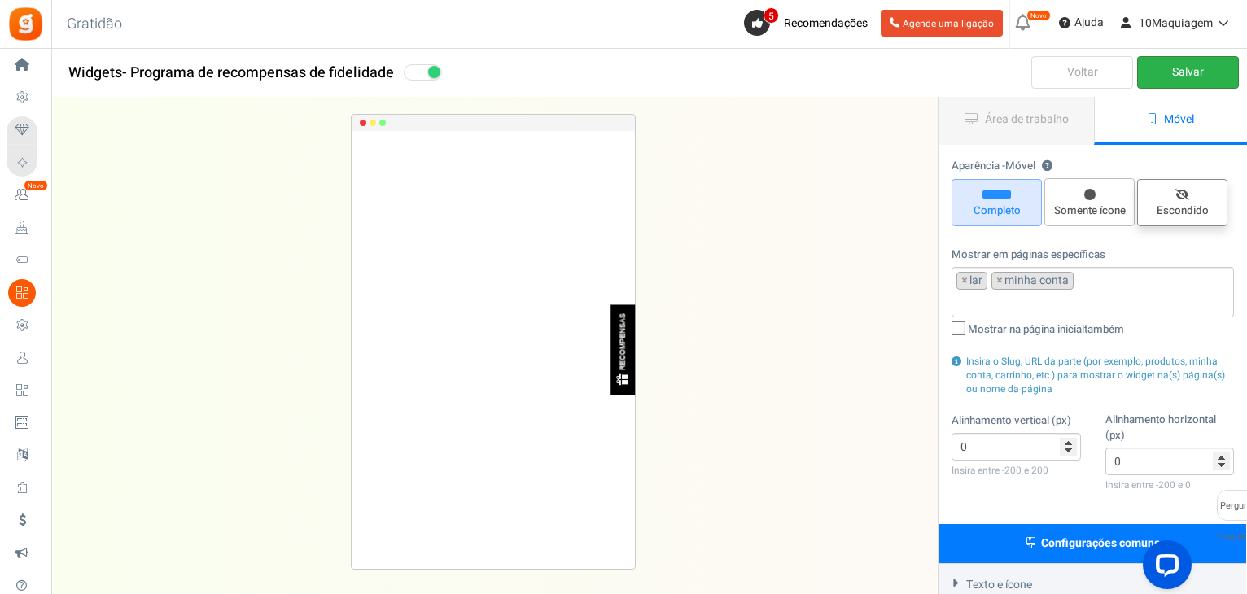
click at [1199, 207] on font "Escondido" at bounding box center [1182, 211] width 52 height 16
click at [1193, 193] on input "Escondido" at bounding box center [1188, 187] width 11 height 11
radio input "true"
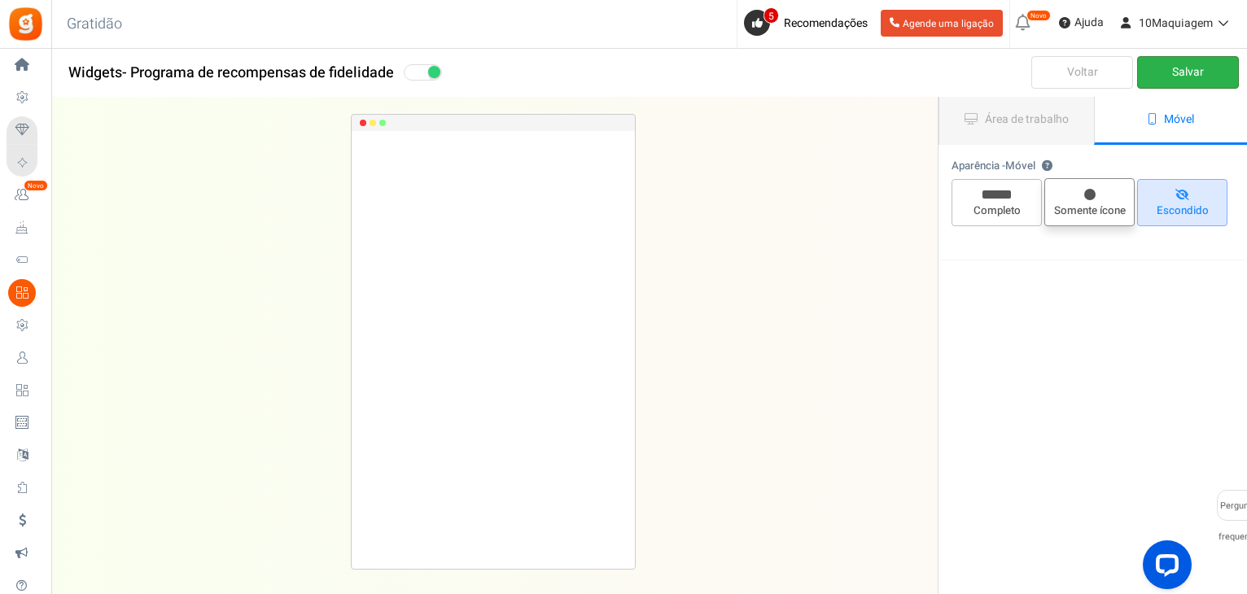
click at [1099, 199] on span "Somente ícone" at bounding box center [1089, 202] width 90 height 48
click at [1099, 192] on input "Somente ícone" at bounding box center [1095, 186] width 11 height 11
radio input "true"
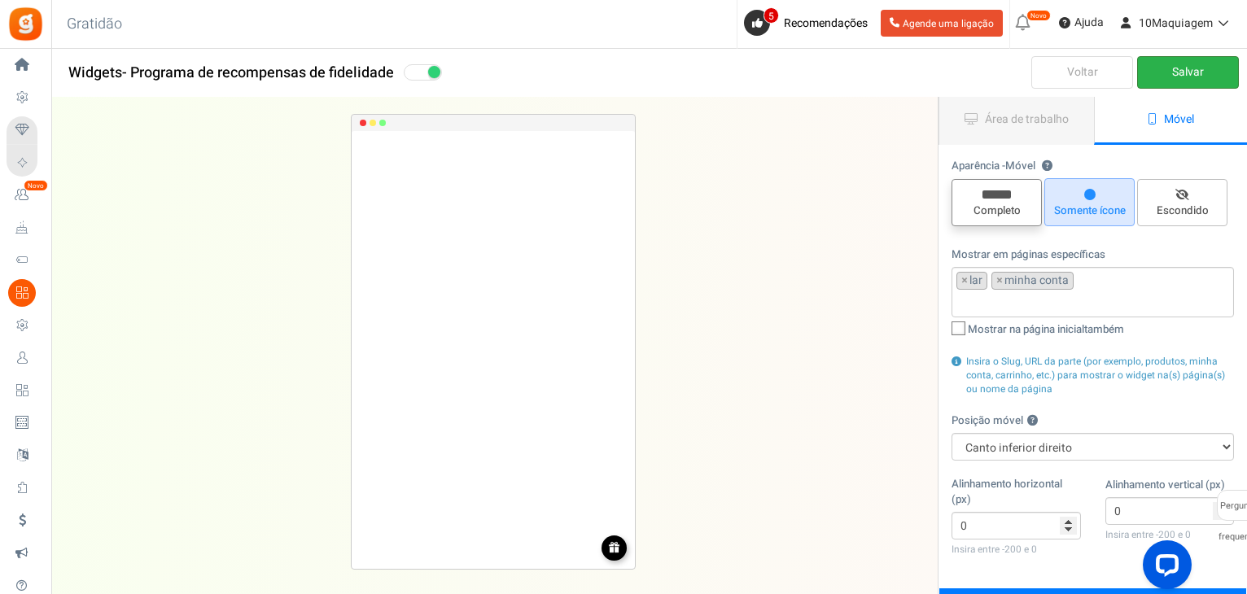
click at [1004, 203] on font "Completo" at bounding box center [996, 211] width 47 height 16
click at [1004, 193] on input "Completo" at bounding box center [1002, 187] width 11 height 11
radio input "true"
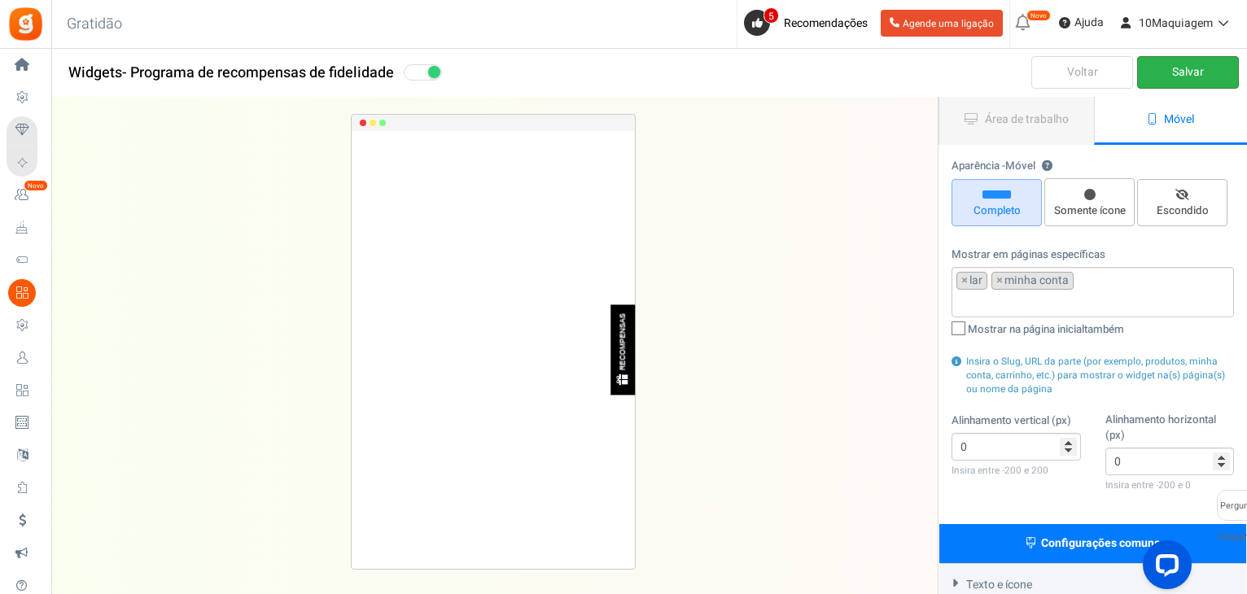
click at [1196, 79] on font "Salvar" at bounding box center [1188, 71] width 32 height 17
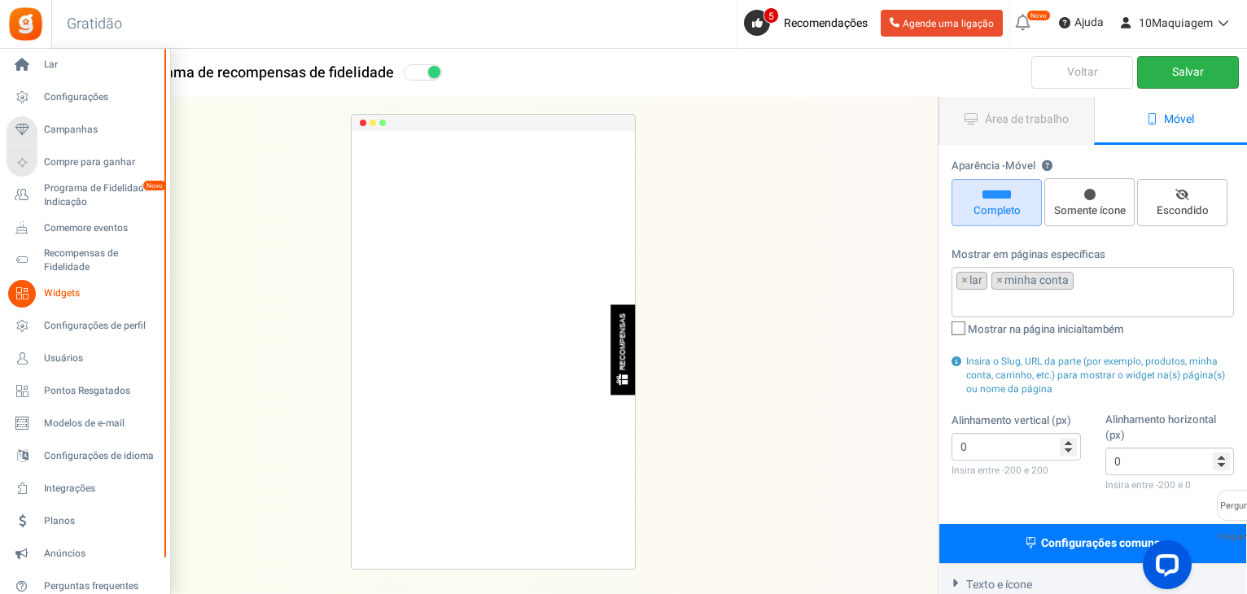
click at [68, 299] on font "Widgets" at bounding box center [62, 293] width 36 height 15
click at [72, 294] on font "Widgets" at bounding box center [62, 293] width 36 height 15
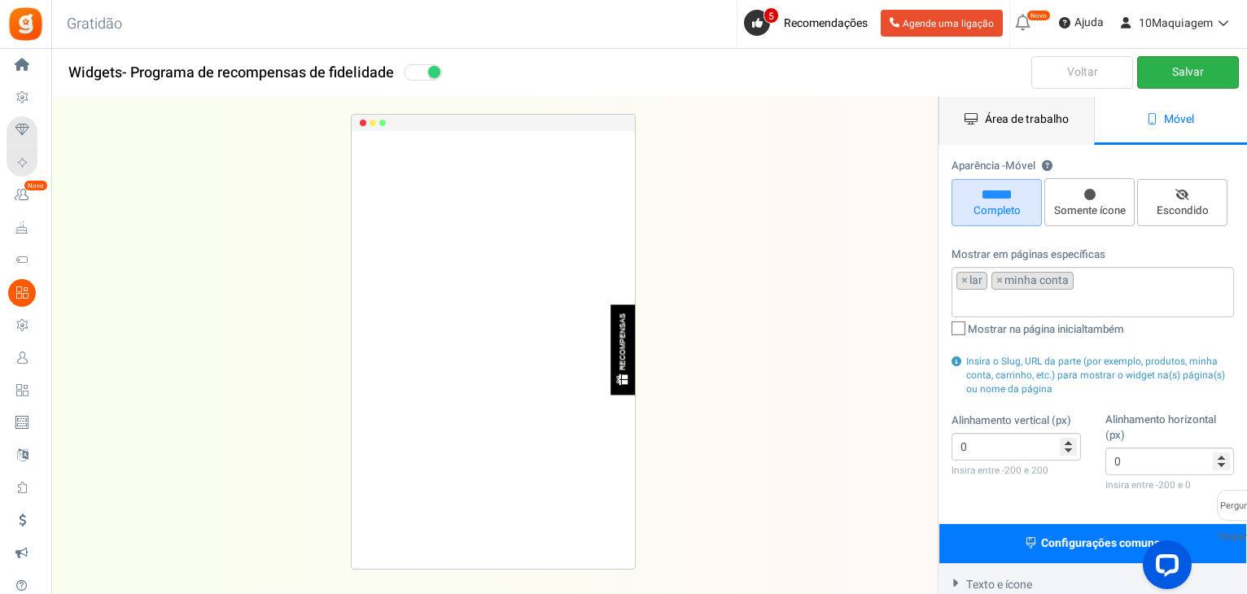
click at [1009, 108] on link "Área de trabalho" at bounding box center [1016, 121] width 155 height 48
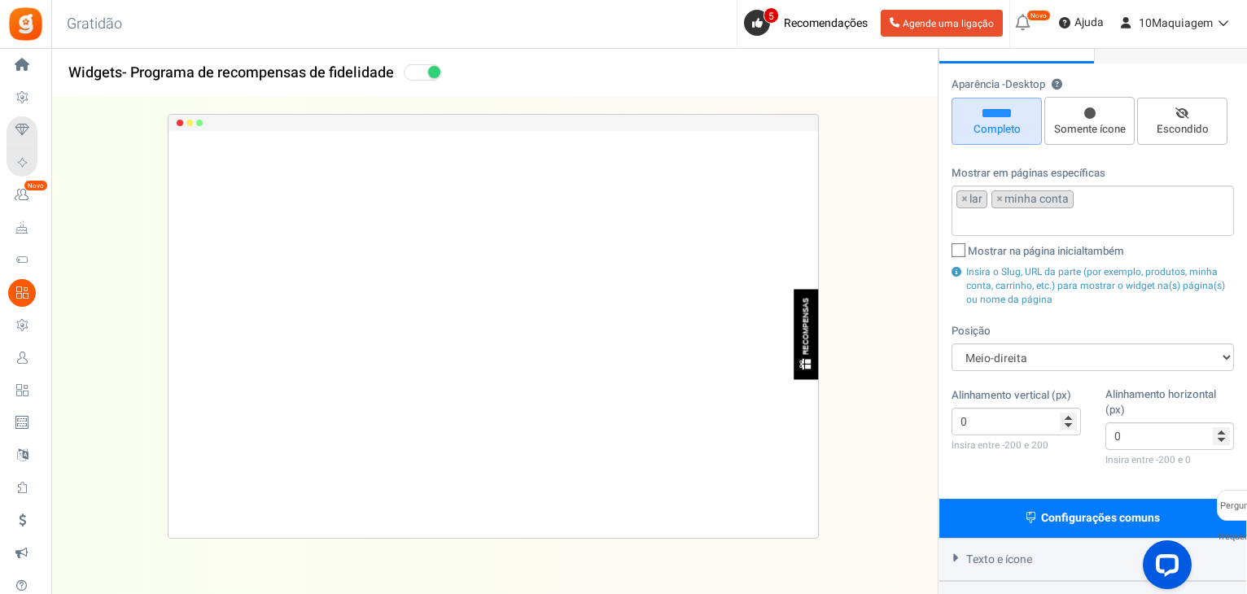
scroll to position [281, 0]
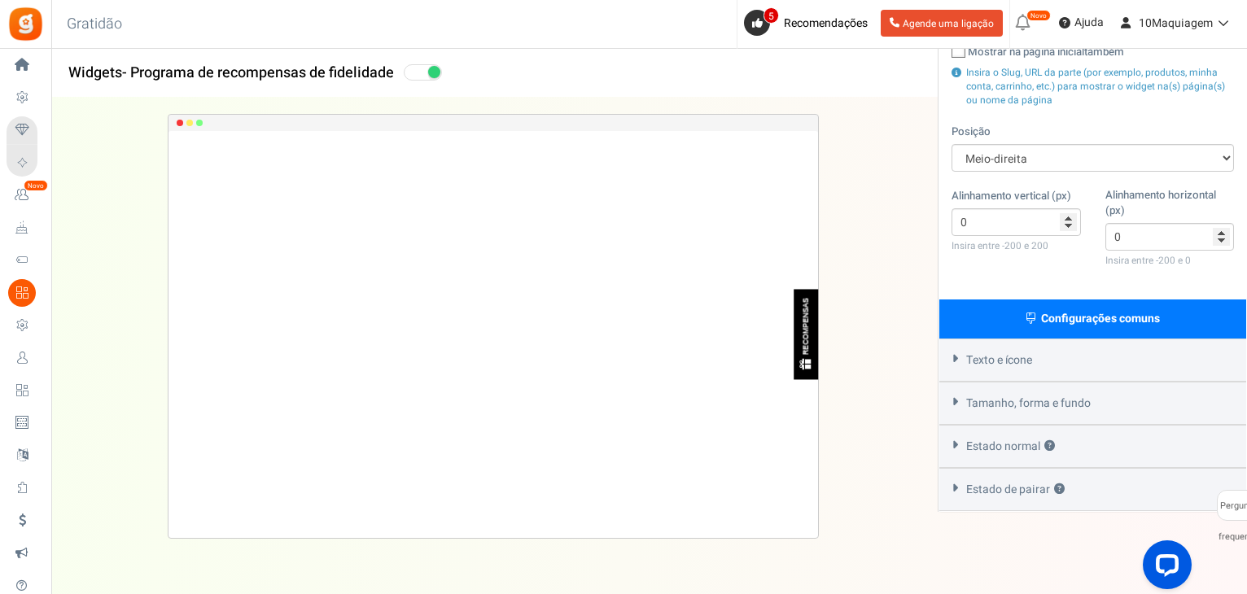
click at [1012, 367] on font "Texto e ícone" at bounding box center [999, 360] width 66 height 17
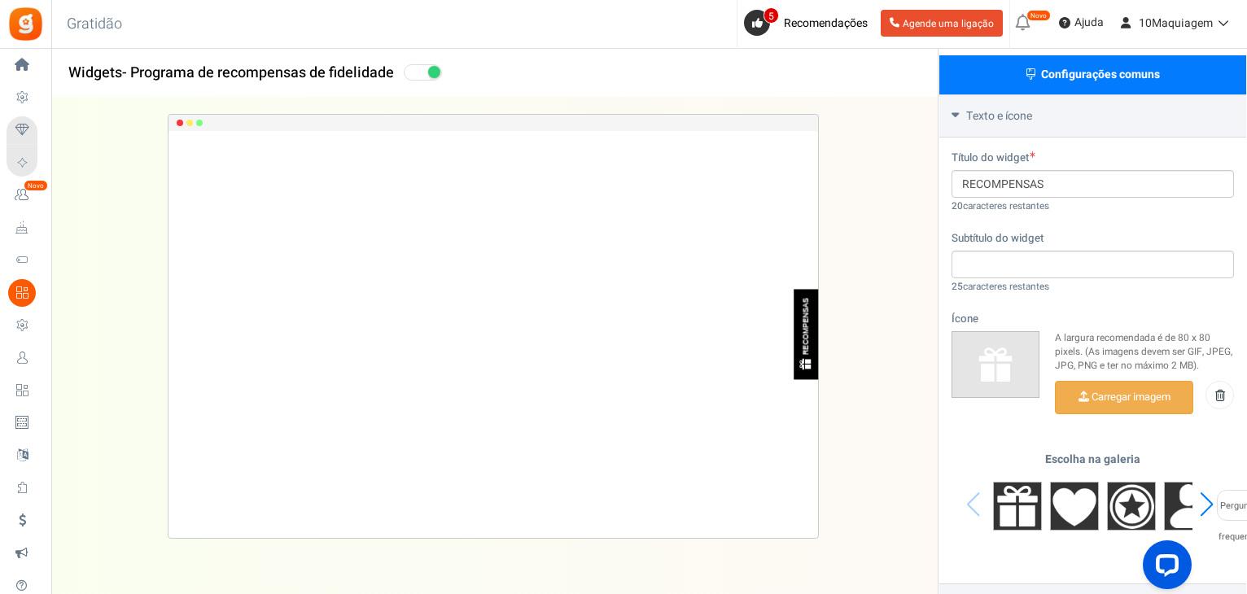
scroll to position [688, 0]
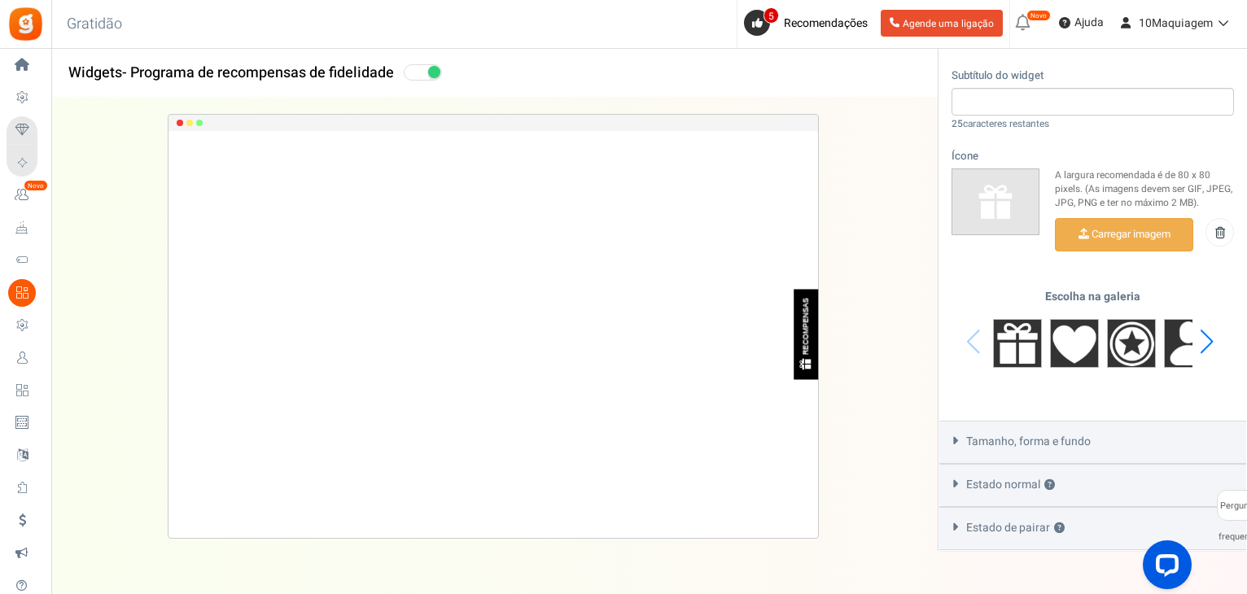
click at [1202, 342] on div "Next slide" at bounding box center [1207, 341] width 22 height 49
click at [1203, 342] on div "Next slide" at bounding box center [1207, 341] width 22 height 49
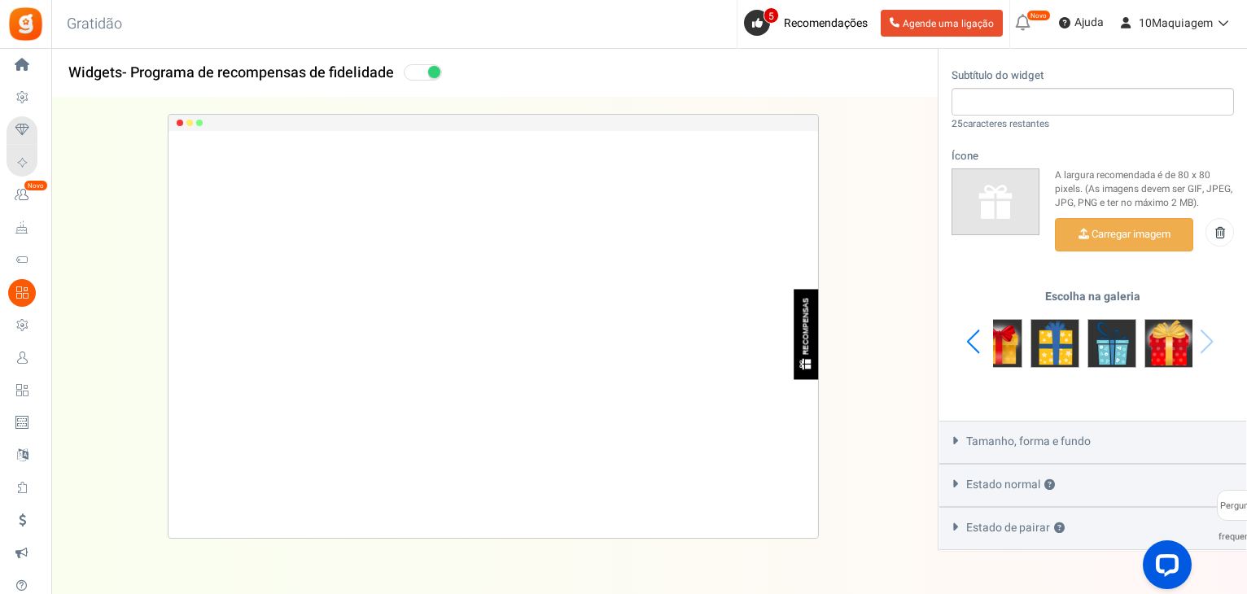
click at [1203, 342] on div "Escolha na galeria" at bounding box center [1092, 342] width 282 height 102
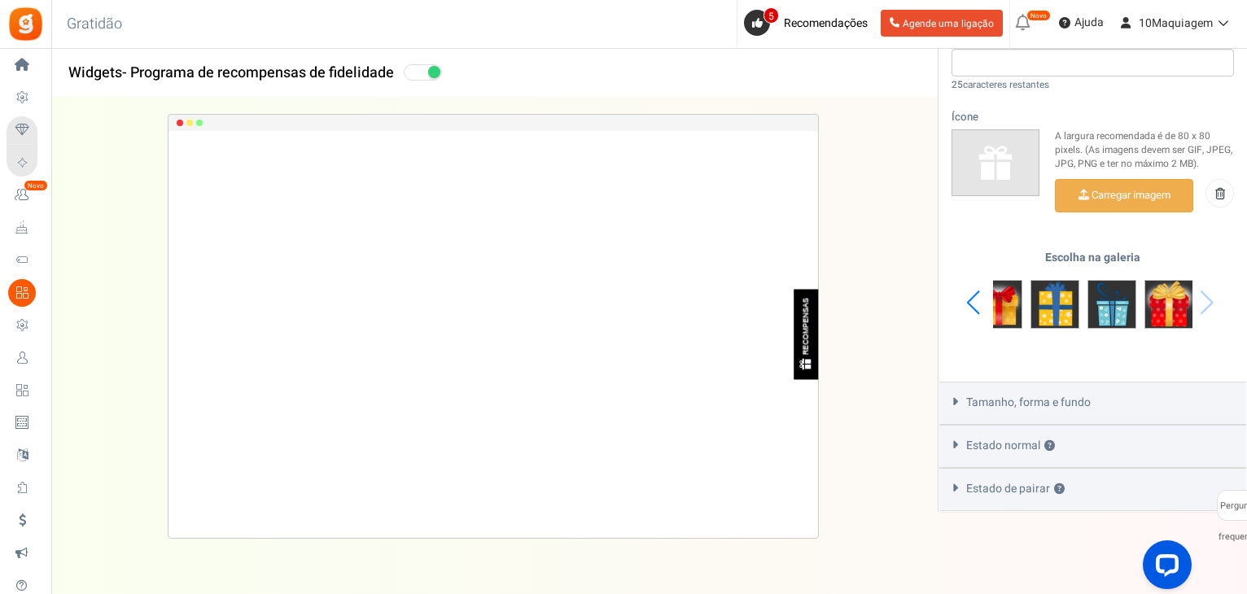
click at [1036, 395] on font "Tamanho, forma e fundo" at bounding box center [1028, 402] width 125 height 17
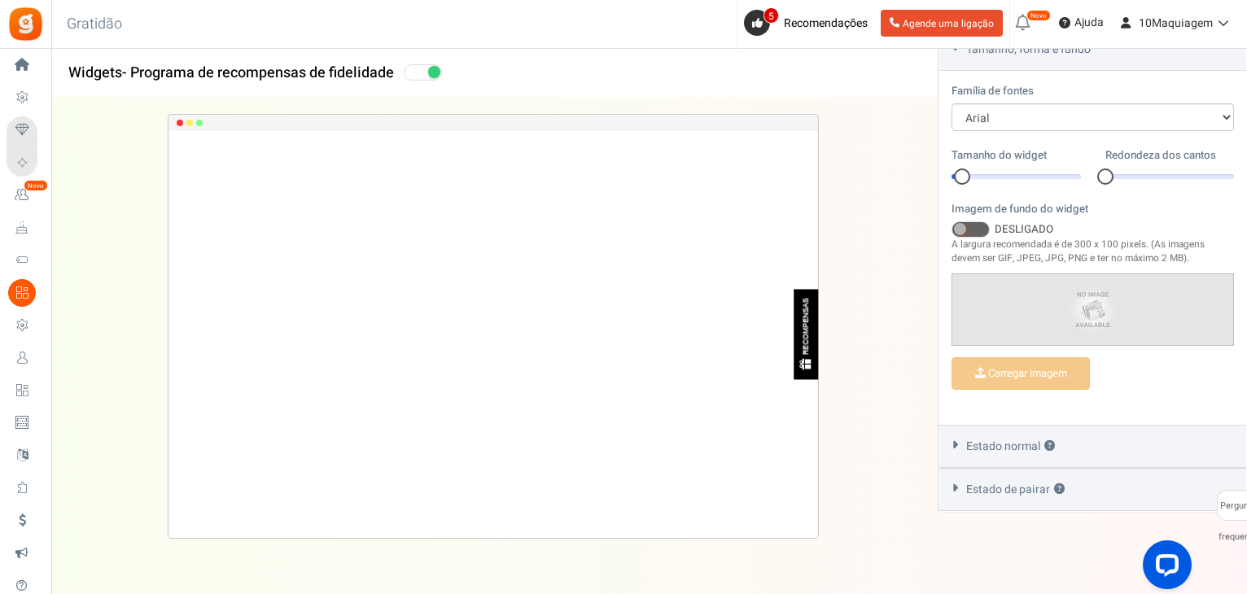
scroll to position [636, 0]
click at [1013, 444] on font "Estado normal" at bounding box center [1003, 446] width 74 height 17
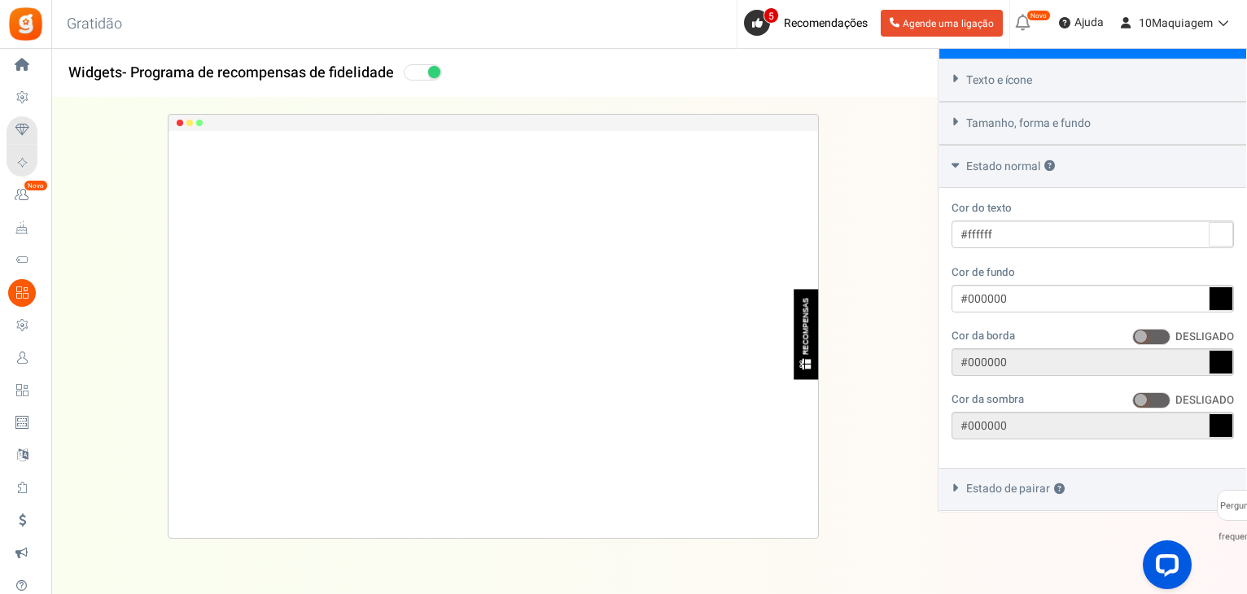
scroll to position [562, 0]
click at [1154, 337] on span at bounding box center [1151, 337] width 38 height 16
click at [1132, 337] on input "SOBRE DESLIGADO" at bounding box center [1132, 337] width 0 height 11
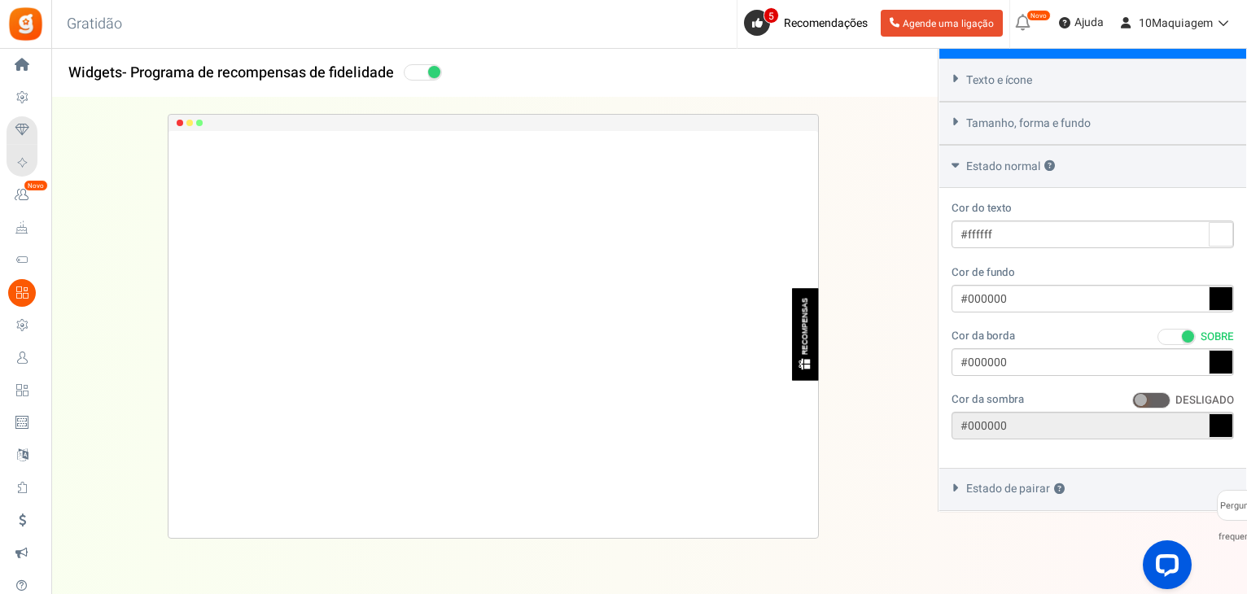
click at [1174, 337] on span at bounding box center [1176, 337] width 38 height 16
click at [1157, 337] on input "SOBRE DESLIGADO" at bounding box center [1157, 337] width 0 height 11
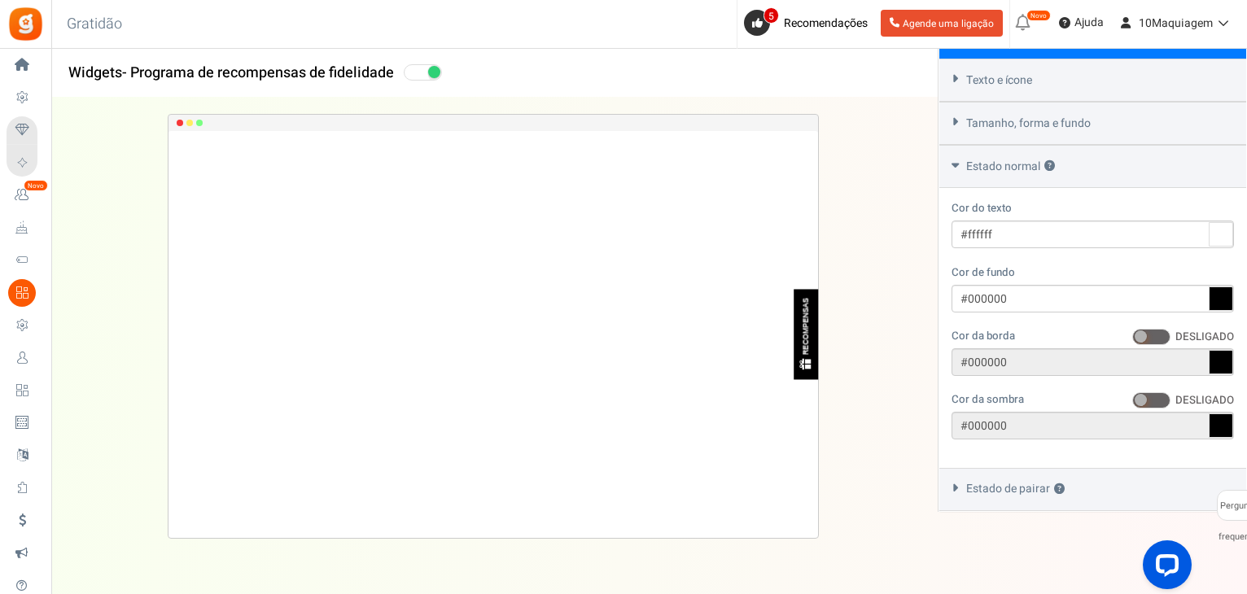
click at [1174, 337] on label "SOBRE DESLIGADO" at bounding box center [1183, 337] width 102 height 16
click at [1132, 337] on input "SOBRE DESLIGADO" at bounding box center [1132, 337] width 0 height 11
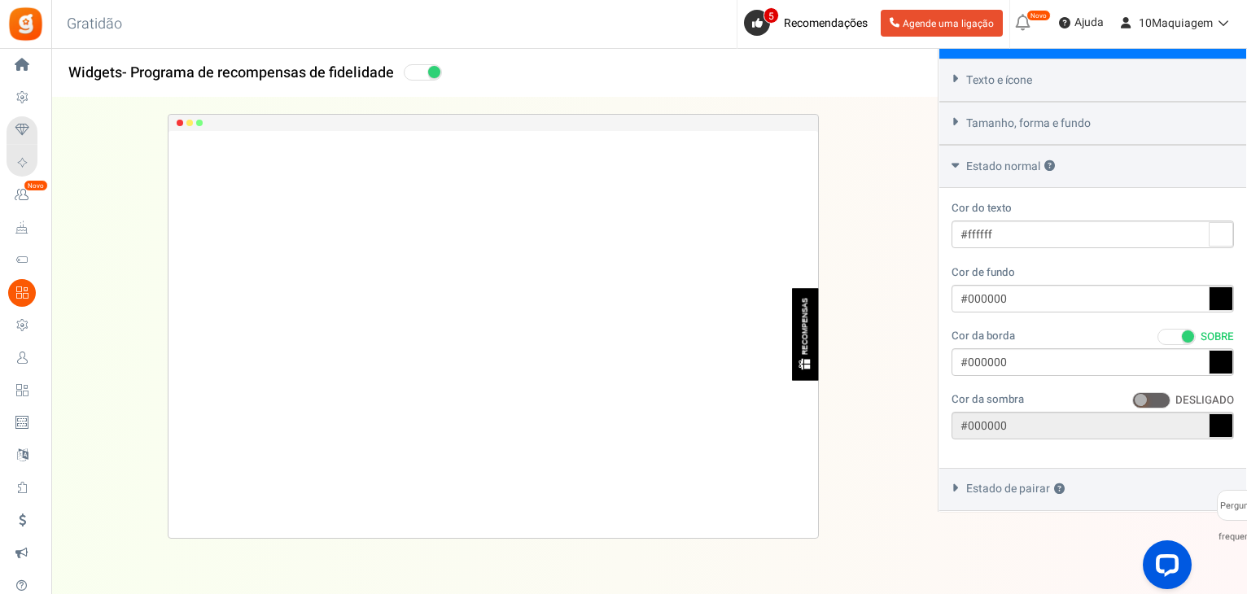
click at [1217, 362] on icon at bounding box center [1221, 362] width 24 height 24
click at [1217, 362] on input "#000000" at bounding box center [1092, 362] width 282 height 28
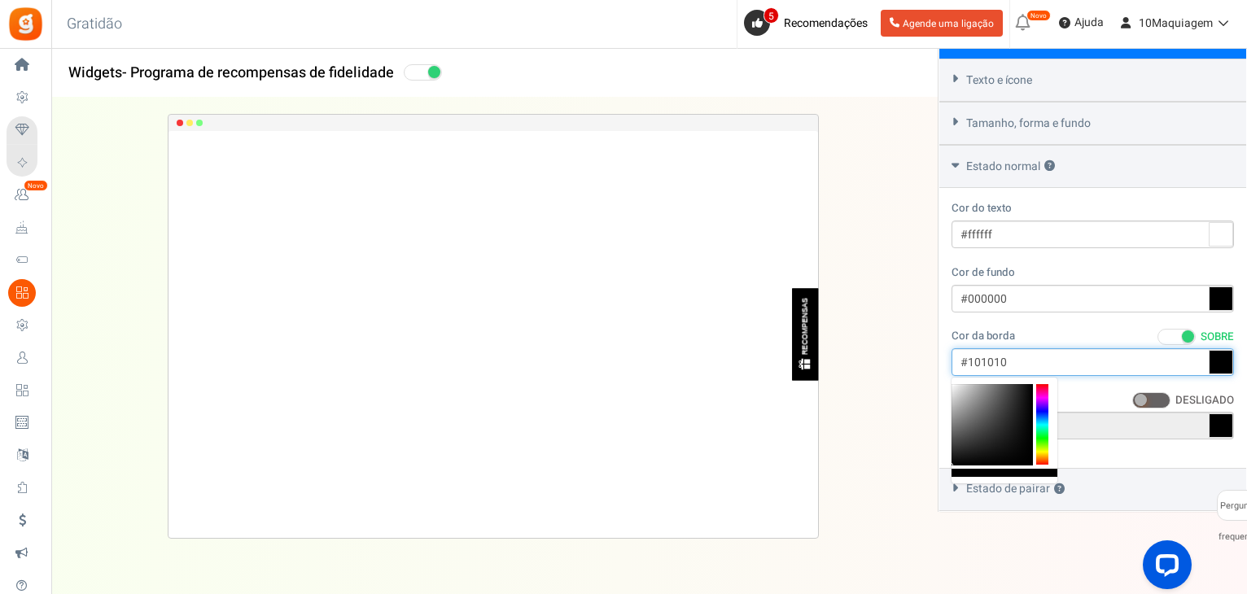
type input "#000000"
drag, startPoint x: 976, startPoint y: 431, endPoint x: 951, endPoint y: 472, distance: 48.6
click at [951, 472] on div at bounding box center [1004, 431] width 106 height 106
click at [1173, 334] on span at bounding box center [1176, 337] width 38 height 16
click at [1157, 334] on input "SOBRE DESLIGADO" at bounding box center [1157, 337] width 0 height 11
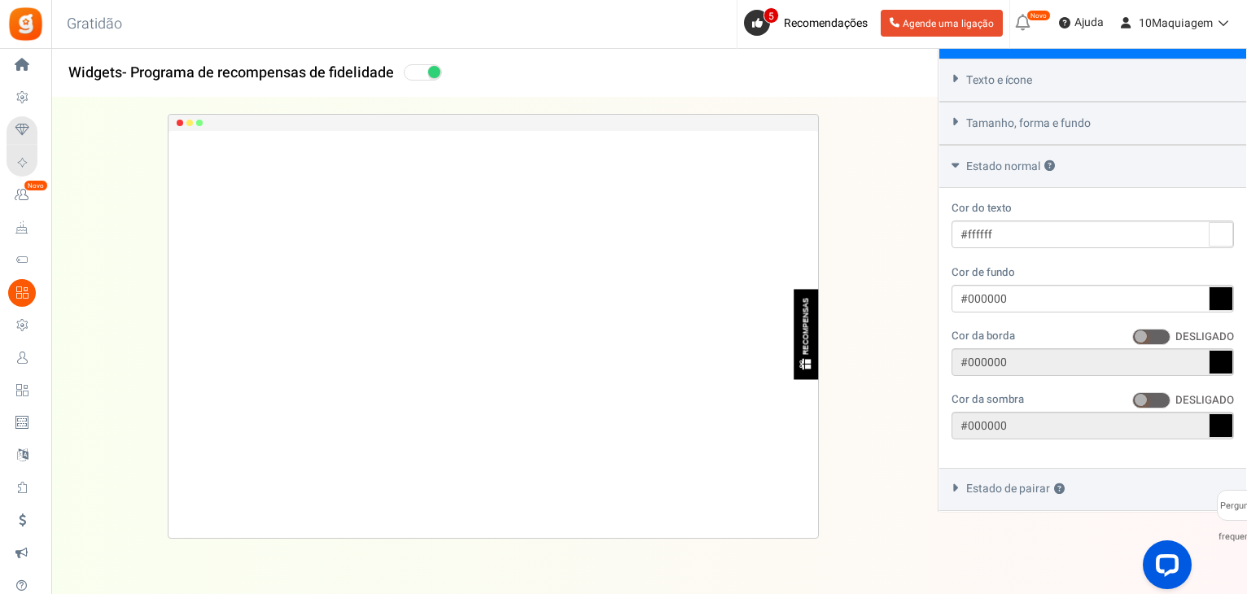
click at [1158, 402] on span at bounding box center [1151, 400] width 38 height 16
click at [1132, 402] on input "SOBRE DESLIGADO" at bounding box center [1132, 401] width 0 height 11
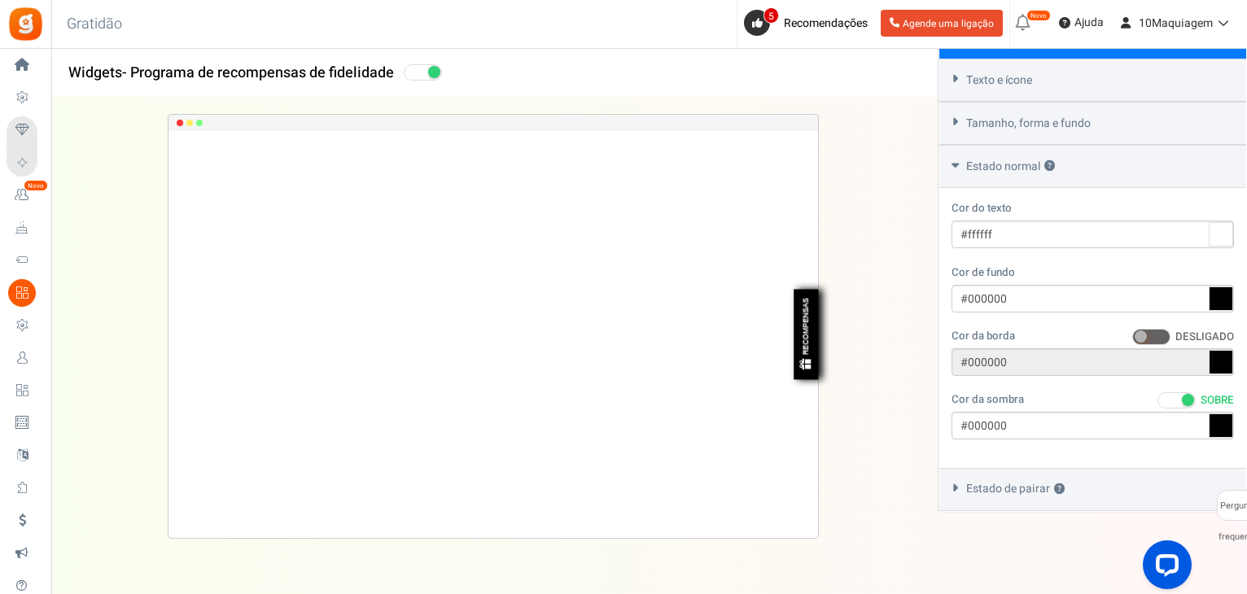
click at [1158, 402] on span at bounding box center [1176, 400] width 38 height 16
click at [1157, 402] on input "SOBRE DESLIGADO" at bounding box center [1157, 401] width 0 height 11
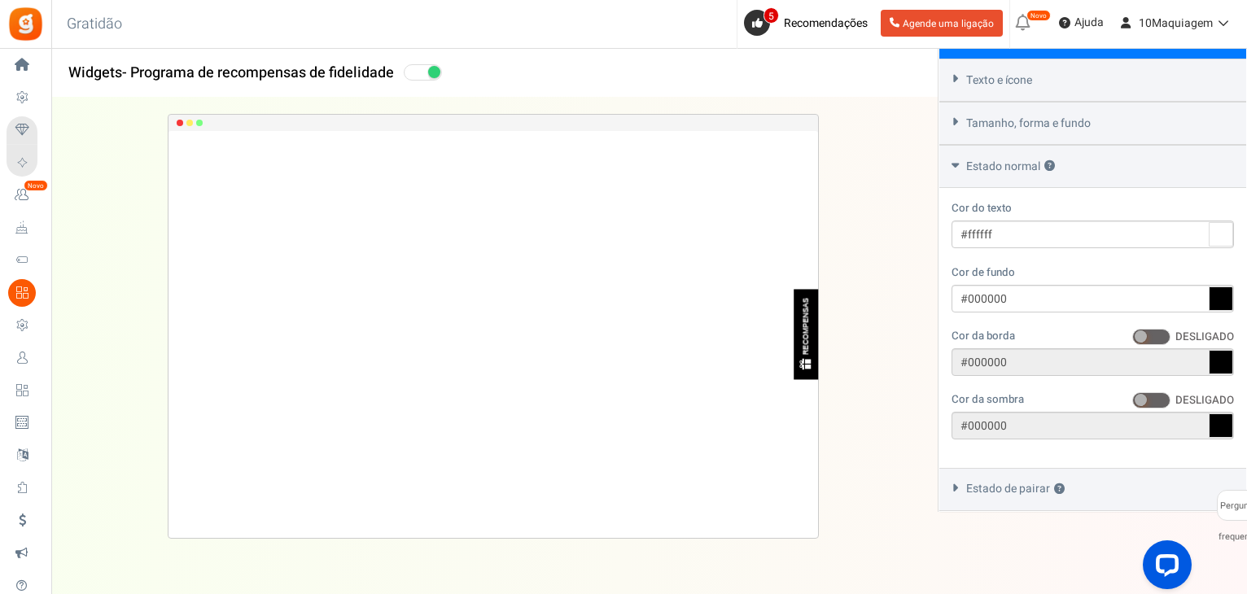
click at [1158, 402] on span at bounding box center [1151, 400] width 38 height 16
click at [1132, 402] on input "SOBRE DESLIGADO" at bounding box center [1132, 401] width 0 height 11
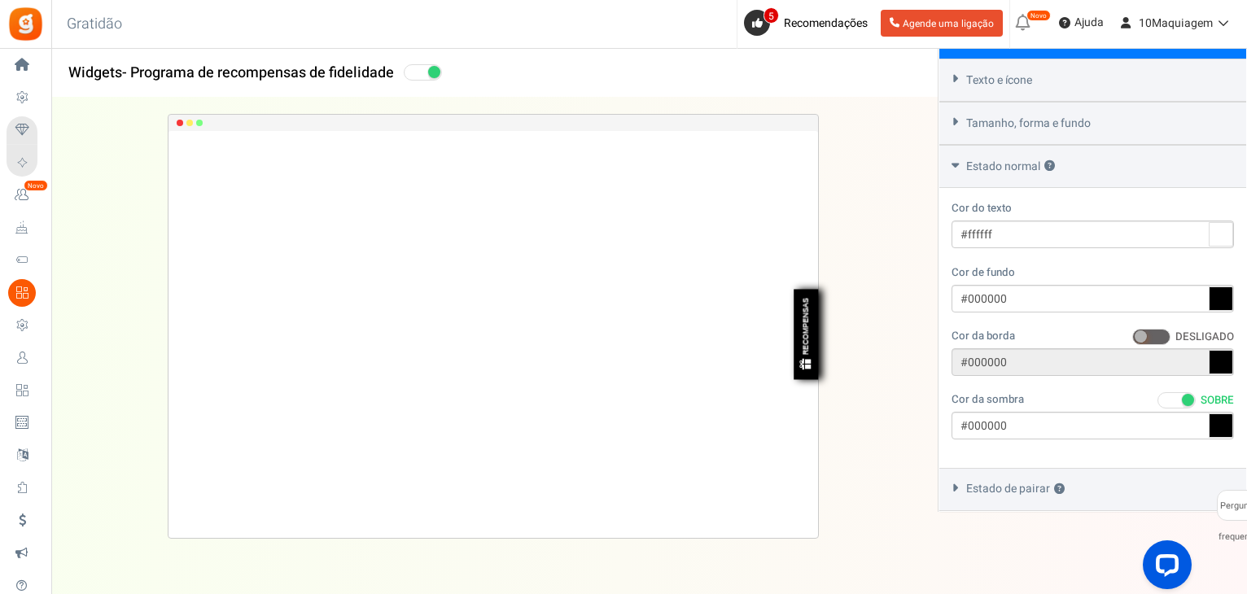
click at [1023, 492] on font "Estado de pairar" at bounding box center [1008, 489] width 84 height 17
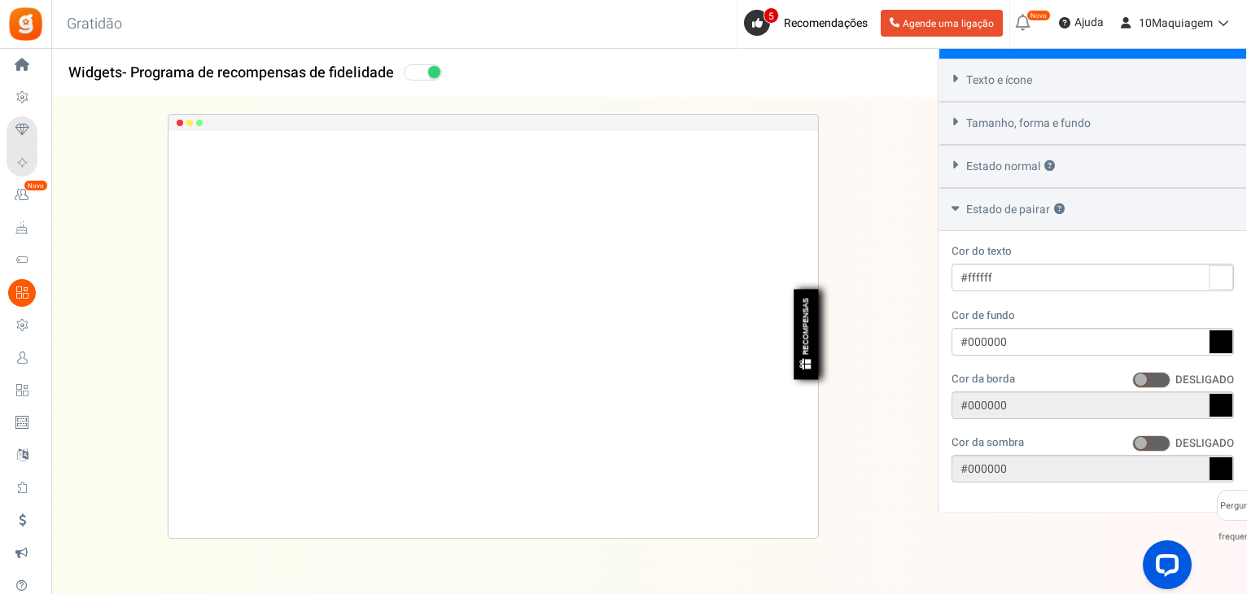
click at [999, 203] on font "Estado de pairar" at bounding box center [1008, 209] width 84 height 17
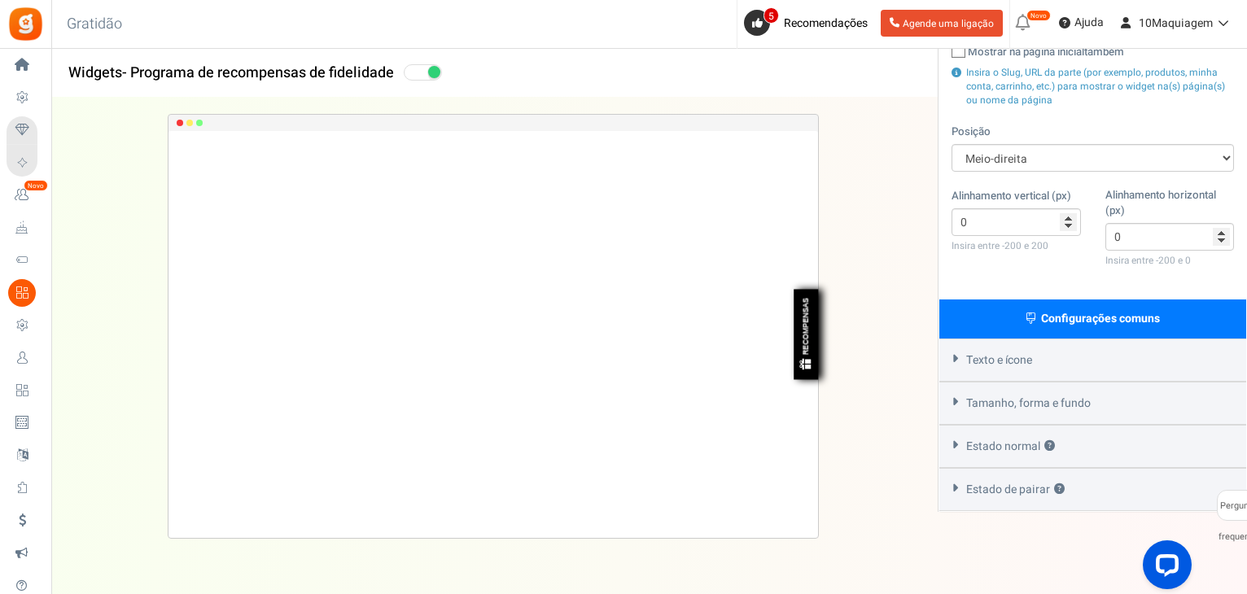
scroll to position [281, 0]
click at [1019, 447] on font "Estado normal" at bounding box center [1003, 446] width 74 height 17
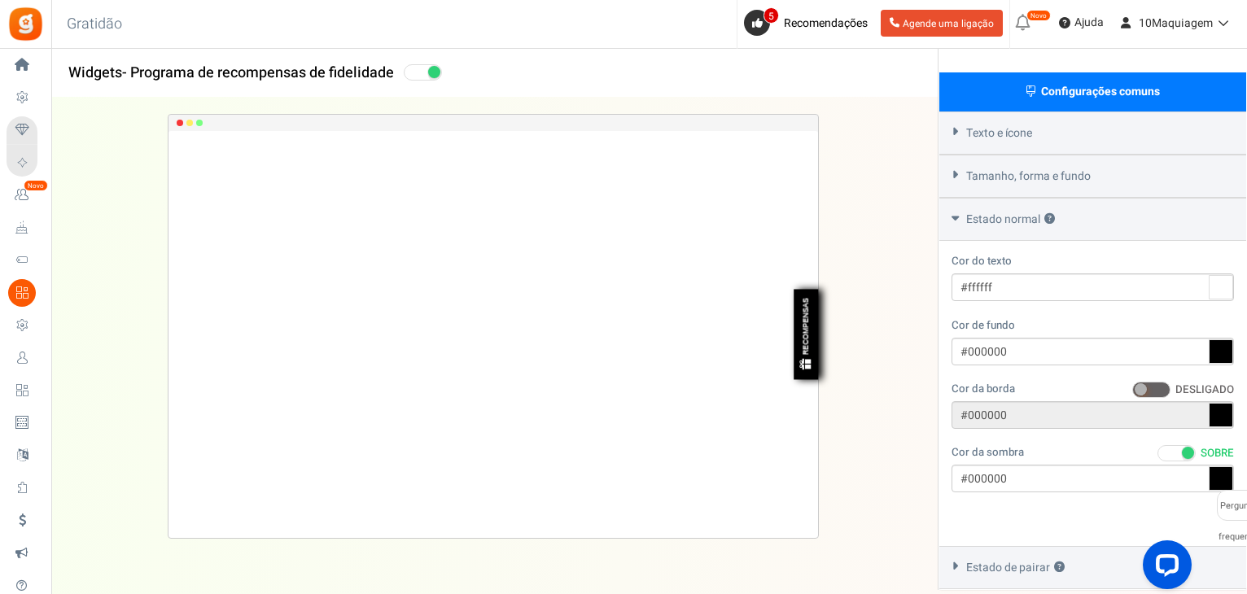
scroll to position [562, 0]
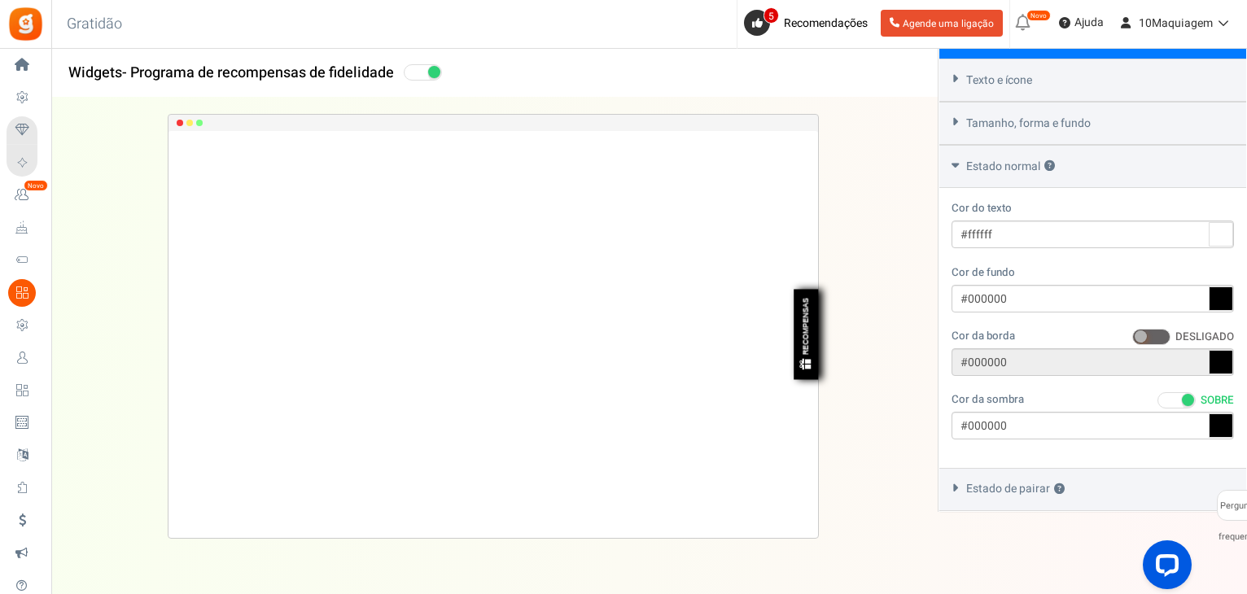
click at [1182, 401] on span at bounding box center [1188, 400] width 12 height 12
click at [1157, 401] on input "SOBRE DESLIGADO" at bounding box center [1157, 401] width 0 height 11
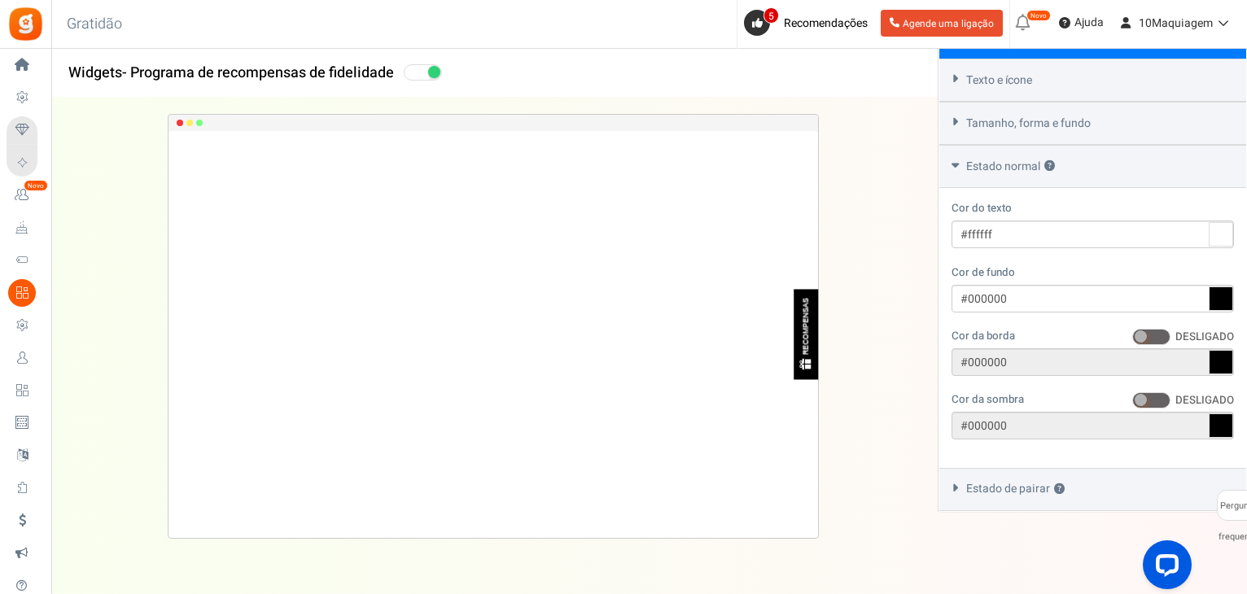
click at [1009, 489] on font "Estado de pairar" at bounding box center [1008, 489] width 84 height 17
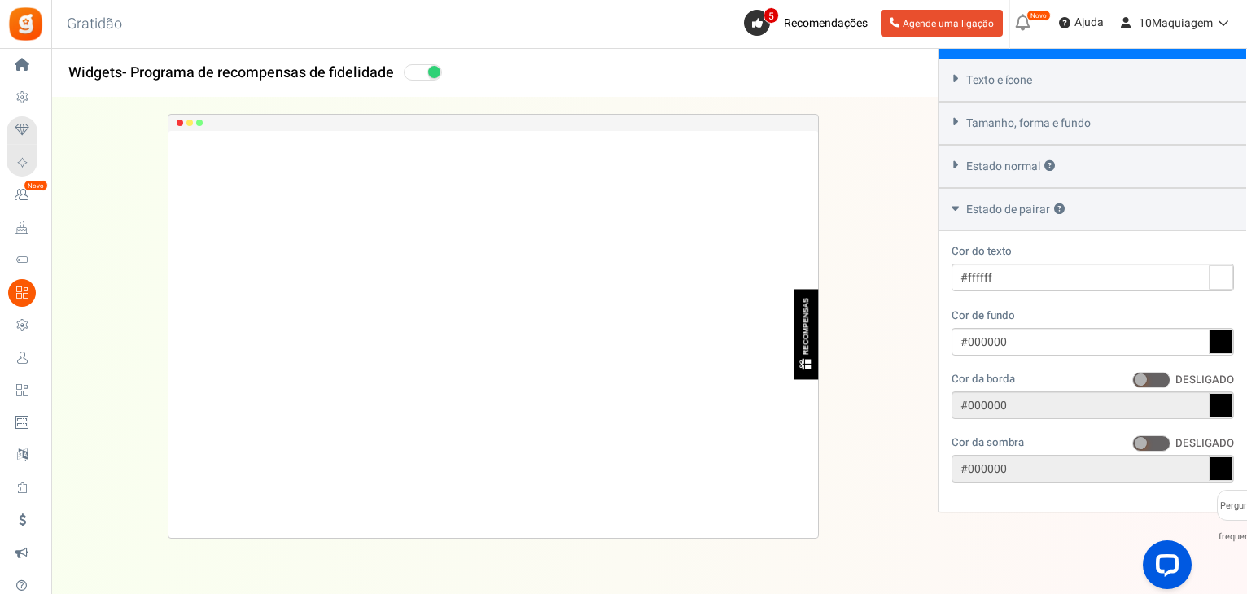
click at [977, 166] on font "Estado normal" at bounding box center [1003, 166] width 74 height 17
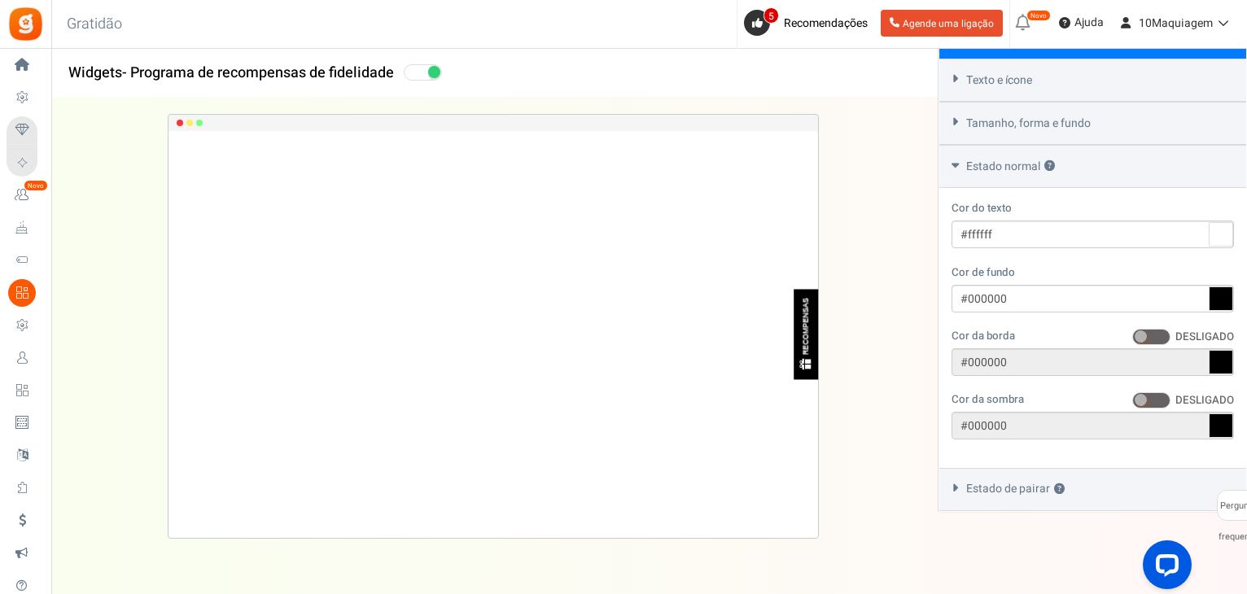
click at [960, 170] on div "Estado normal ?" at bounding box center [1092, 166] width 307 height 43
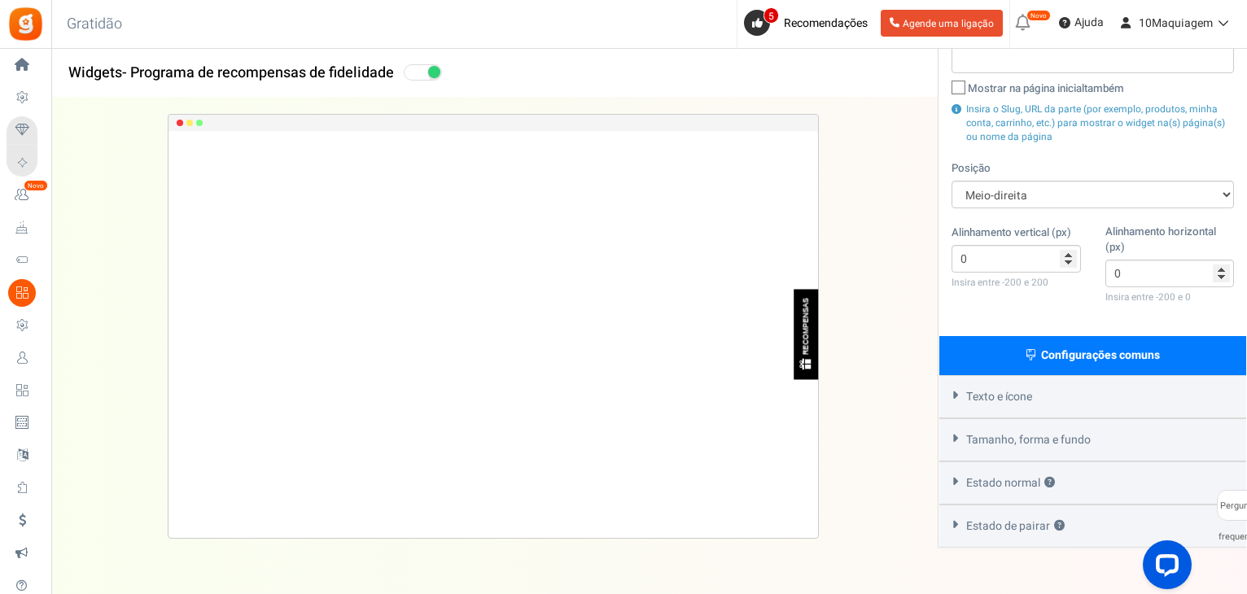
scroll to position [281, 0]
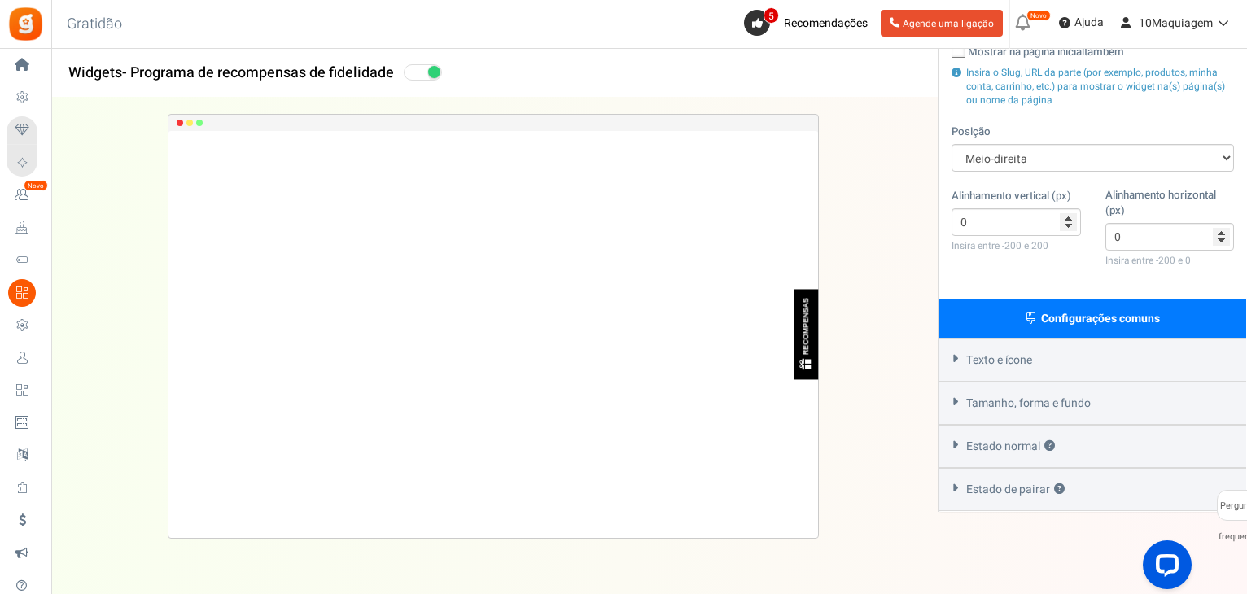
click at [995, 364] on font "Texto e ícone" at bounding box center [999, 360] width 66 height 17
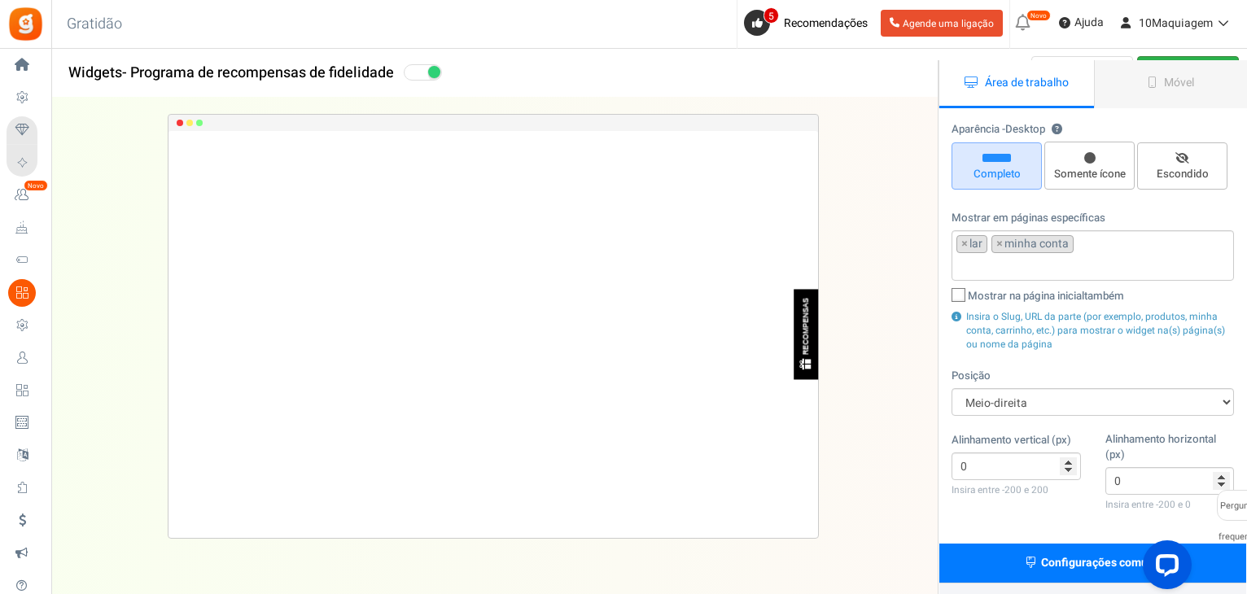
scroll to position [0, 0]
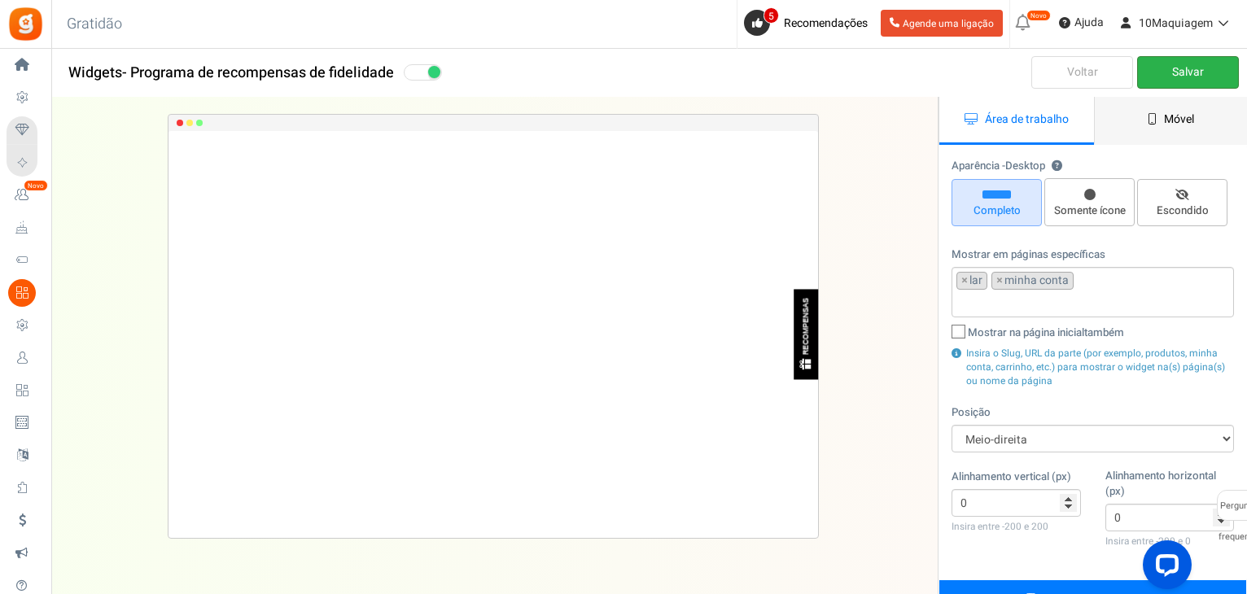
click at [1177, 133] on link "Móvel" at bounding box center [1171, 121] width 155 height 48
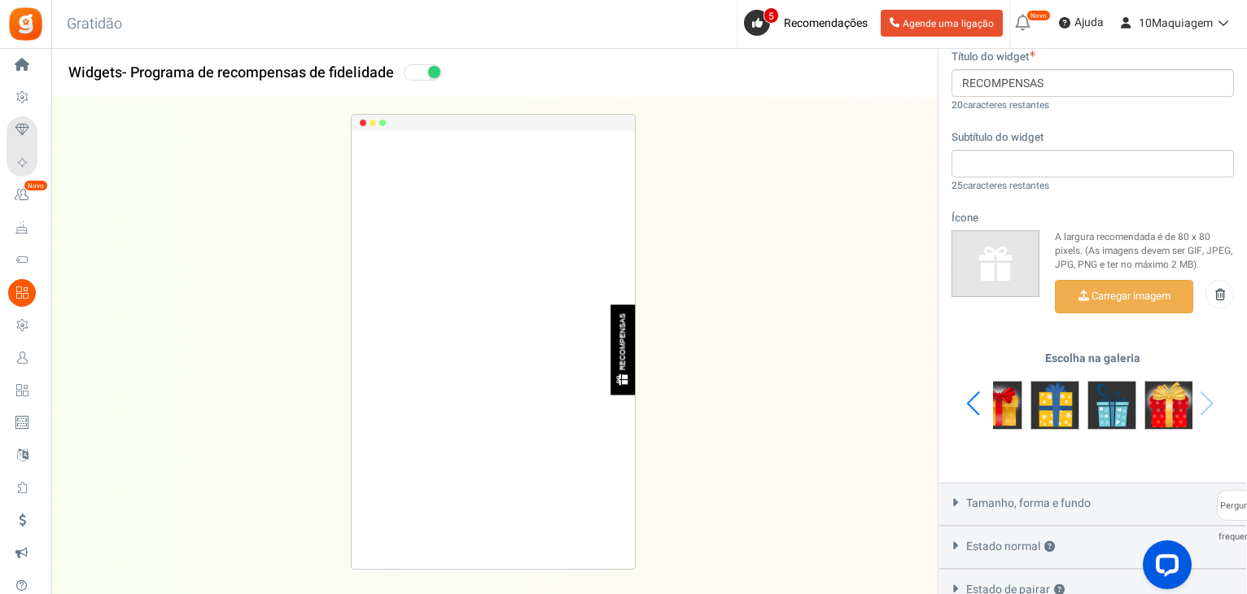
scroll to position [671, 0]
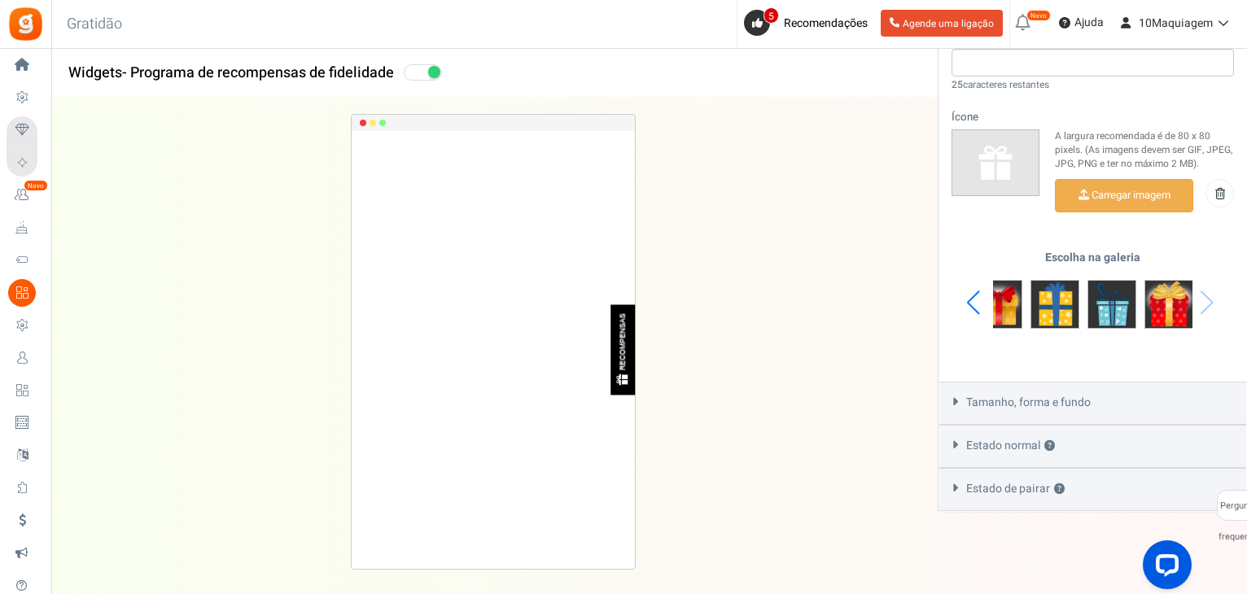
click at [1010, 400] on font "Tamanho, forma e fundo" at bounding box center [1028, 403] width 125 height 17
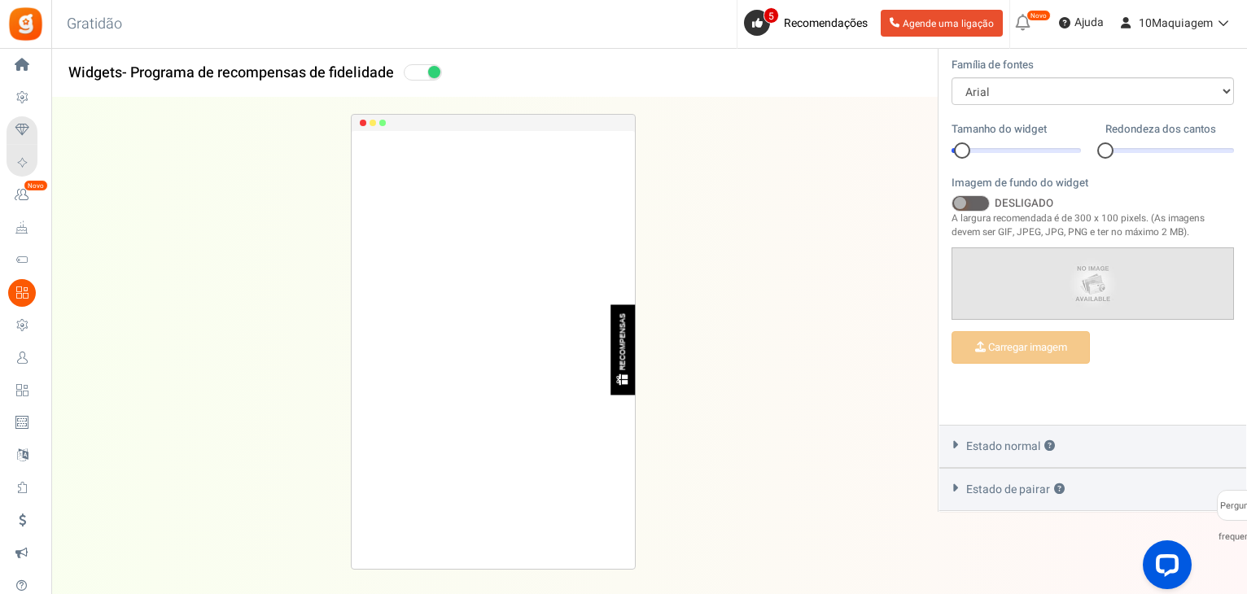
scroll to position [579, 0]
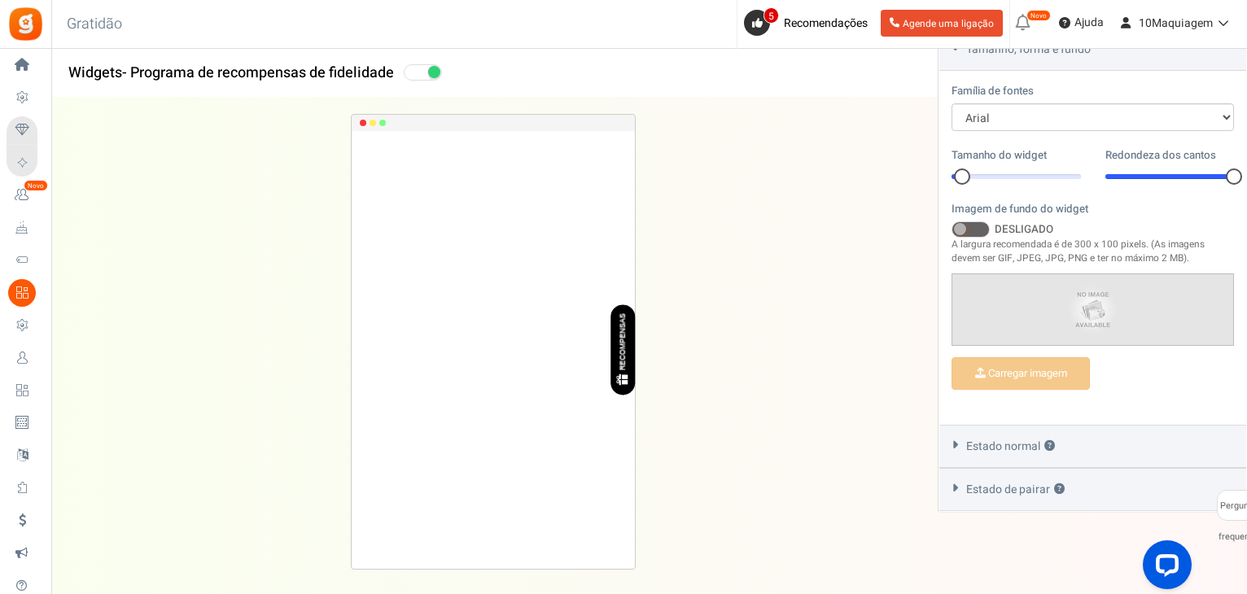
drag, startPoint x: 1110, startPoint y: 174, endPoint x: 1249, endPoint y: 180, distance: 139.3
click at [1247, 180] on html "Instalar agora Voltar para casa Voltar para a configuração do programa Lar Conf…" at bounding box center [623, 7] width 1247 height 1172
drag, startPoint x: 1227, startPoint y: 177, endPoint x: 1084, endPoint y: 178, distance: 143.2
click at [1084, 178] on div "[GEOGRAPHIC_DATA] 9 9 Redondeza dos cantos 0 0" at bounding box center [1092, 173] width 307 height 53
click at [976, 230] on span at bounding box center [970, 229] width 38 height 16
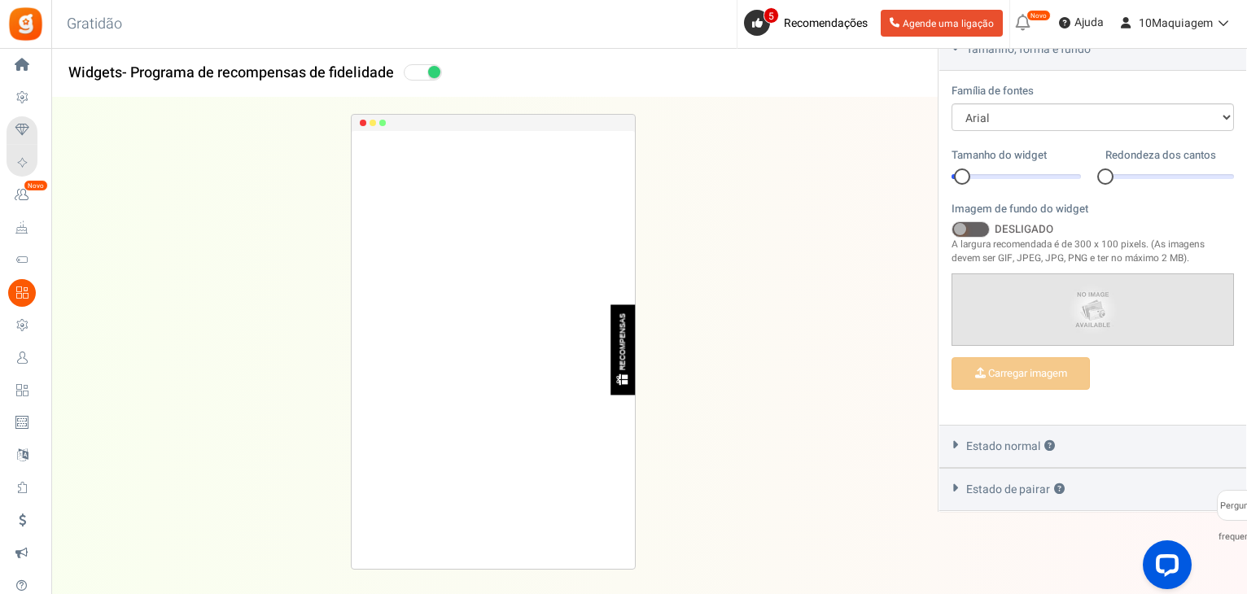
click at [951, 230] on input "SOBRE DESLIGADO" at bounding box center [951, 230] width 0 height 11
click at [976, 230] on span at bounding box center [982, 229] width 12 height 12
click at [951, 230] on input "SOBRE DESLIGADO" at bounding box center [951, 230] width 0 height 11
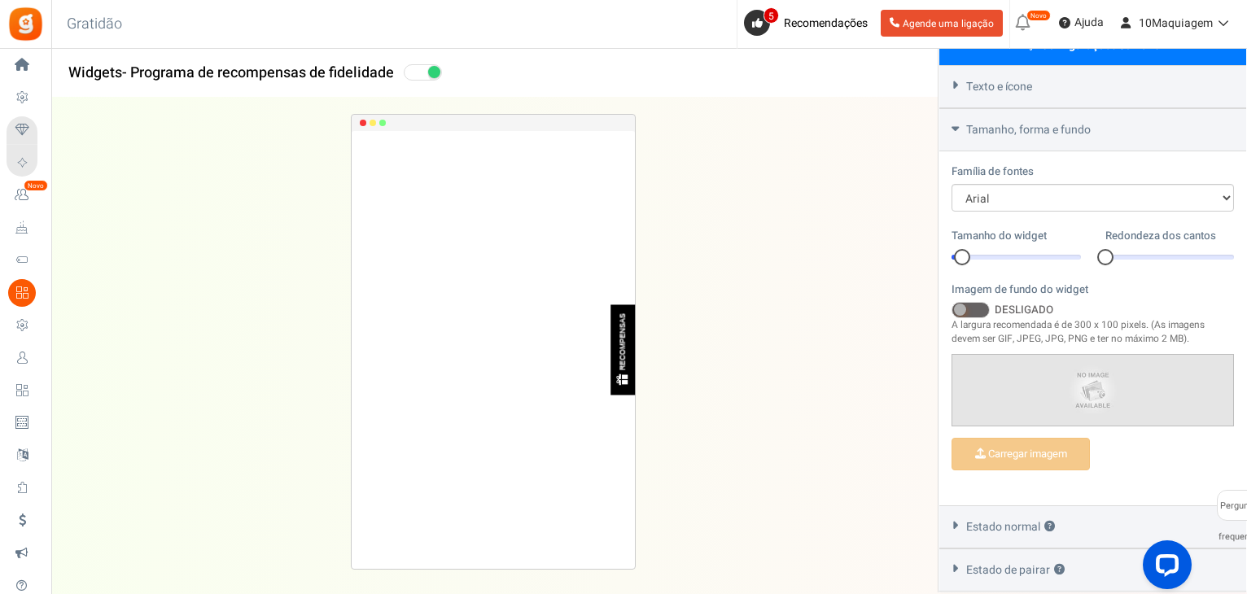
scroll to position [417, 0]
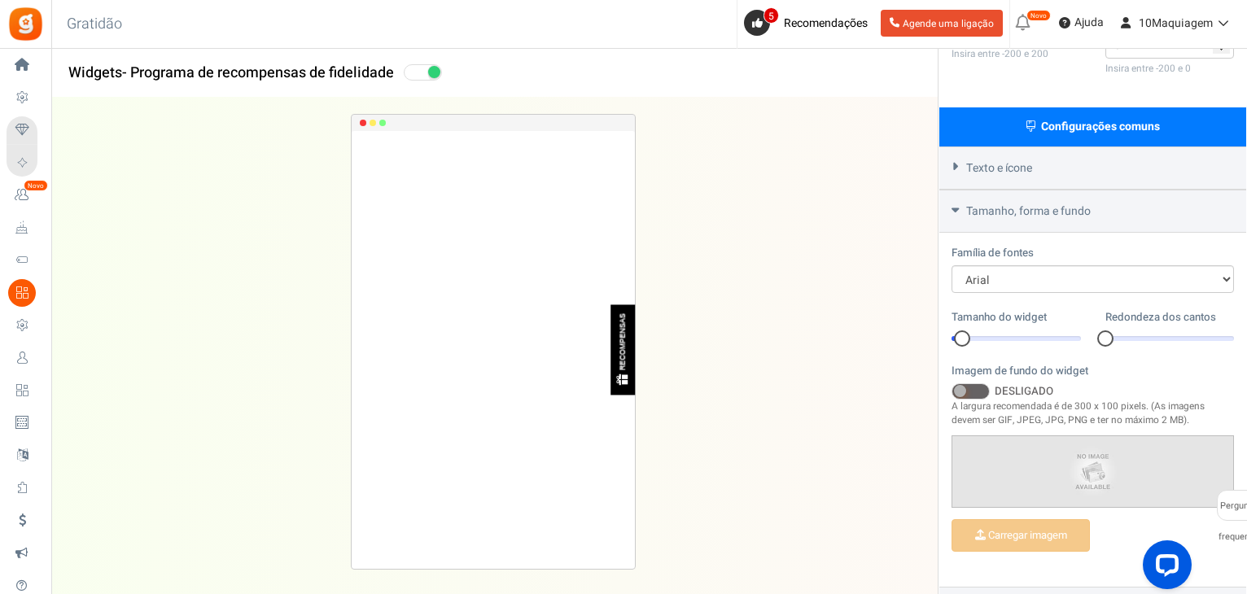
click at [966, 339] on div at bounding box center [962, 338] width 16 height 16
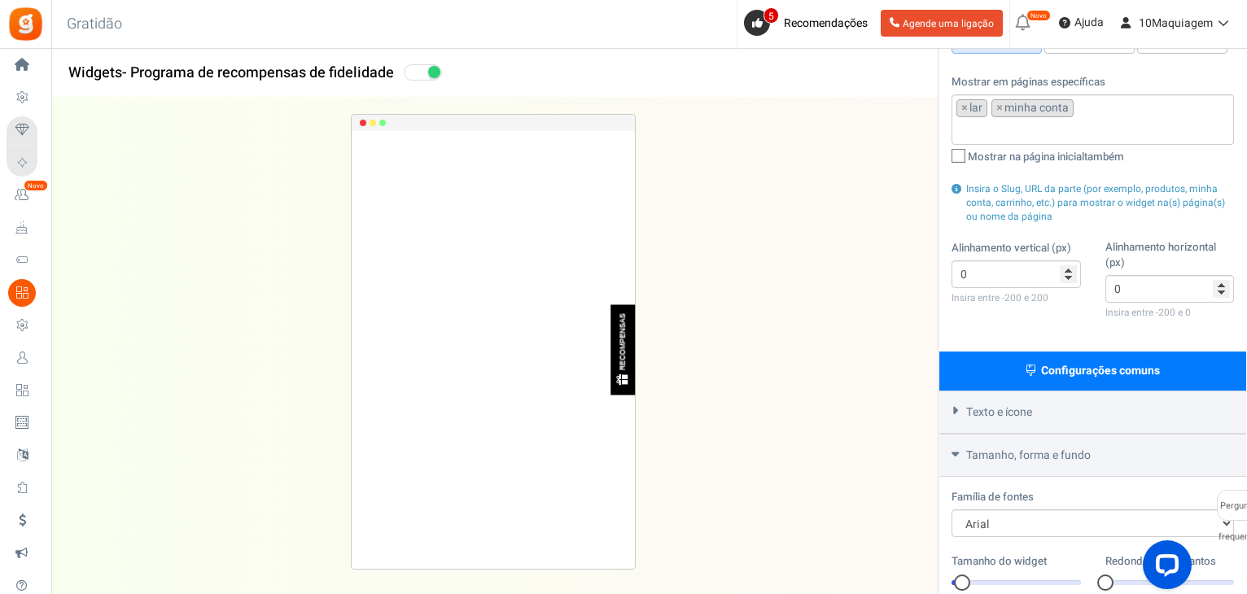
click at [1089, 375] on font "Configurações comuns" at bounding box center [1100, 370] width 119 height 17
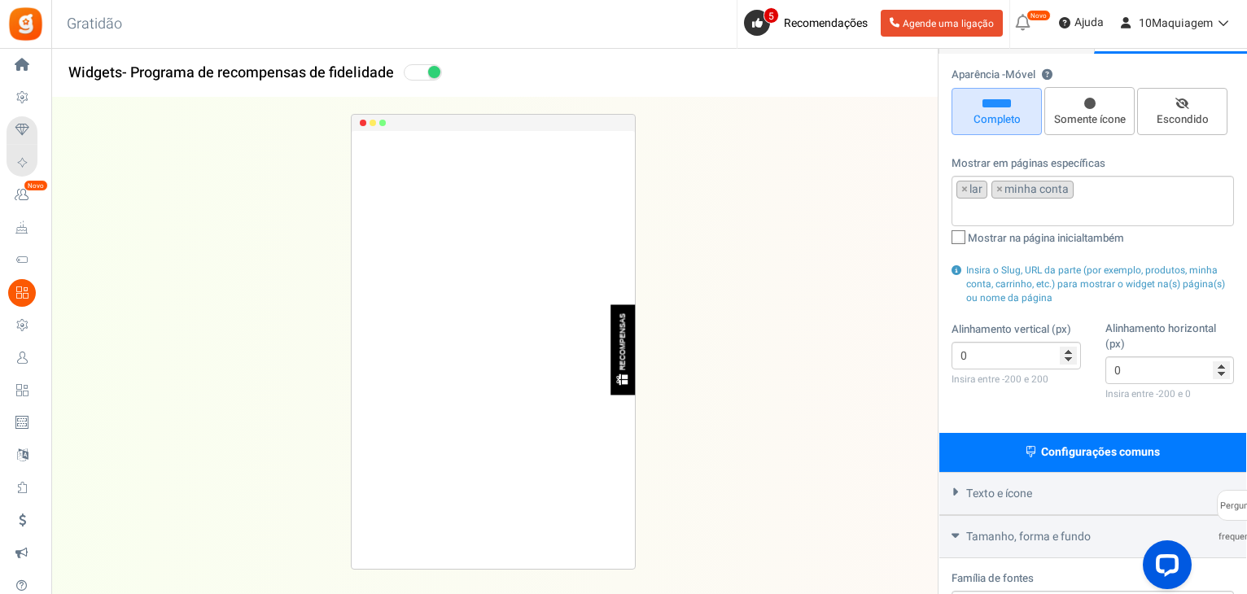
scroll to position [10, 0]
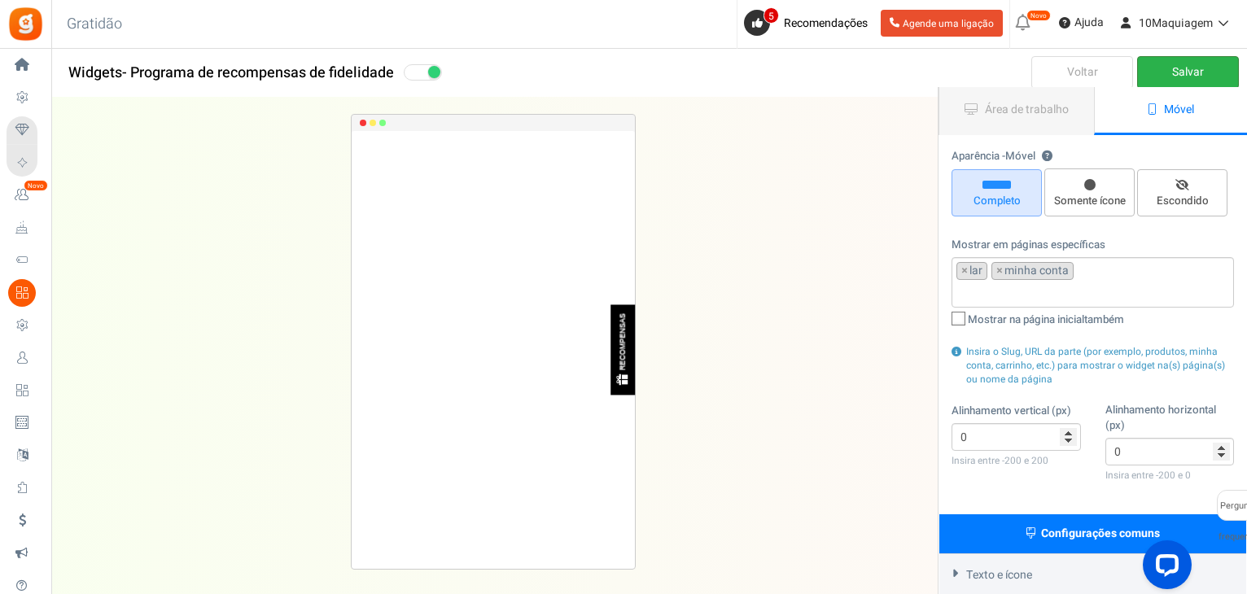
click at [1192, 81] on link "Salvar" at bounding box center [1188, 72] width 102 height 33
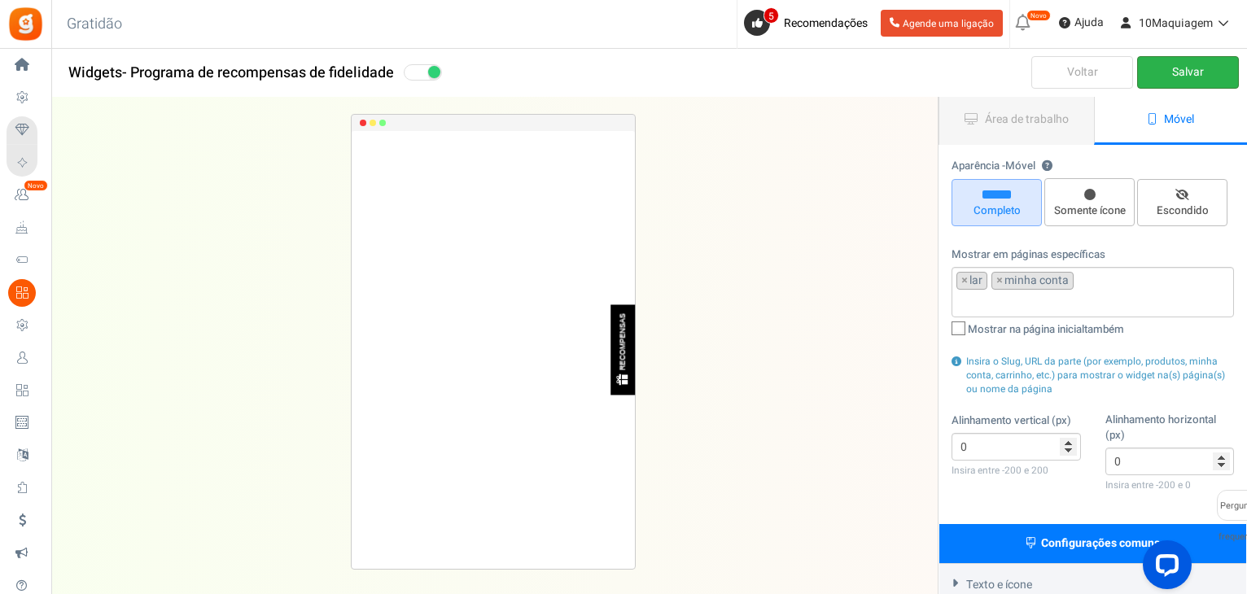
click at [1083, 296] on input "search" at bounding box center [1092, 303] width 273 height 18
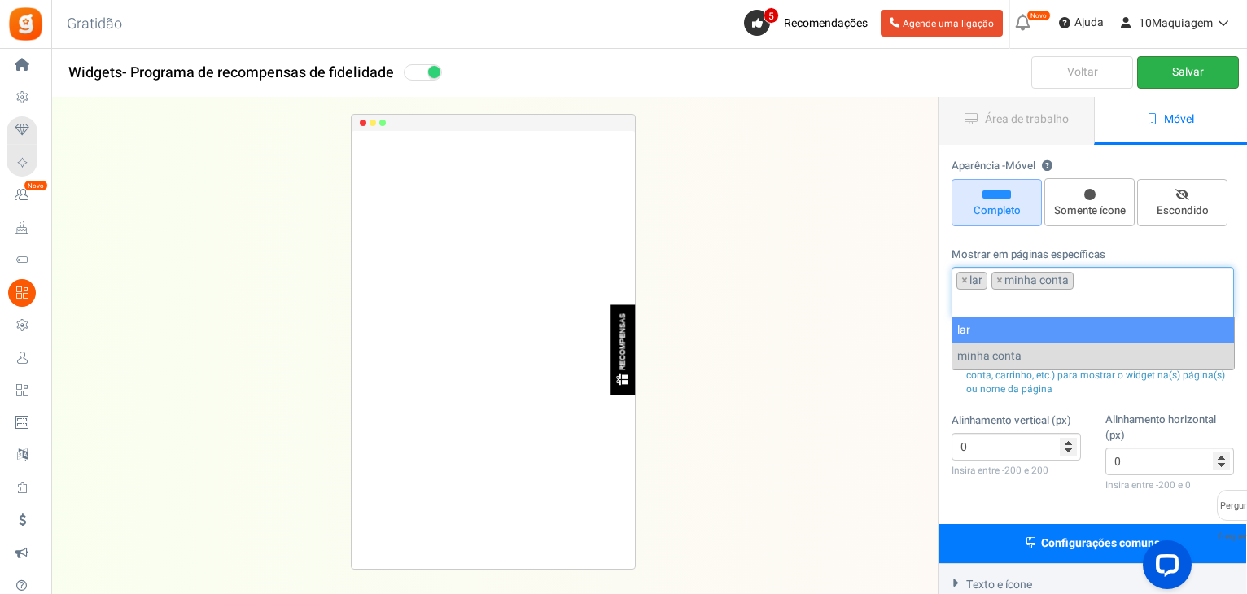
click at [970, 302] on input "search" at bounding box center [1092, 303] width 273 height 18
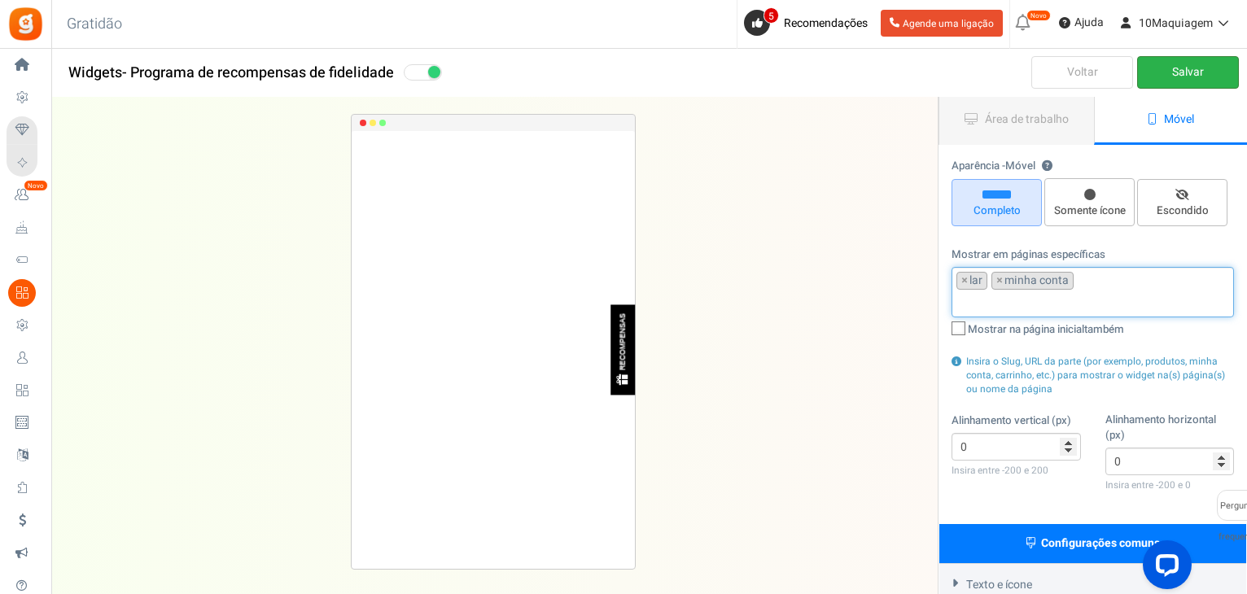
click at [970, 302] on input "search" at bounding box center [1092, 303] width 273 height 18
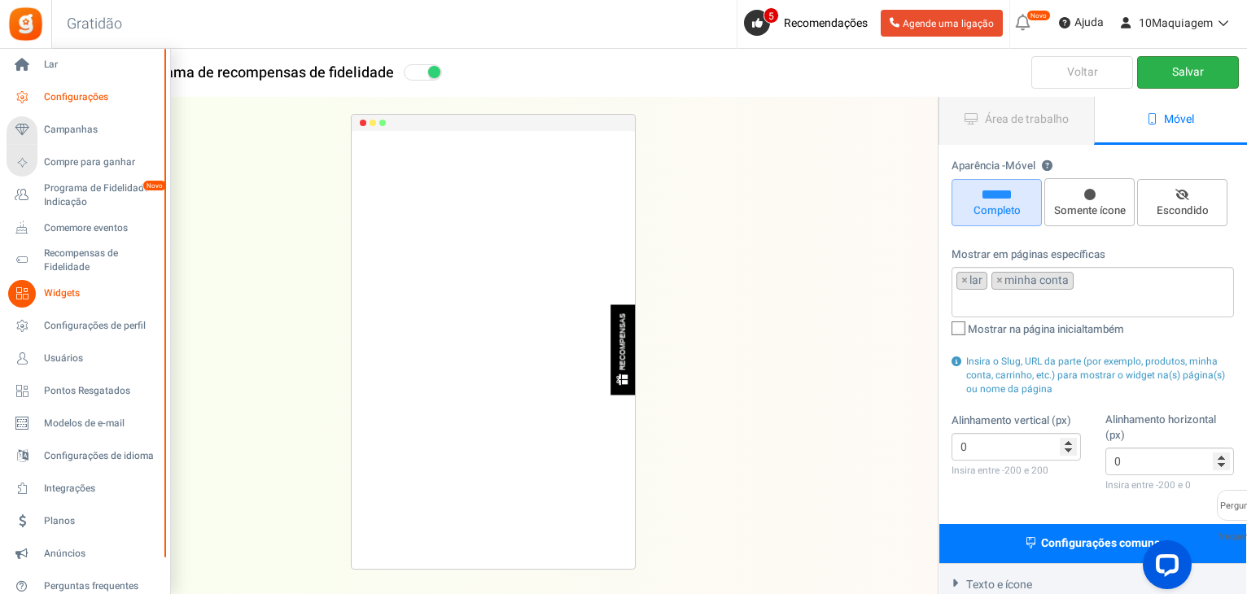
click at [93, 98] on font "Configurações" at bounding box center [76, 97] width 64 height 15
click at [82, 98] on font "Configurações" at bounding box center [76, 97] width 64 height 15
click at [91, 101] on font "Configurações" at bounding box center [76, 97] width 64 height 15
click at [91, 99] on font "Configurações" at bounding box center [76, 97] width 64 height 15
